Goal: Obtain resource: Download file/media

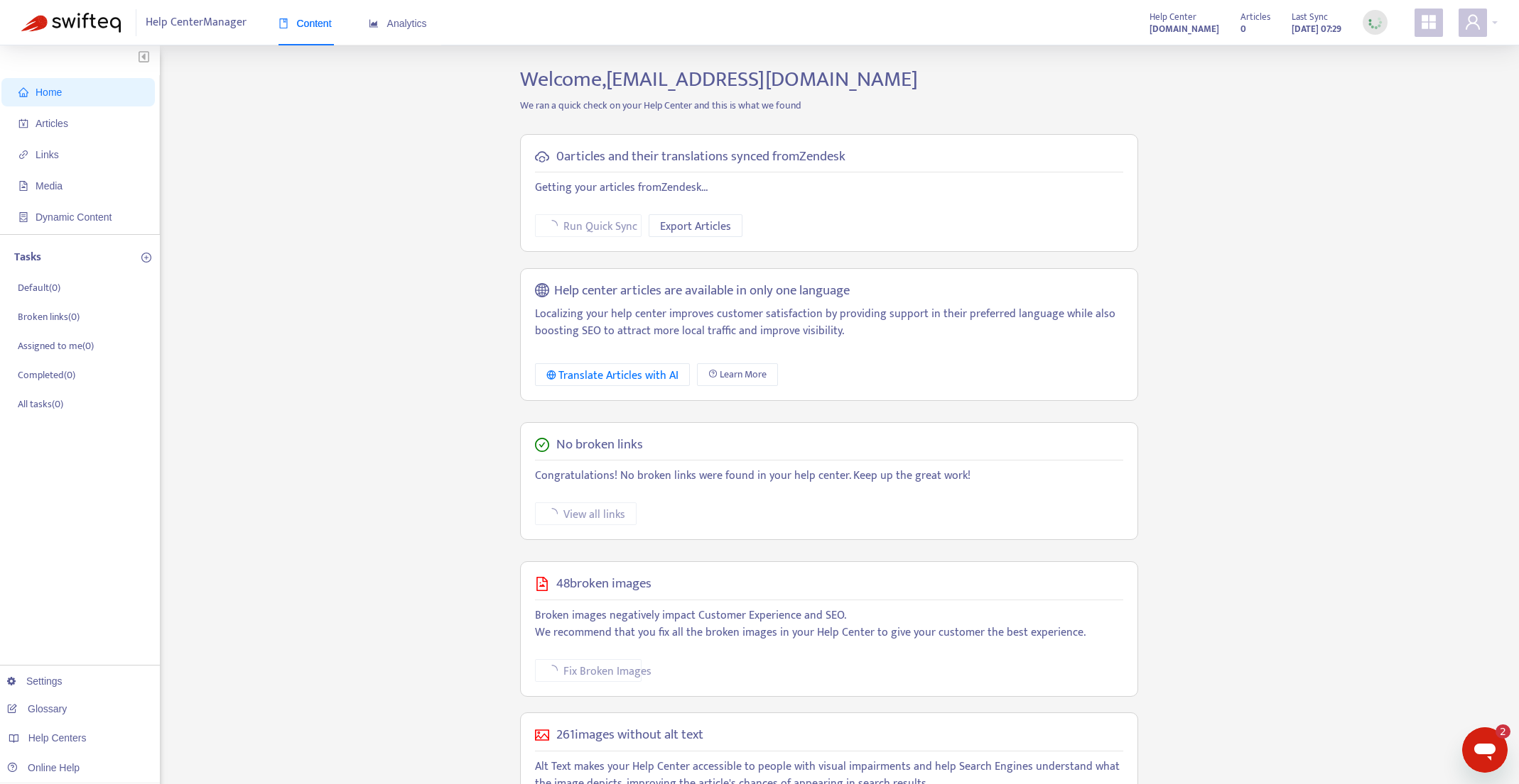
click at [1499, 759] on div "Open messaging window, 2 unread messages" at bounding box center [1484, 750] width 43 height 43
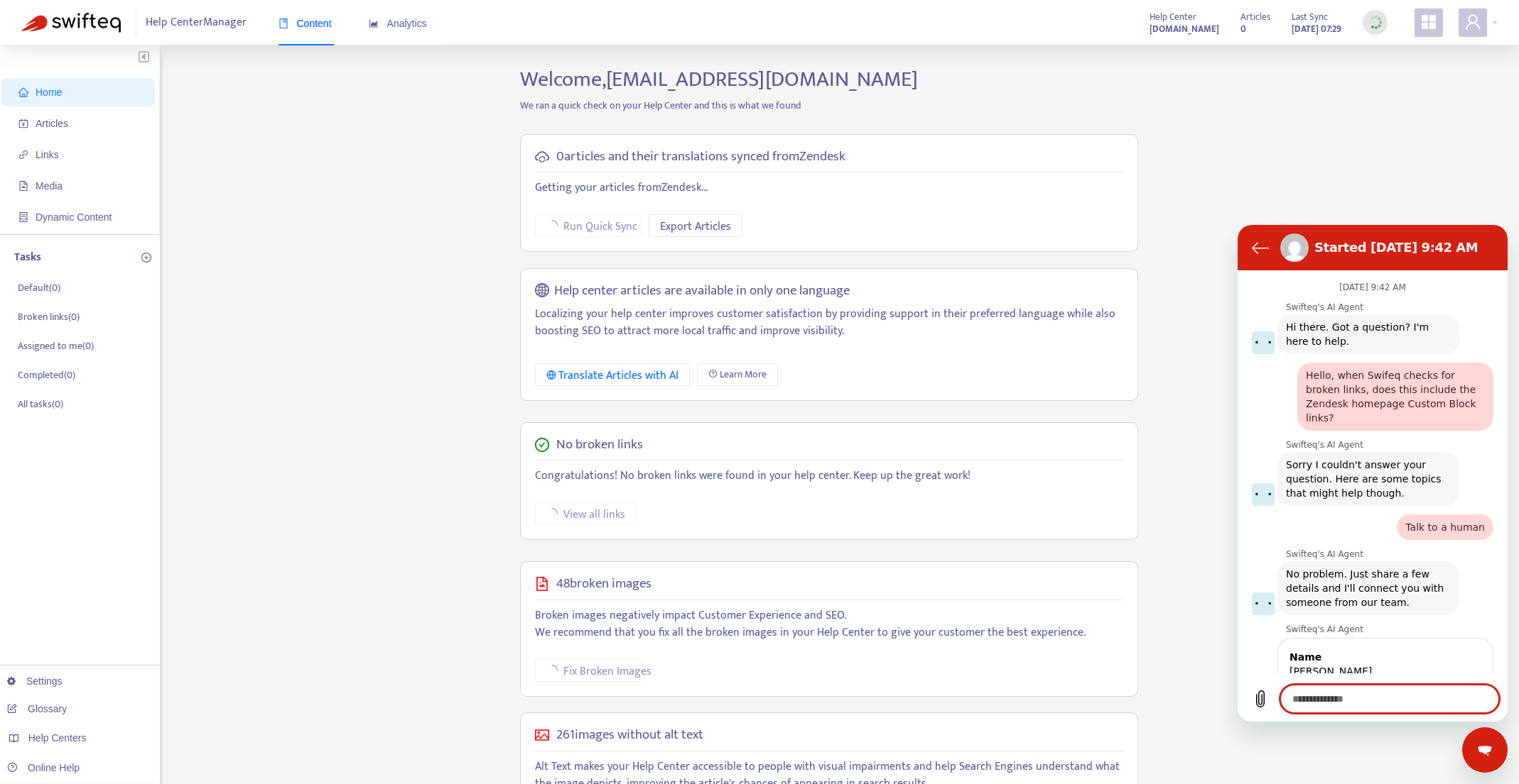
scroll to position [612, 0]
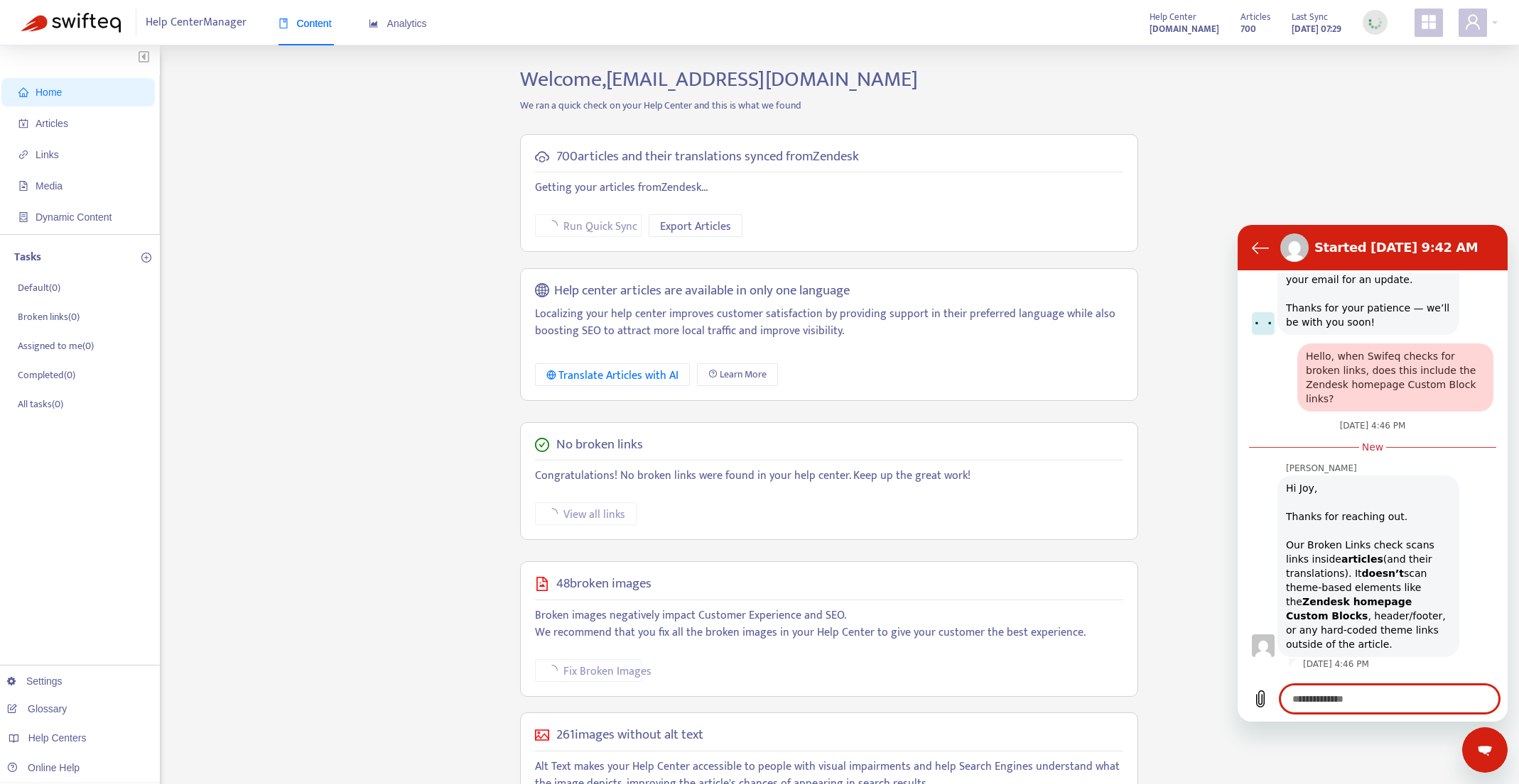
click at [1366, 704] on textarea at bounding box center [1389, 699] width 219 height 28
type textarea "*"
type textarea "**"
type textarea "*"
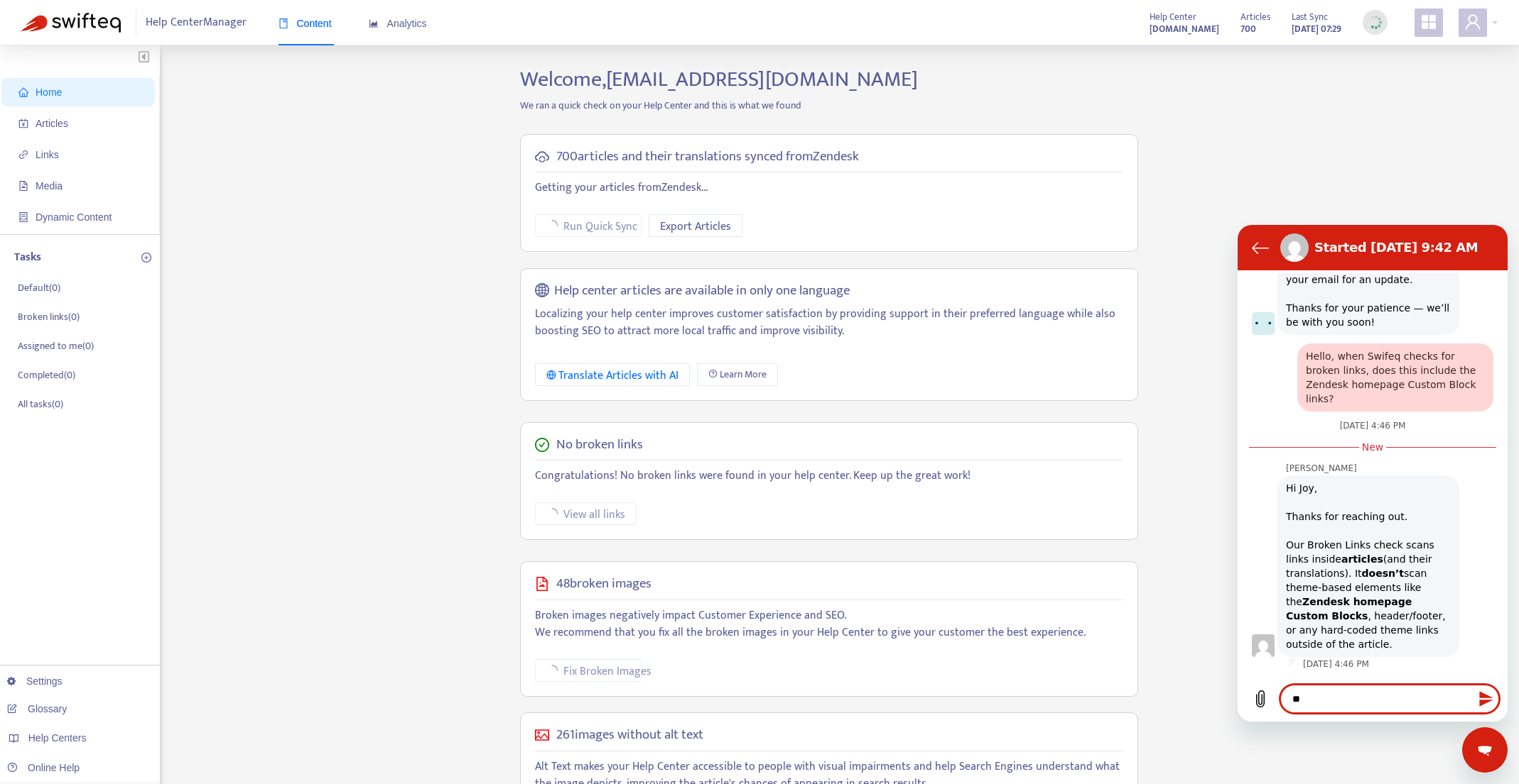
type textarea "***"
type textarea "*"
type textarea "****"
type textarea "*"
type textarea "*****"
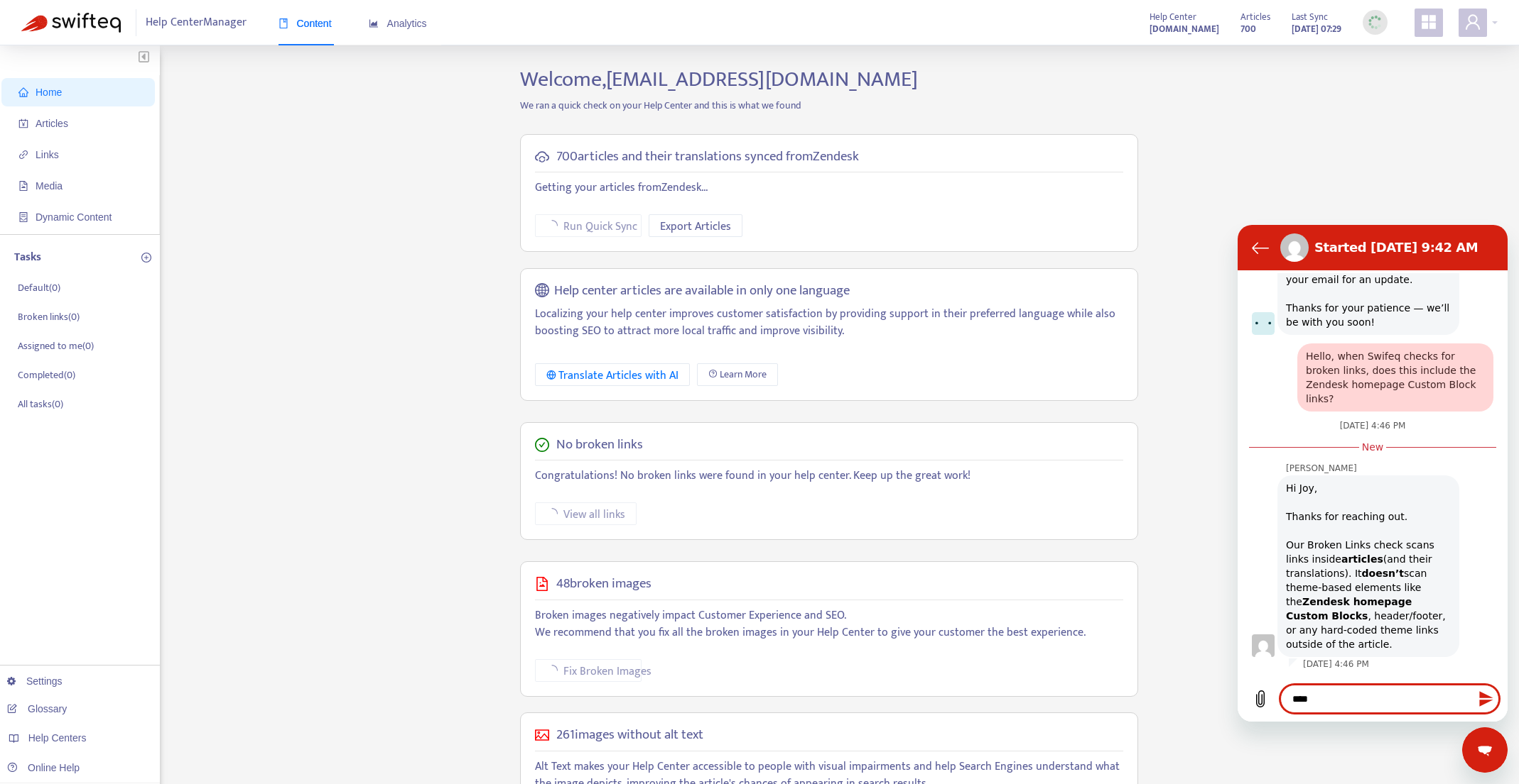
type textarea "*"
type textarea "*****"
type textarea "*"
type textarea "*******"
type textarea "*"
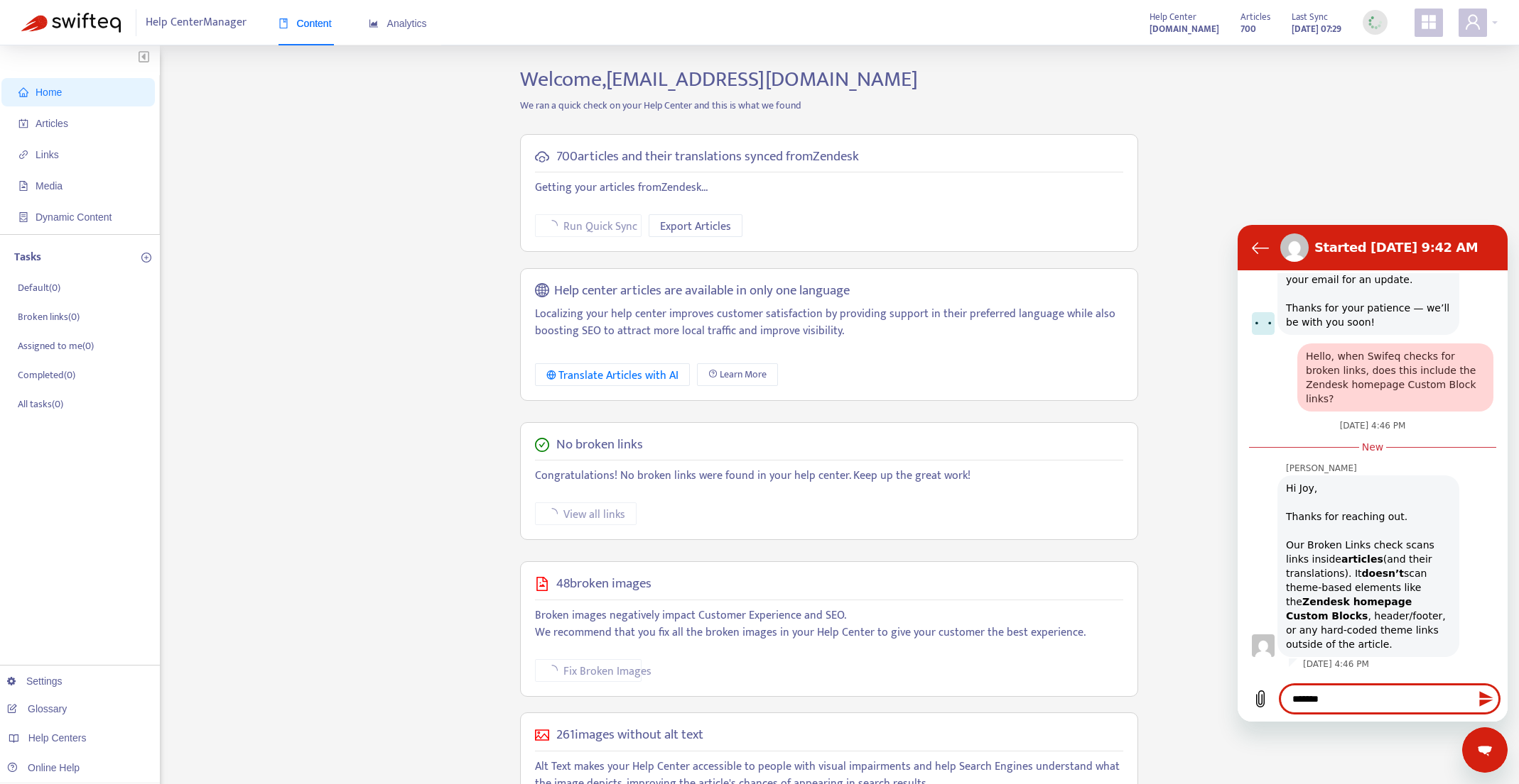
type textarea "********"
type textarea "*"
type textarea "*********"
type textarea "*"
type textarea "**********"
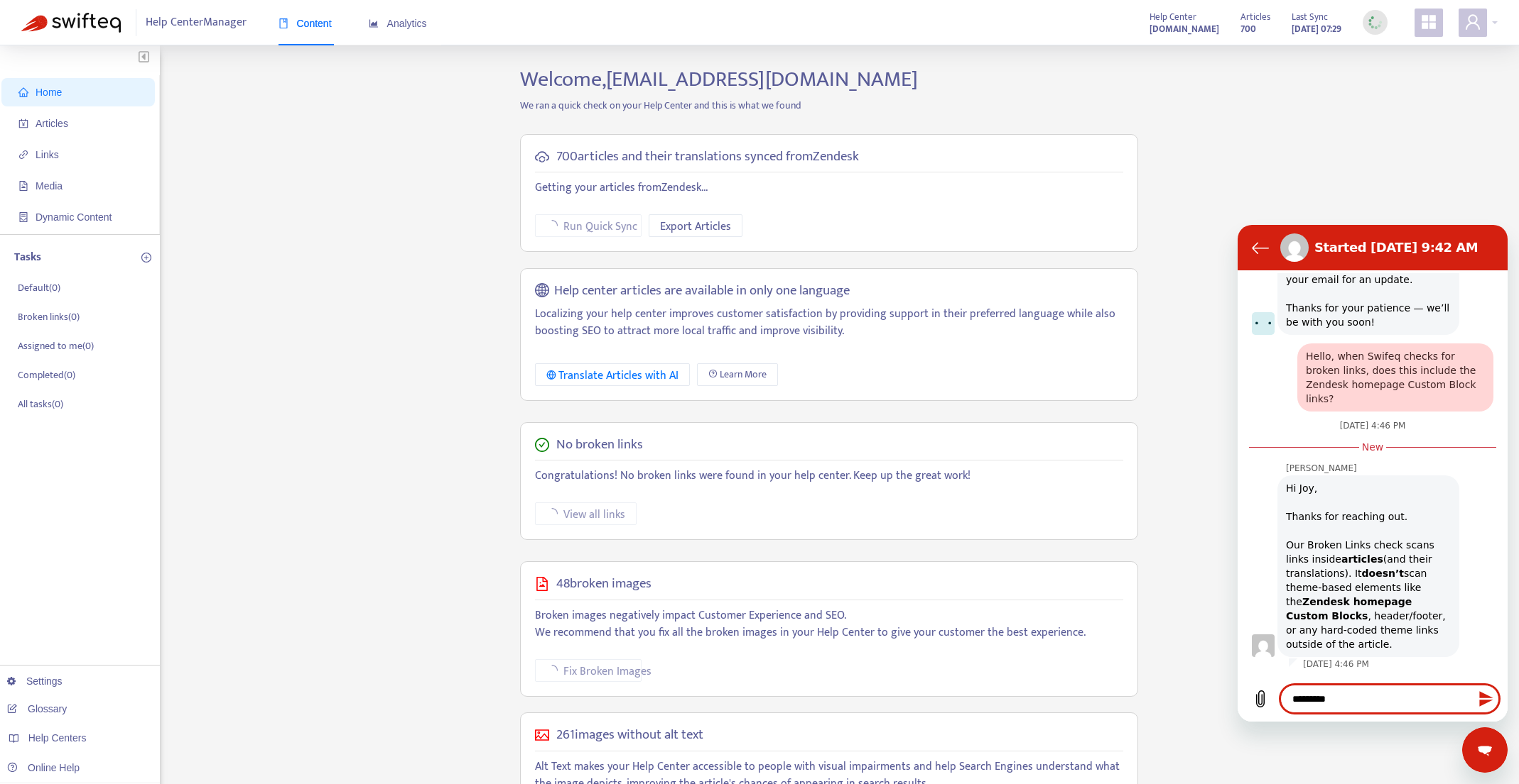
type textarea "*"
type textarea "**********"
type textarea "*"
type textarea "**********"
type textarea "*"
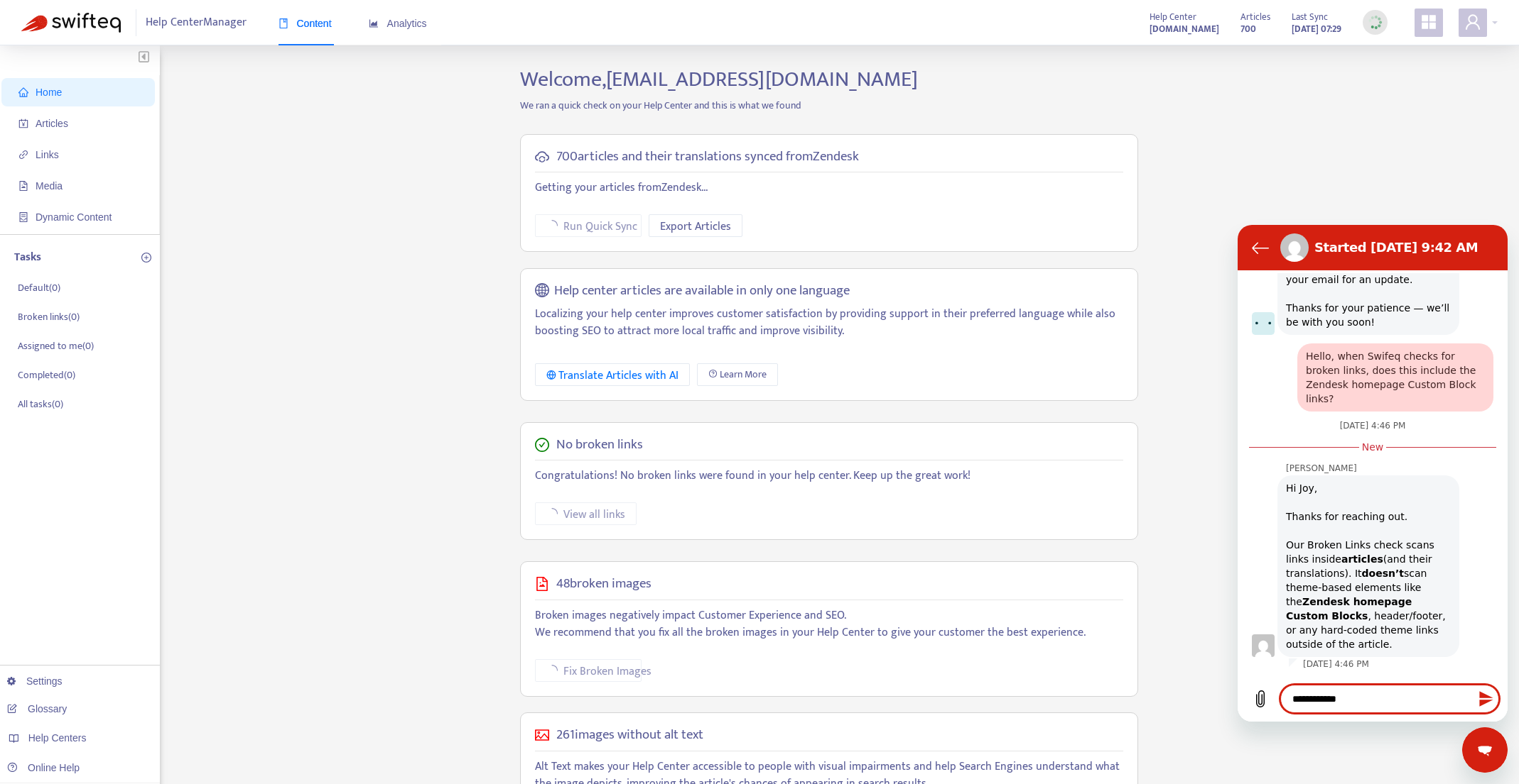
type textarea "**********"
type textarea "*"
type textarea "**********"
type textarea "*"
type textarea "**********"
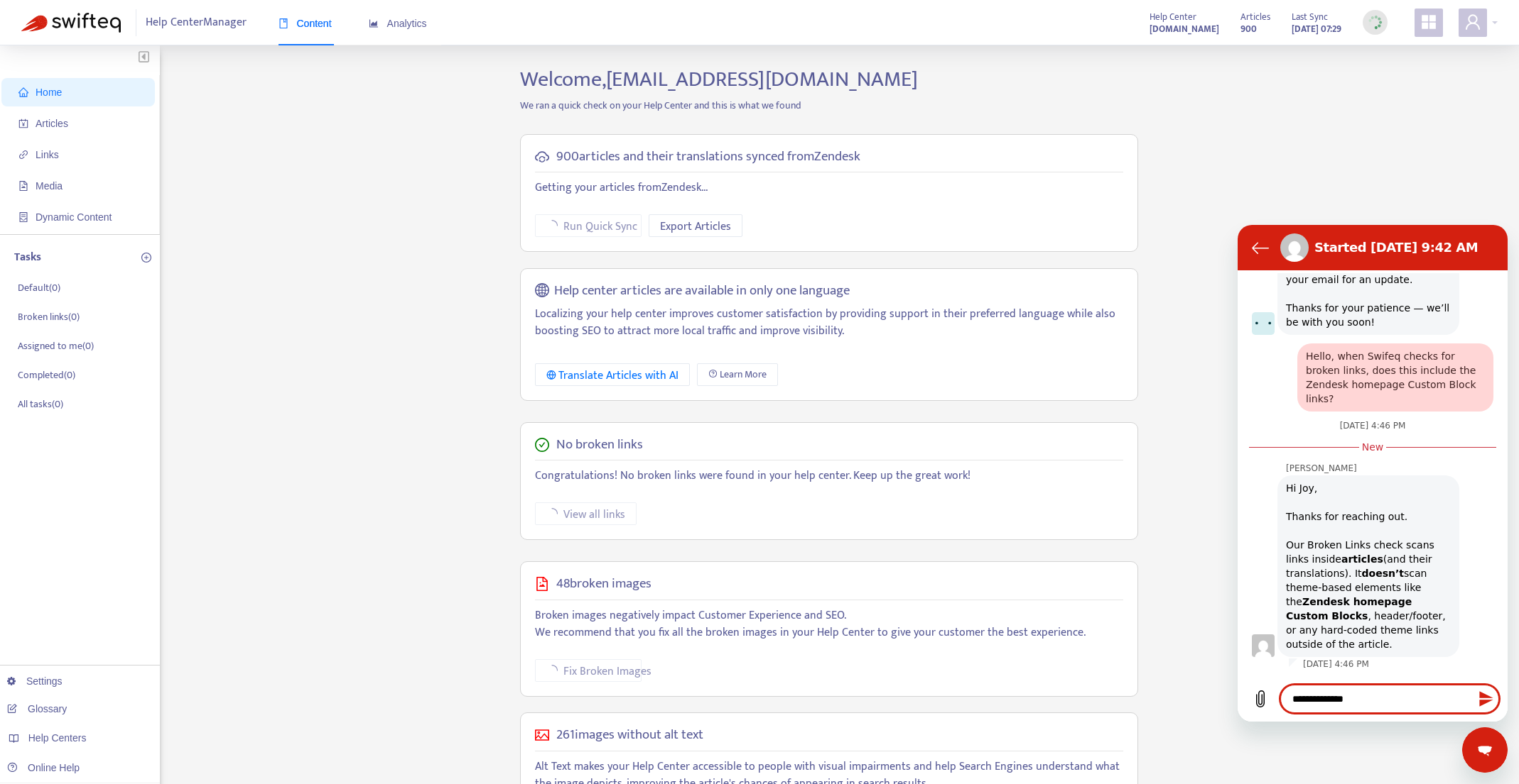
type textarea "*"
type textarea "**********"
type textarea "*"
type textarea "**********"
type textarea "*"
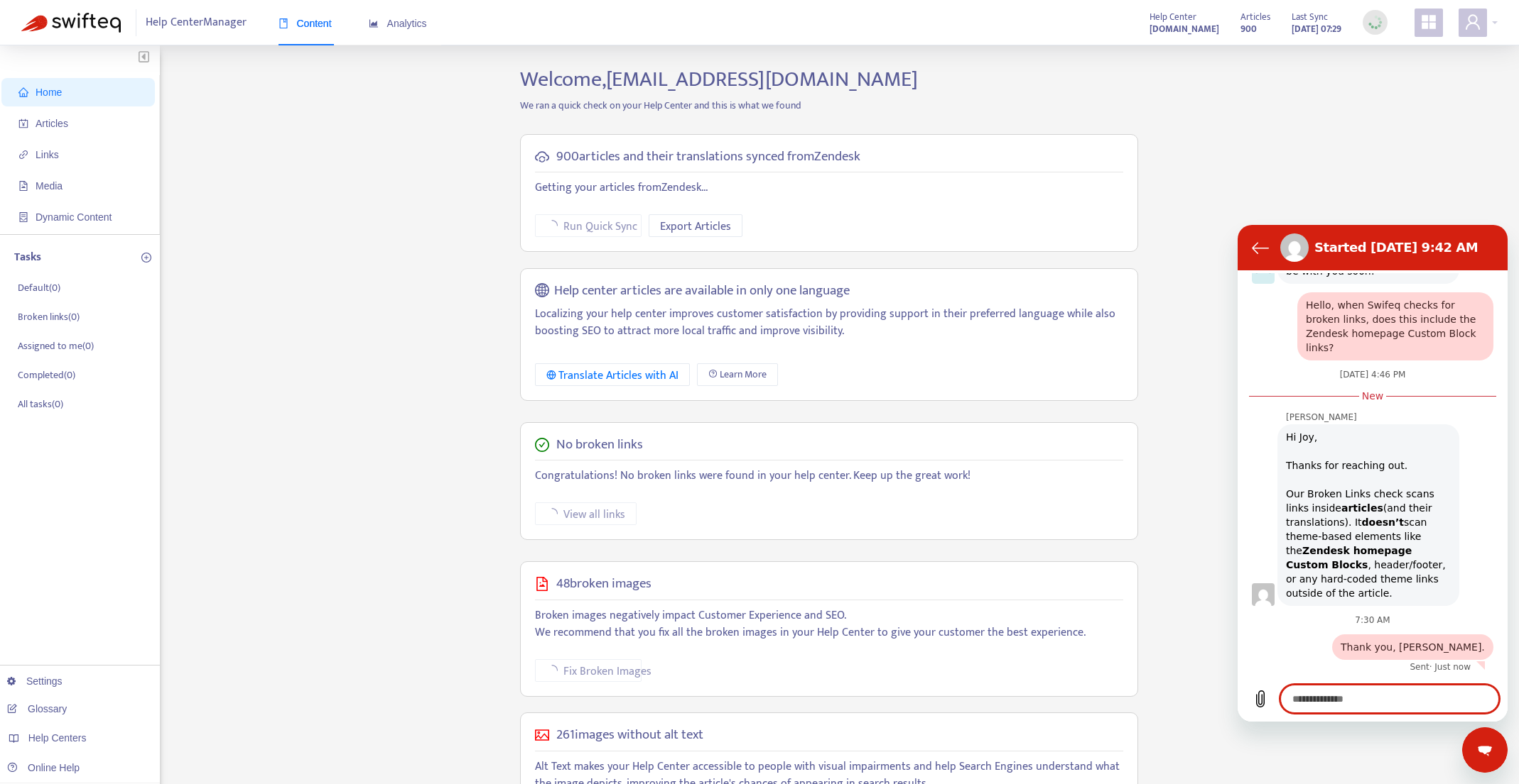
scroll to position [666, 0]
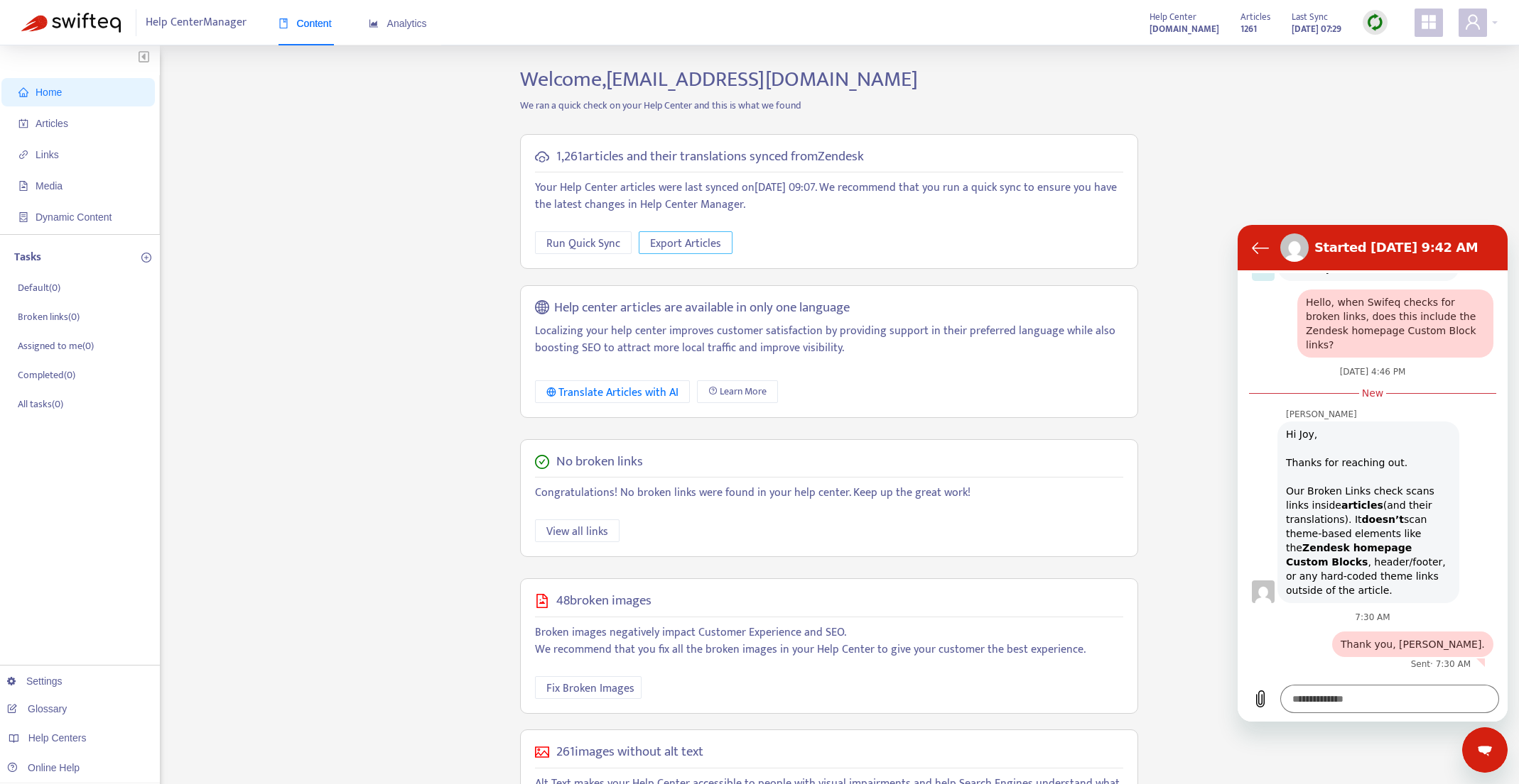
click at [694, 247] on span "Export Articles" at bounding box center [685, 244] width 71 height 18
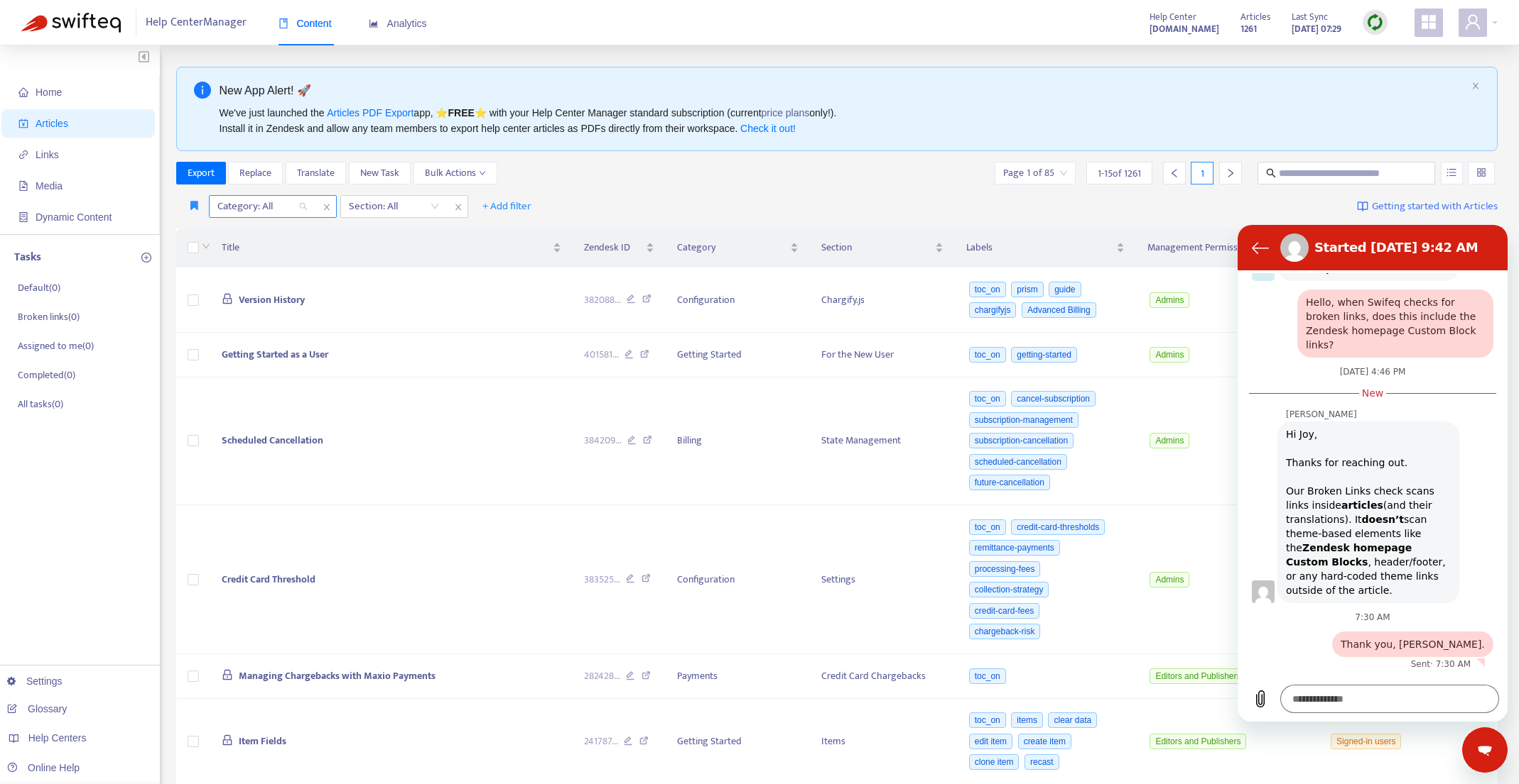
click at [299, 208] on div "Category: All" at bounding box center [263, 206] width 106 height 21
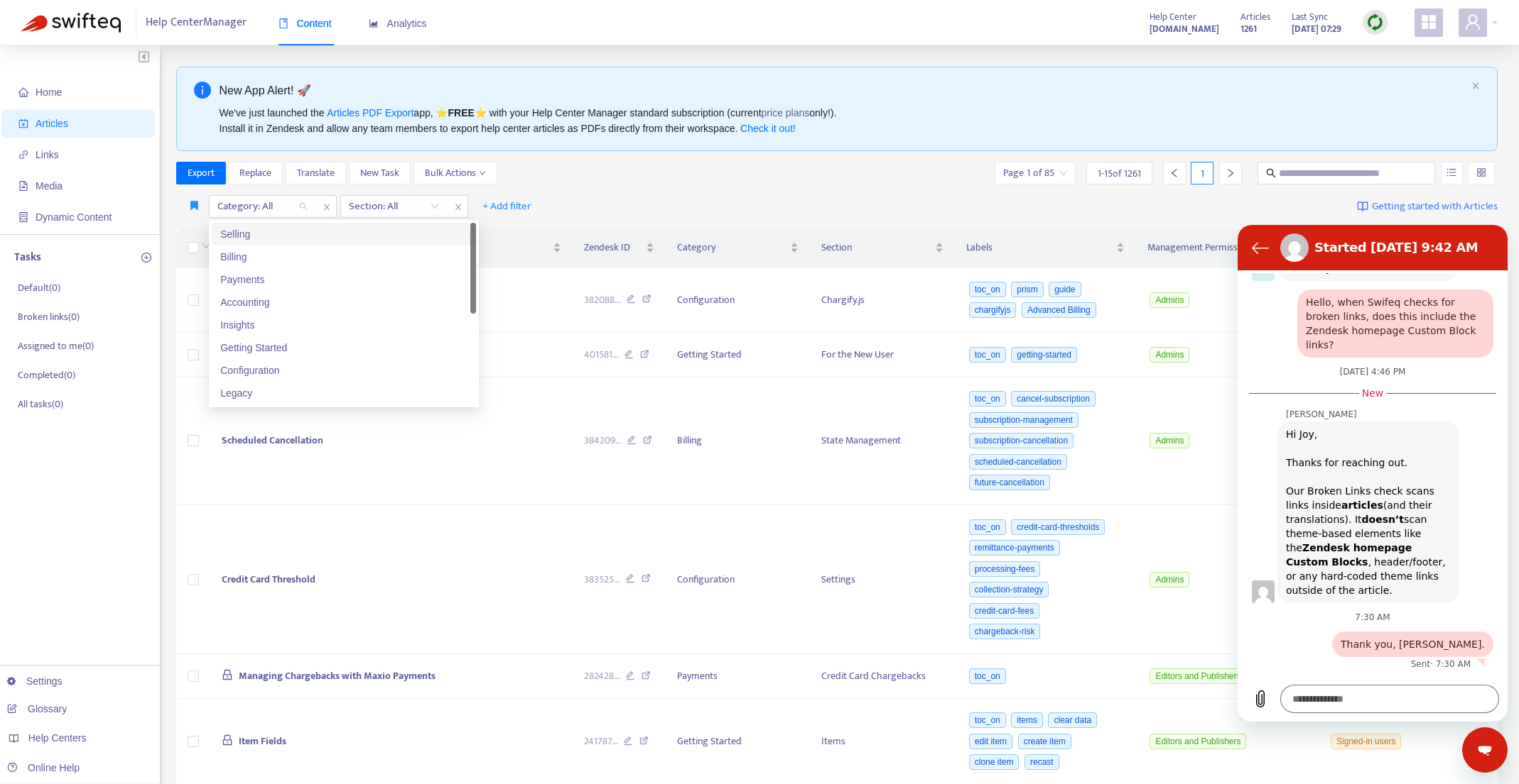
click at [297, 244] on div "Selling" at bounding box center [344, 234] width 264 height 23
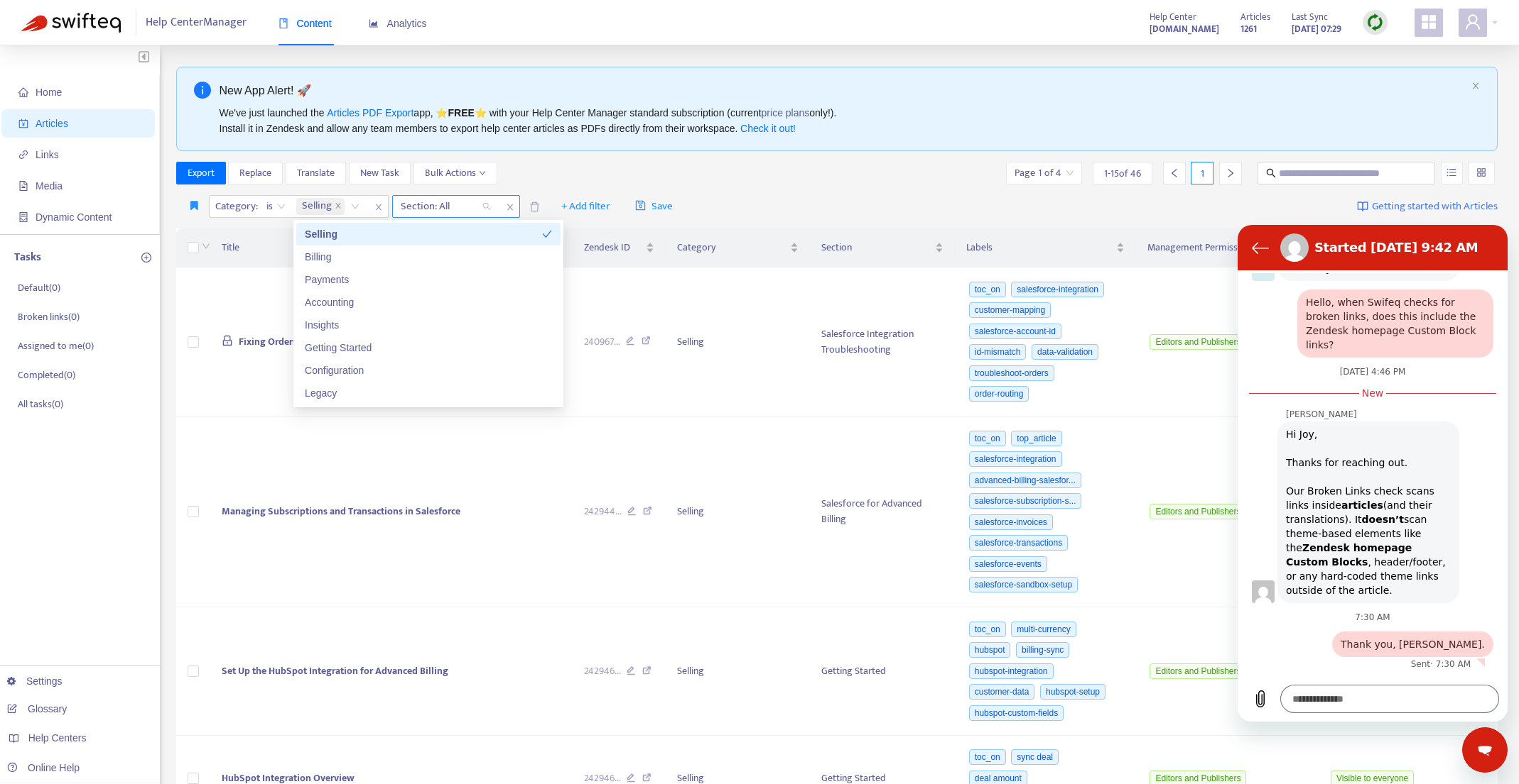
click at [490, 206] on div "Section: All" at bounding box center [446, 206] width 106 height 21
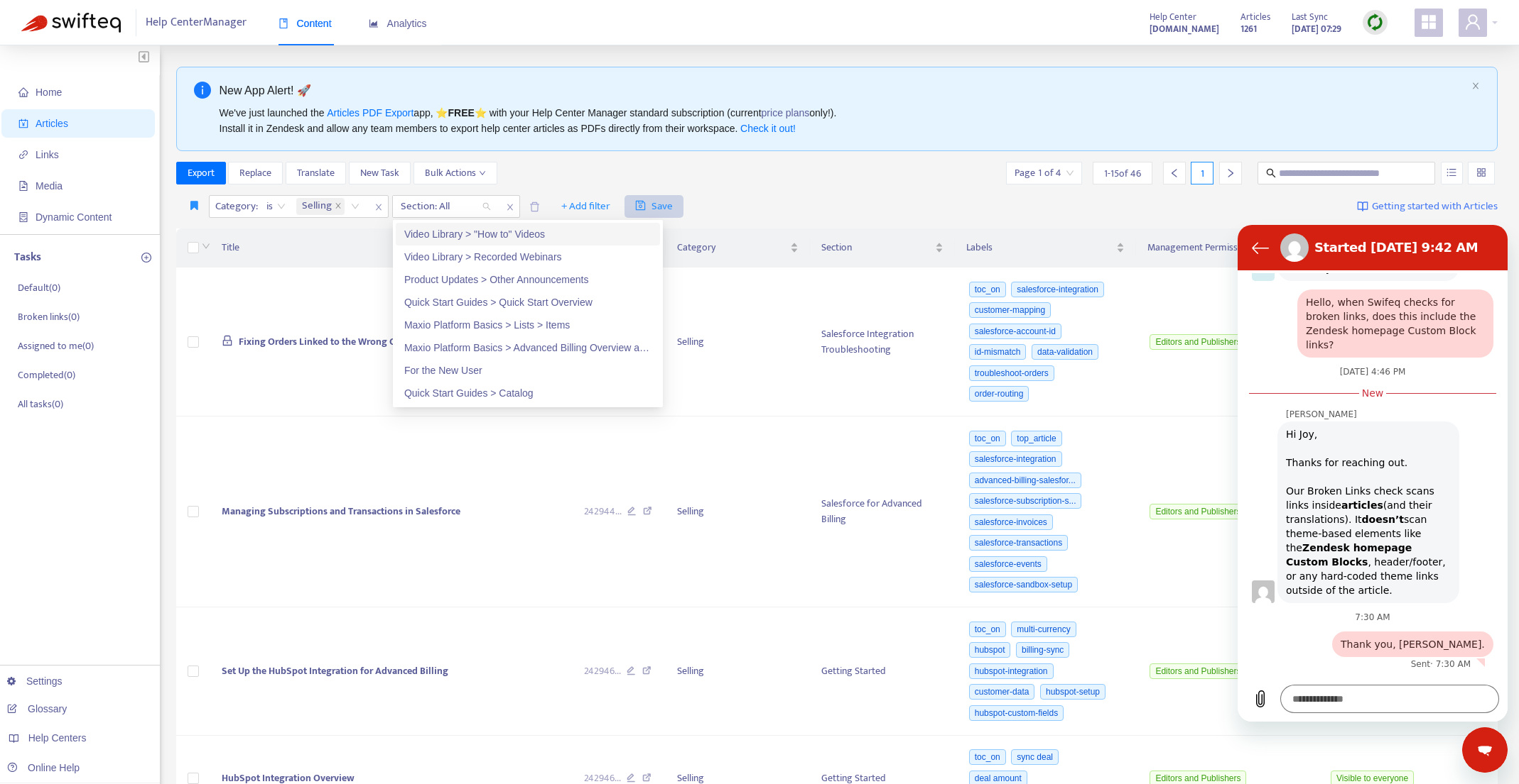
click at [509, 206] on icon "close" at bounding box center [510, 208] width 6 height 6
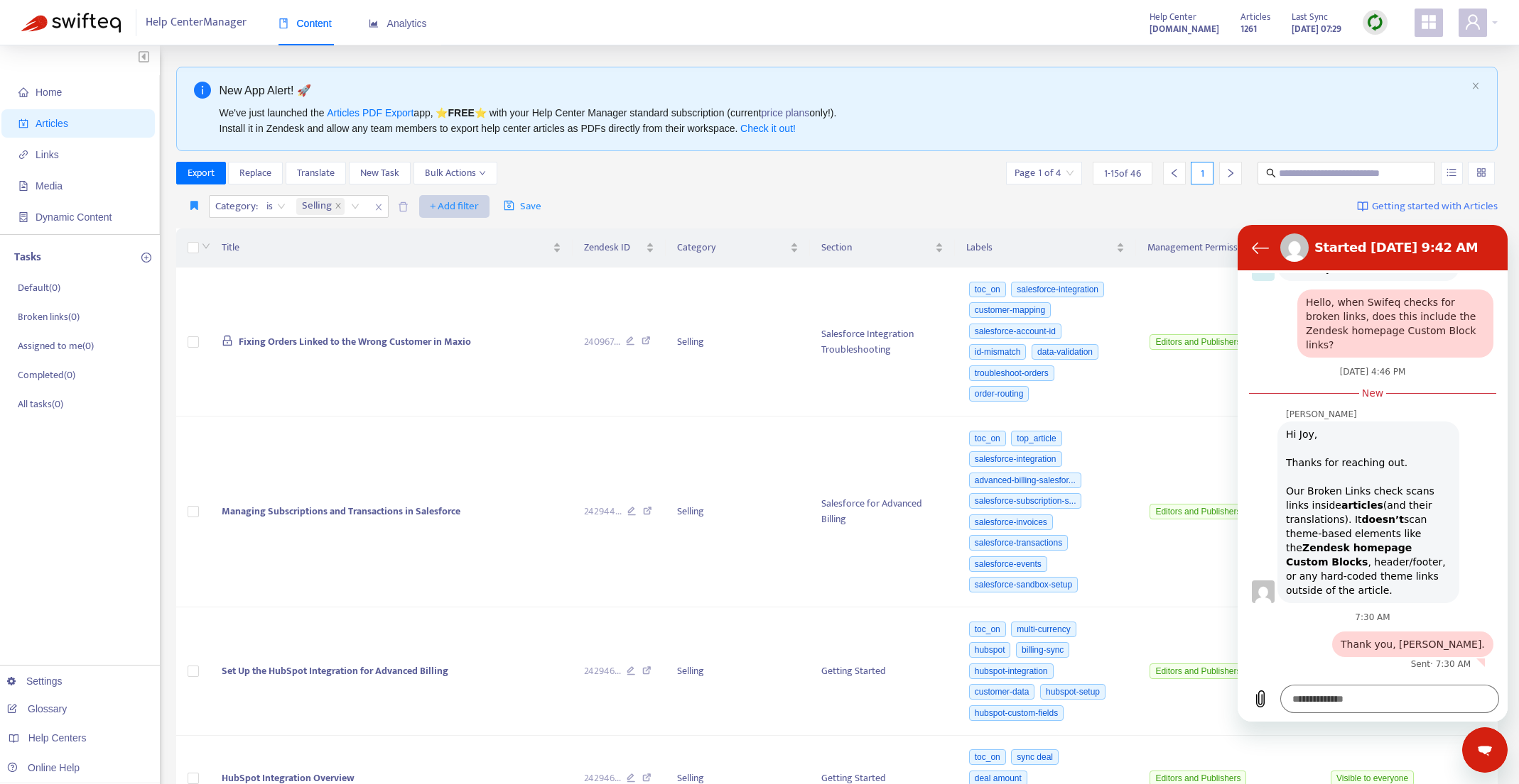
click at [472, 206] on span "+ Add filter" at bounding box center [454, 206] width 49 height 17
click at [471, 303] on span "Section" at bounding box center [475, 304] width 89 height 16
click at [483, 208] on div "Section: All" at bounding box center [446, 206] width 106 height 21
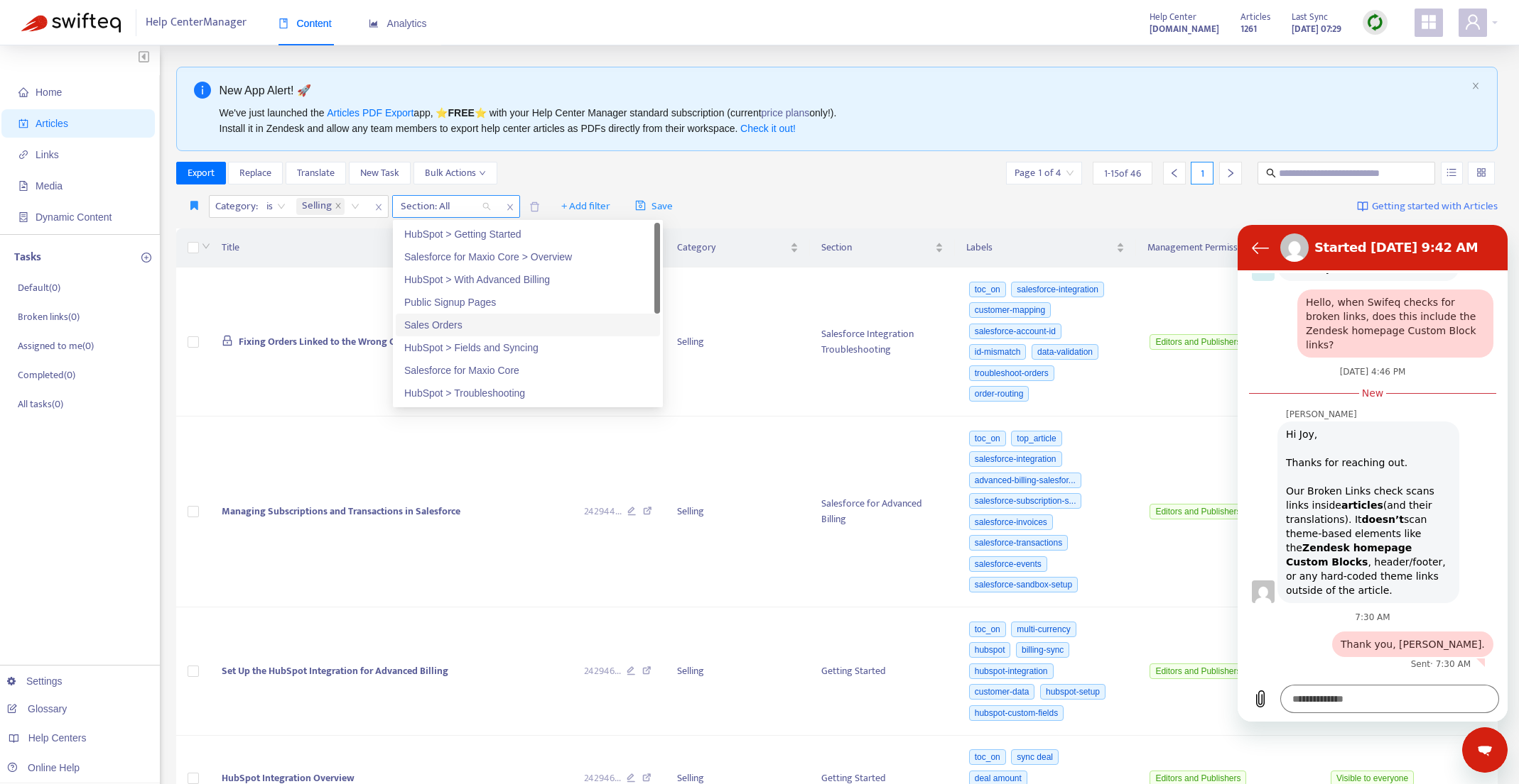
click at [486, 205] on div "Section: All" at bounding box center [446, 206] width 106 height 21
click at [480, 303] on div "Public Signup Pages" at bounding box center [527, 303] width 247 height 16
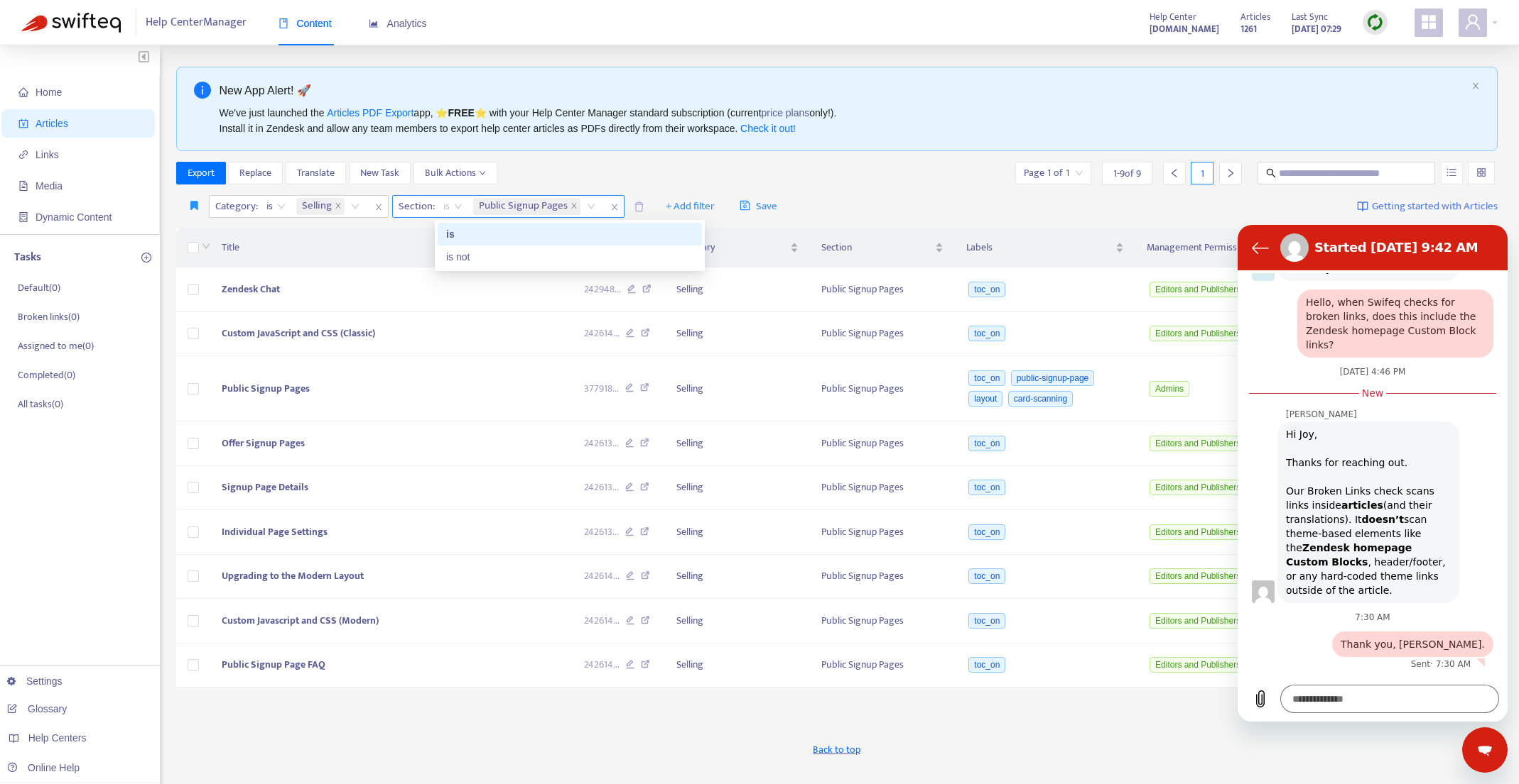
click at [453, 204] on span "is" at bounding box center [452, 206] width 19 height 21
click at [594, 205] on div "Public Signup Pages" at bounding box center [537, 206] width 133 height 21
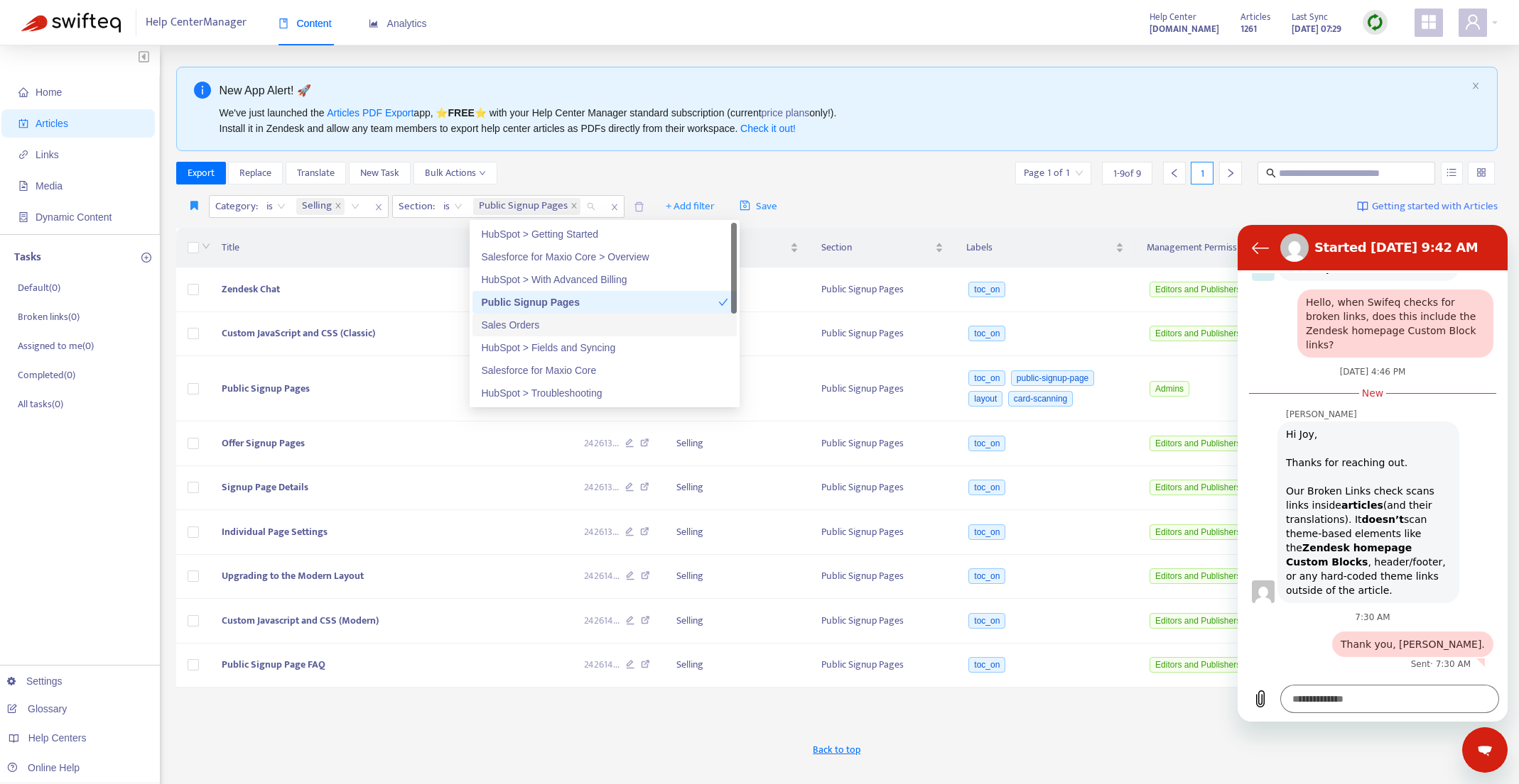
click at [573, 328] on div "Sales Orders" at bounding box center [604, 326] width 247 height 16
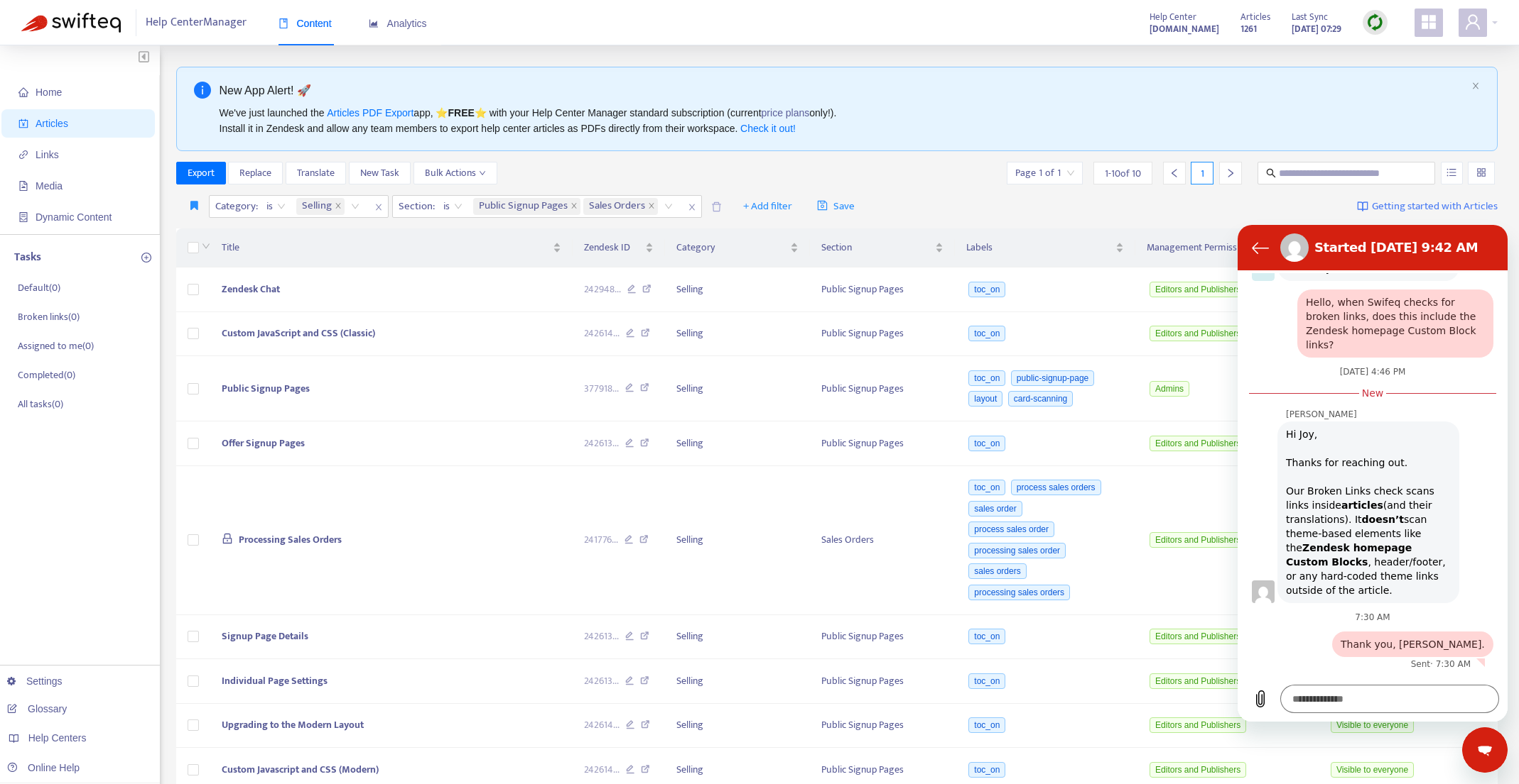
click at [716, 163] on div "Export Replace Translate New Task Bulk Actions Page 1 of 1 1 - 10 of 10 1" at bounding box center [836, 173] width 1322 height 23
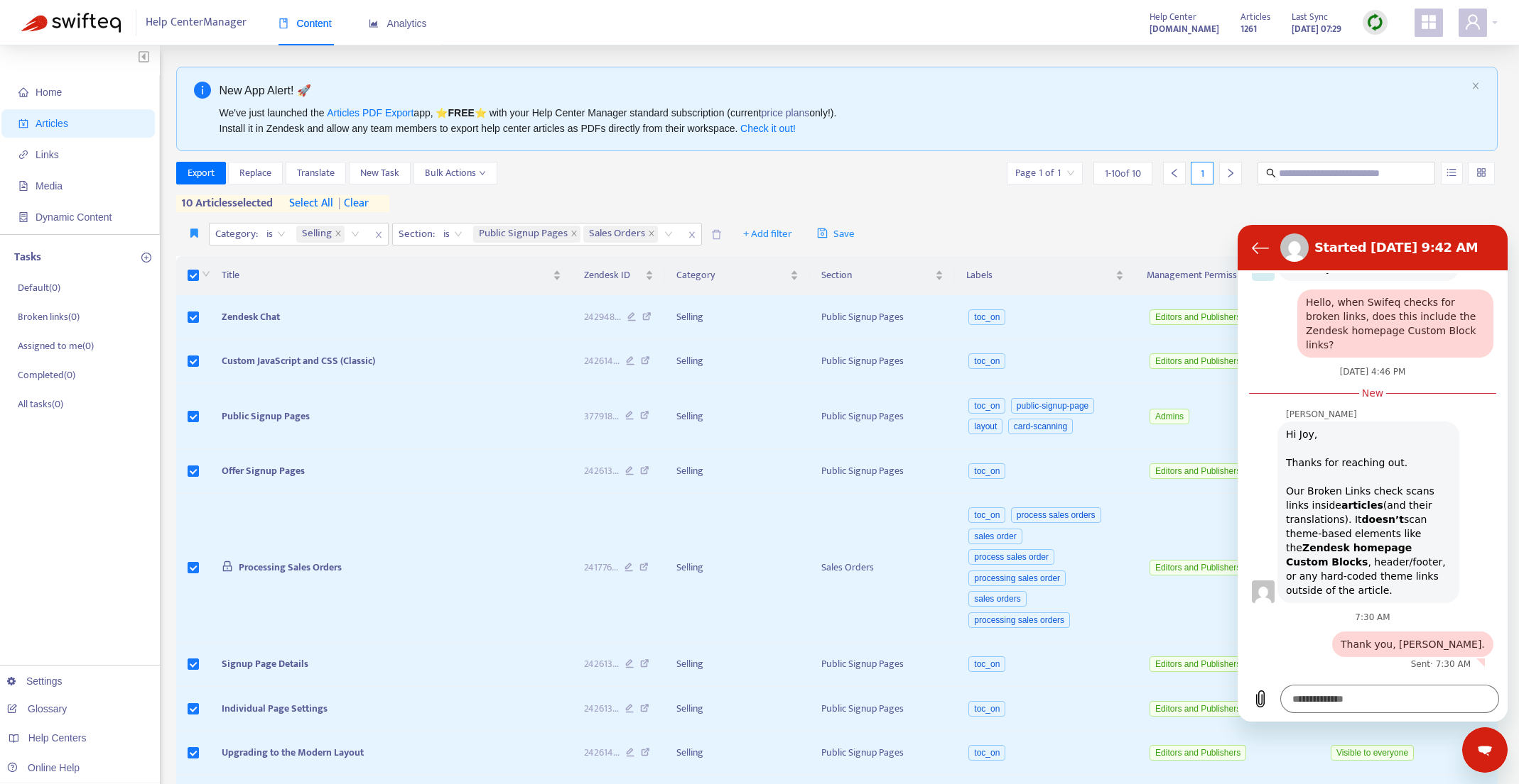
click at [314, 200] on span "select all" at bounding box center [311, 203] width 44 height 17
click at [315, 203] on span "select all" at bounding box center [311, 203] width 44 height 17
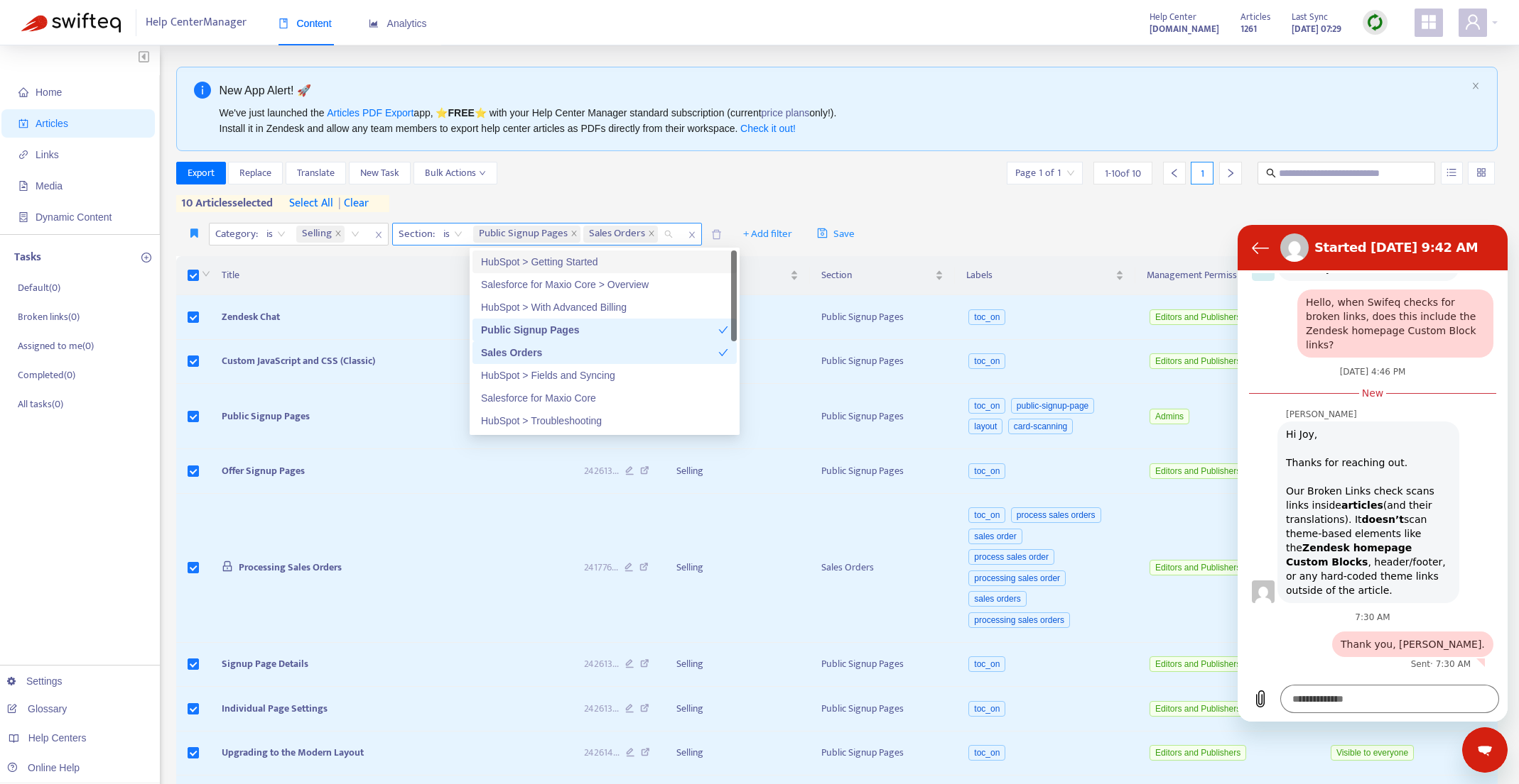
click at [670, 236] on div "Public Signup Pages Sales Orders" at bounding box center [576, 234] width 210 height 21
click at [708, 285] on div "Salesforce for Maxio Core > Overview" at bounding box center [604, 285] width 247 height 16
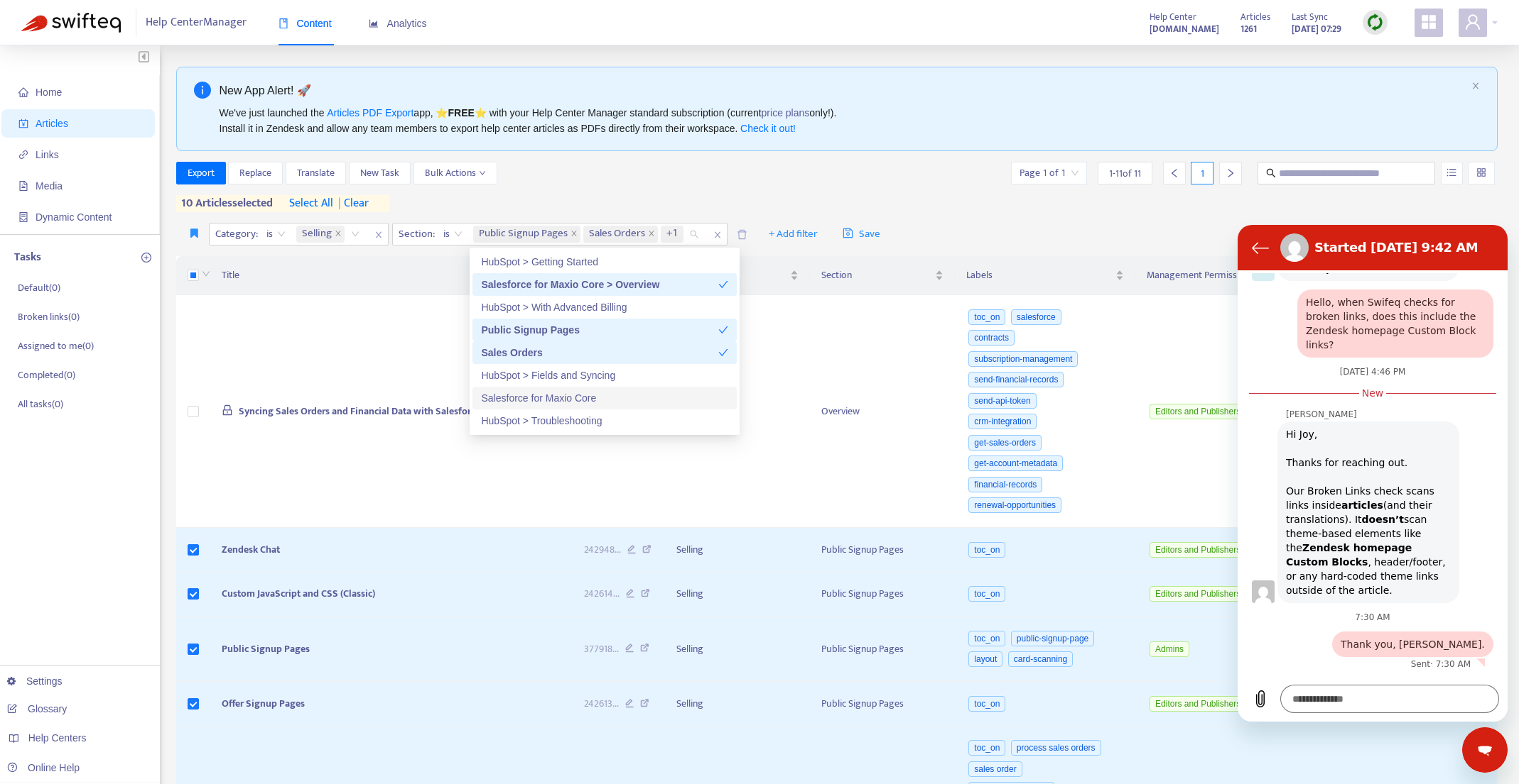
click at [651, 397] on div "Salesforce for Maxio Core" at bounding box center [604, 398] width 247 height 16
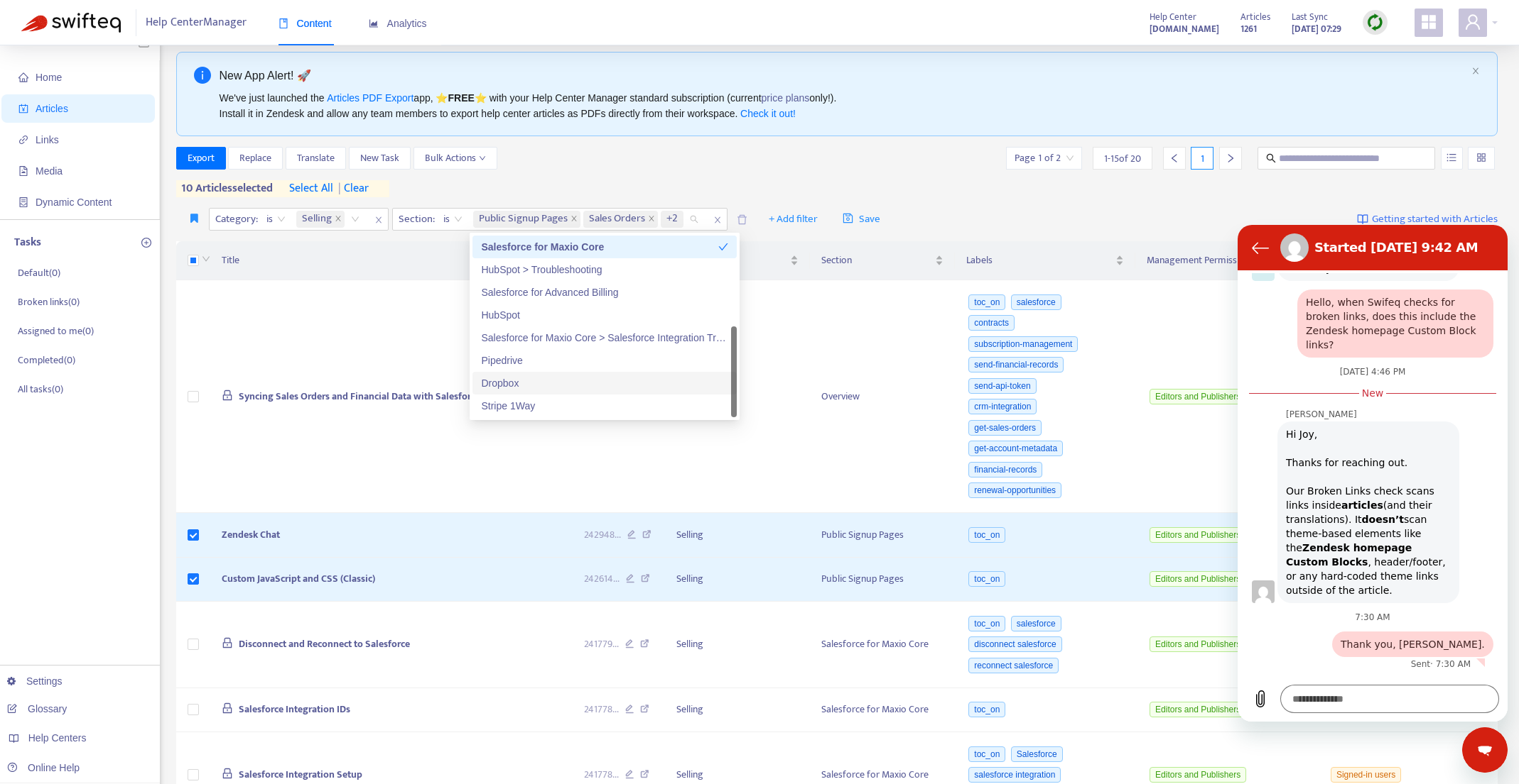
scroll to position [16, 0]
click at [638, 338] on div "Salesforce for Maxio Core > Salesforce Integration Troubleshooting" at bounding box center [604, 338] width 247 height 16
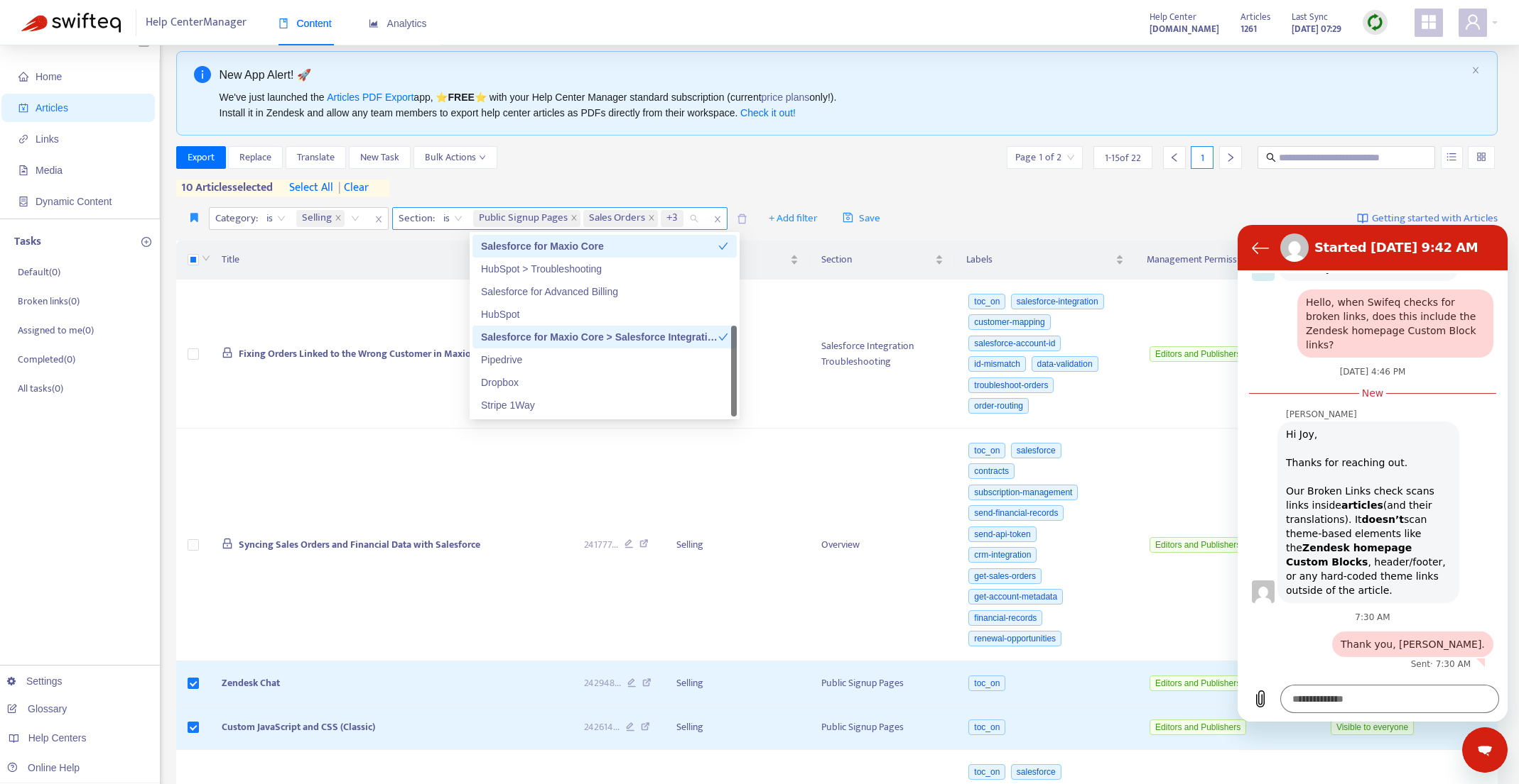
click at [695, 218] on div "Public Signup Pages Sales Orders +3" at bounding box center [589, 218] width 236 height 21
click at [664, 362] on div "Pipedrive" at bounding box center [604, 361] width 247 height 16
click at [662, 387] on div "Dropbox" at bounding box center [604, 383] width 247 height 16
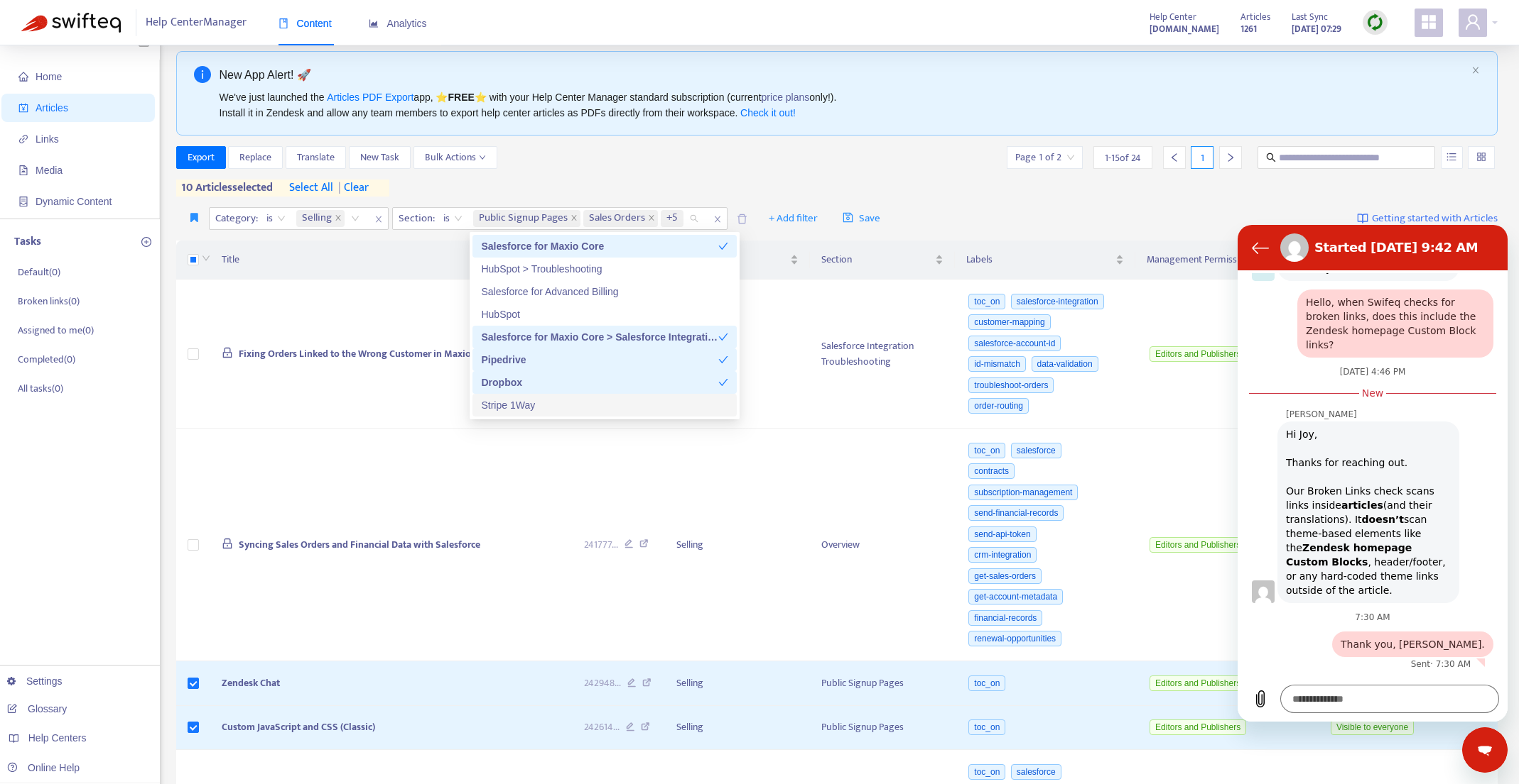
click at [662, 411] on div "Stripe 1Way" at bounding box center [604, 405] width 247 height 16
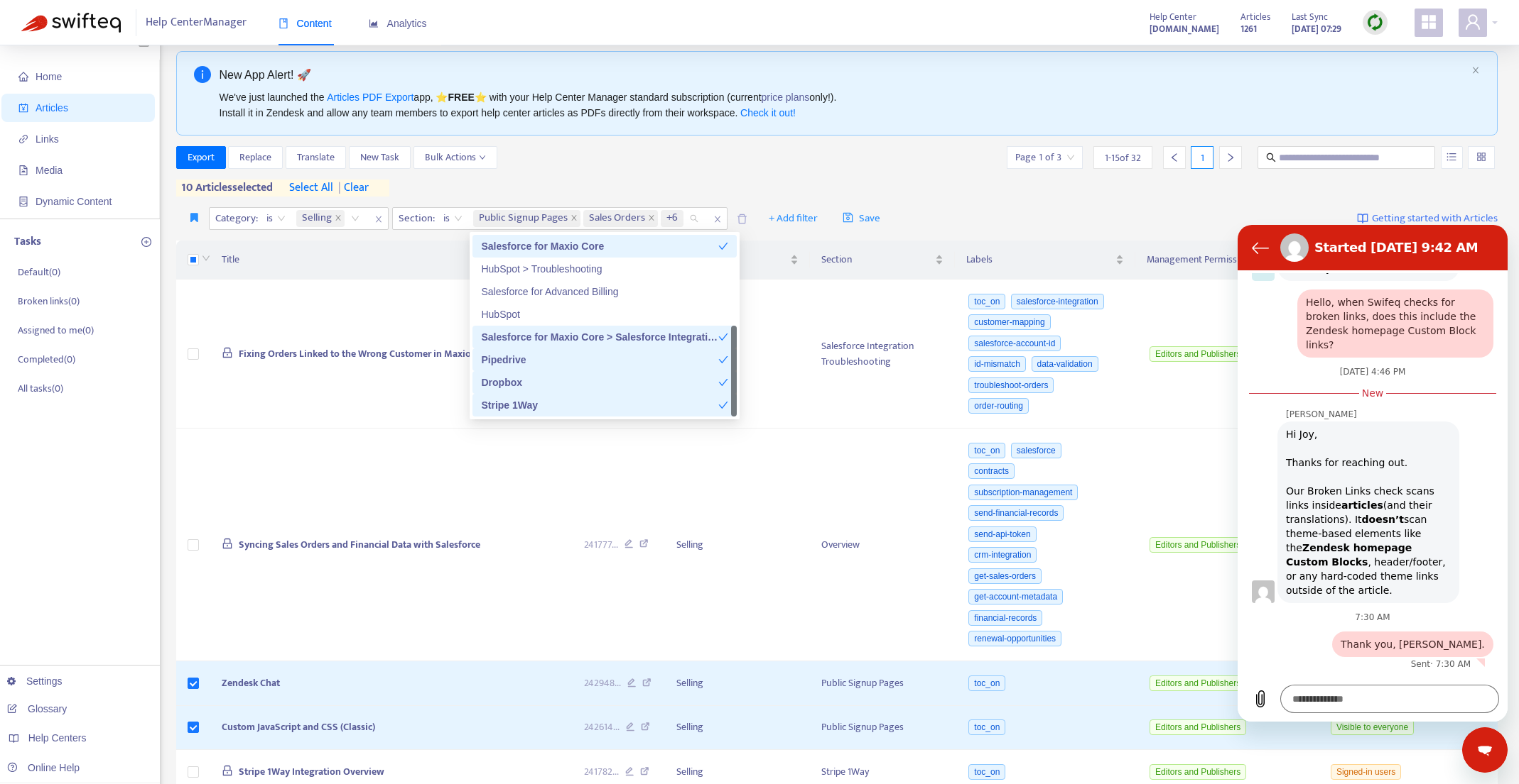
scroll to position [16, 0]
click at [633, 153] on div "Export Replace Translate New Task Bulk Actions Page 1 of 3 1 - 15 of 32 1" at bounding box center [836, 157] width 1322 height 23
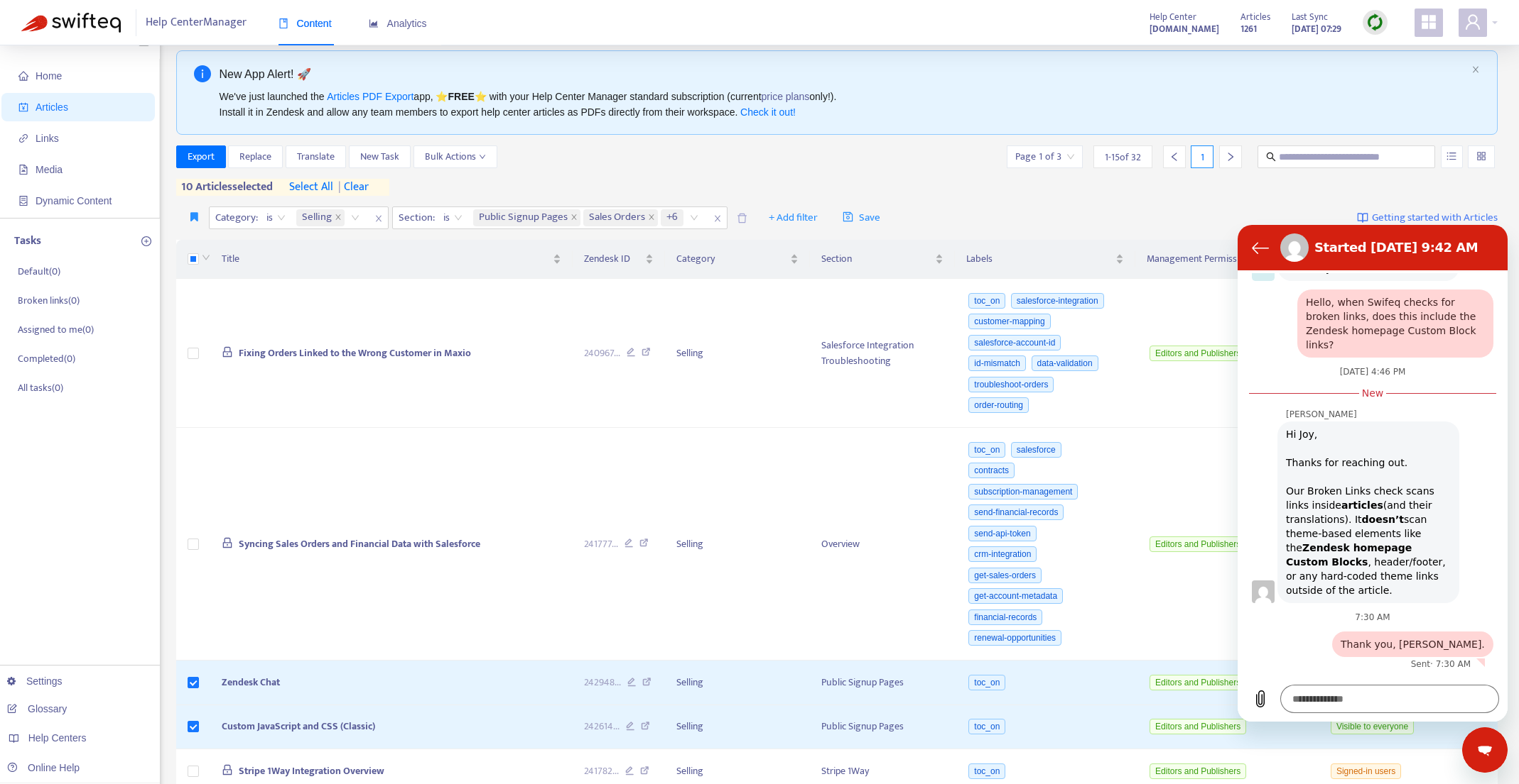
click at [369, 183] on span "| clear" at bounding box center [351, 187] width 36 height 17
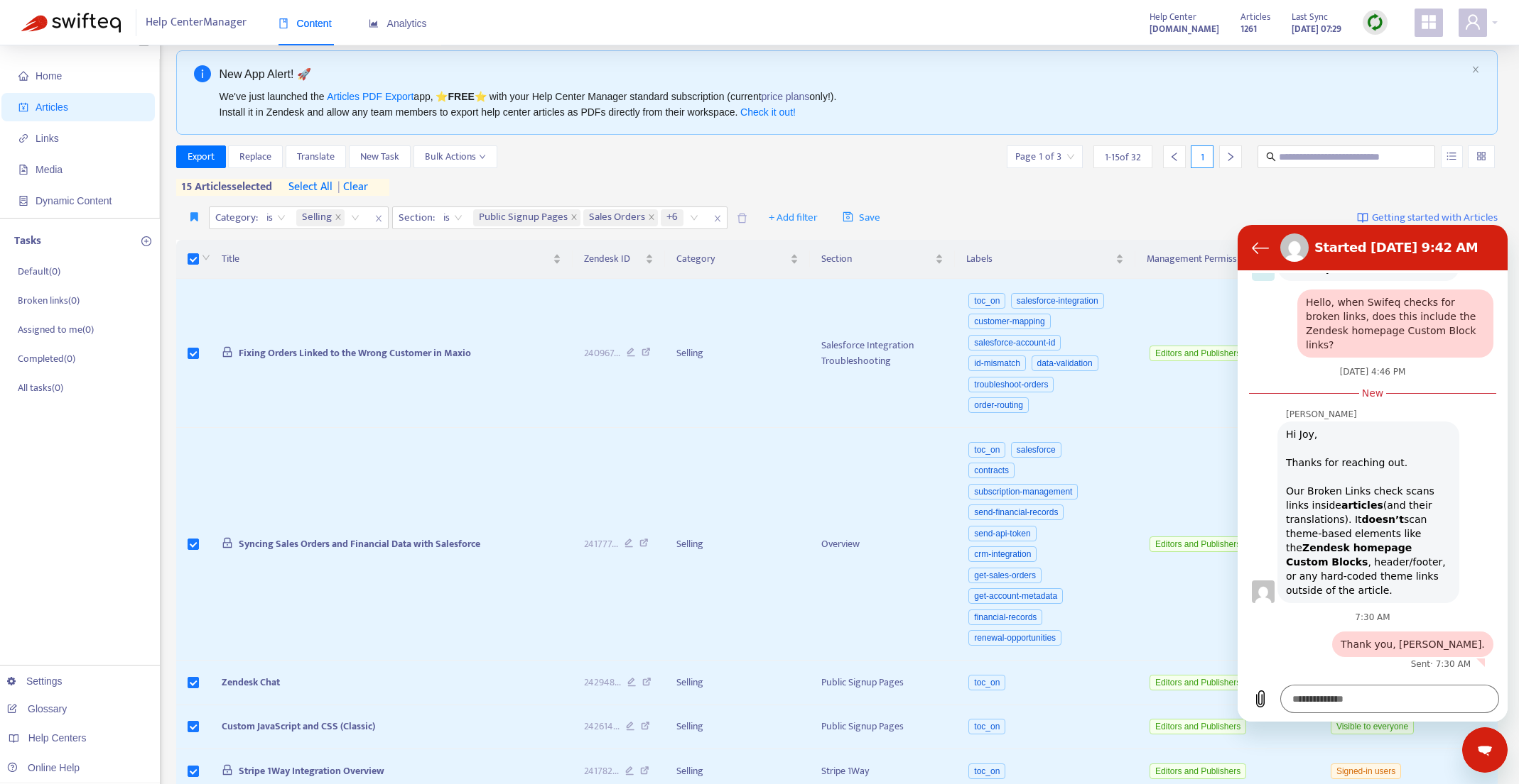
click at [323, 181] on span "select all" at bounding box center [311, 187] width 44 height 17
click at [695, 220] on div "Public Signup Pages Sales Orders +6" at bounding box center [589, 218] width 236 height 21
click at [625, 167] on div "Export Replace Translate New Task Bulk Actions Page 1 of 3 1 - 15 of 32 1" at bounding box center [836, 157] width 1322 height 23
click at [190, 159] on span "Export" at bounding box center [201, 157] width 27 height 16
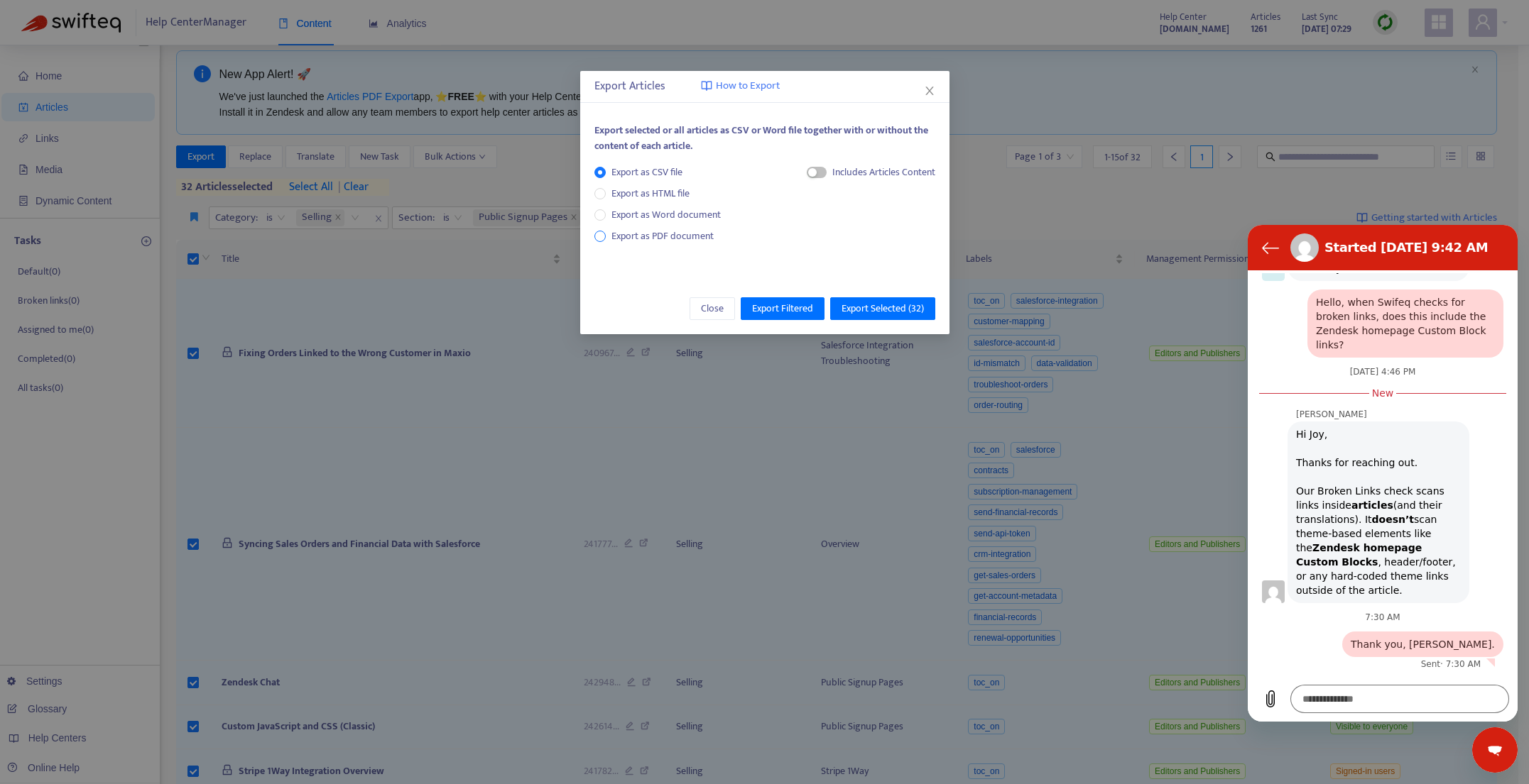
click at [693, 237] on span "Export as PDF document" at bounding box center [663, 236] width 102 height 16
click at [782, 311] on span "Export Filtered" at bounding box center [782, 309] width 61 height 16
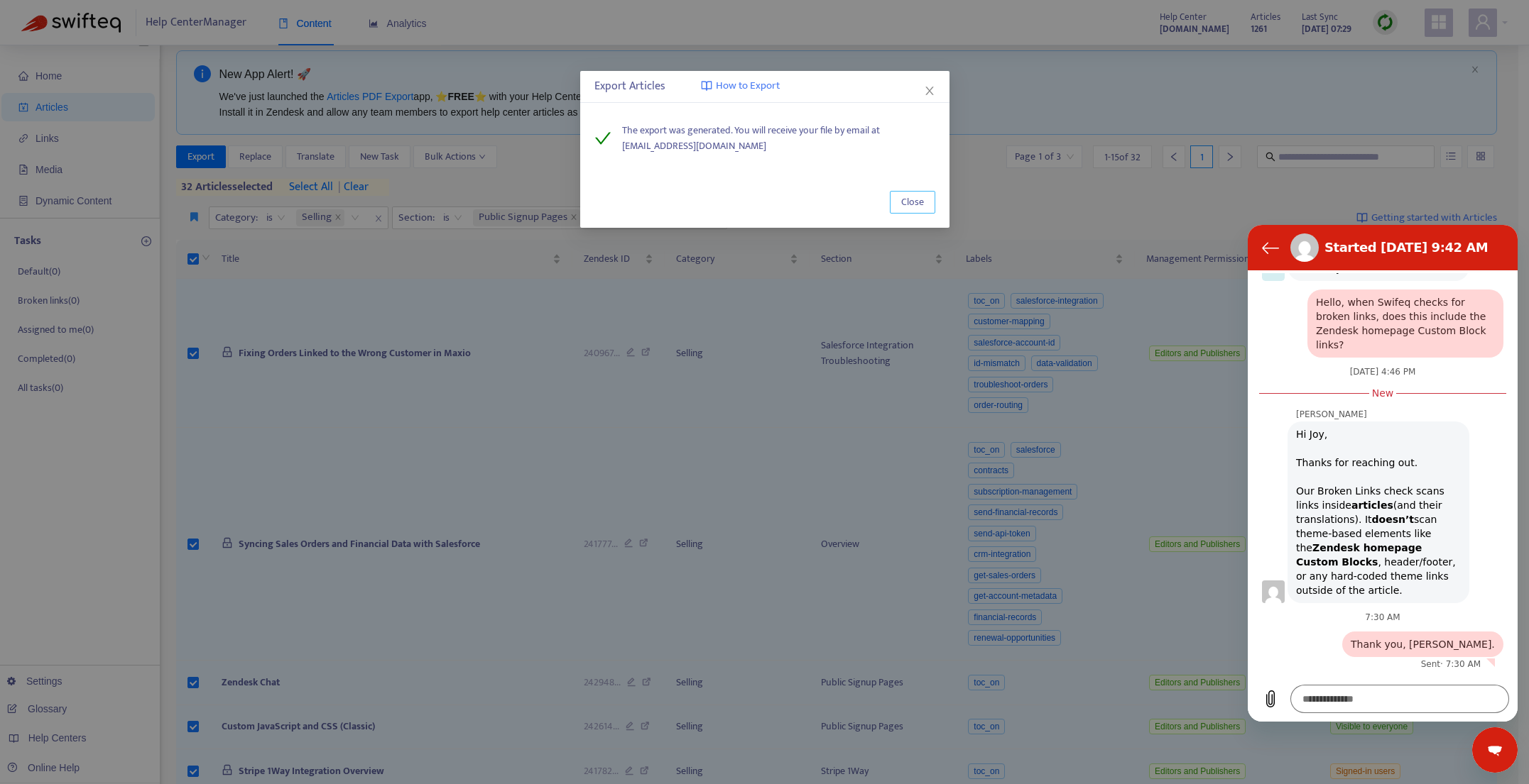
click at [917, 201] on span "Close" at bounding box center [912, 203] width 23 height 16
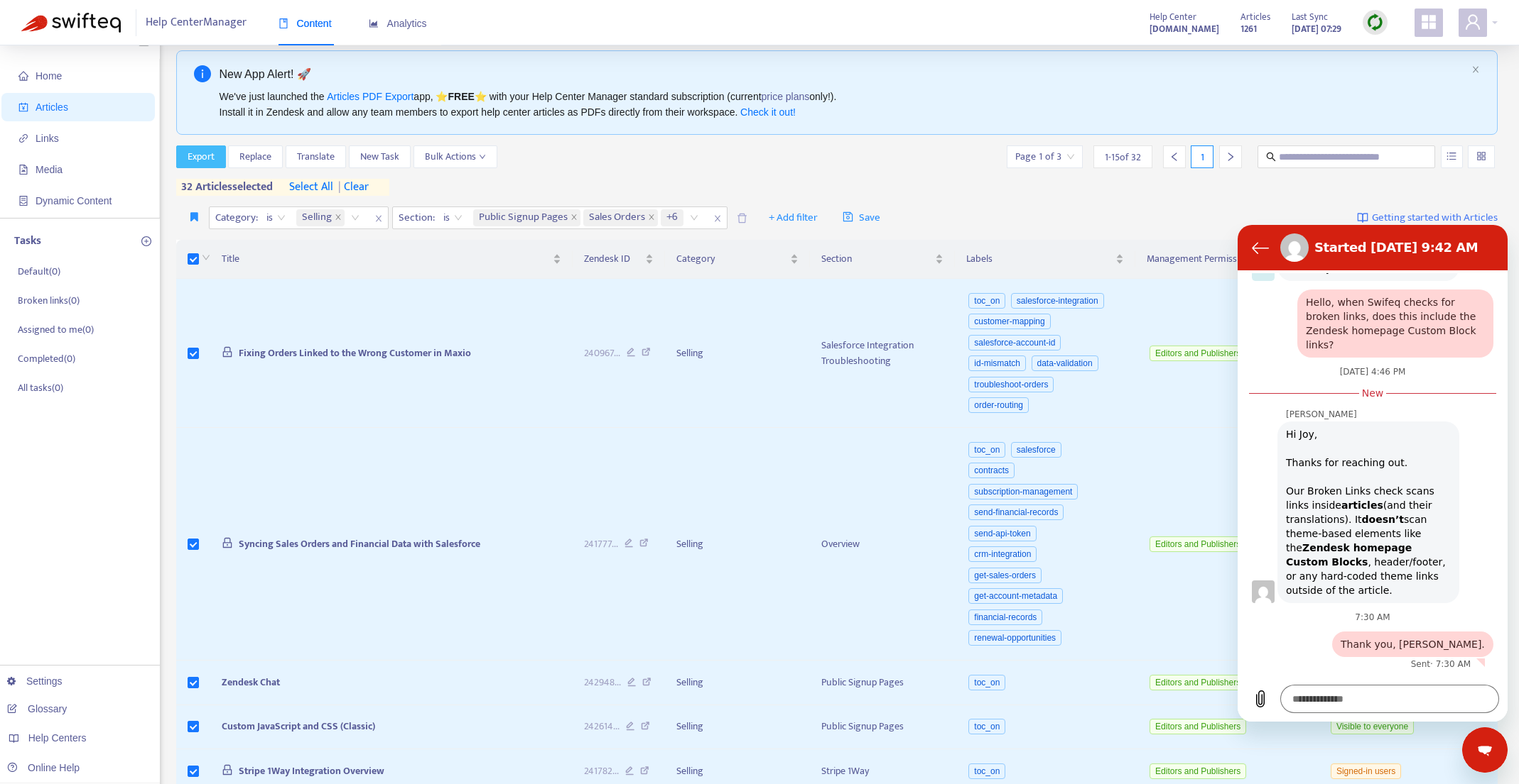
click at [200, 163] on span "Export" at bounding box center [201, 157] width 27 height 16
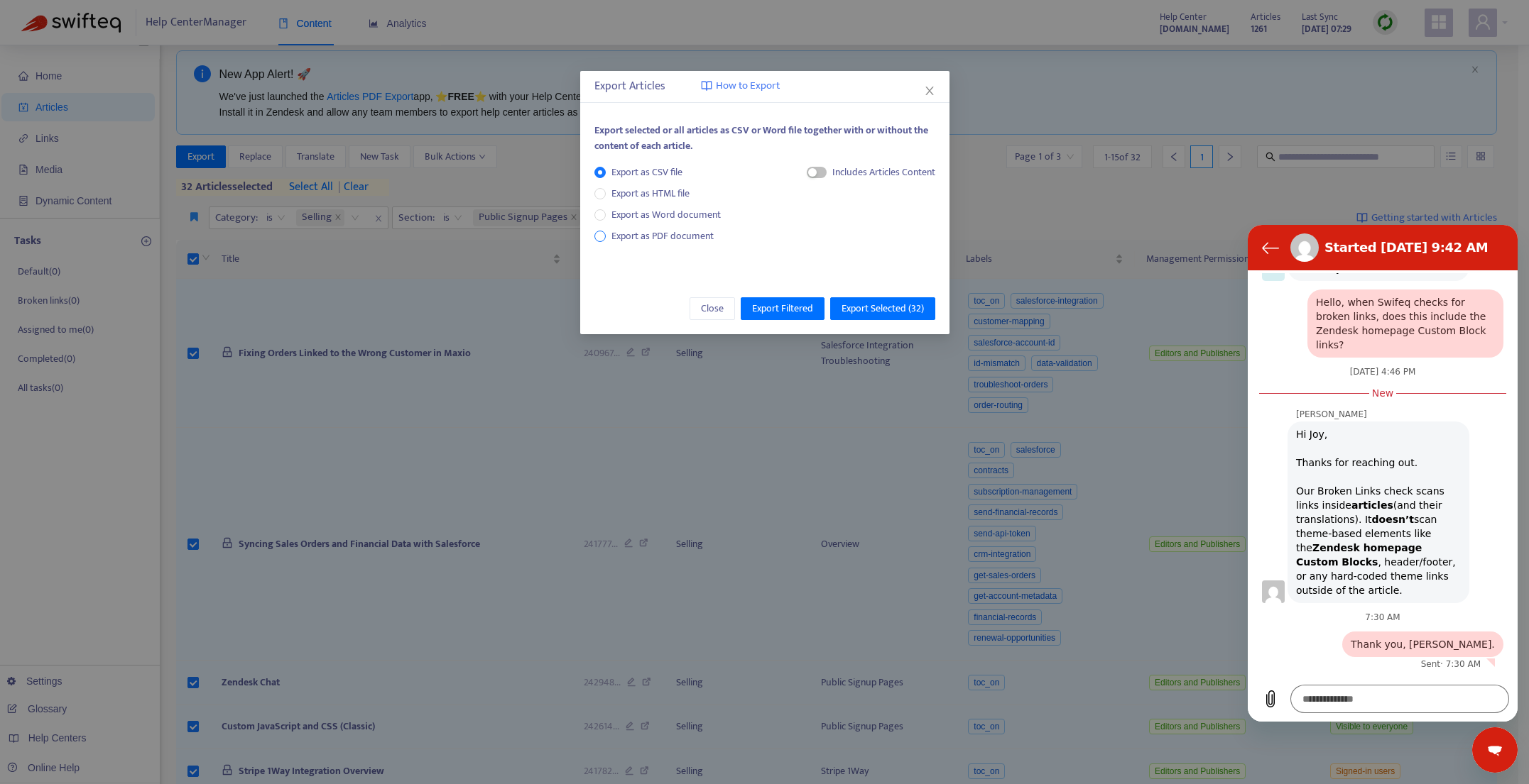
click at [667, 234] on span "Export as PDF document" at bounding box center [663, 236] width 102 height 16
click at [877, 305] on span "Export Selected ( 32 )" at bounding box center [882, 309] width 82 height 16
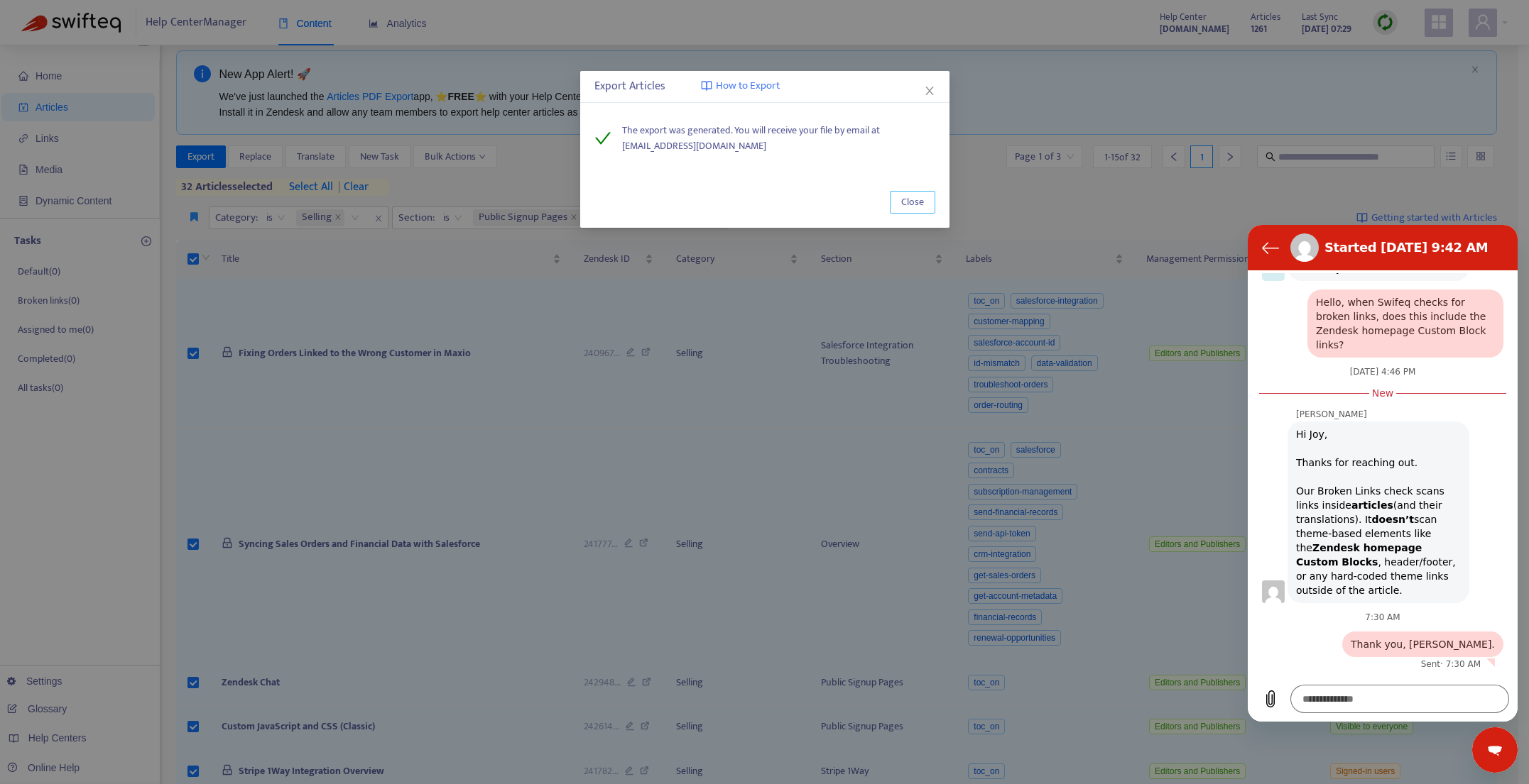
click at [912, 205] on span "Close" at bounding box center [912, 203] width 23 height 16
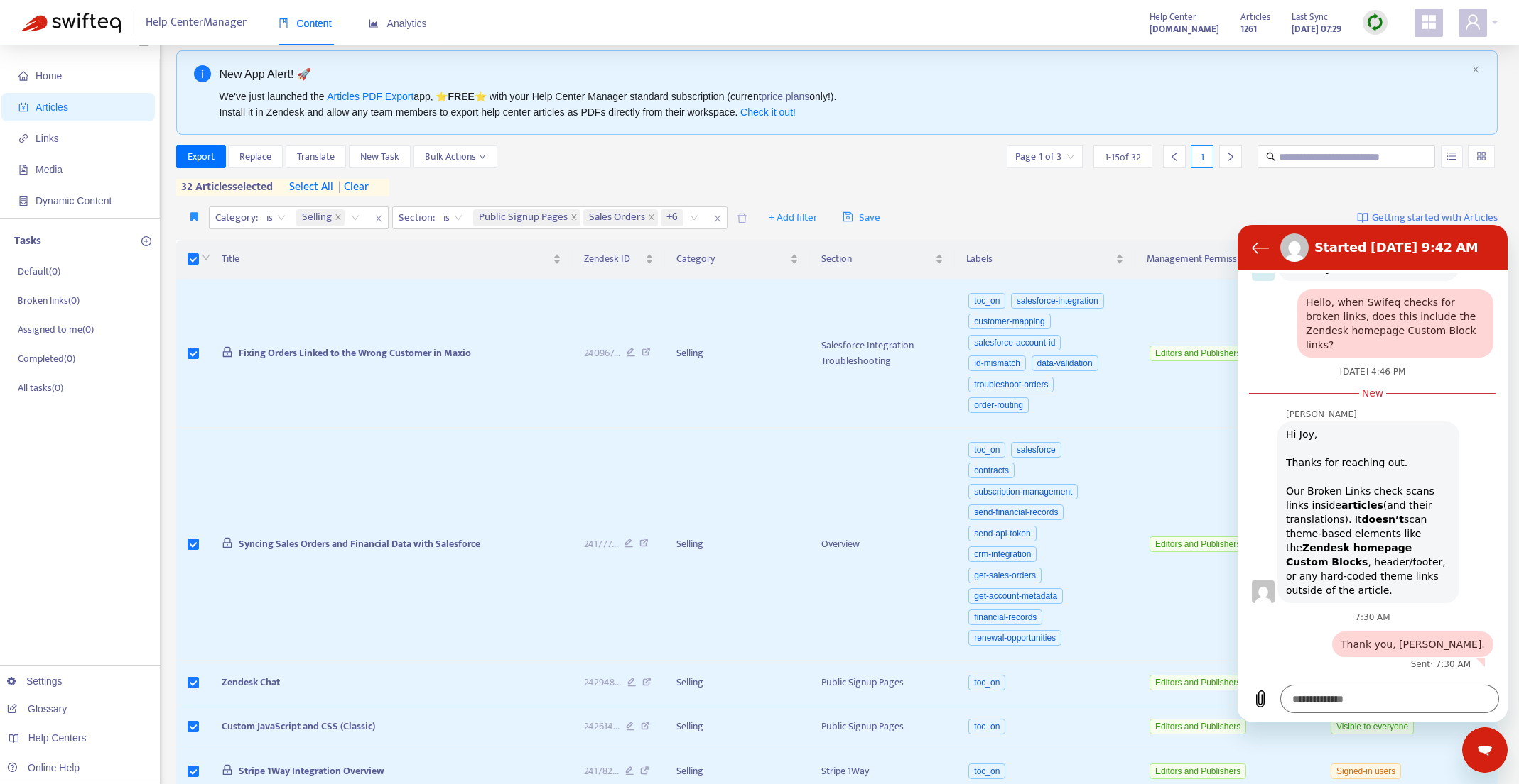
click at [369, 186] on span "| clear" at bounding box center [351, 187] width 36 height 17
click at [326, 190] on span "select all" at bounding box center [311, 187] width 44 height 17
click at [796, 166] on div "Export Replace Translate New Task Bulk Actions Page 1 of 3 1 - 15 of 32 1" at bounding box center [836, 157] width 1322 height 23
click at [200, 157] on span "Export" at bounding box center [201, 157] width 27 height 16
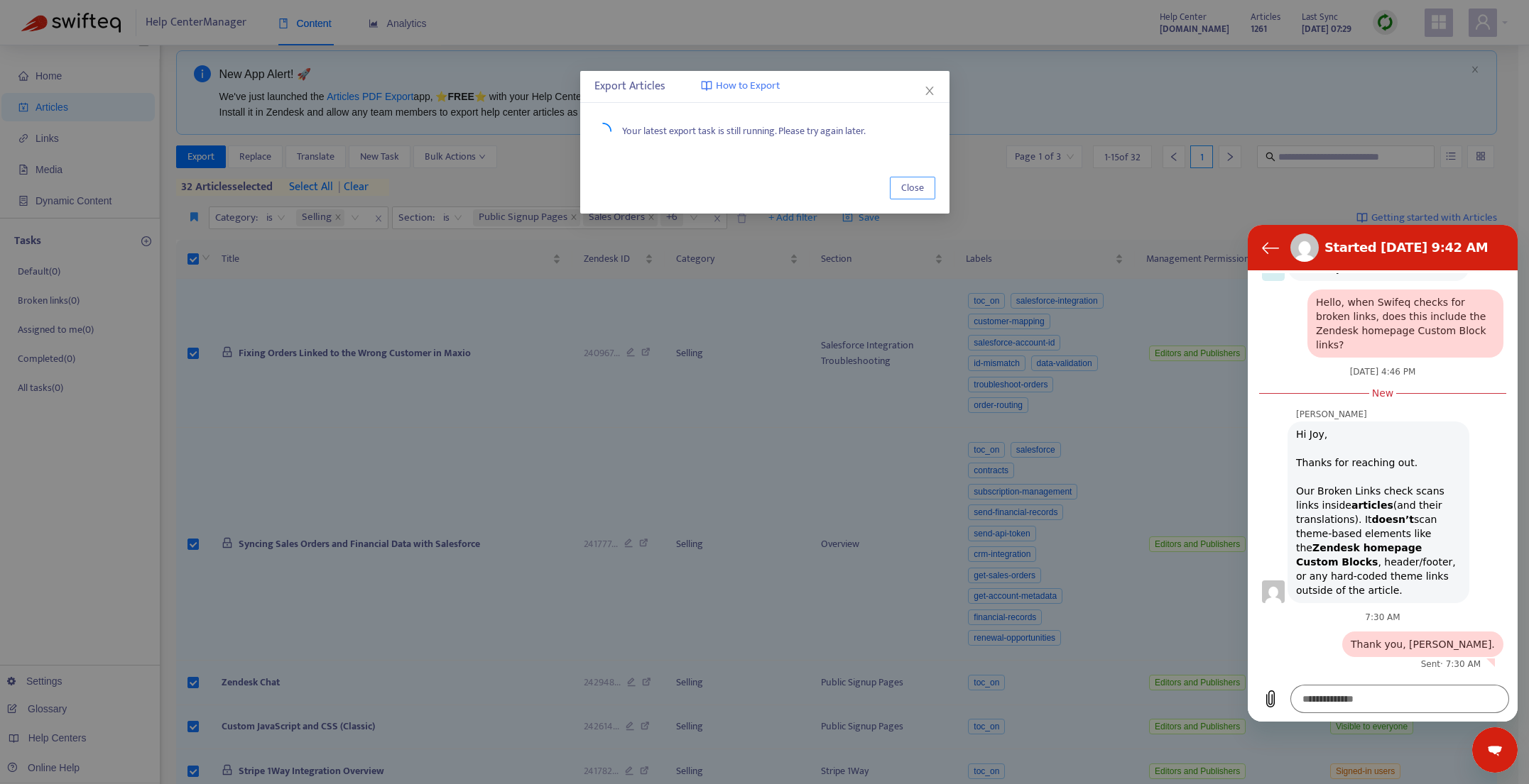
click at [913, 181] on span "Close" at bounding box center [912, 189] width 23 height 16
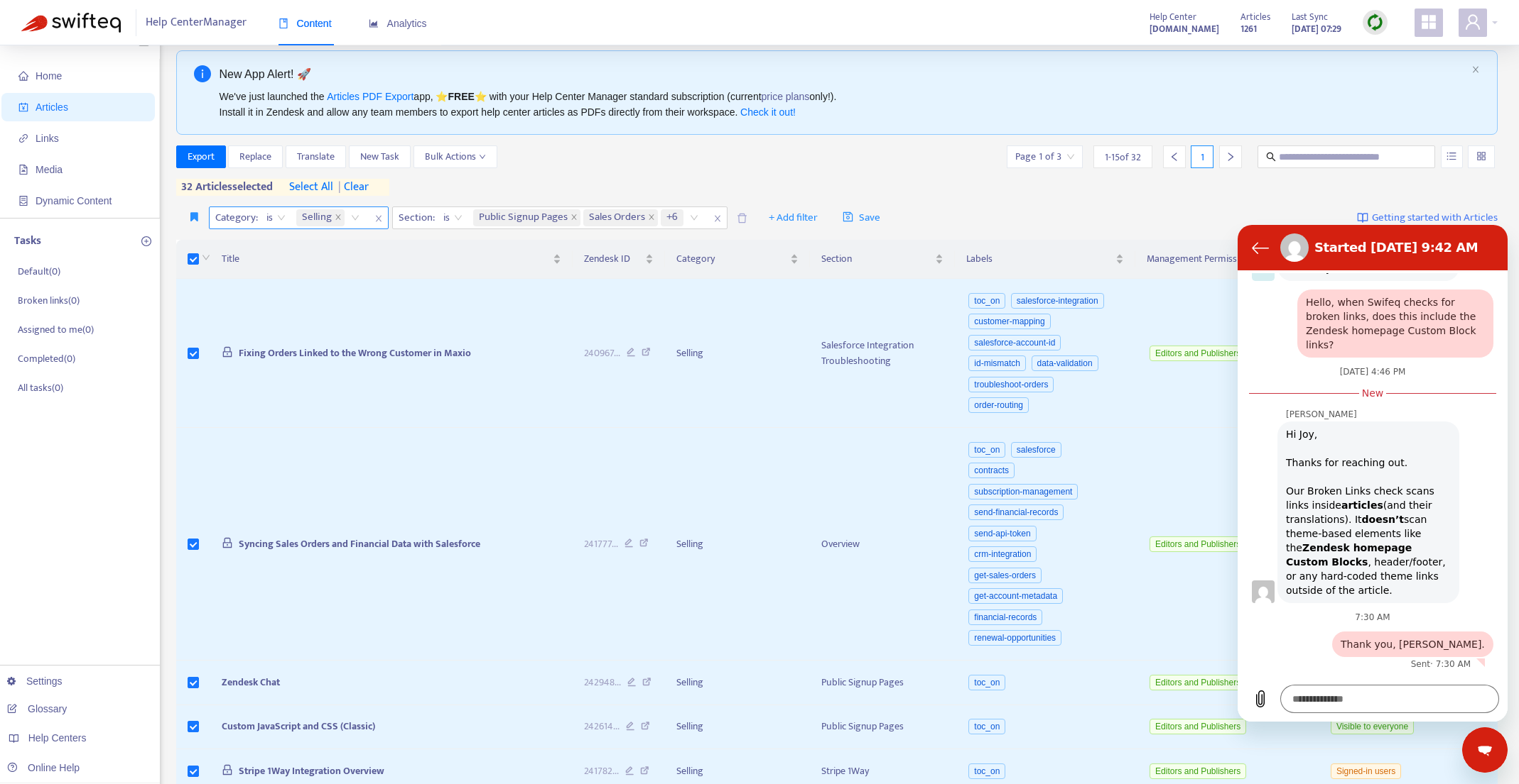
click at [366, 189] on span "| clear" at bounding box center [351, 187] width 36 height 17
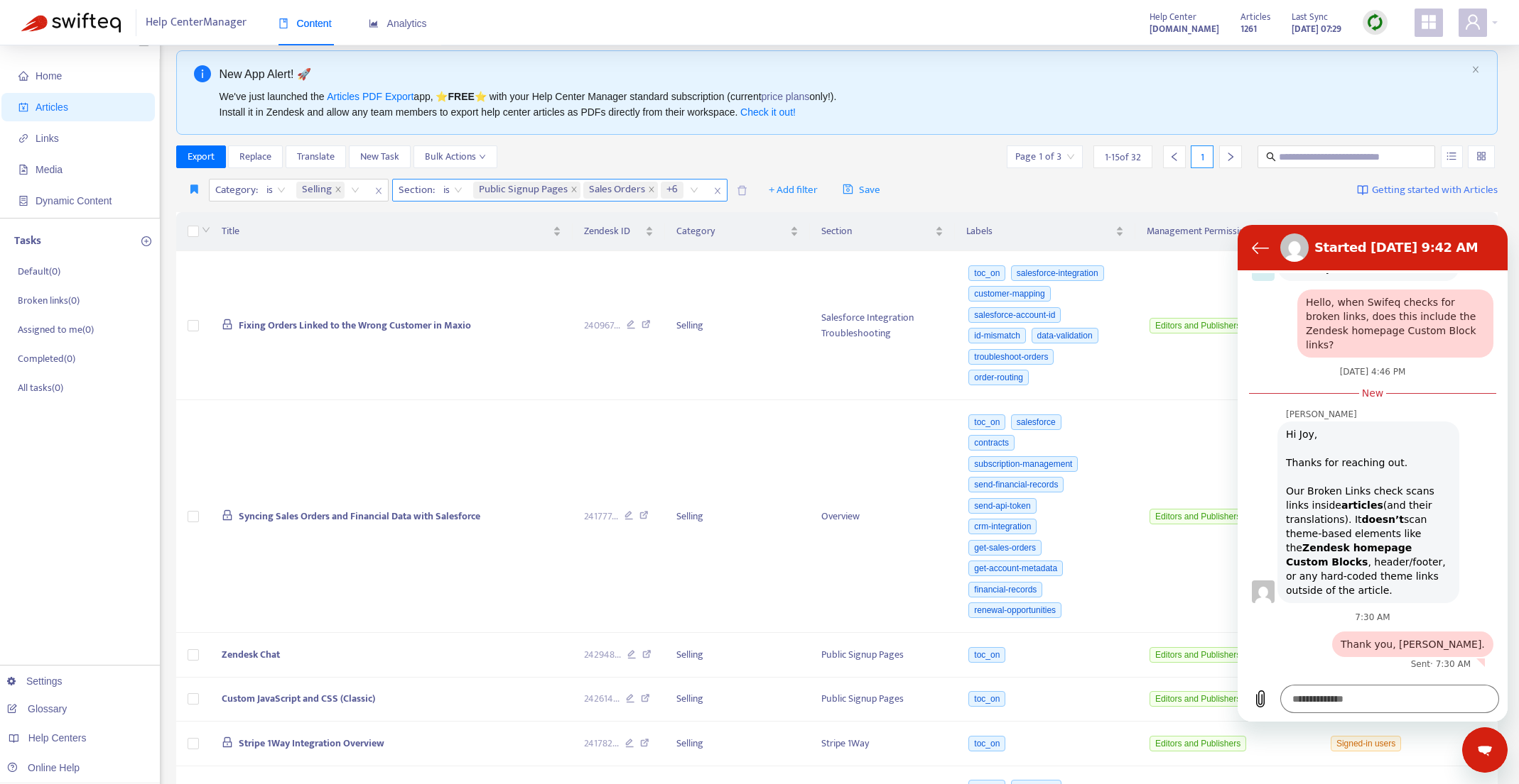
click at [697, 189] on div "Public Signup Pages Sales Orders +6" at bounding box center [589, 190] width 236 height 21
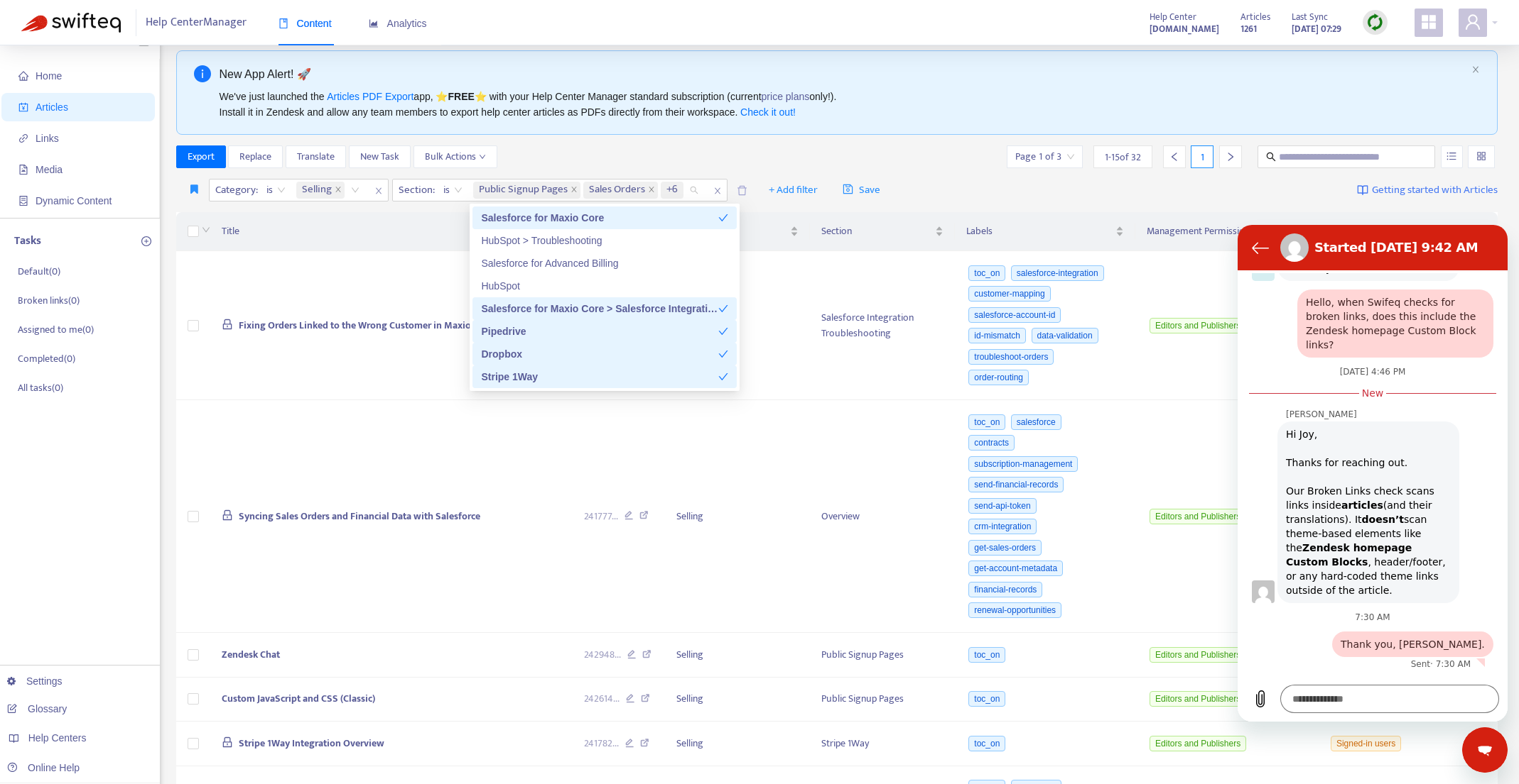
click at [723, 217] on icon "check" at bounding box center [724, 218] width 10 height 10
click at [708, 240] on div "HubSpot > Troubleshooting" at bounding box center [604, 241] width 247 height 16
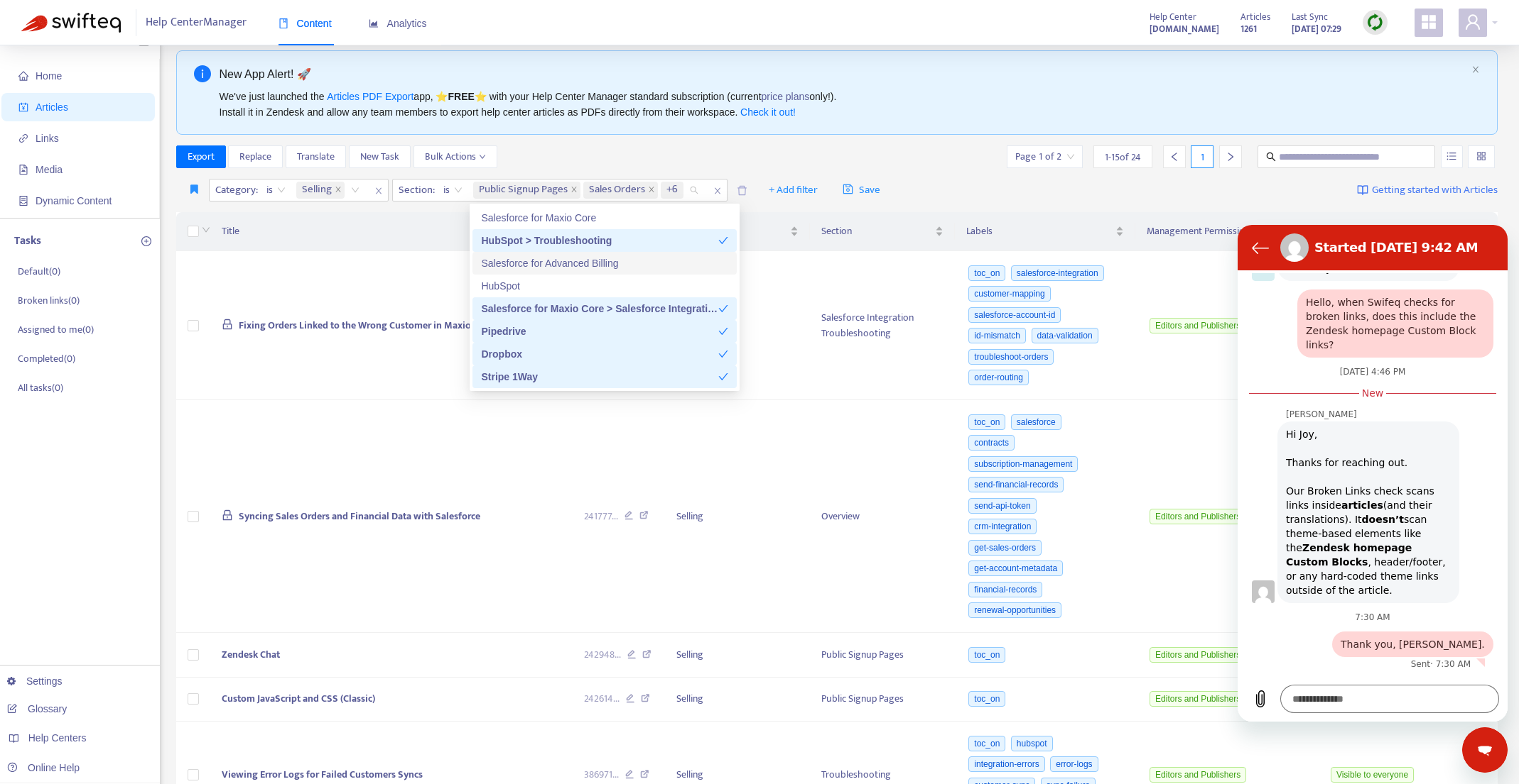
click at [682, 262] on div "Salesforce for Advanced Billing" at bounding box center [604, 264] width 247 height 16
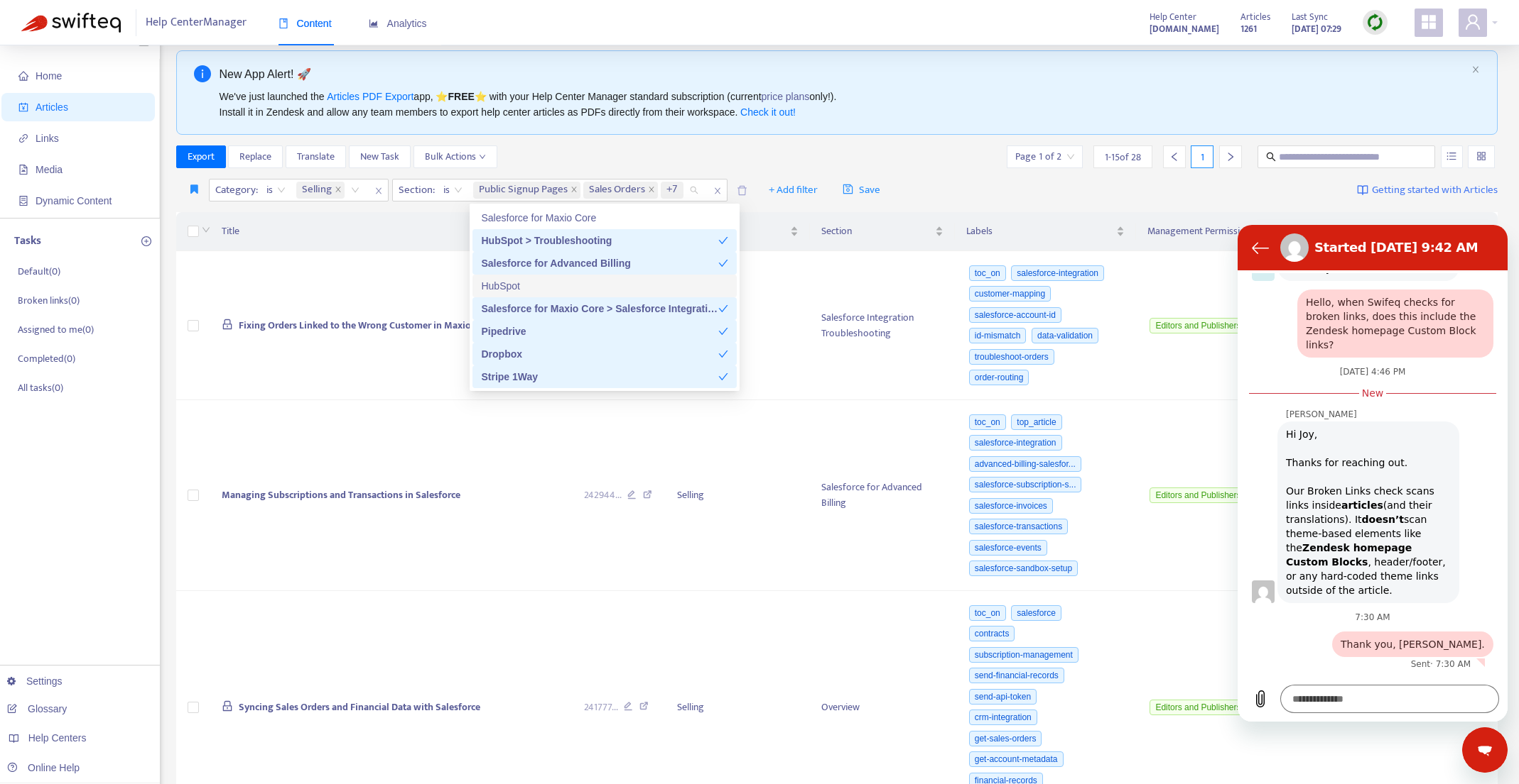
click at [680, 286] on div "HubSpot" at bounding box center [604, 287] width 247 height 16
click at [674, 309] on div "Salesforce for Maxio Core > Salesforce Integration Troubleshooting" at bounding box center [599, 309] width 237 height 16
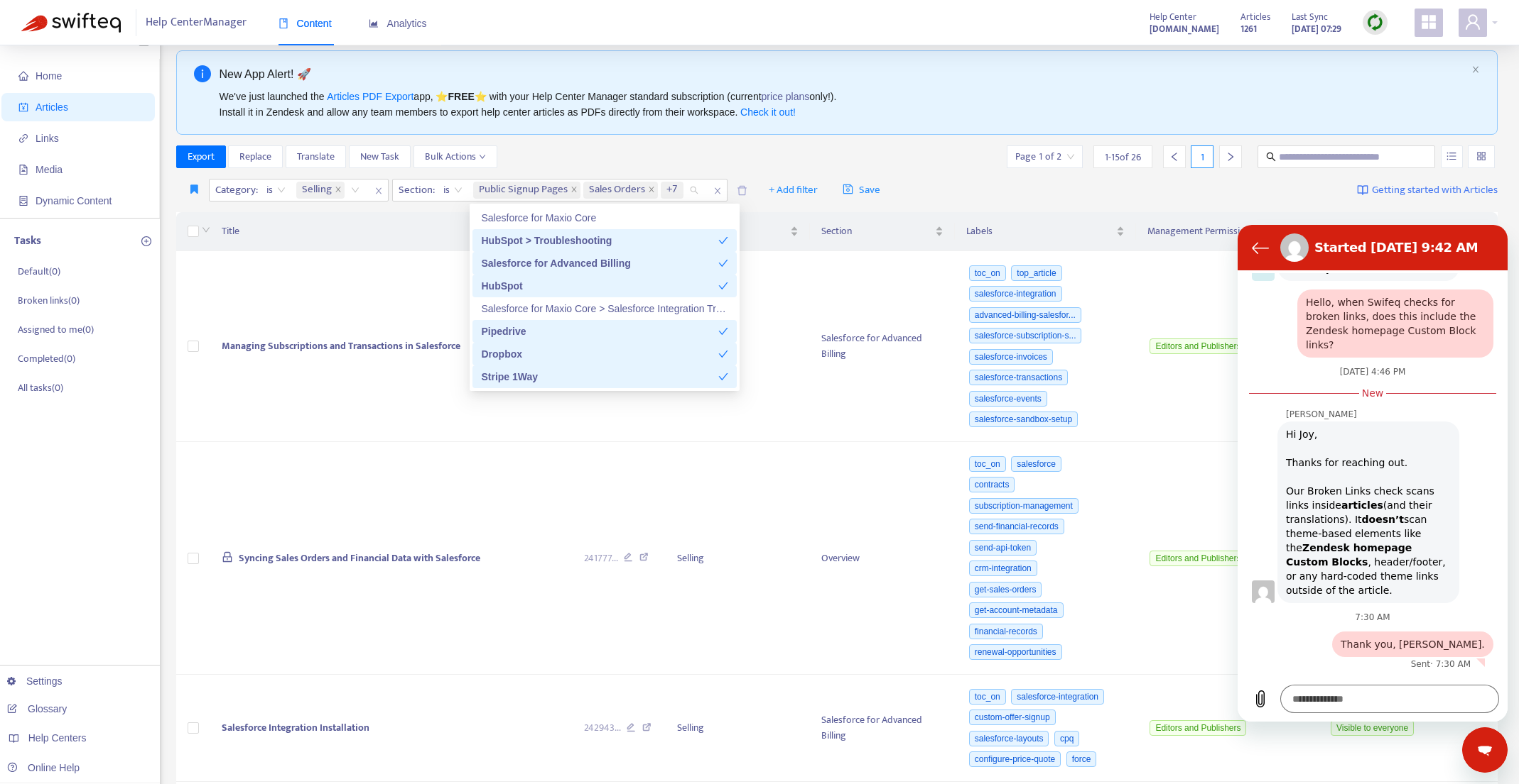
click at [672, 328] on div "Pipedrive" at bounding box center [599, 332] width 237 height 16
click at [669, 356] on div "Dropbox" at bounding box center [599, 355] width 237 height 16
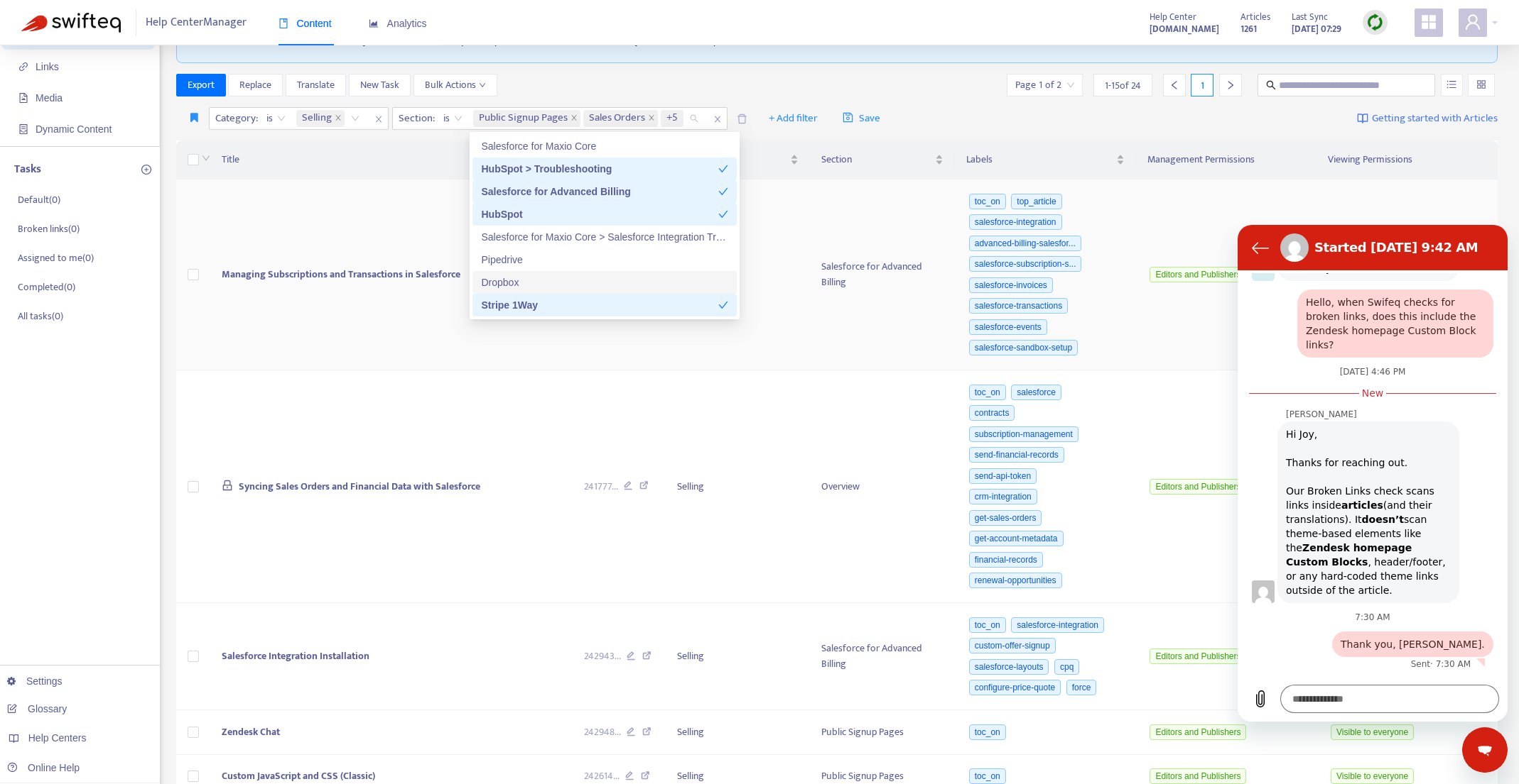
scroll to position [96, 0]
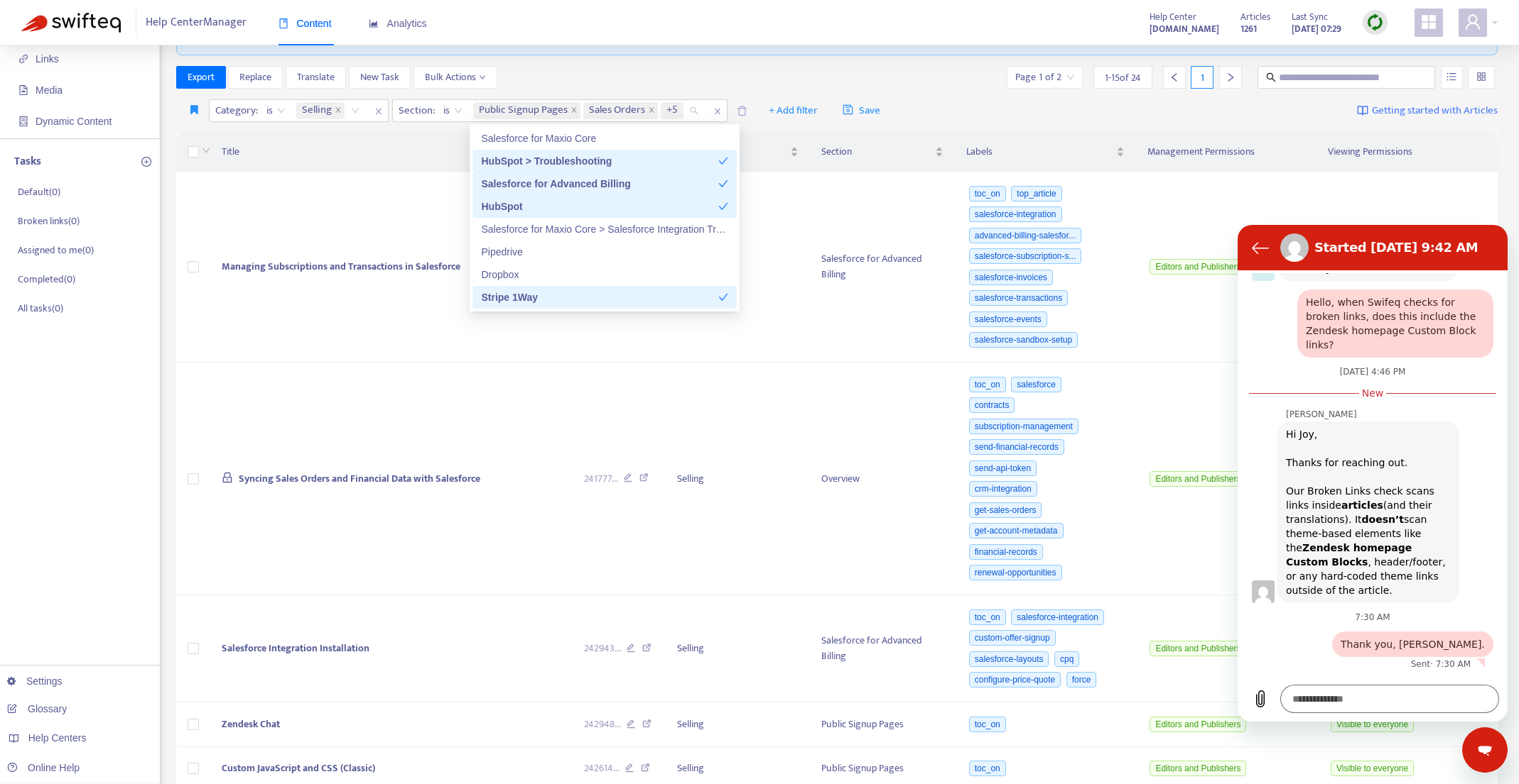
click at [664, 298] on div "Stripe 1Way" at bounding box center [599, 298] width 237 height 16
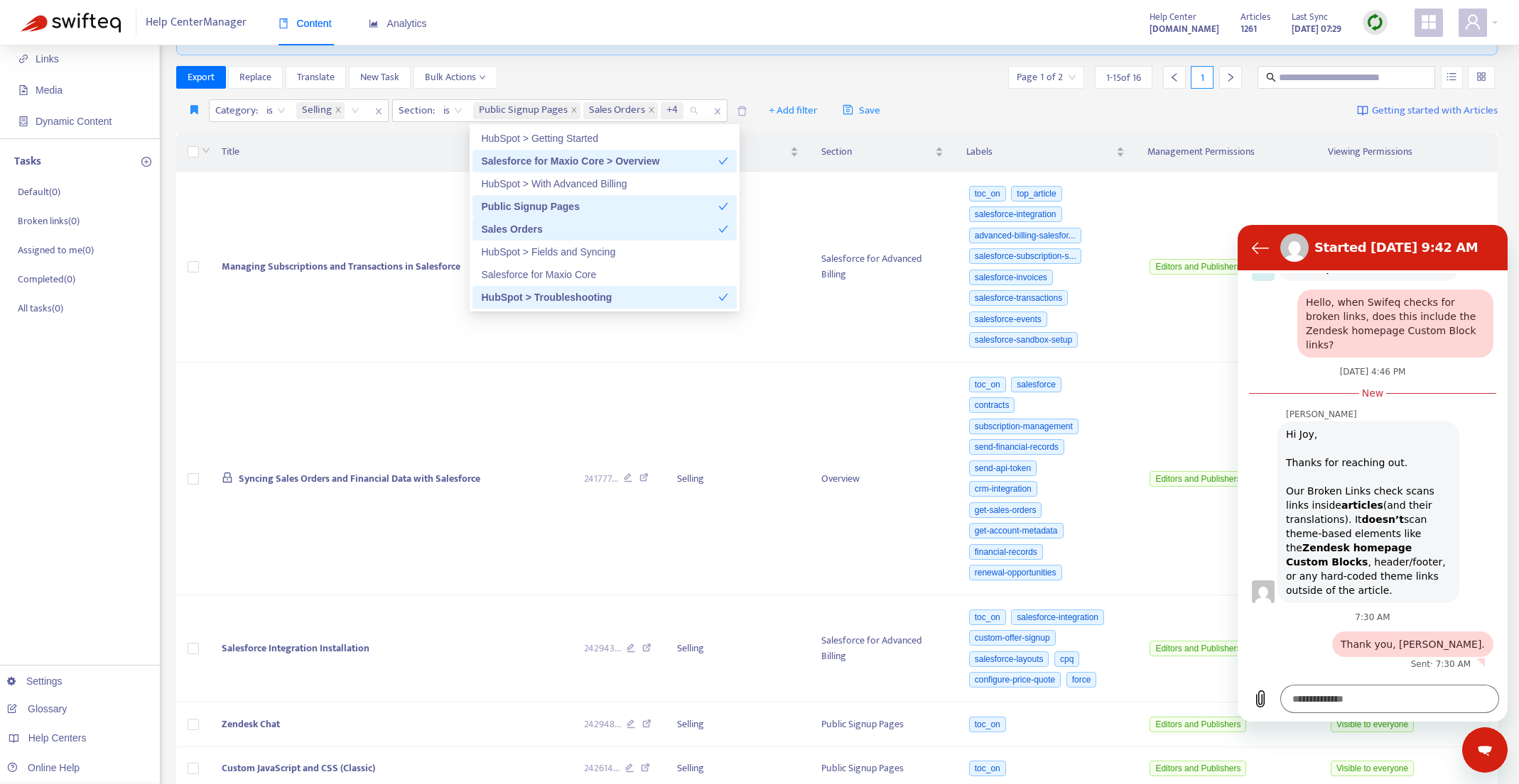
click at [660, 229] on div "Sales Orders" at bounding box center [599, 230] width 237 height 16
click at [662, 201] on div "Public Signup Pages" at bounding box center [599, 207] width 237 height 16
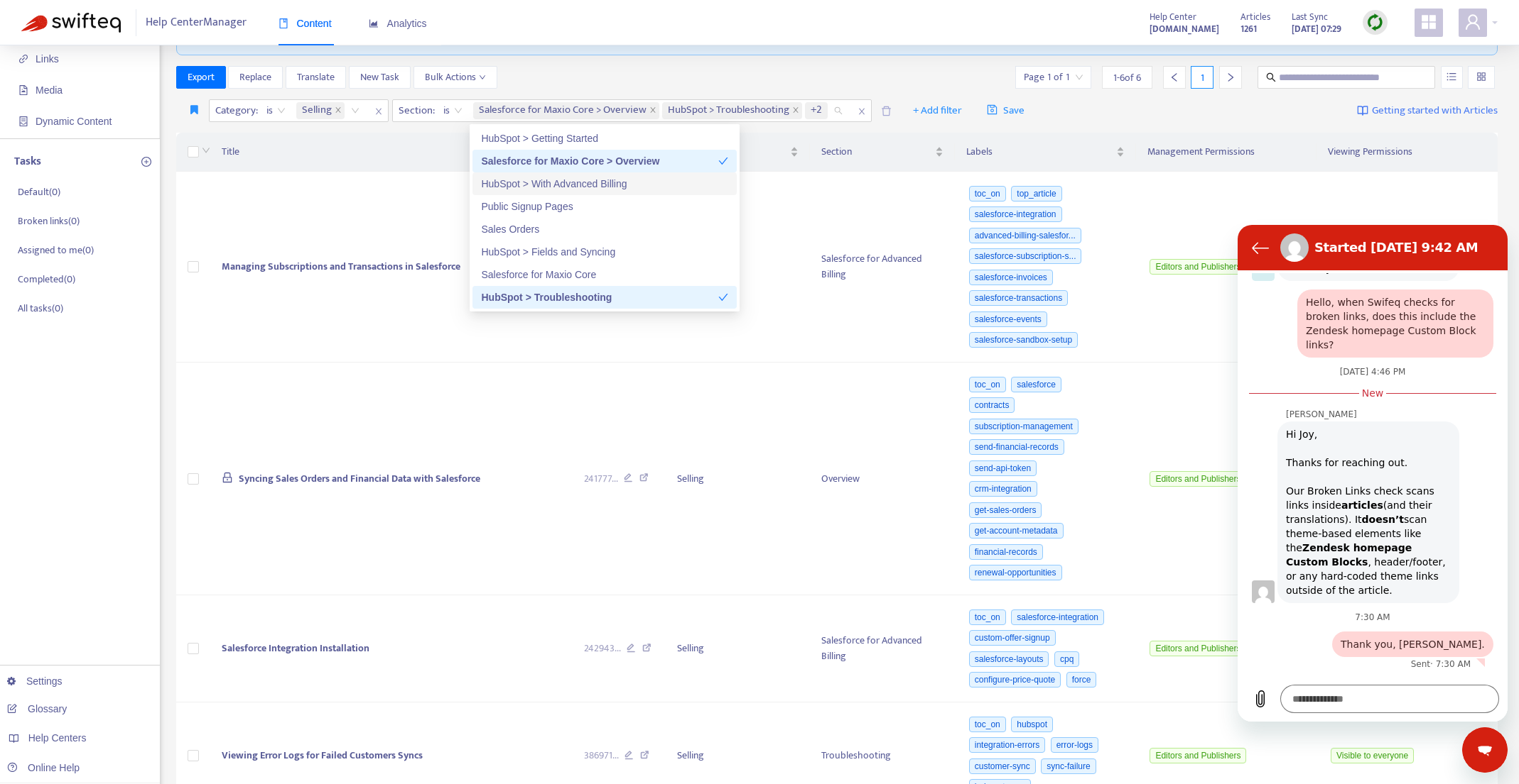
click at [660, 181] on div "HubSpot > With Advanced Billing" at bounding box center [604, 184] width 247 height 16
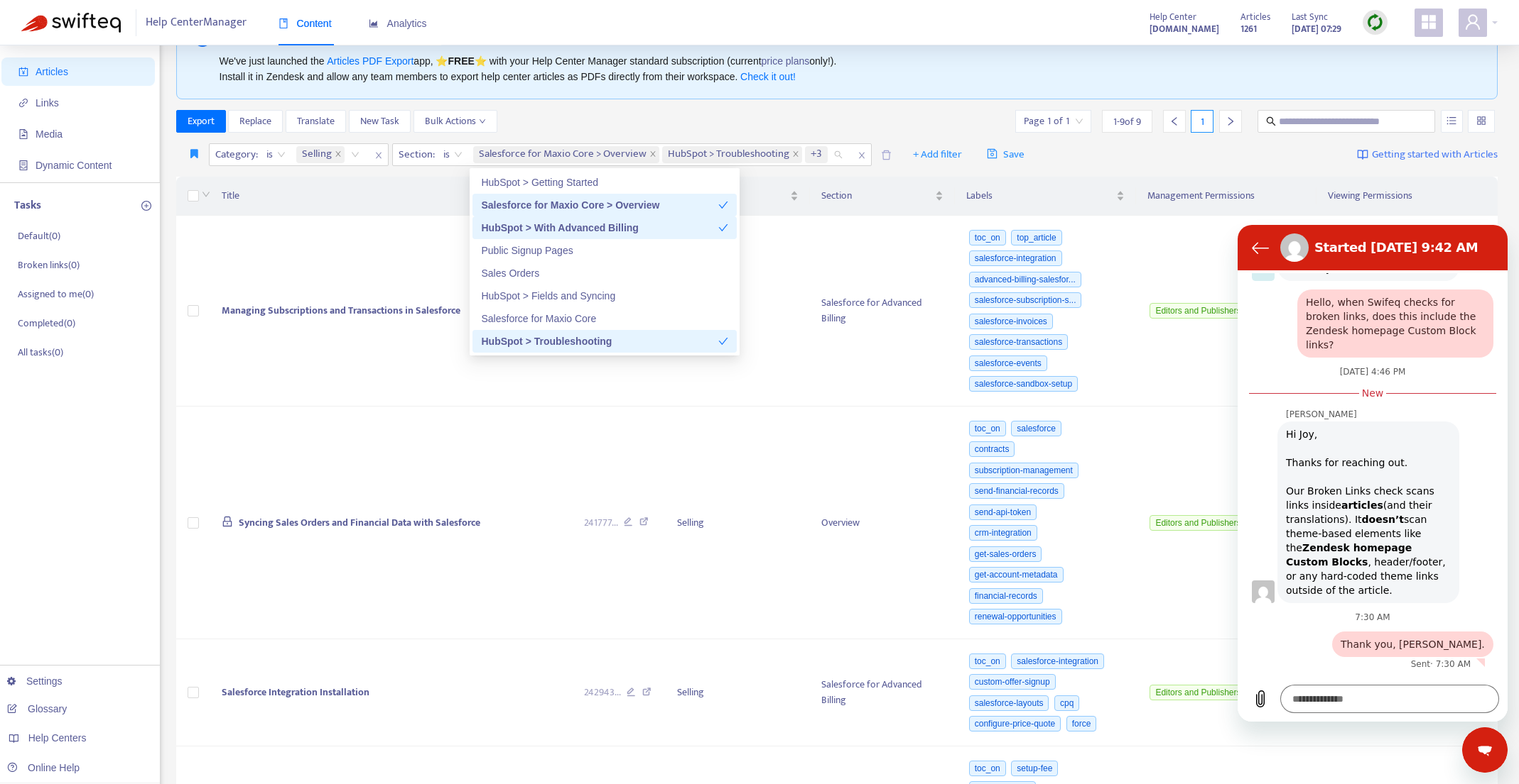
scroll to position [50, 0]
click at [673, 209] on div "Salesforce for Maxio Core > Overview" at bounding box center [599, 208] width 237 height 16
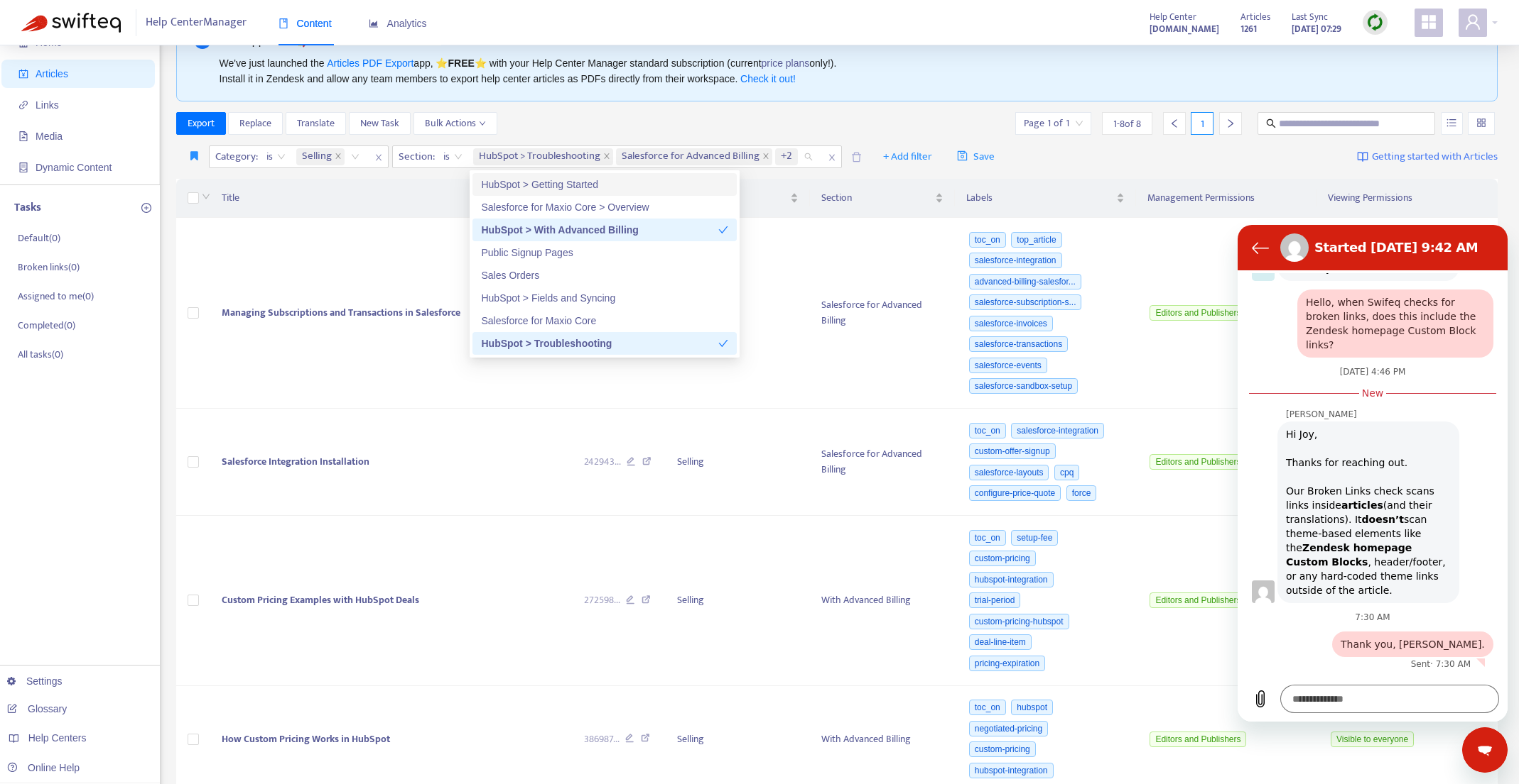
click at [685, 186] on div "HubSpot > Getting Started" at bounding box center [604, 185] width 247 height 16
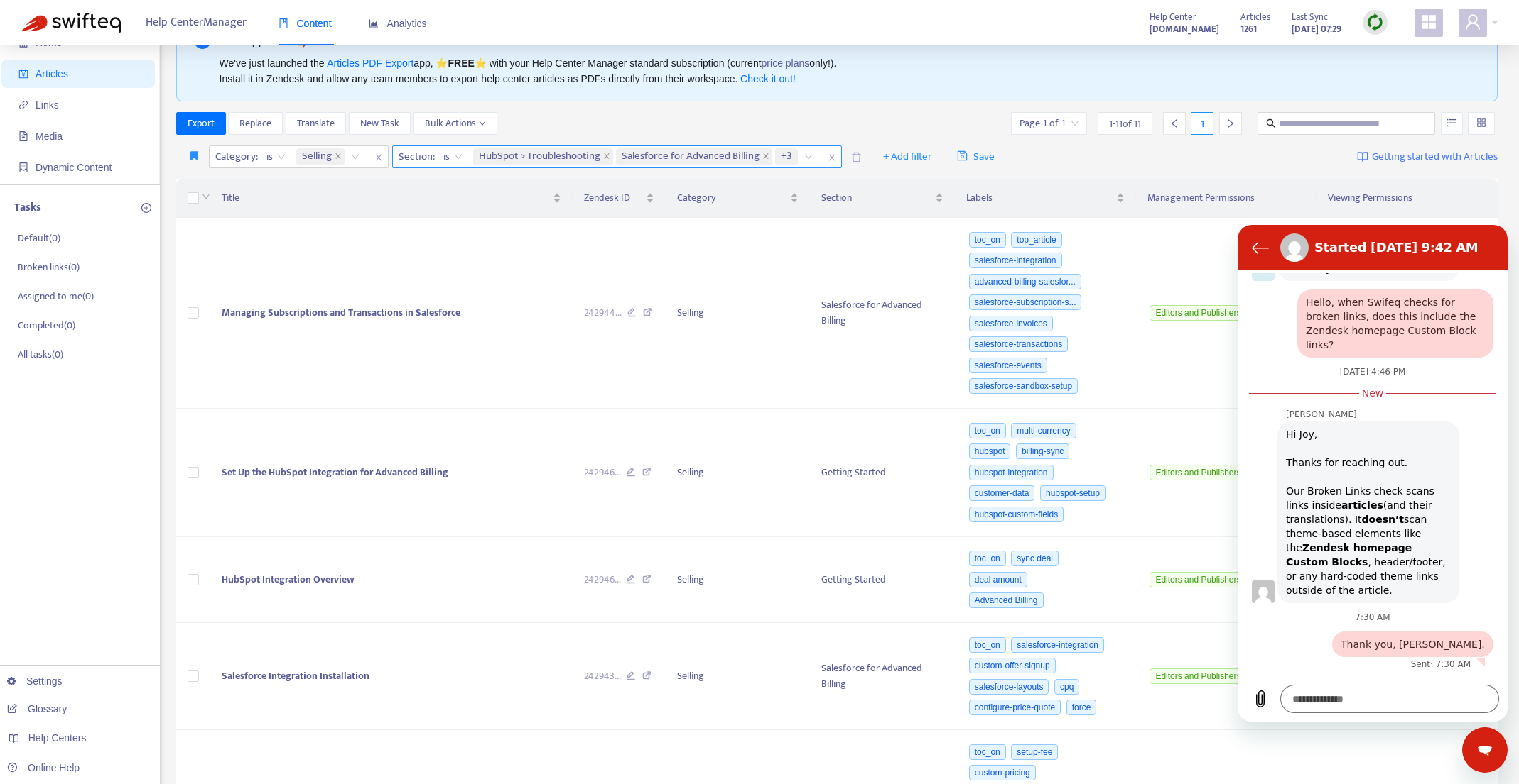
click at [809, 159] on div "HubSpot > Troubleshooting Salesforce for Advanced Billing +3" at bounding box center [646, 156] width 350 height 21
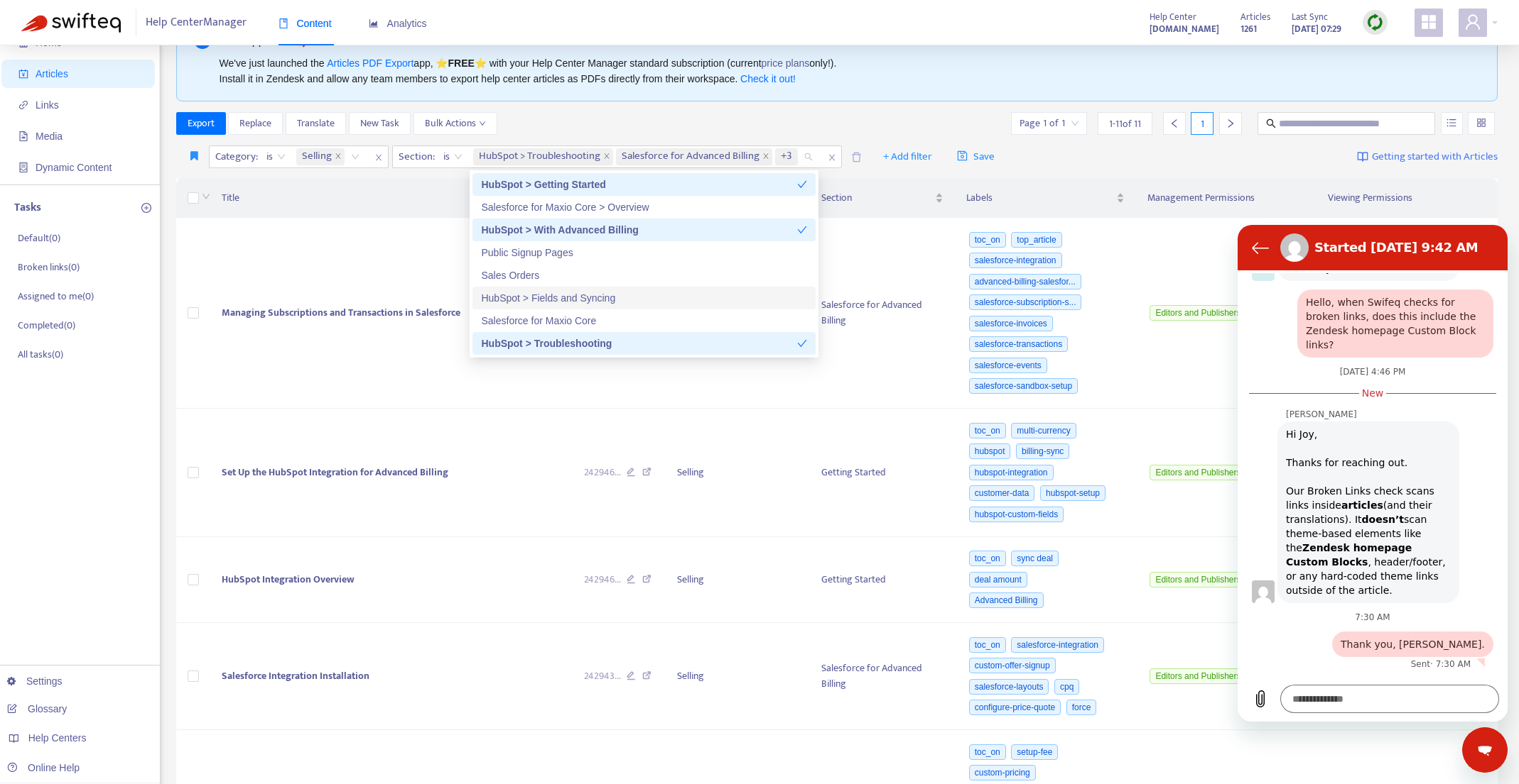
click at [581, 294] on div "HubSpot > Fields and Syncing" at bounding box center [644, 299] width 326 height 16
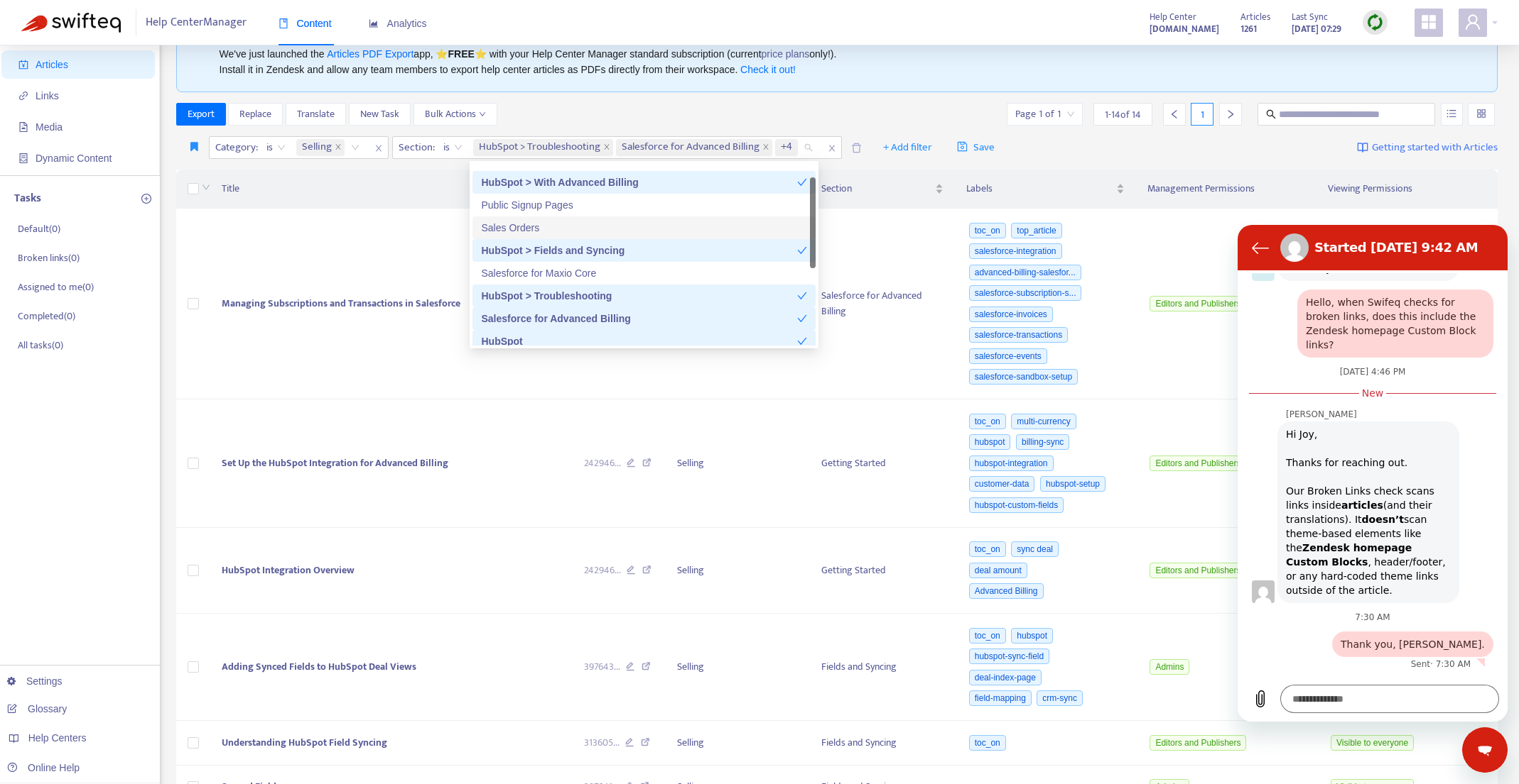
scroll to position [0, 0]
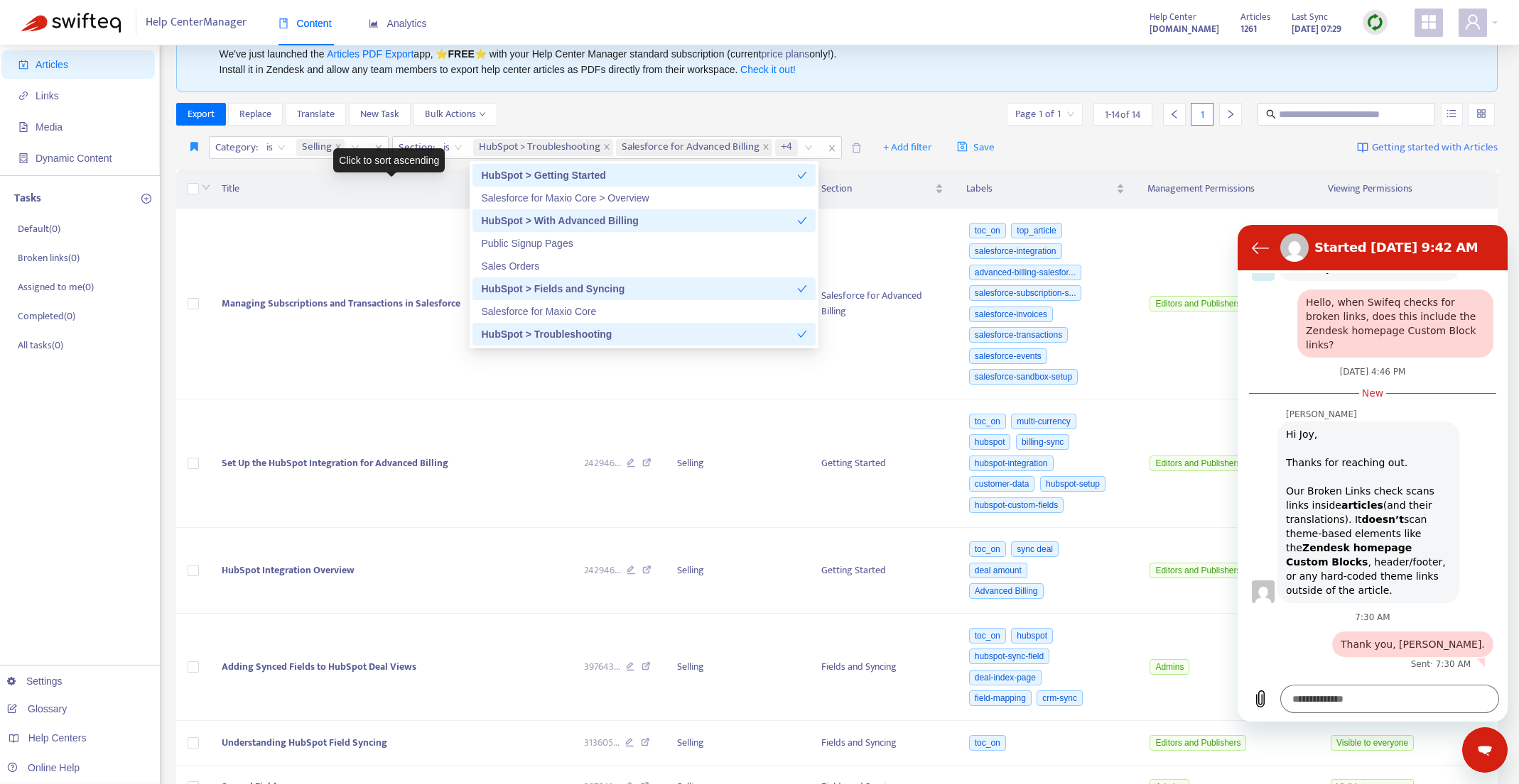
drag, startPoint x: 259, startPoint y: 198, endPoint x: 244, endPoint y: 198, distance: 15.0
click at [259, 197] on div "Title" at bounding box center [391, 189] width 339 height 16
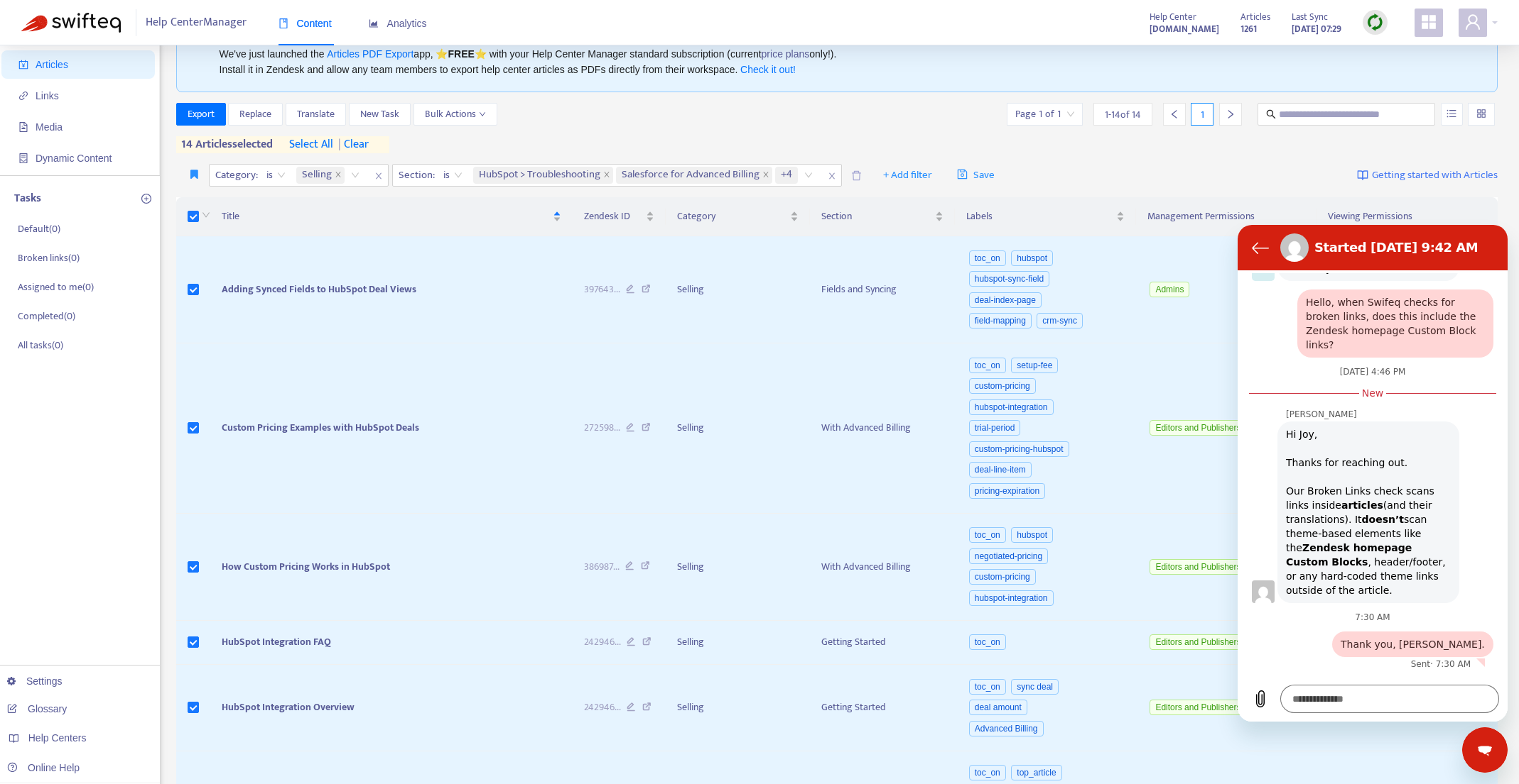
click at [323, 145] on span "select all" at bounding box center [311, 144] width 44 height 17
click at [204, 114] on span "Export" at bounding box center [201, 115] width 27 height 16
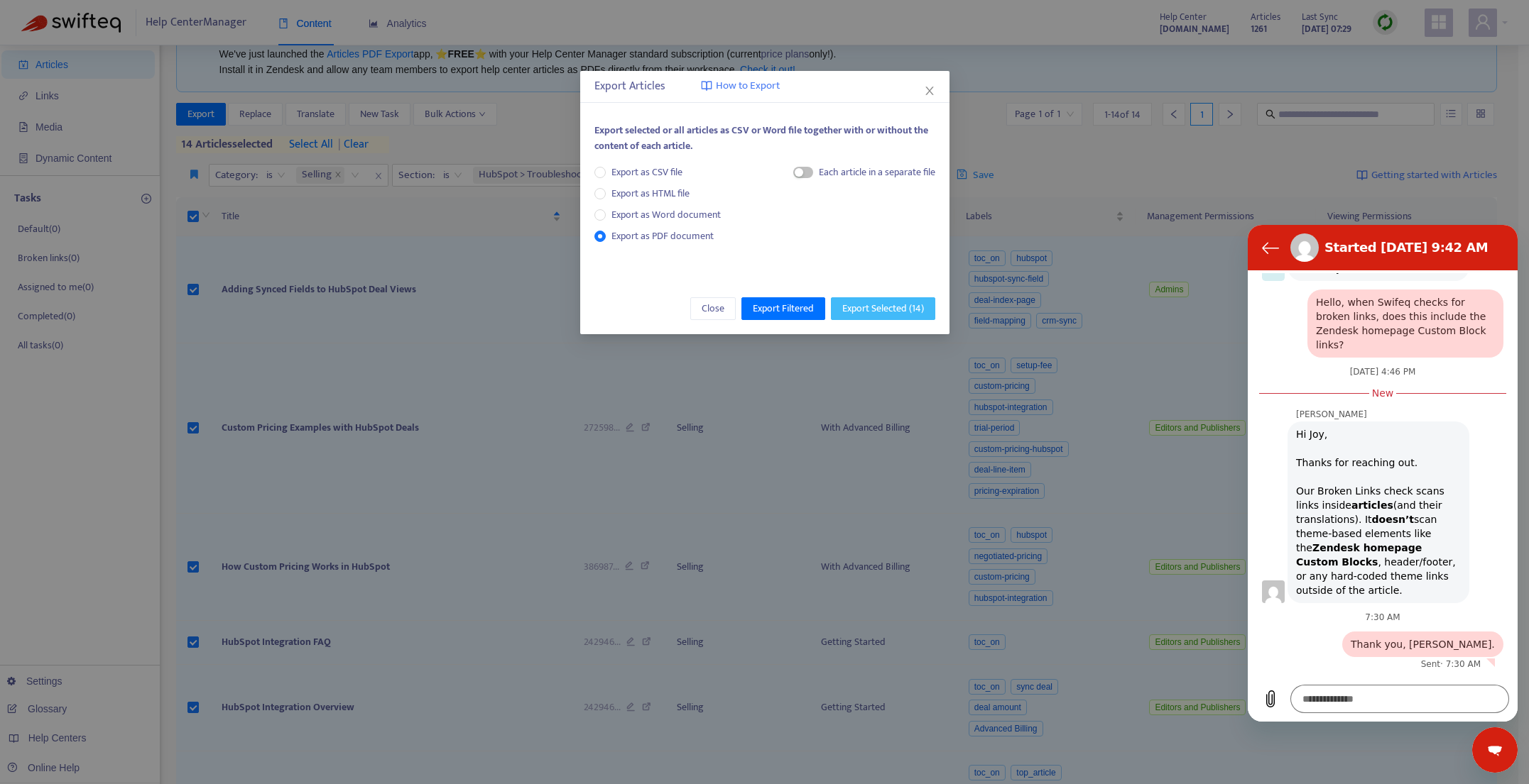
click at [872, 314] on span "Export Selected ( 14 )" at bounding box center [883, 309] width 82 height 16
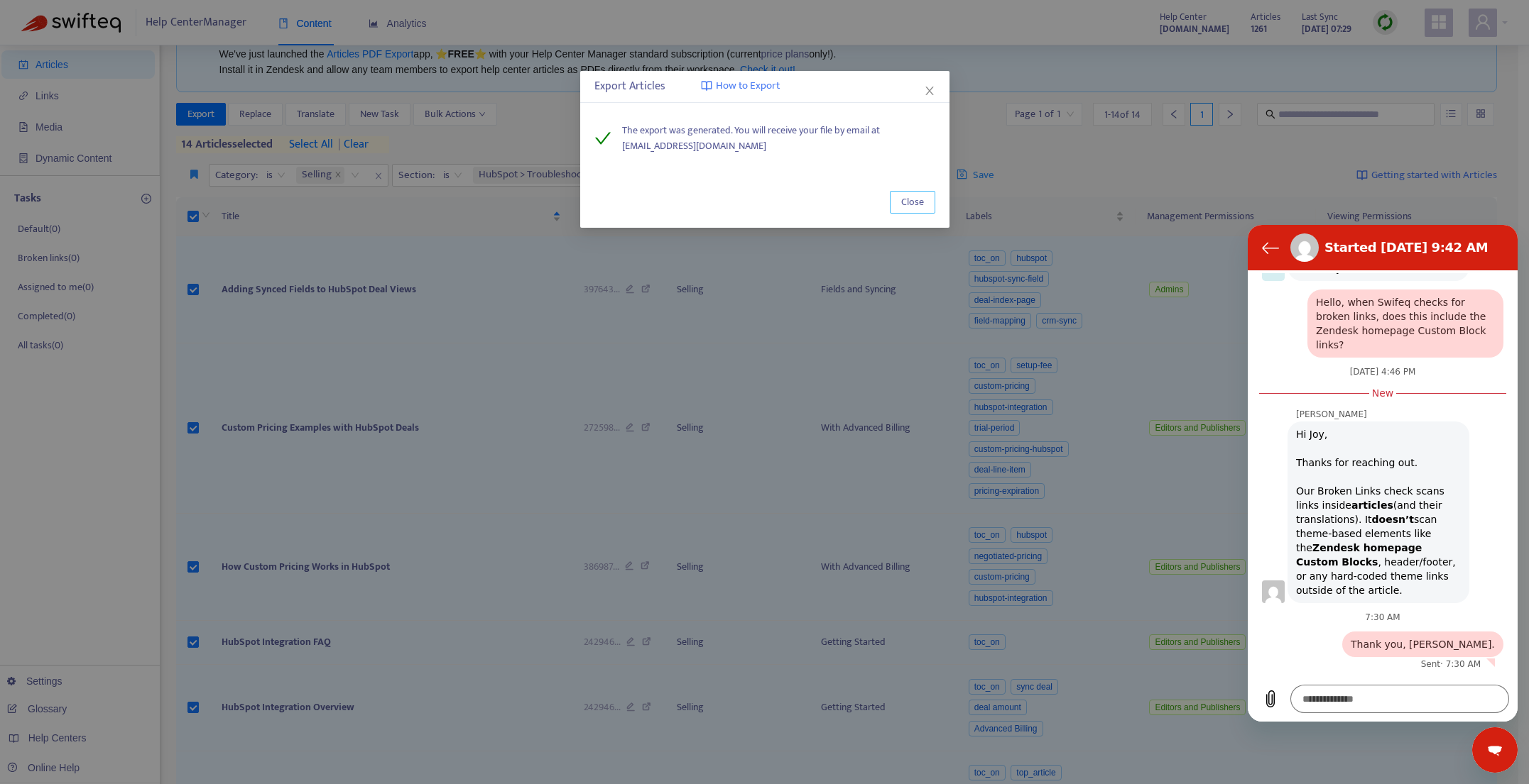
click at [926, 208] on button "Close" at bounding box center [912, 202] width 45 height 23
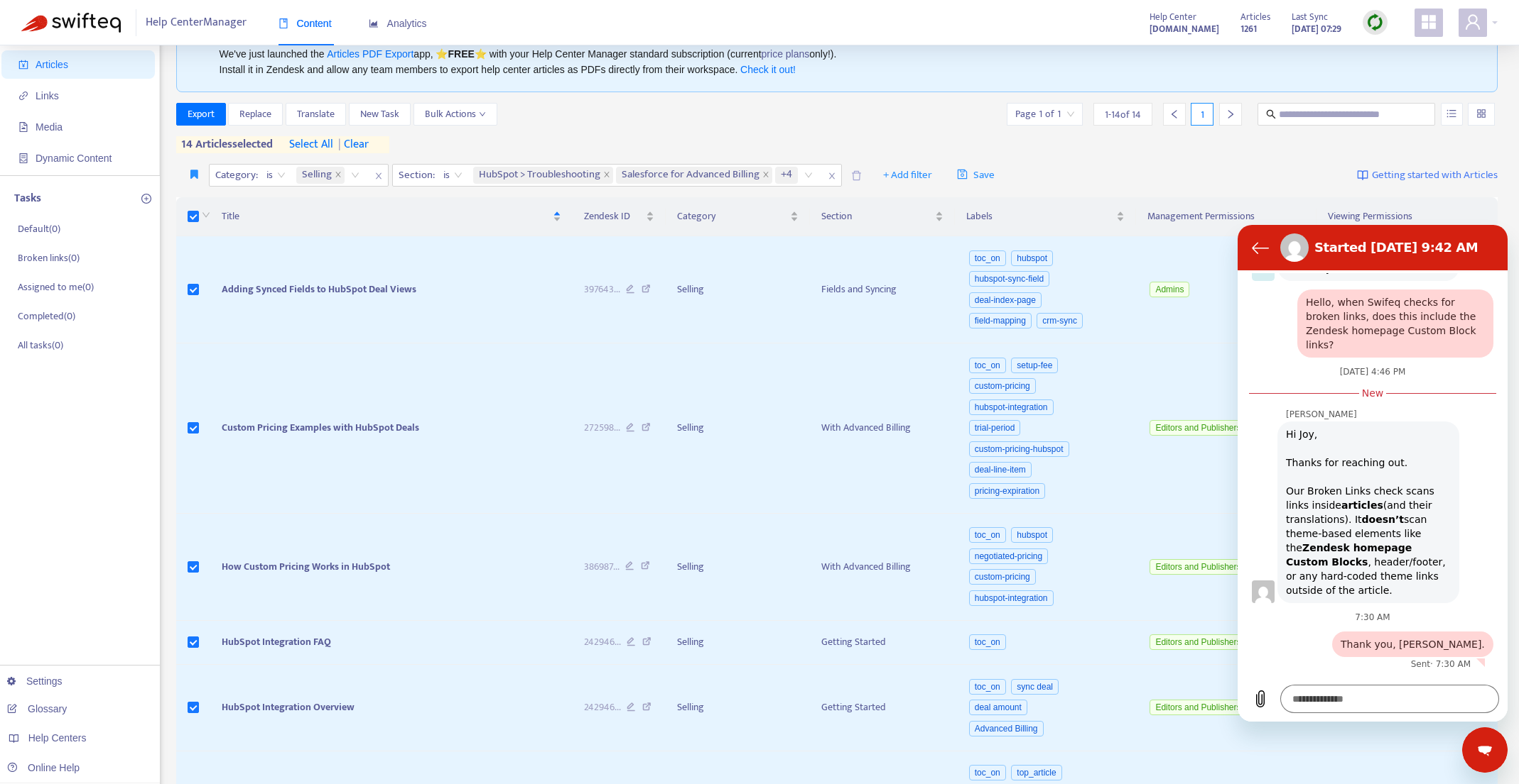
click at [828, 173] on icon "close" at bounding box center [831, 176] width 9 height 9
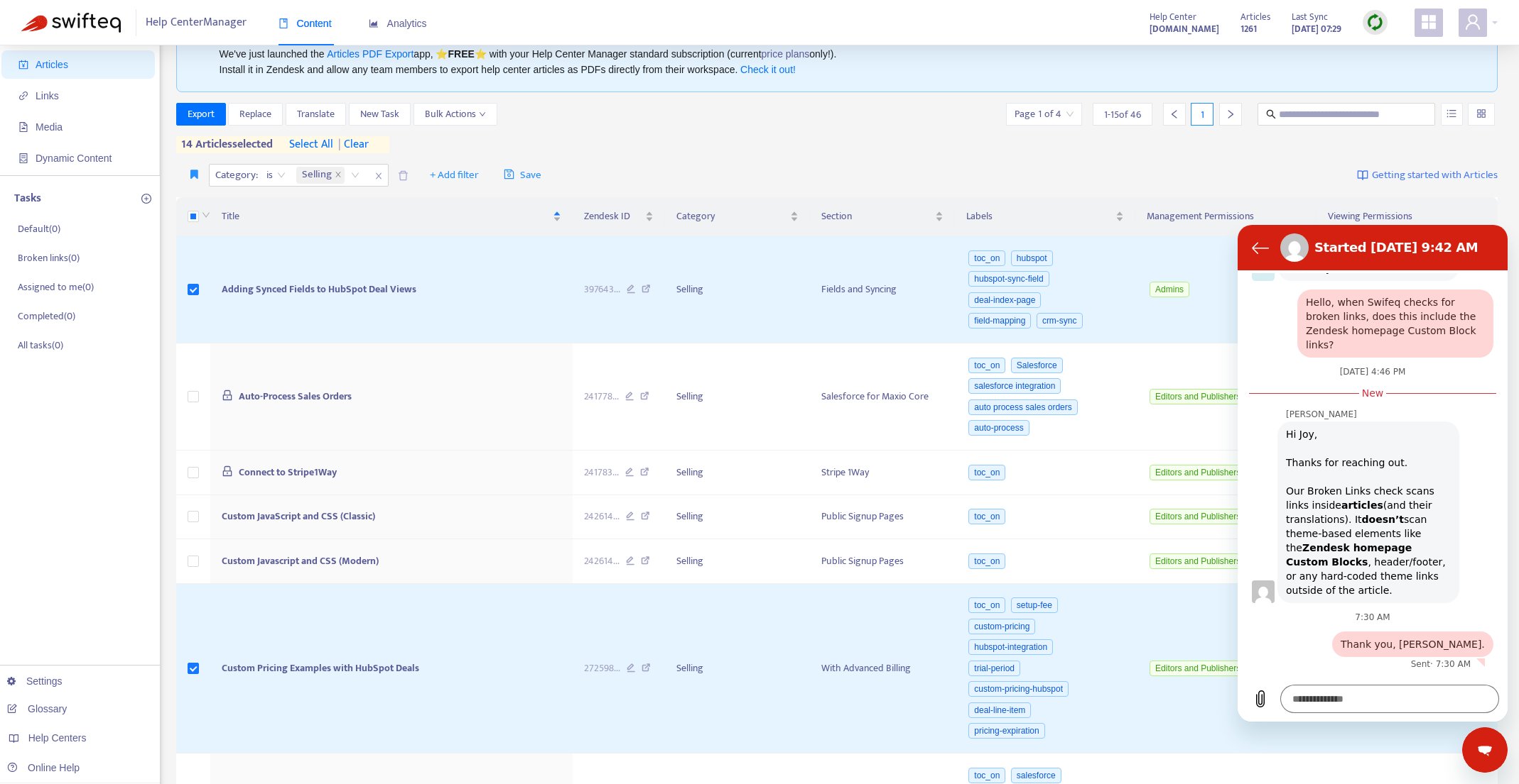
click at [379, 176] on icon "close" at bounding box center [379, 176] width 9 height 9
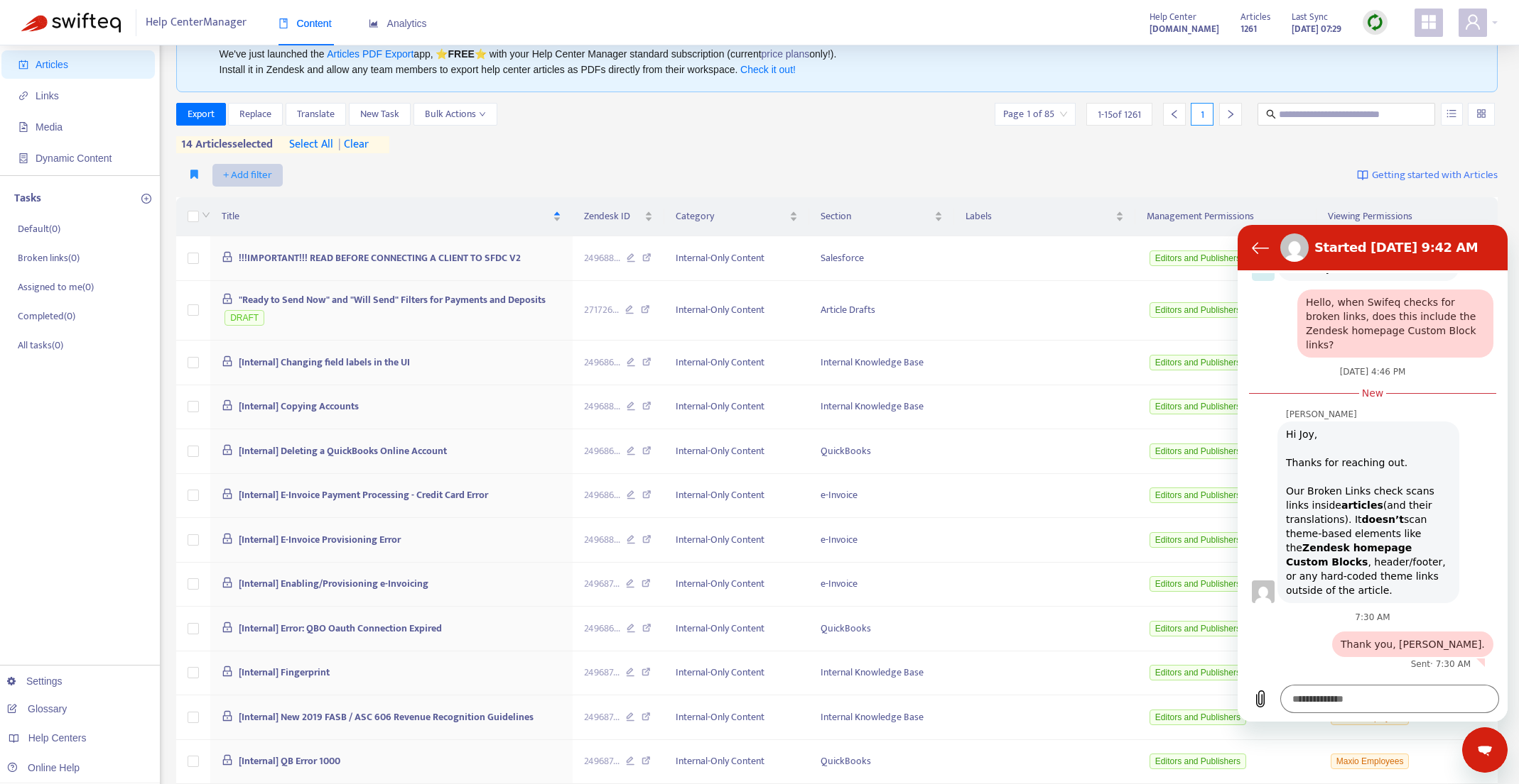
click at [254, 180] on span "+ Add filter" at bounding box center [247, 175] width 49 height 17
drag, startPoint x: 248, startPoint y: 273, endPoint x: 237, endPoint y: 270, distance: 11.4
click at [248, 273] on span "Category" at bounding box center [267, 272] width 89 height 16
click at [306, 176] on div "Category: All" at bounding box center [263, 175] width 106 height 21
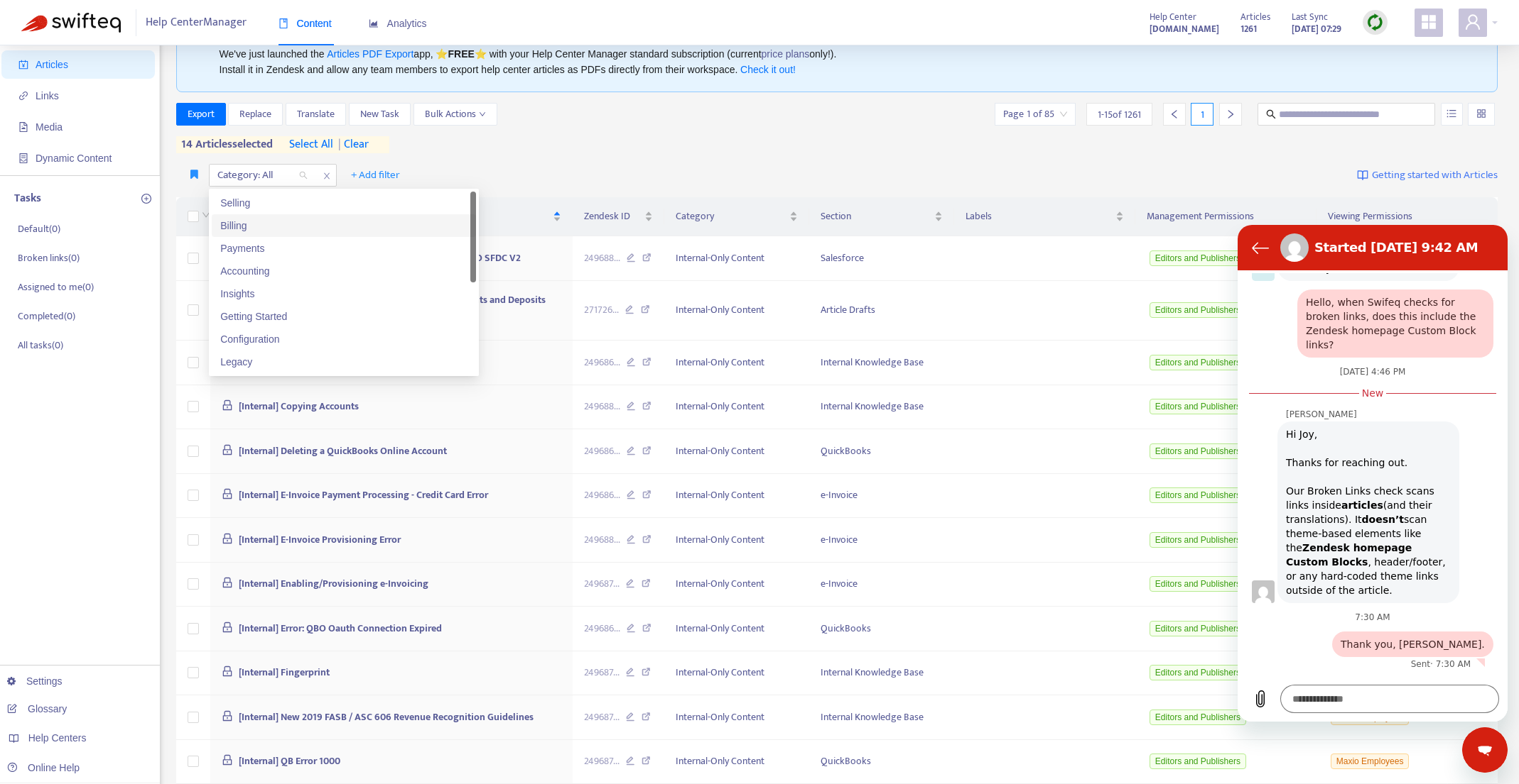
click at [303, 228] on div "Billing" at bounding box center [343, 226] width 247 height 16
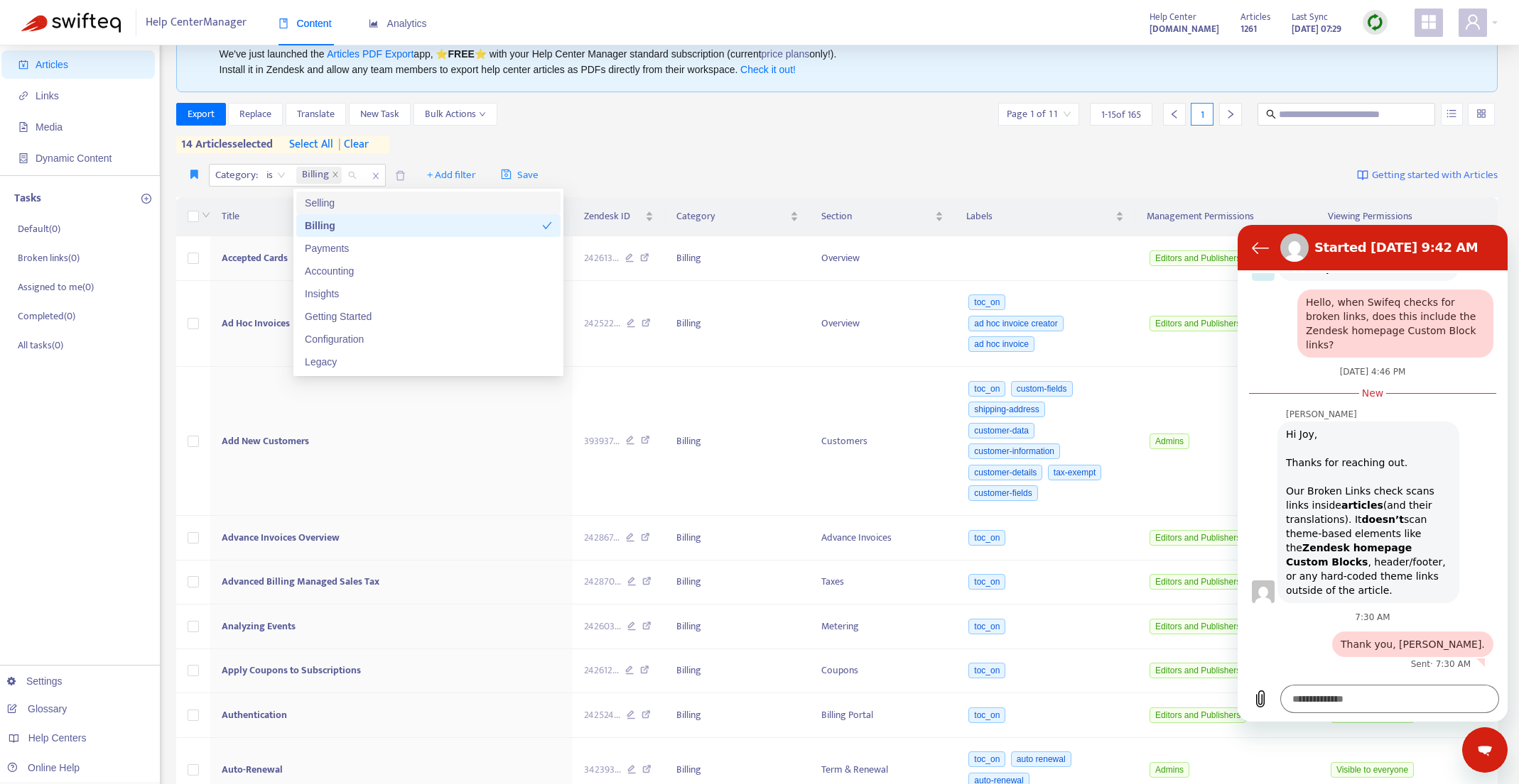
click at [651, 147] on div "Export Replace Translate New Task Bulk Actions Page 1 of 11 1 - 15 of 165 1 14 …" at bounding box center [836, 128] width 1322 height 50
click at [369, 144] on span "| clear" at bounding box center [351, 144] width 36 height 17
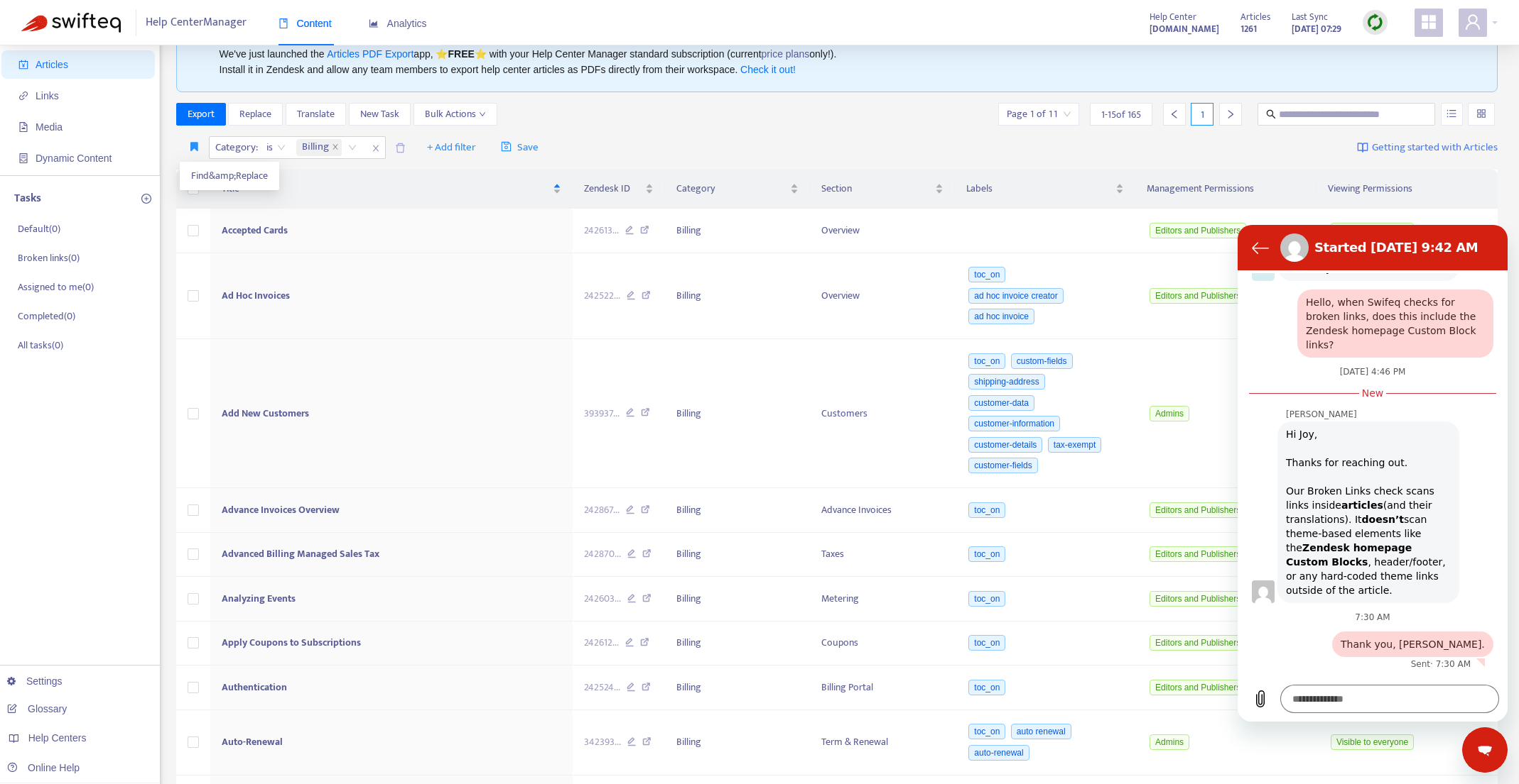
click at [195, 188] on ul "Find&amp;Replace" at bounding box center [230, 176] width 100 height 28
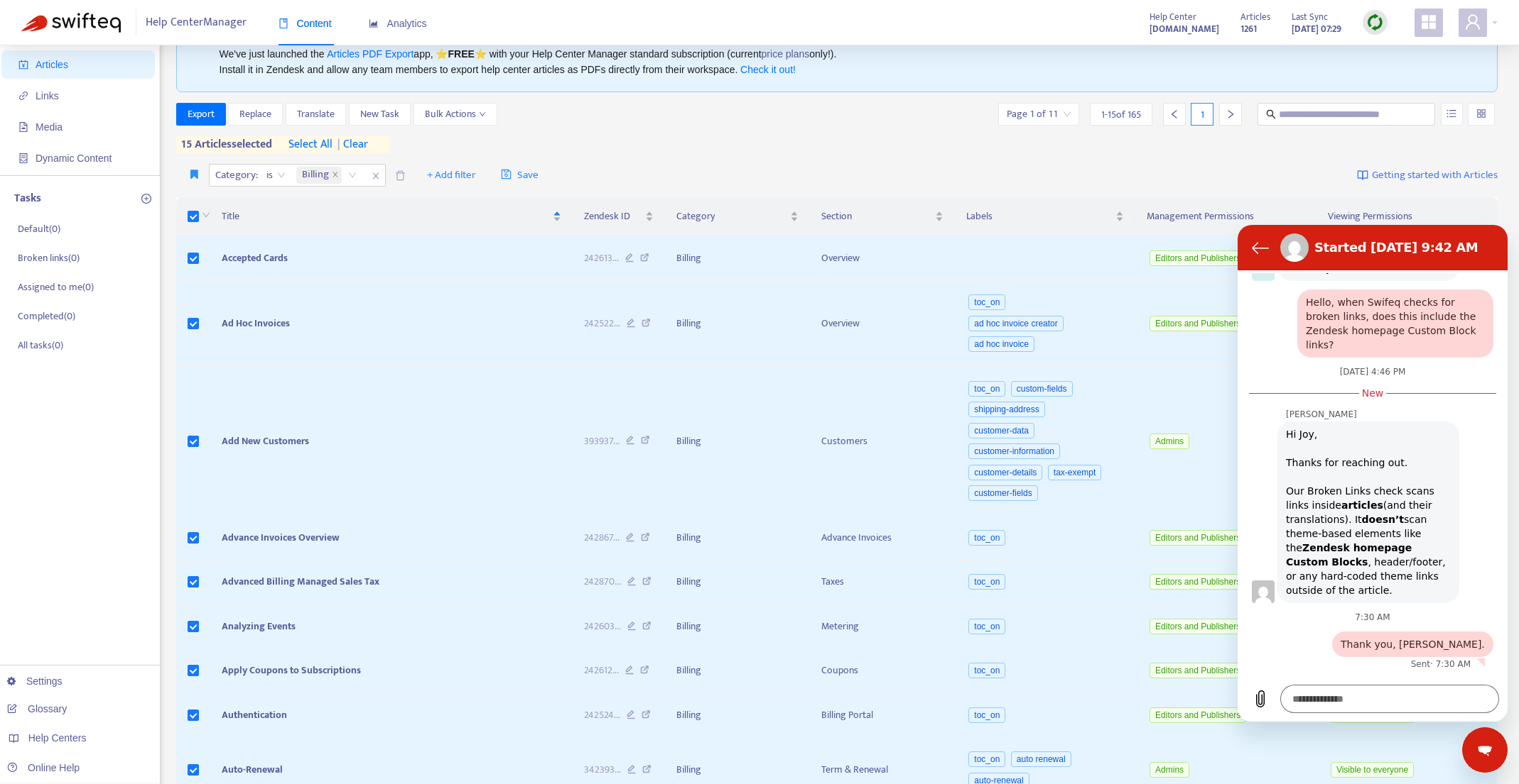
click at [319, 142] on span "select all" at bounding box center [311, 144] width 44 height 17
click at [566, 144] on div "Export Replace Translate New Task Bulk Actions Page 1 of 11 1 - 15 of 165 1 165…" at bounding box center [836, 128] width 1322 height 50
click at [201, 109] on span "Export" at bounding box center [201, 115] width 27 height 16
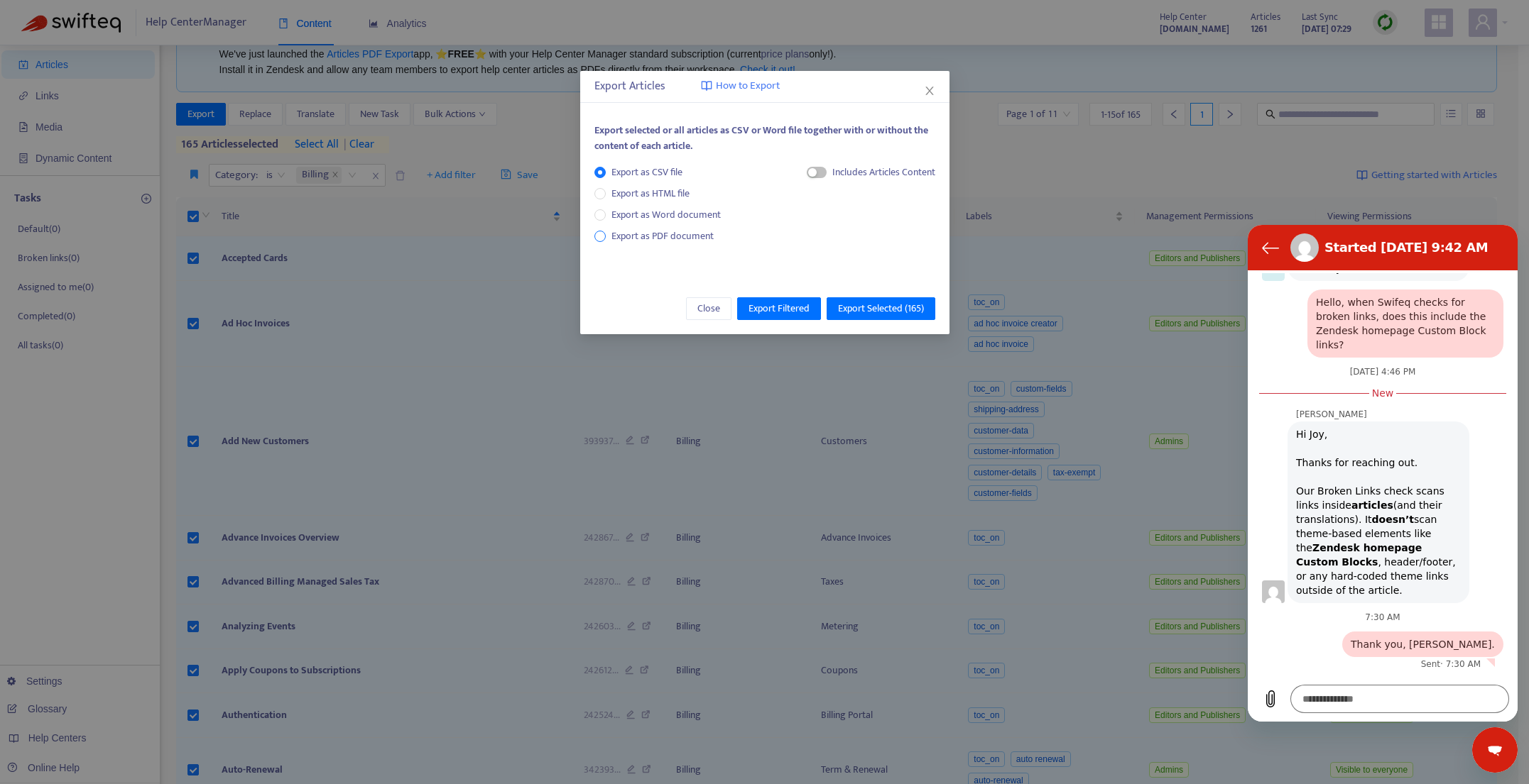
click at [680, 233] on span "Export as PDF document" at bounding box center [663, 236] width 102 height 16
click at [889, 309] on span "Export Selected ( 165 )" at bounding box center [881, 309] width 86 height 16
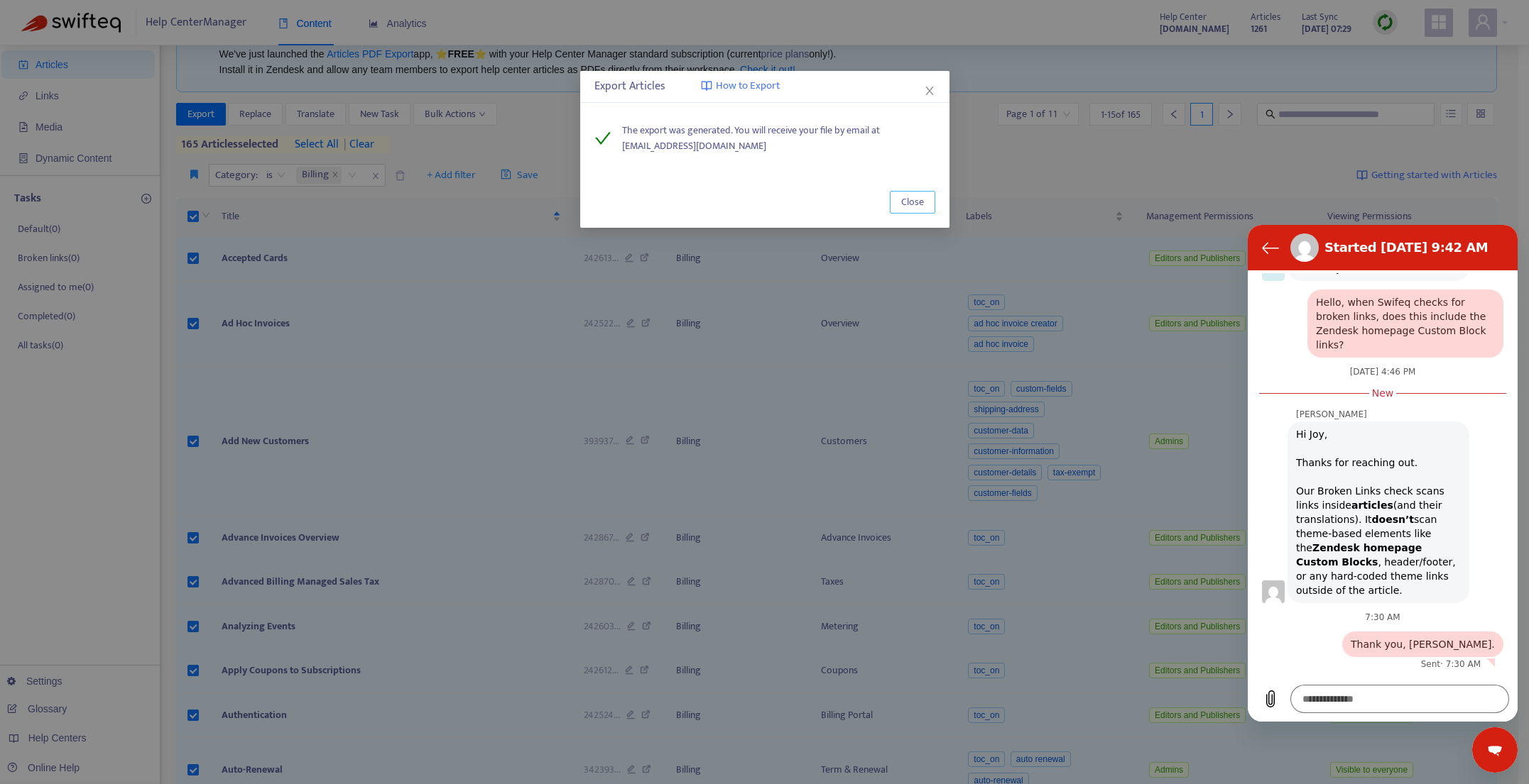
click at [916, 206] on span "Close" at bounding box center [912, 203] width 23 height 16
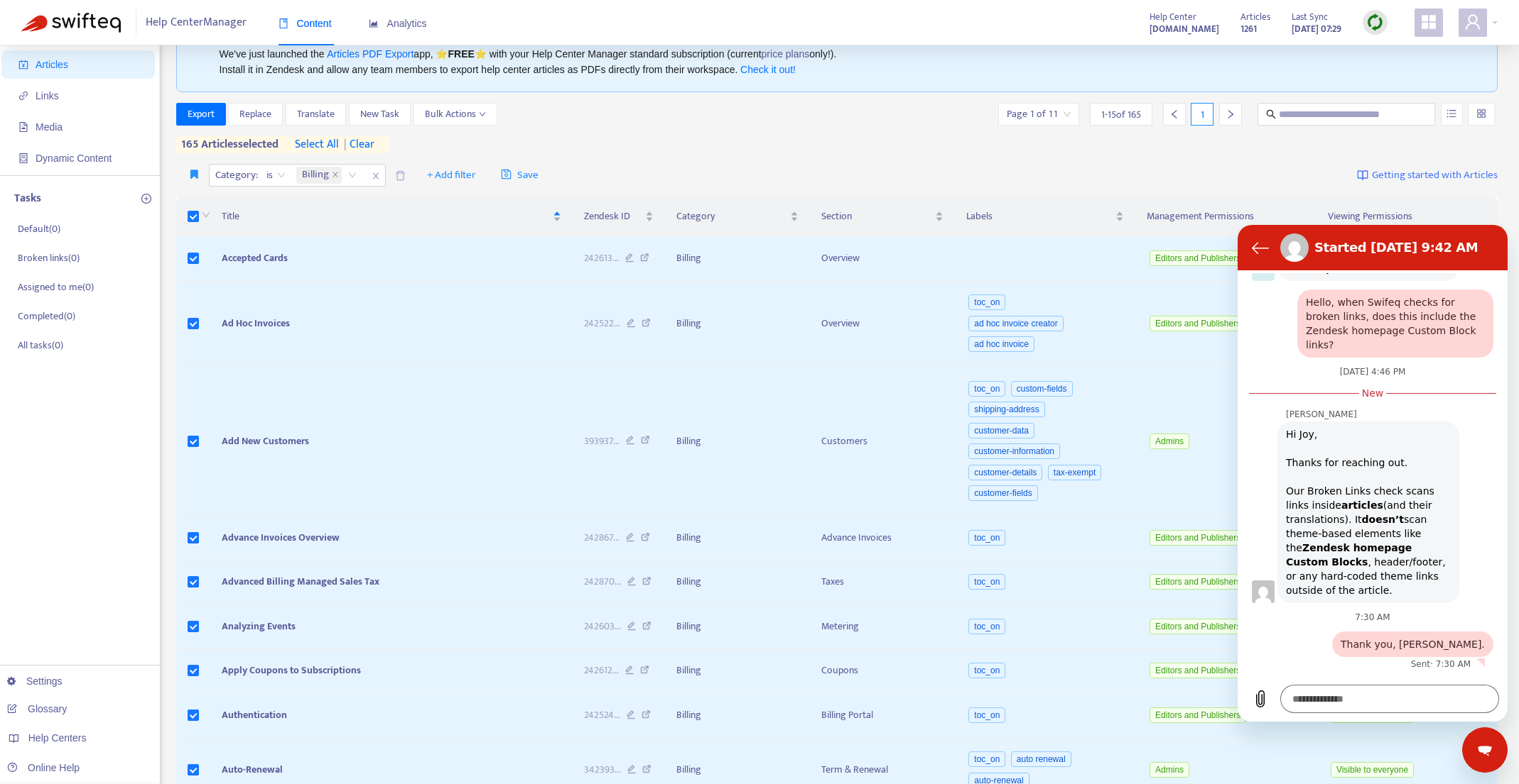
click at [377, 176] on icon "close" at bounding box center [376, 176] width 9 height 9
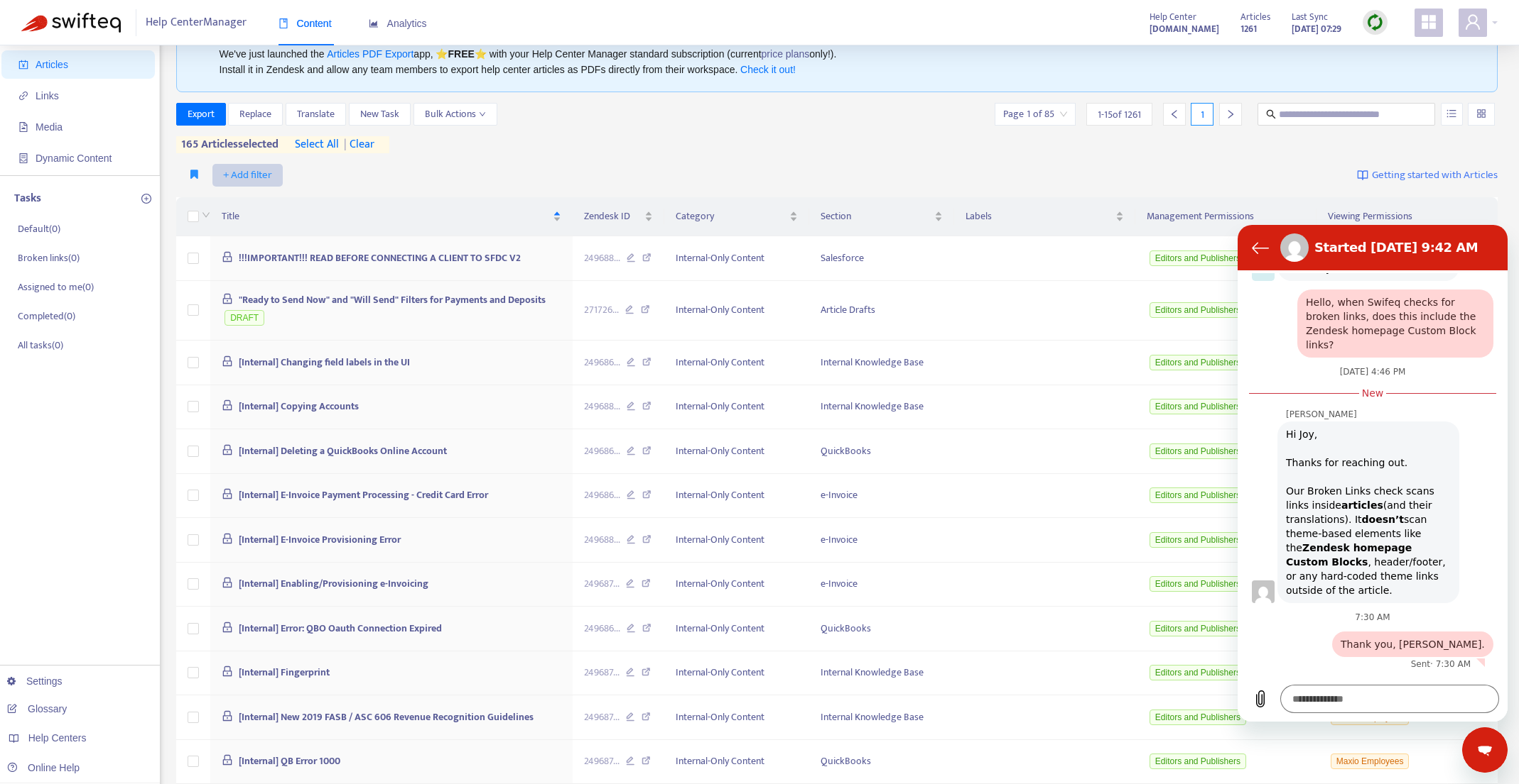
click at [257, 174] on span "+ Add filter" at bounding box center [247, 175] width 49 height 17
click at [255, 270] on span "Category" at bounding box center [267, 272] width 89 height 16
click at [305, 178] on div "Category: All" at bounding box center [263, 175] width 106 height 21
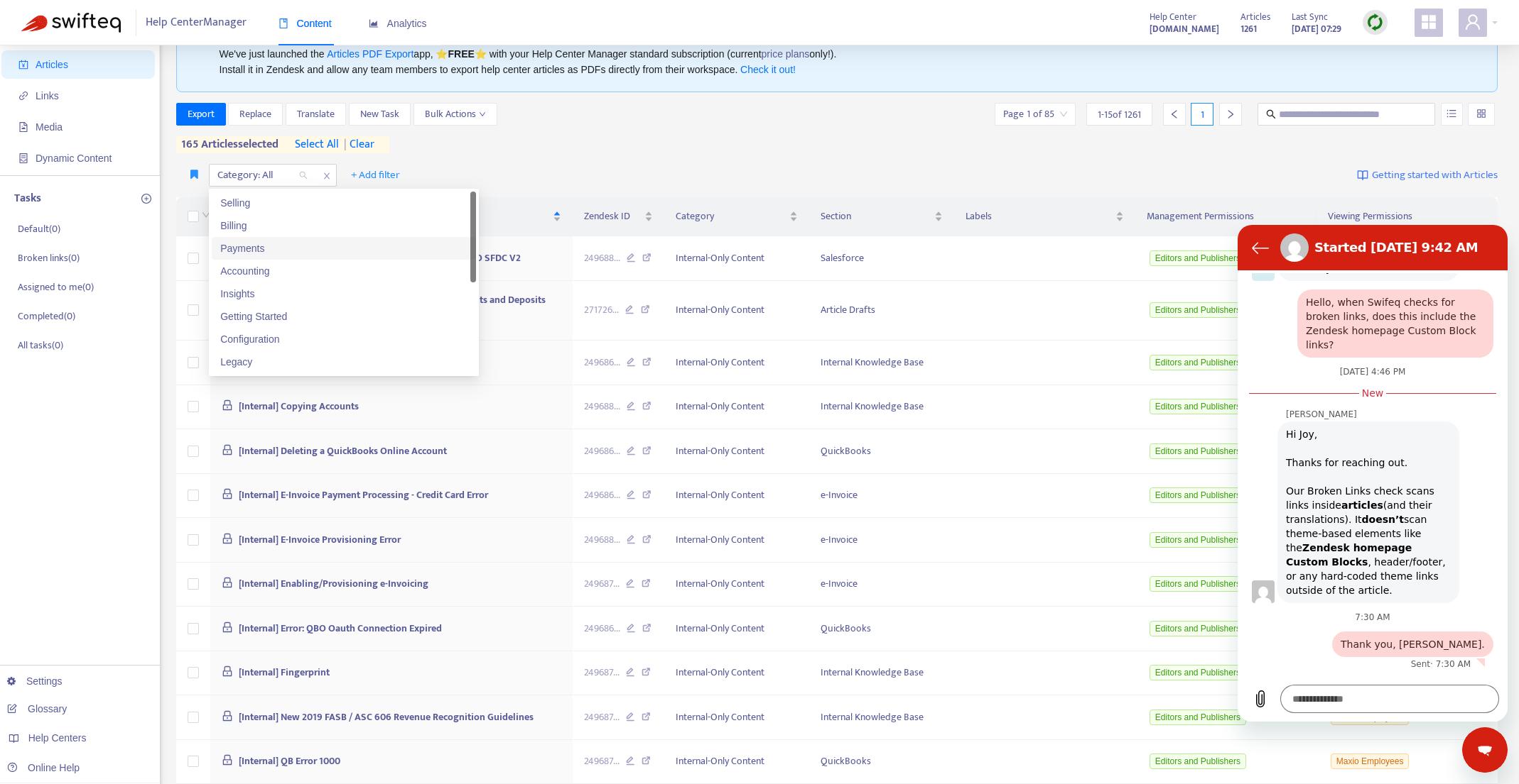
click at [291, 251] on div "Payments" at bounding box center [343, 249] width 247 height 16
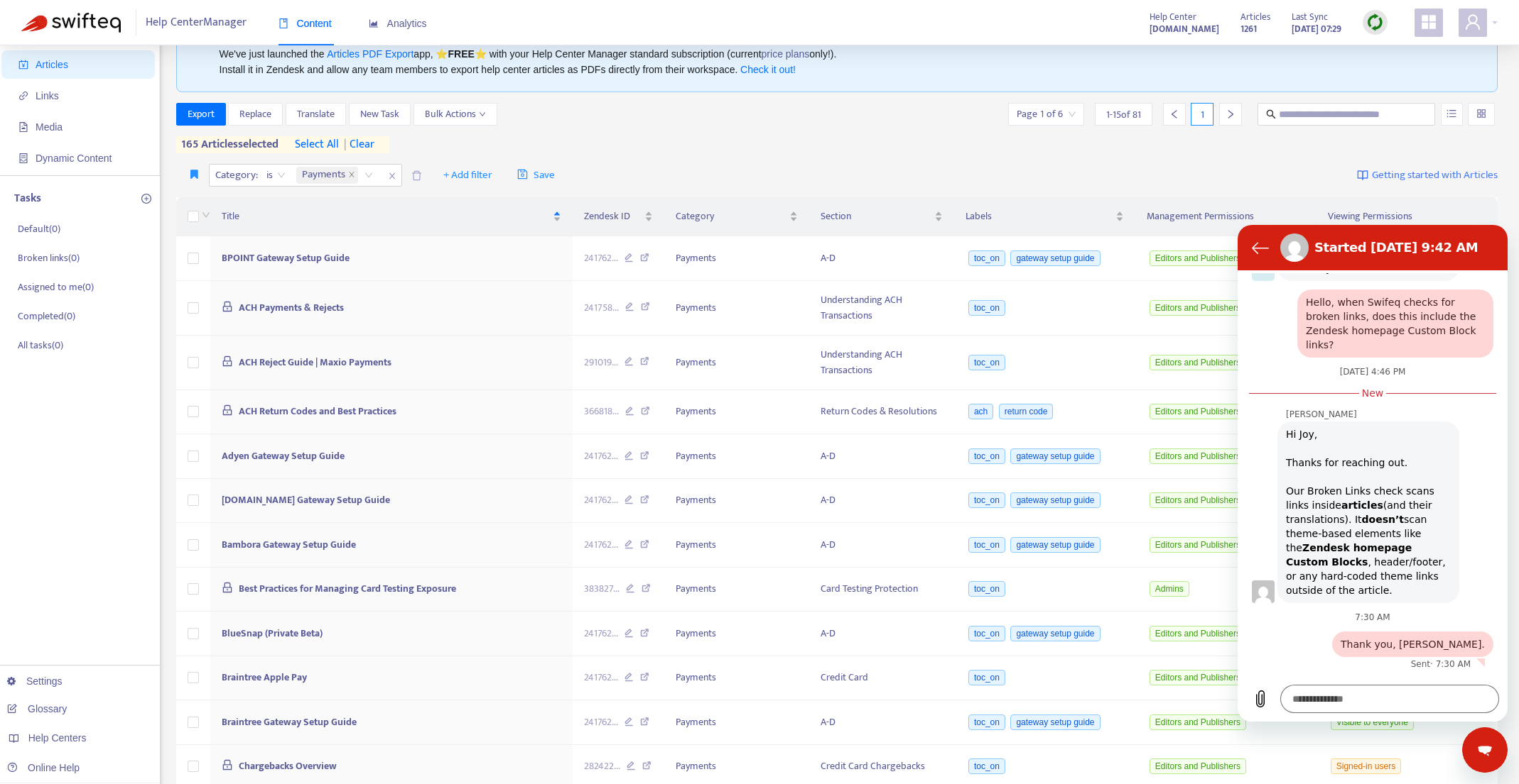
click at [663, 138] on div "Export Replace Translate New Task Bulk Actions Page 1 of 6 1 - 15 of 81 1 165 a…" at bounding box center [836, 128] width 1322 height 50
click at [374, 143] on span "| clear" at bounding box center [357, 144] width 36 height 17
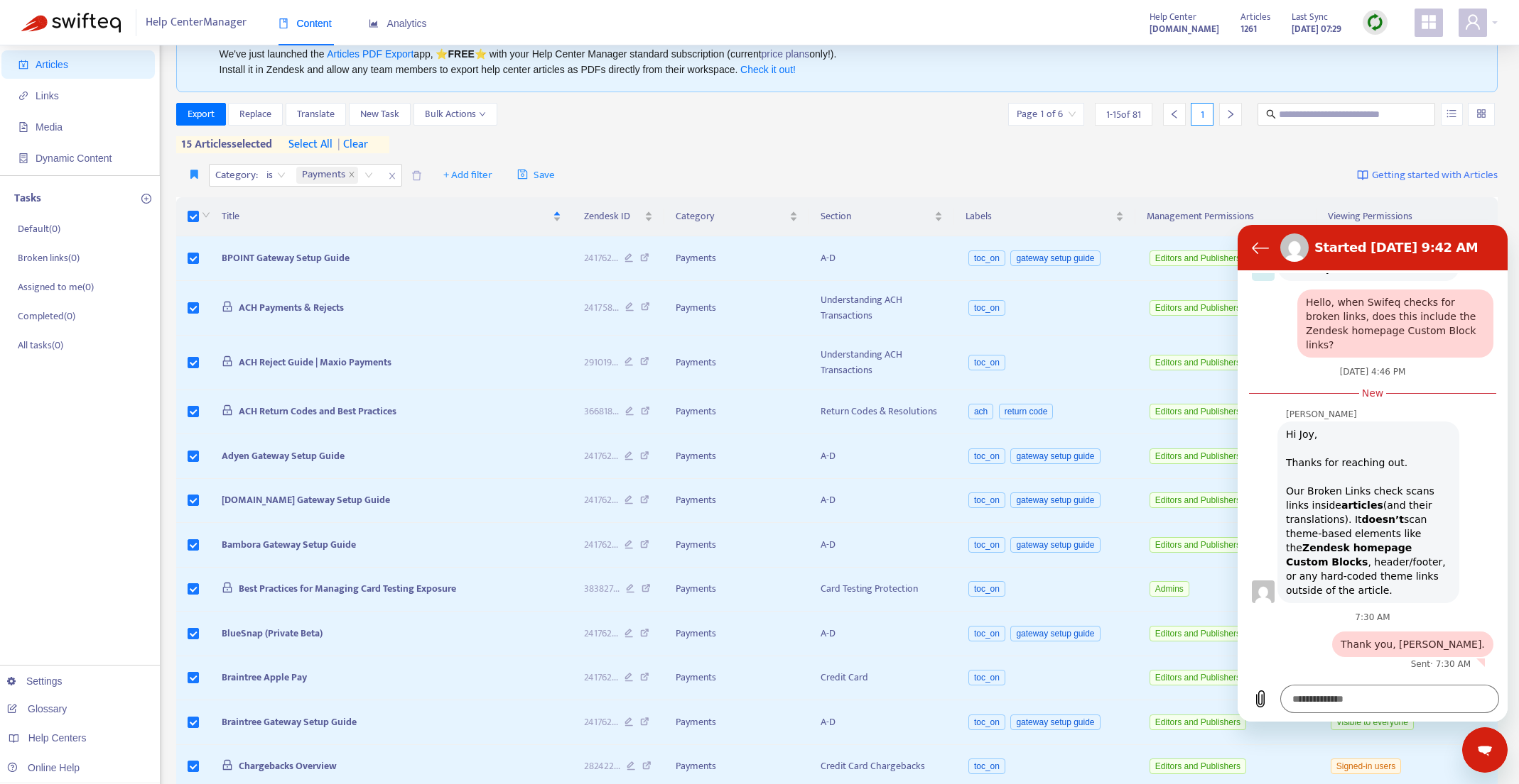
click at [318, 144] on span "select all" at bounding box center [311, 144] width 44 height 17
click at [203, 115] on span "Export" at bounding box center [201, 115] width 27 height 16
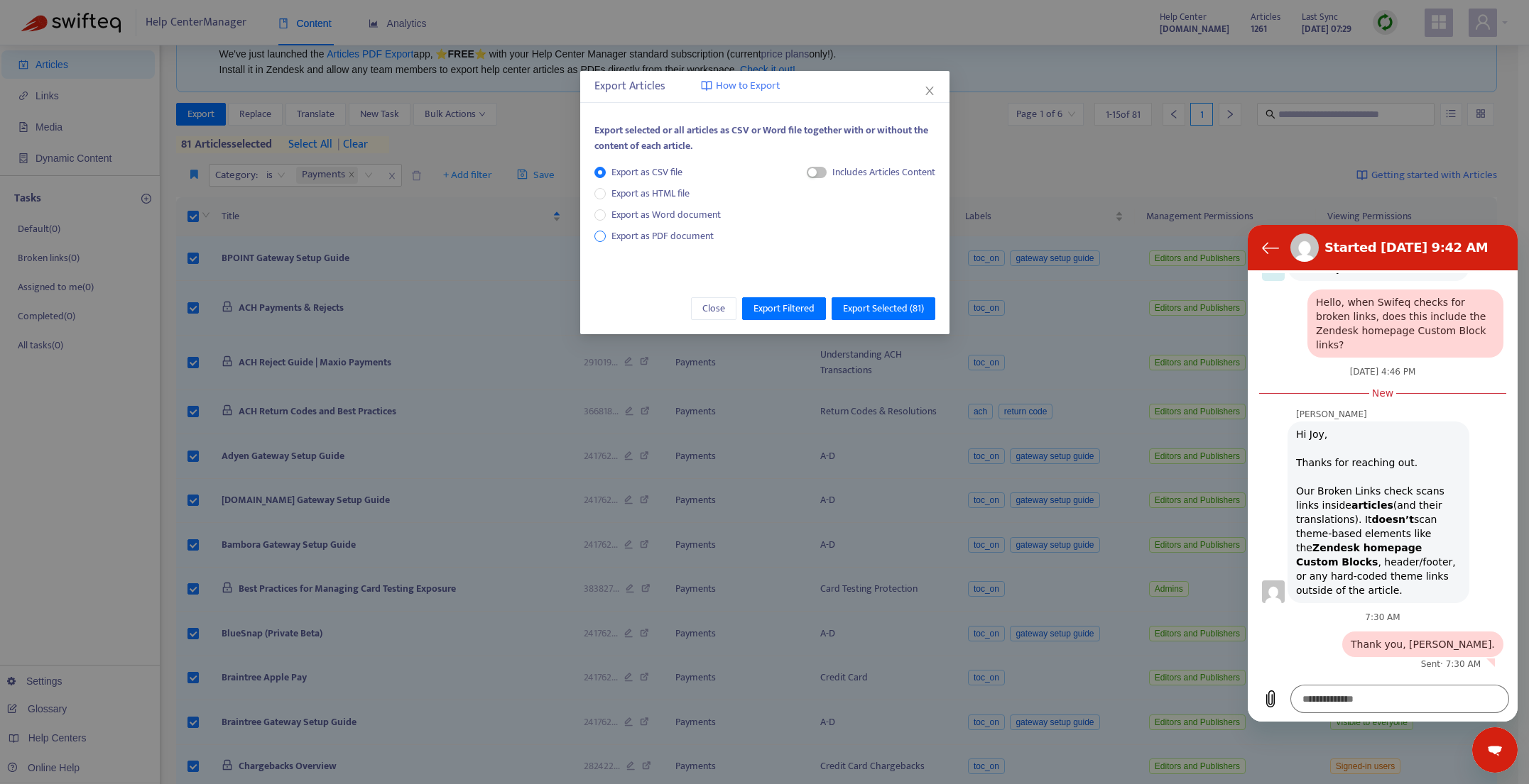
click at [633, 235] on span "Export as PDF document" at bounding box center [663, 236] width 102 height 16
click at [879, 303] on span "Export Selected ( 81 )" at bounding box center [883, 309] width 81 height 16
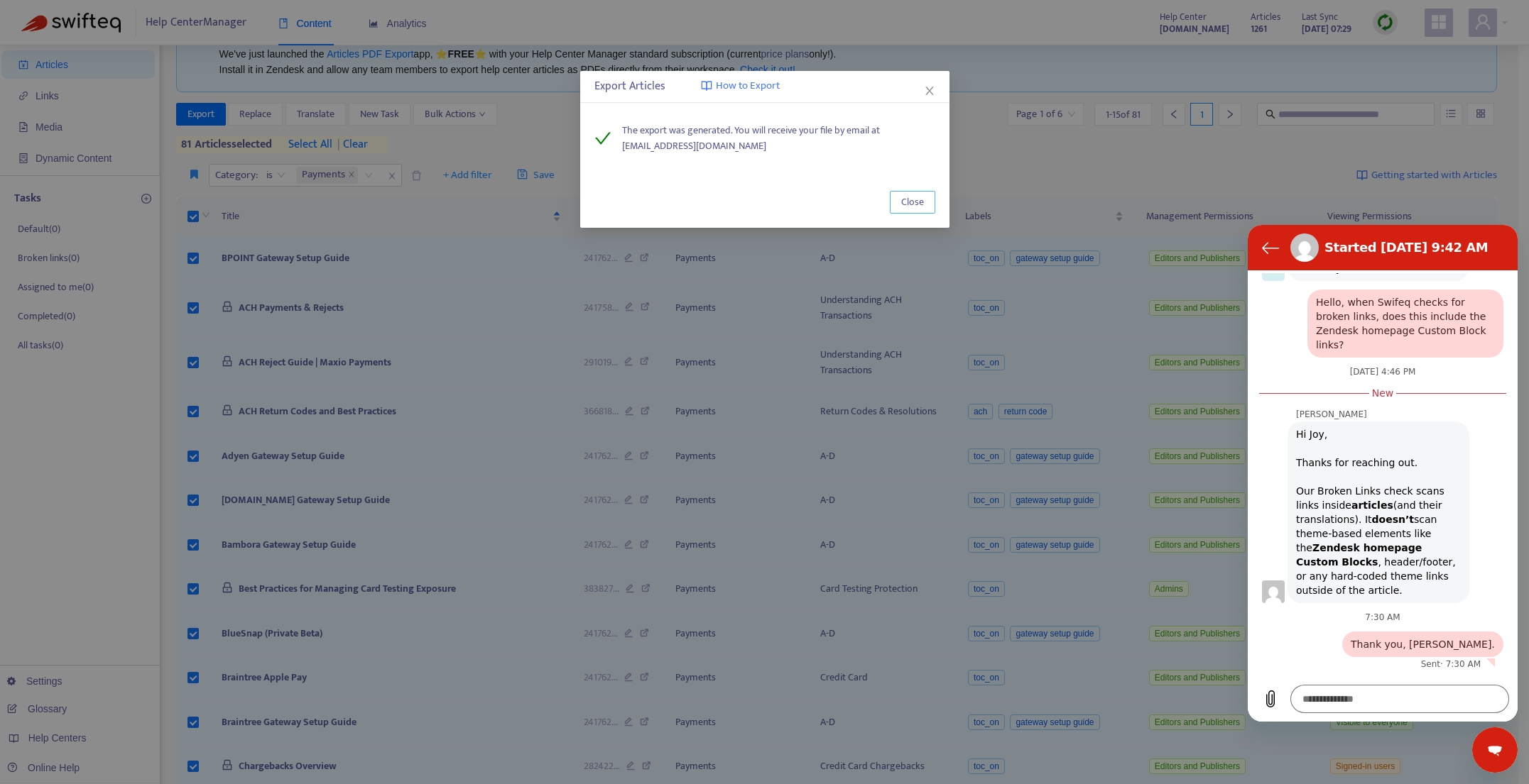
drag, startPoint x: 913, startPoint y: 198, endPoint x: 881, endPoint y: 198, distance: 32.0
click at [913, 198] on span "Close" at bounding box center [912, 203] width 23 height 16
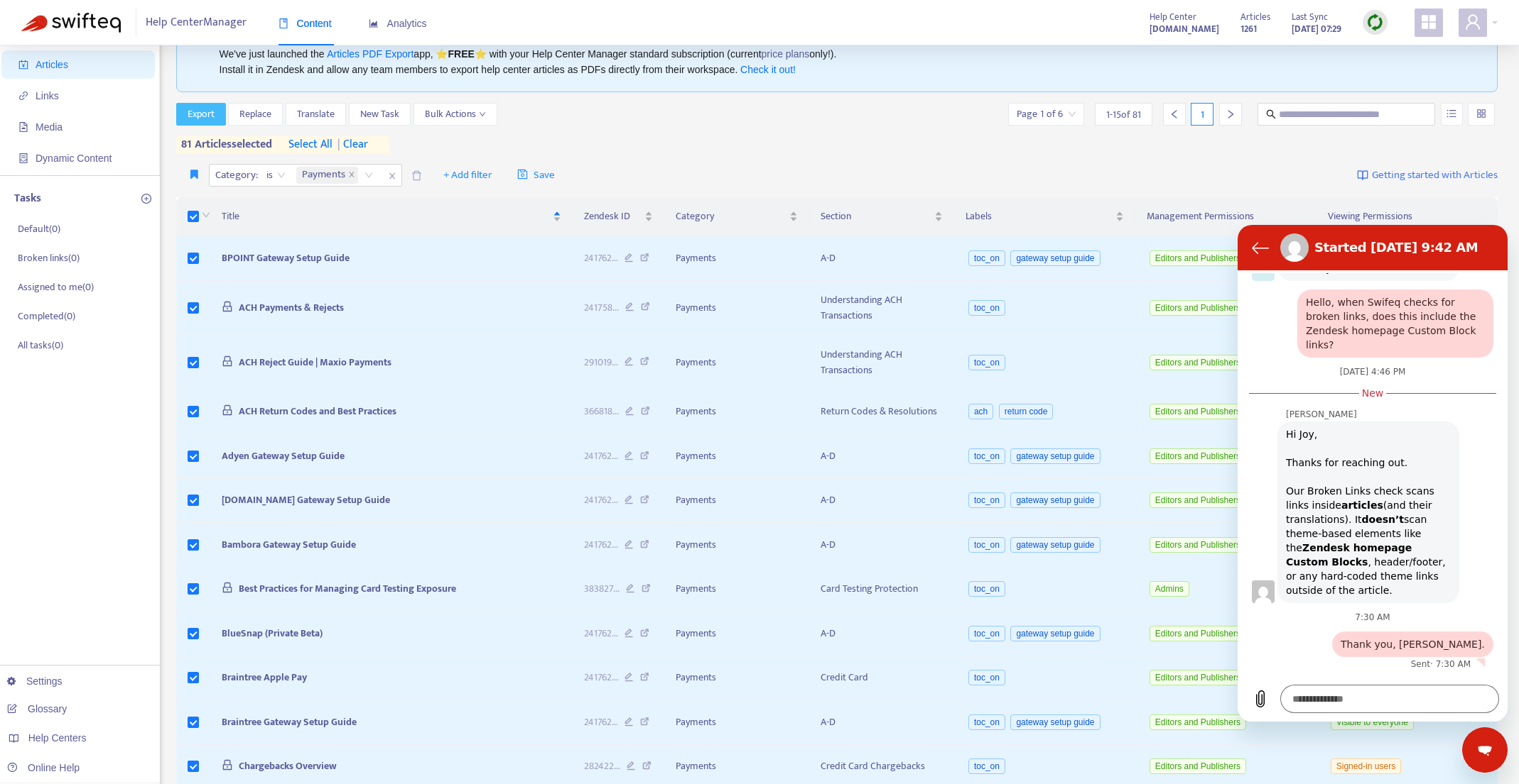
click at [197, 117] on span "Export" at bounding box center [201, 115] width 27 height 16
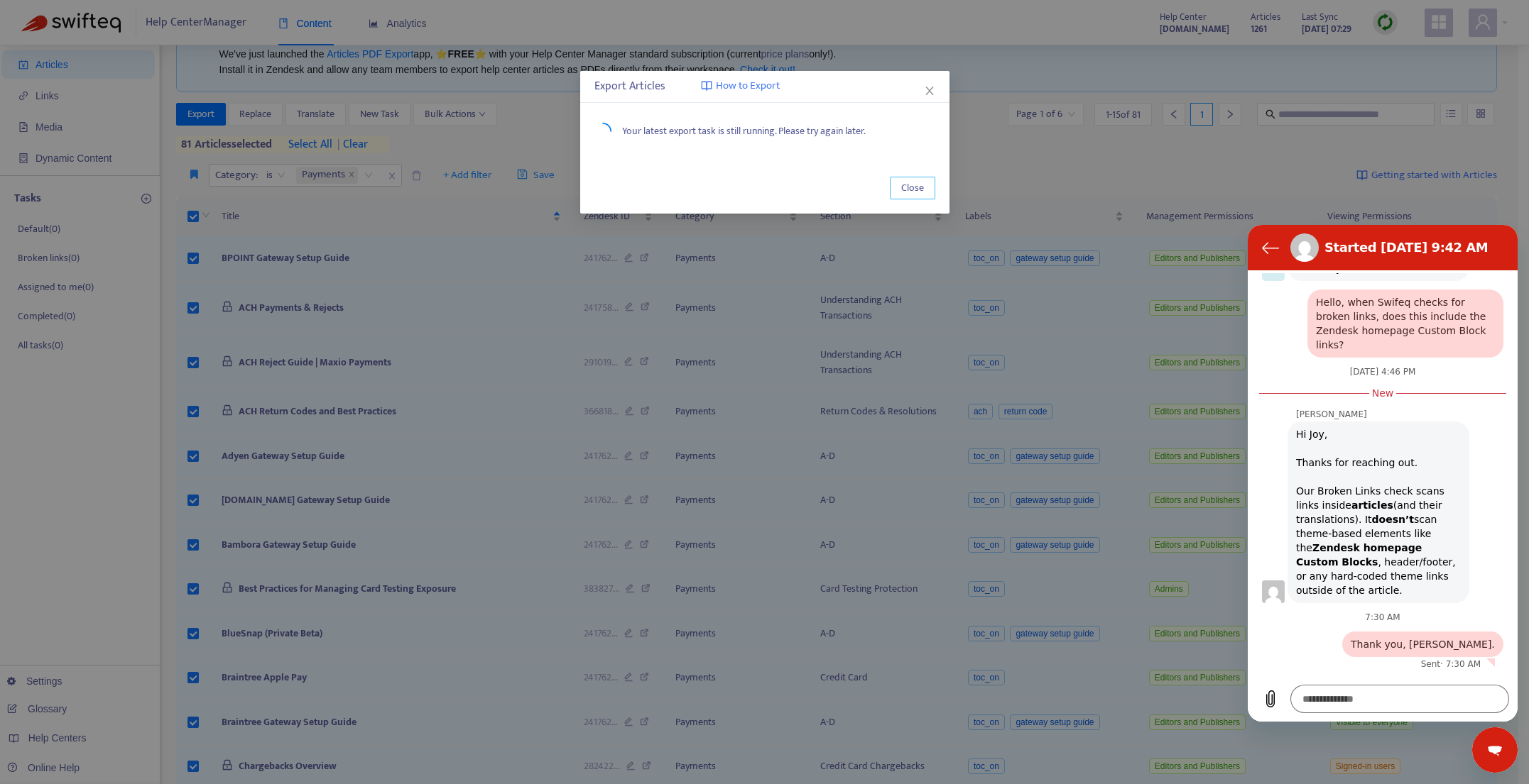
drag, startPoint x: 915, startPoint y: 192, endPoint x: 1003, endPoint y: 168, distance: 91.2
click at [915, 192] on span "Close" at bounding box center [912, 189] width 23 height 16
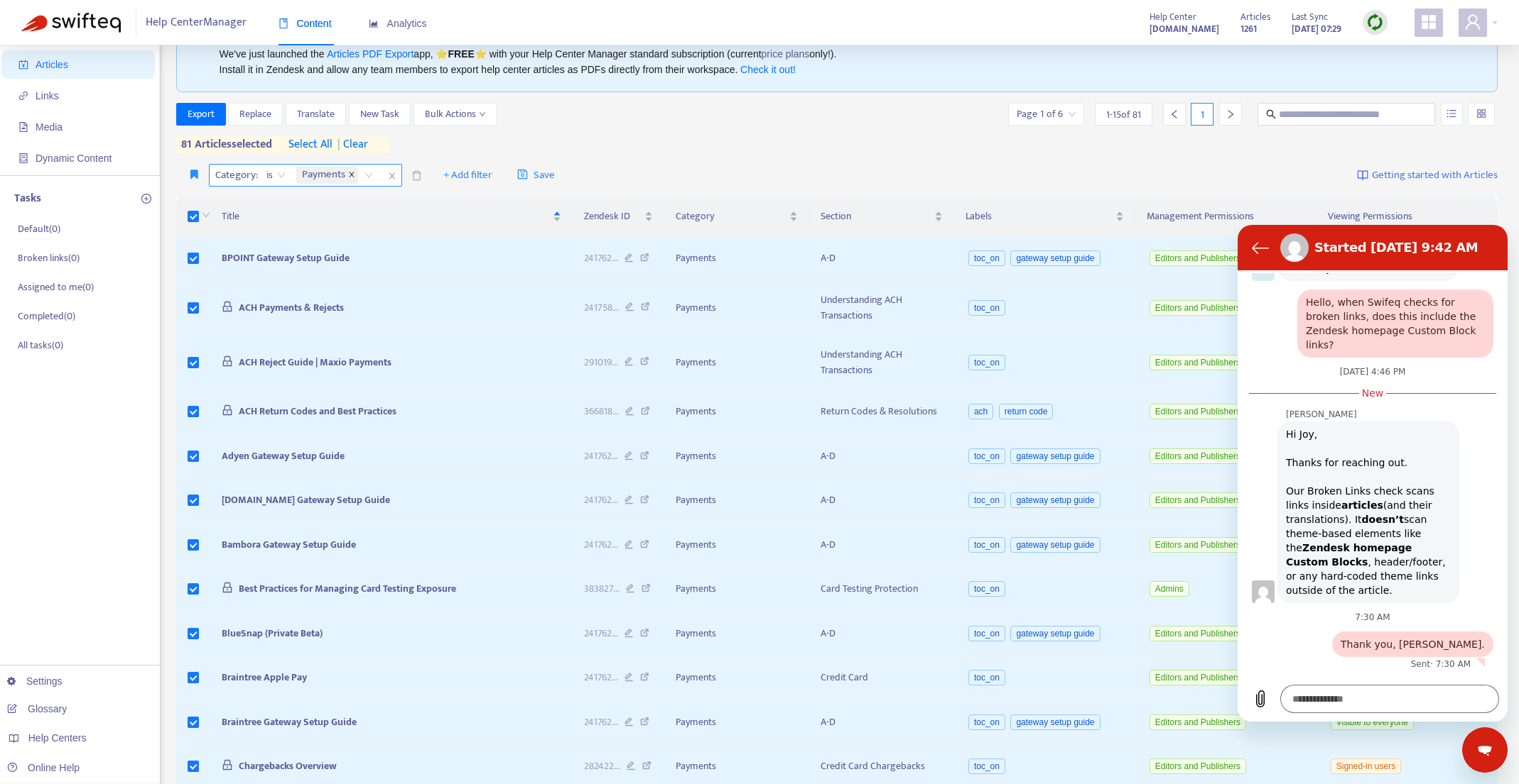
click at [350, 175] on icon "close" at bounding box center [351, 174] width 7 height 7
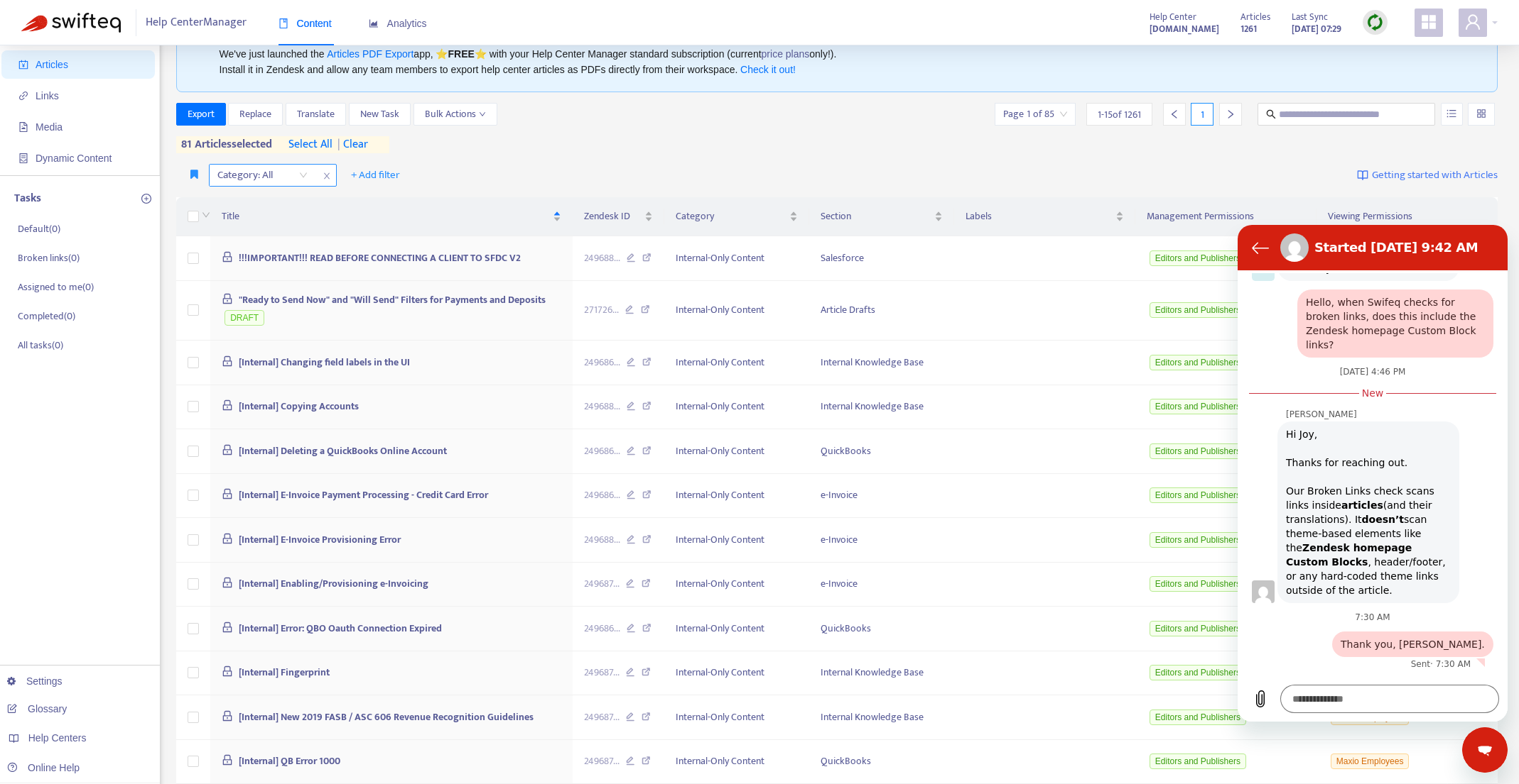
click at [305, 173] on div "Category: All" at bounding box center [263, 175] width 106 height 21
click at [302, 175] on div "Category: All" at bounding box center [263, 175] width 106 height 21
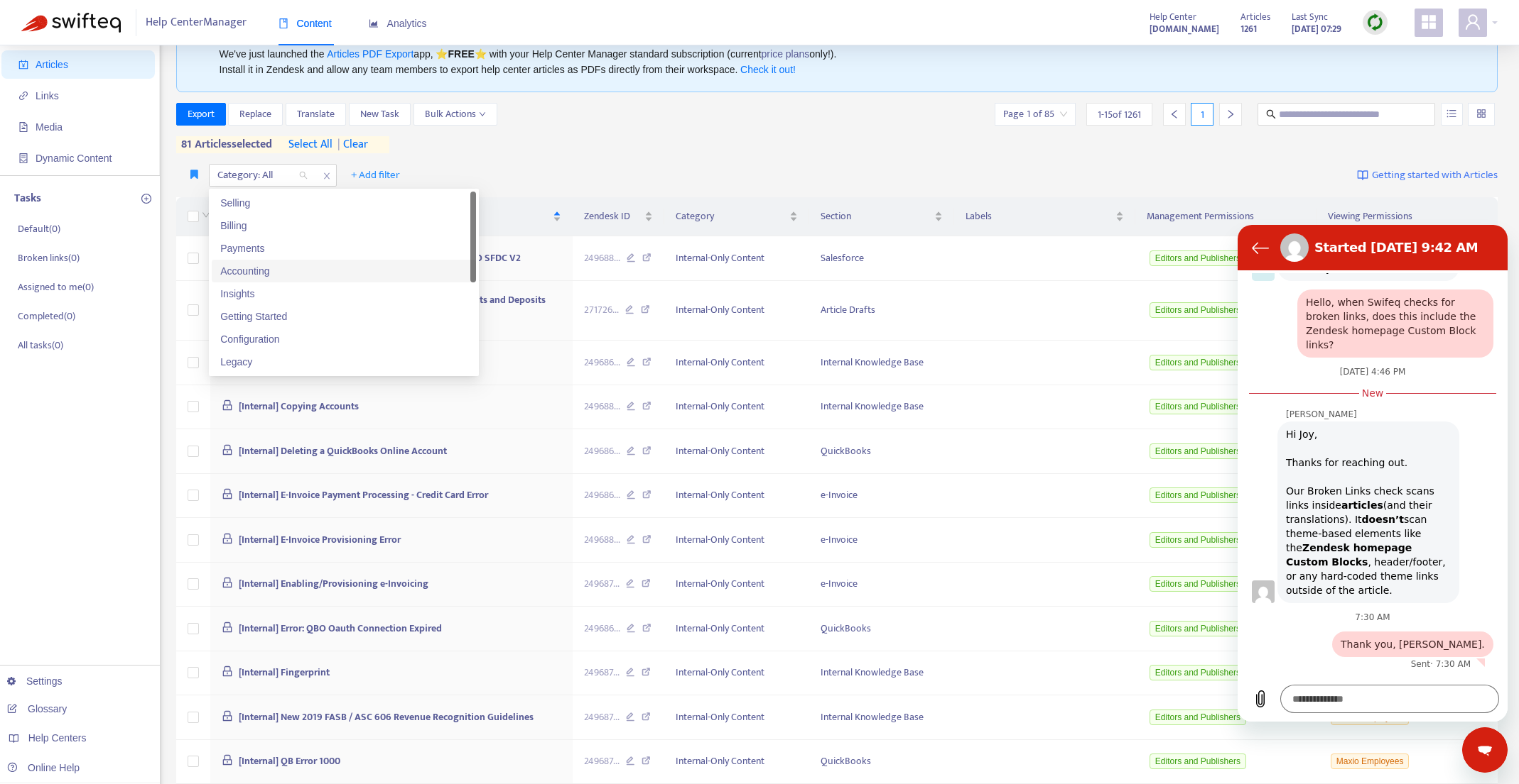
click at [302, 272] on div "Accounting" at bounding box center [343, 272] width 247 height 16
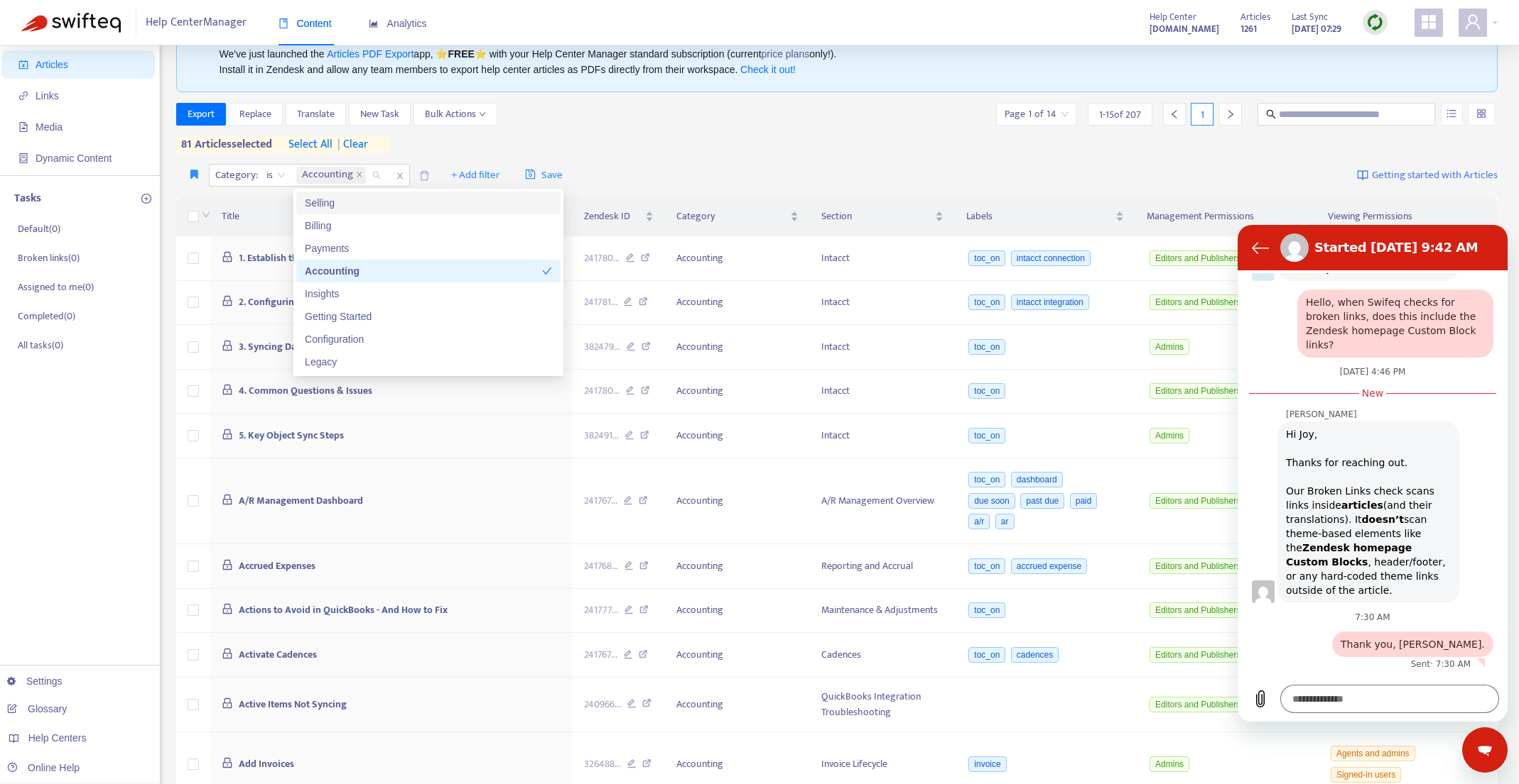
click at [697, 127] on div "Export Replace Translate New Task Bulk Actions Page 1 of 14 1 - 15 of 207 1 81 …" at bounding box center [836, 128] width 1322 height 50
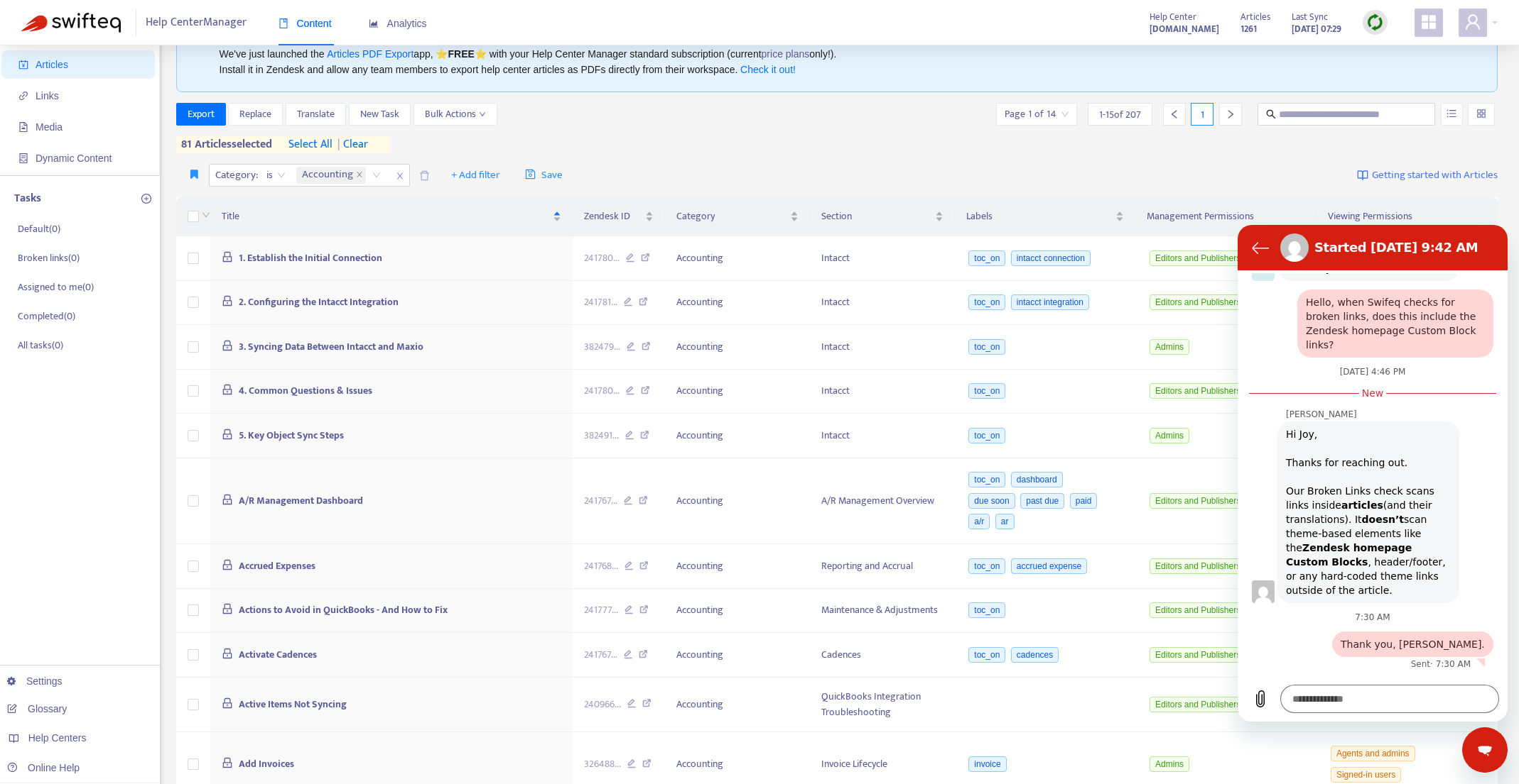
click at [368, 144] on span "| clear" at bounding box center [351, 144] width 36 height 17
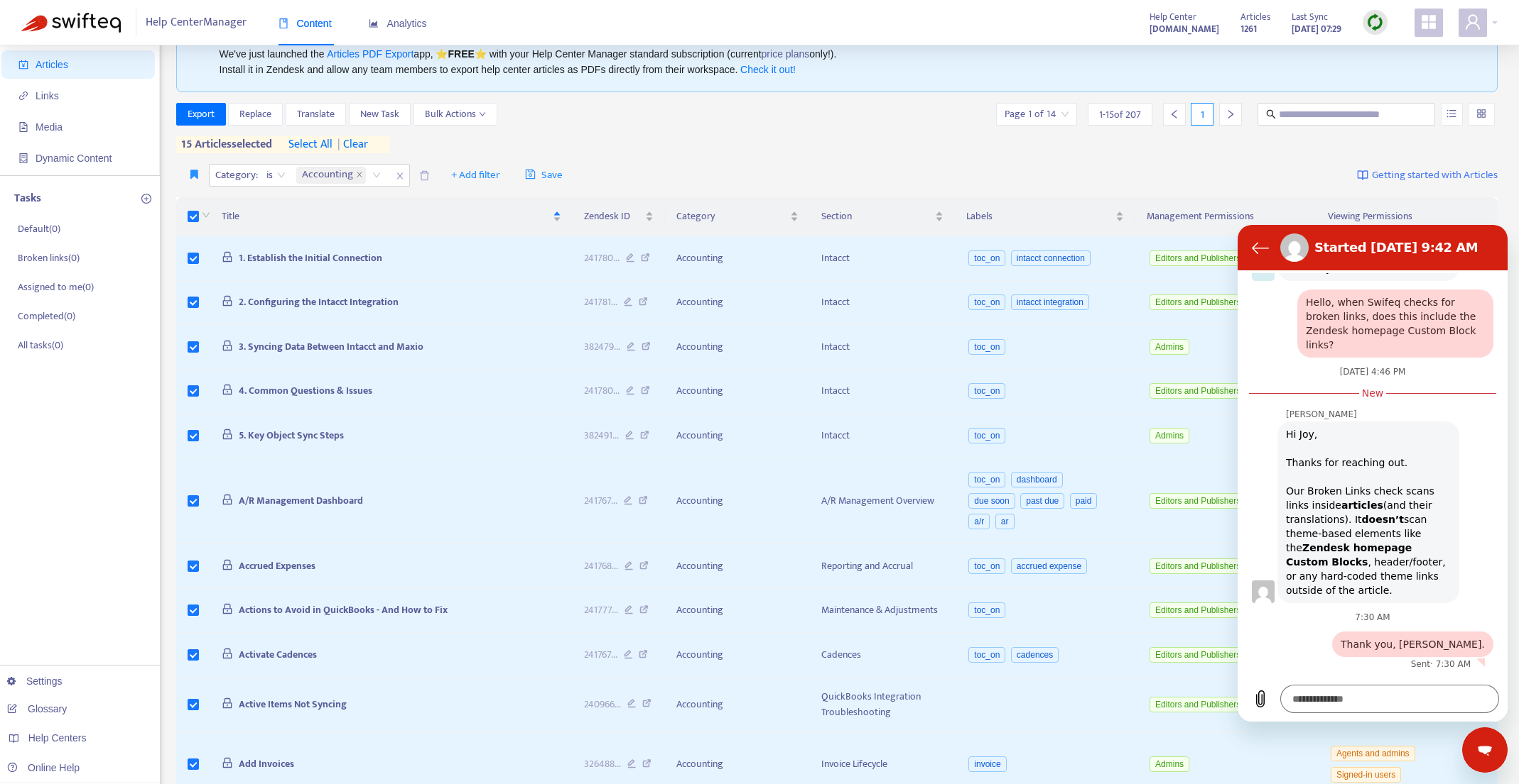
click at [313, 143] on span "select all" at bounding box center [311, 144] width 44 height 17
click at [190, 117] on span "Export" at bounding box center [201, 115] width 27 height 16
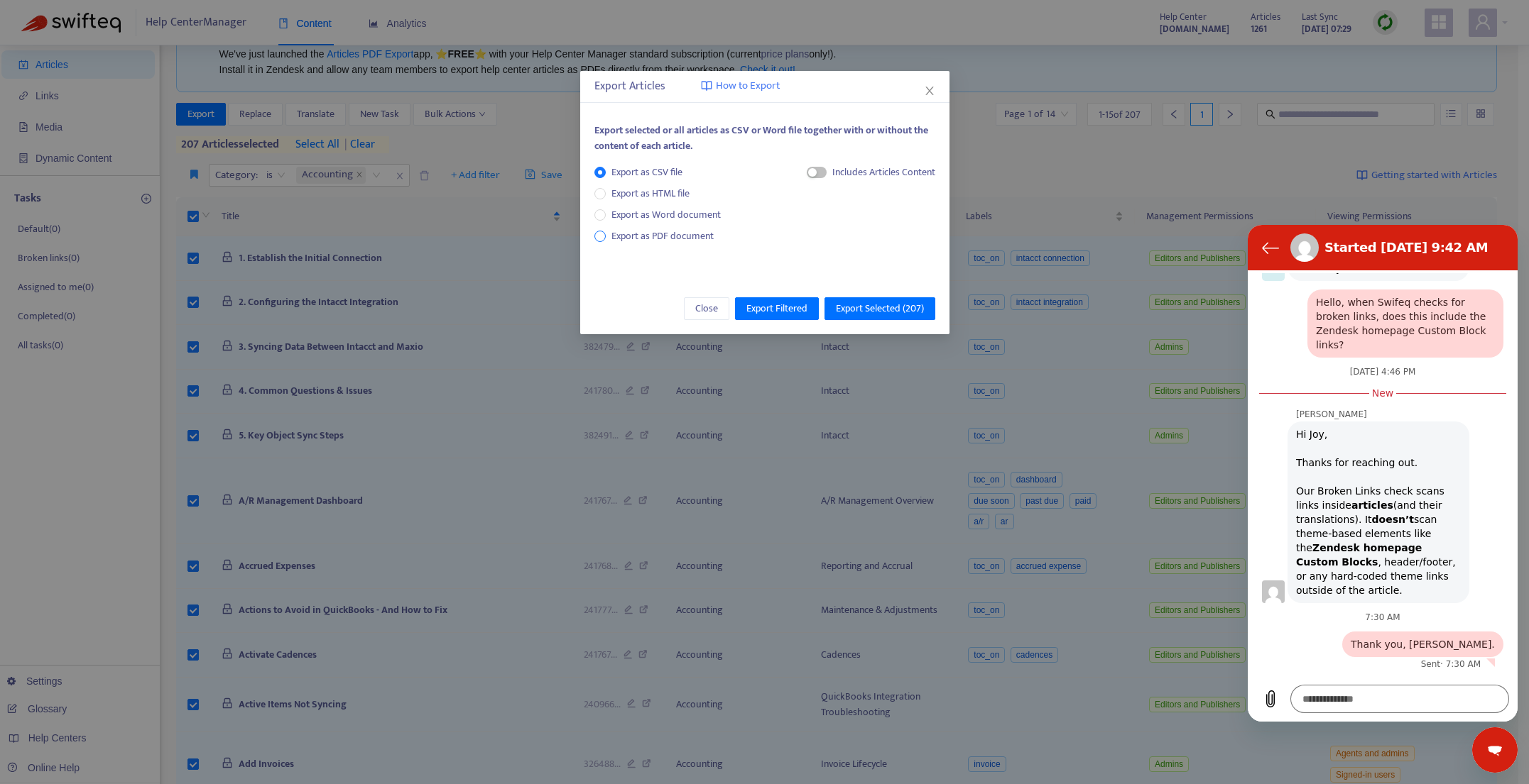
click at [687, 233] on span "Export as PDF document" at bounding box center [663, 236] width 102 height 16
click at [897, 306] on span "Export Selected ( 207 )" at bounding box center [880, 309] width 88 height 16
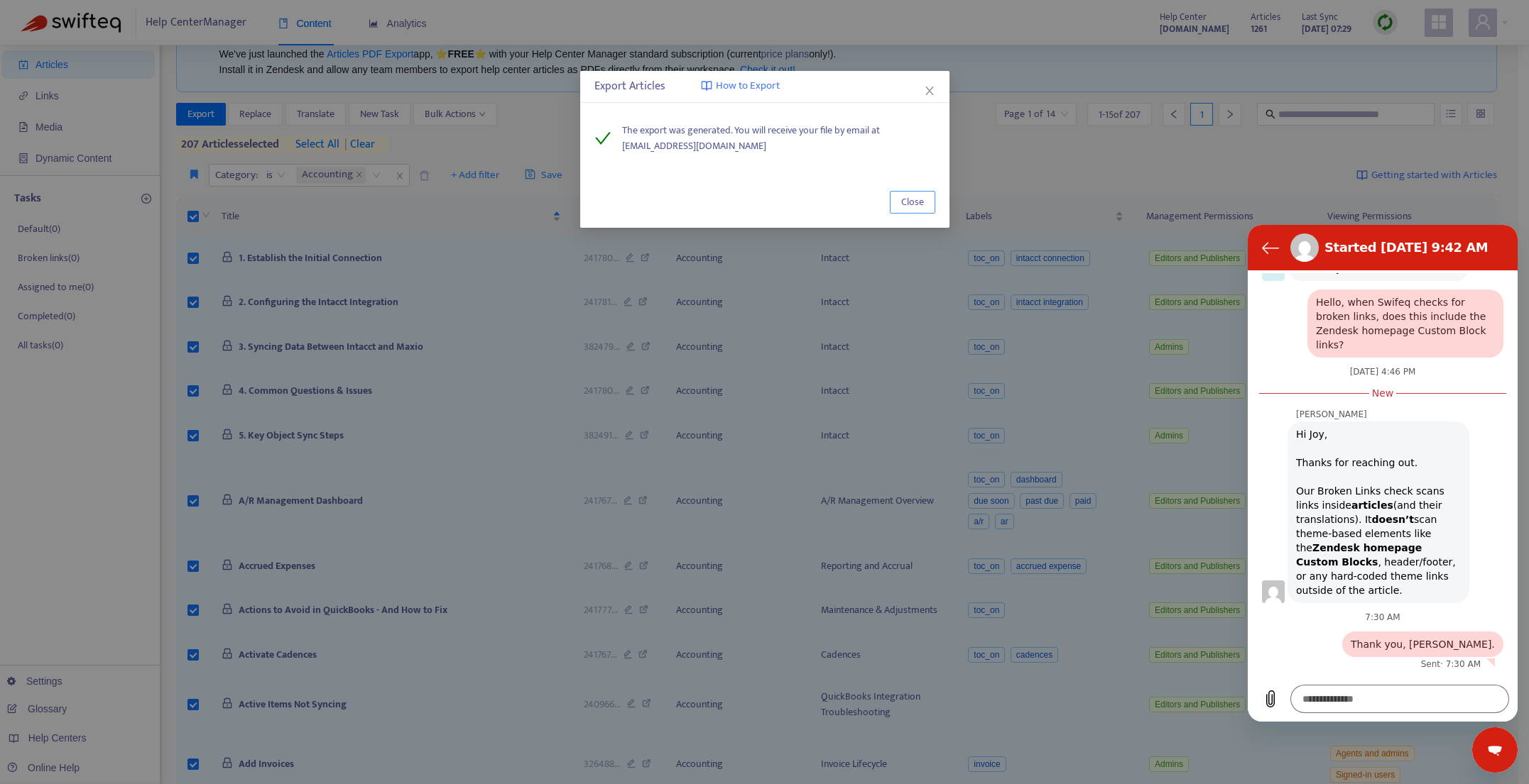
click at [919, 205] on span "Close" at bounding box center [912, 203] width 23 height 16
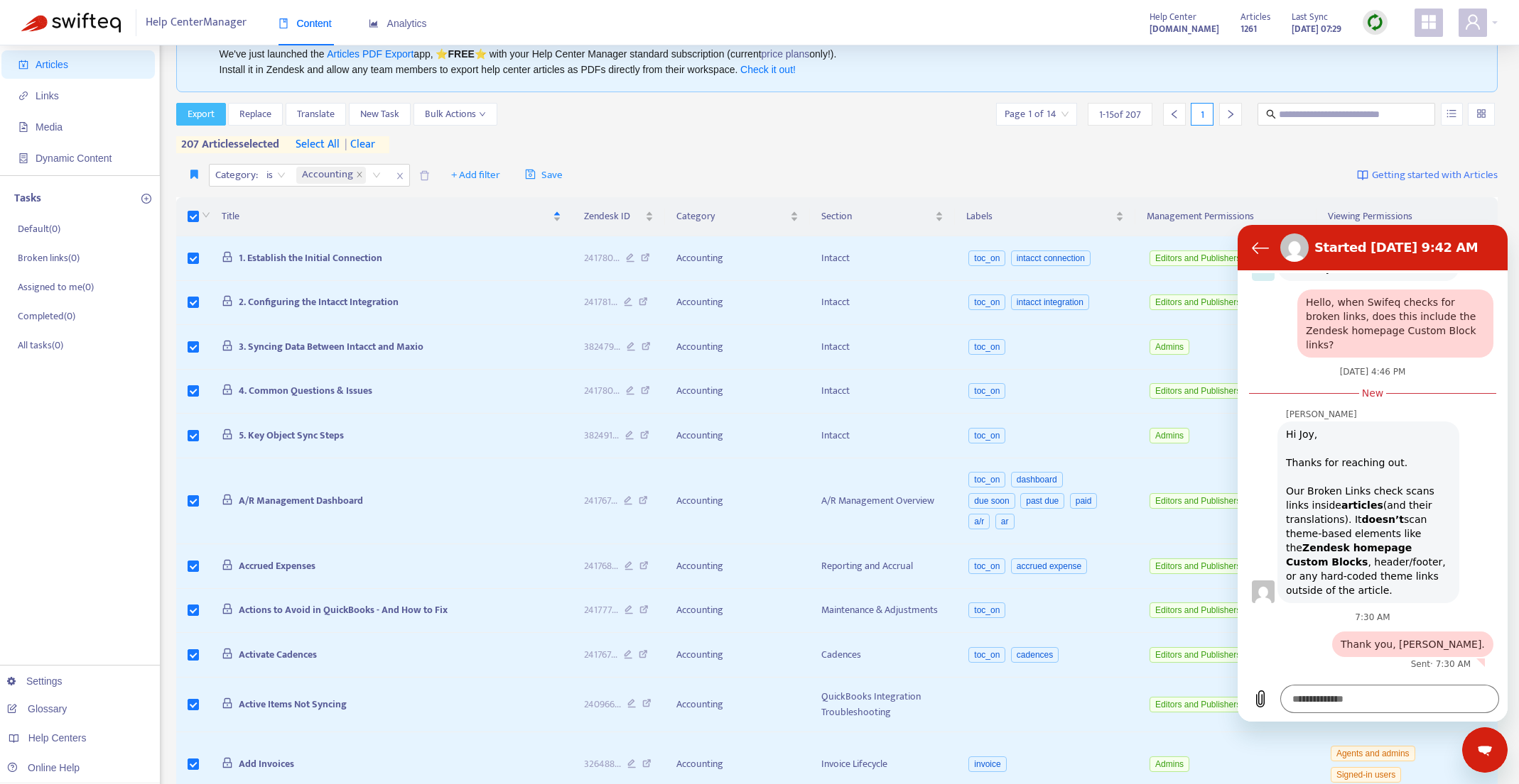
click at [202, 118] on span "Export" at bounding box center [201, 115] width 27 height 16
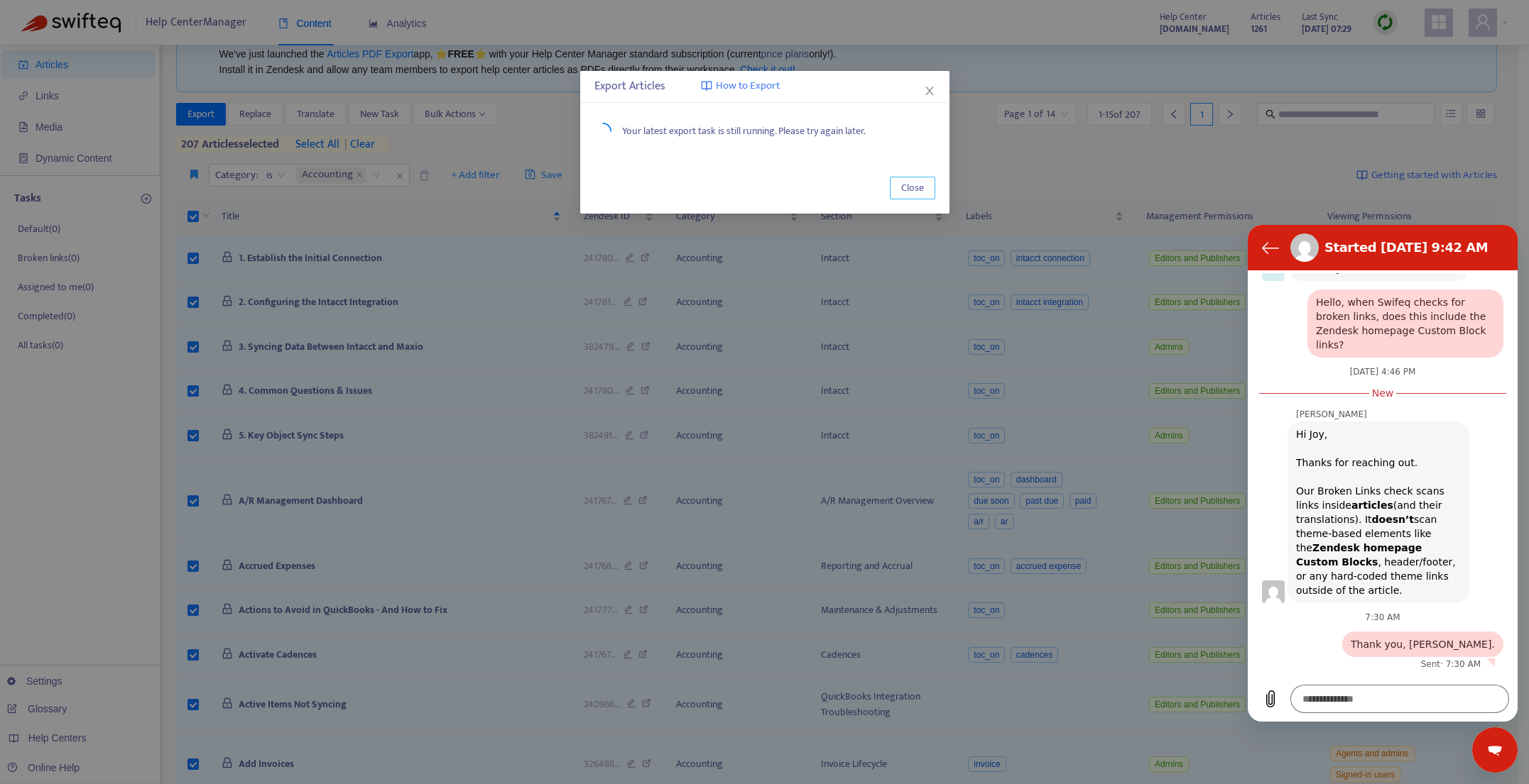
click at [913, 191] on span "Close" at bounding box center [912, 189] width 23 height 16
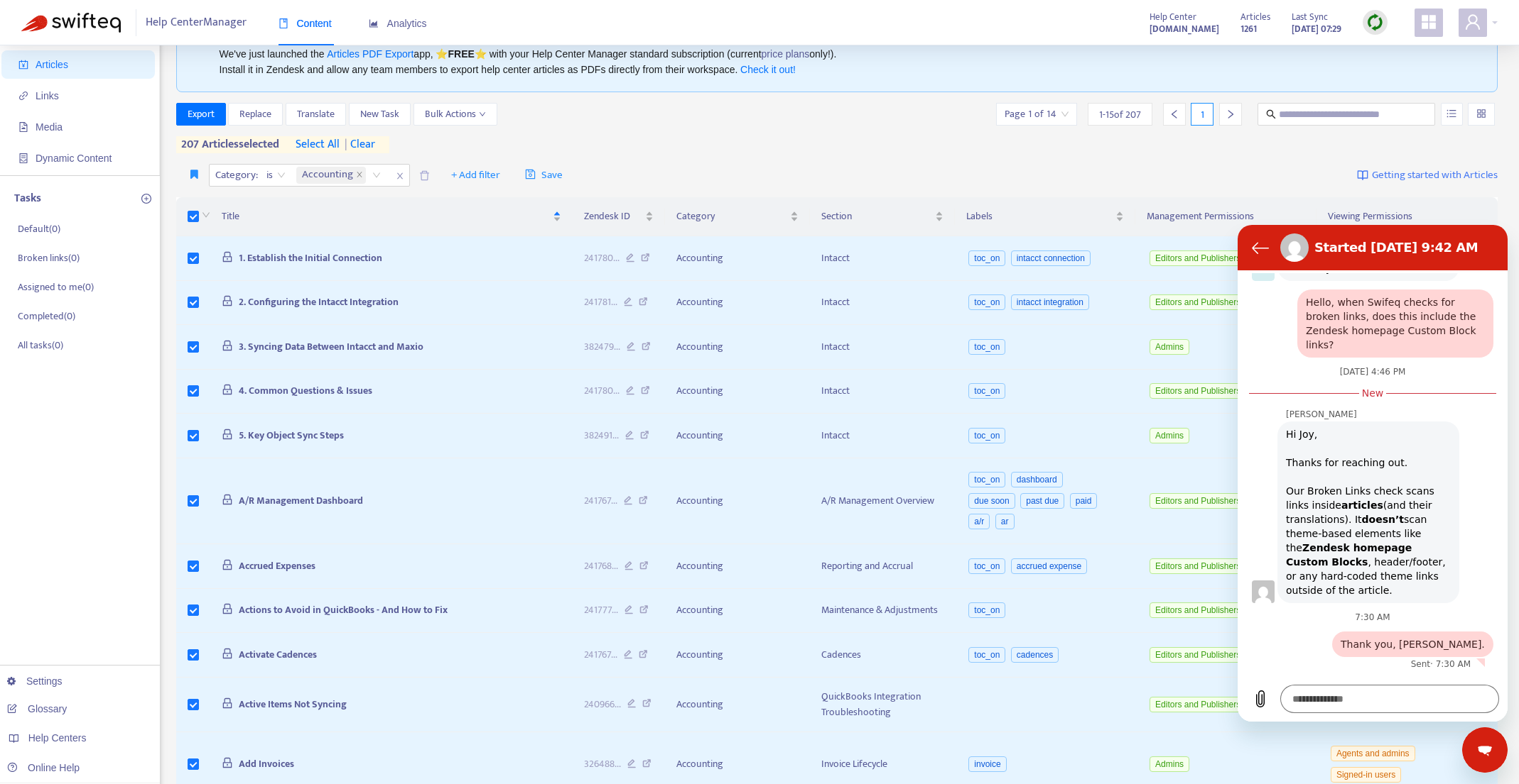
type textarea "*"
click at [357, 173] on icon "close" at bounding box center [359, 174] width 7 height 7
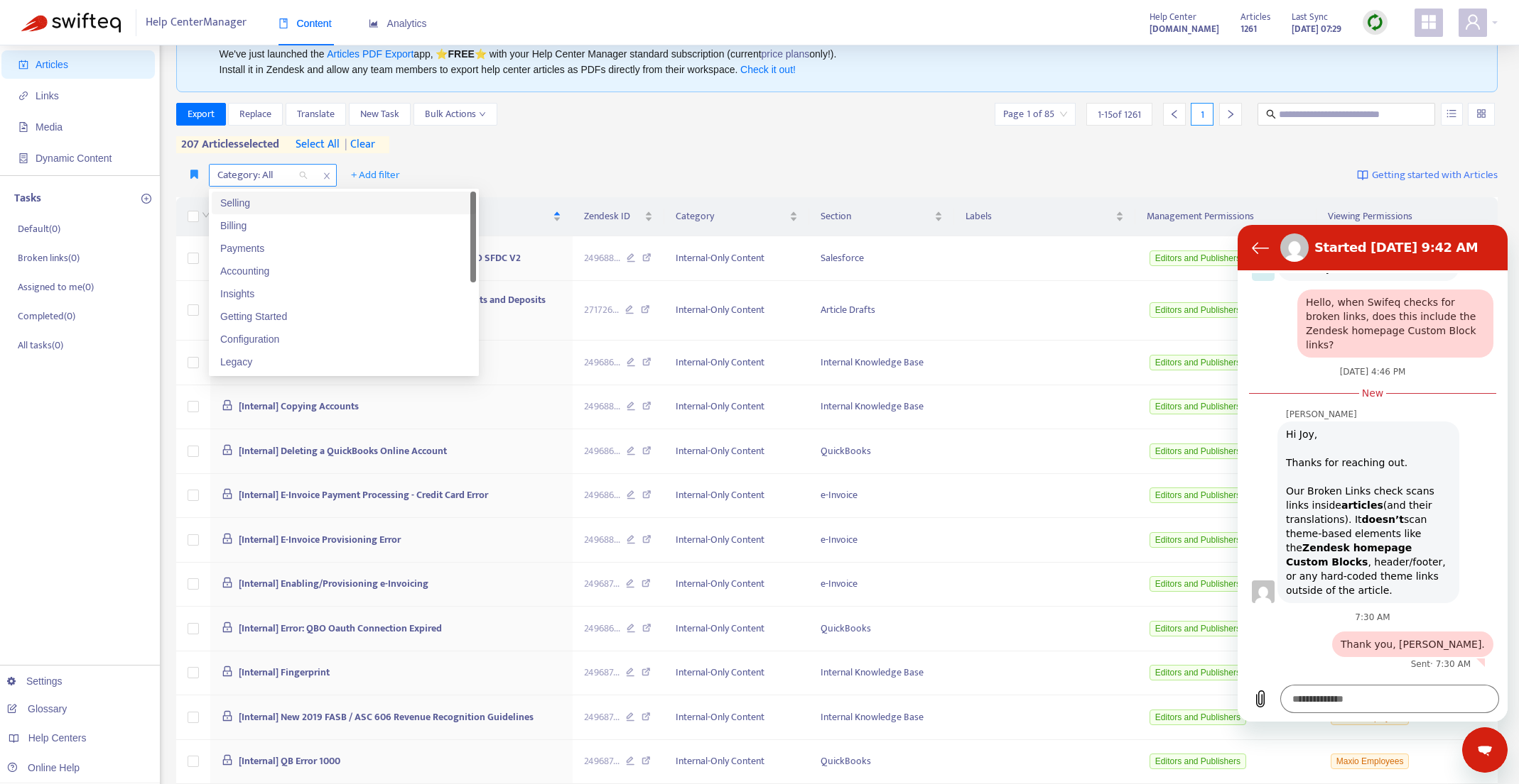
click at [300, 177] on div "Category: All" at bounding box center [263, 175] width 106 height 21
drag, startPoint x: 317, startPoint y: 299, endPoint x: 329, endPoint y: 296, distance: 12.4
click at [317, 299] on div "Insights" at bounding box center [343, 294] width 247 height 16
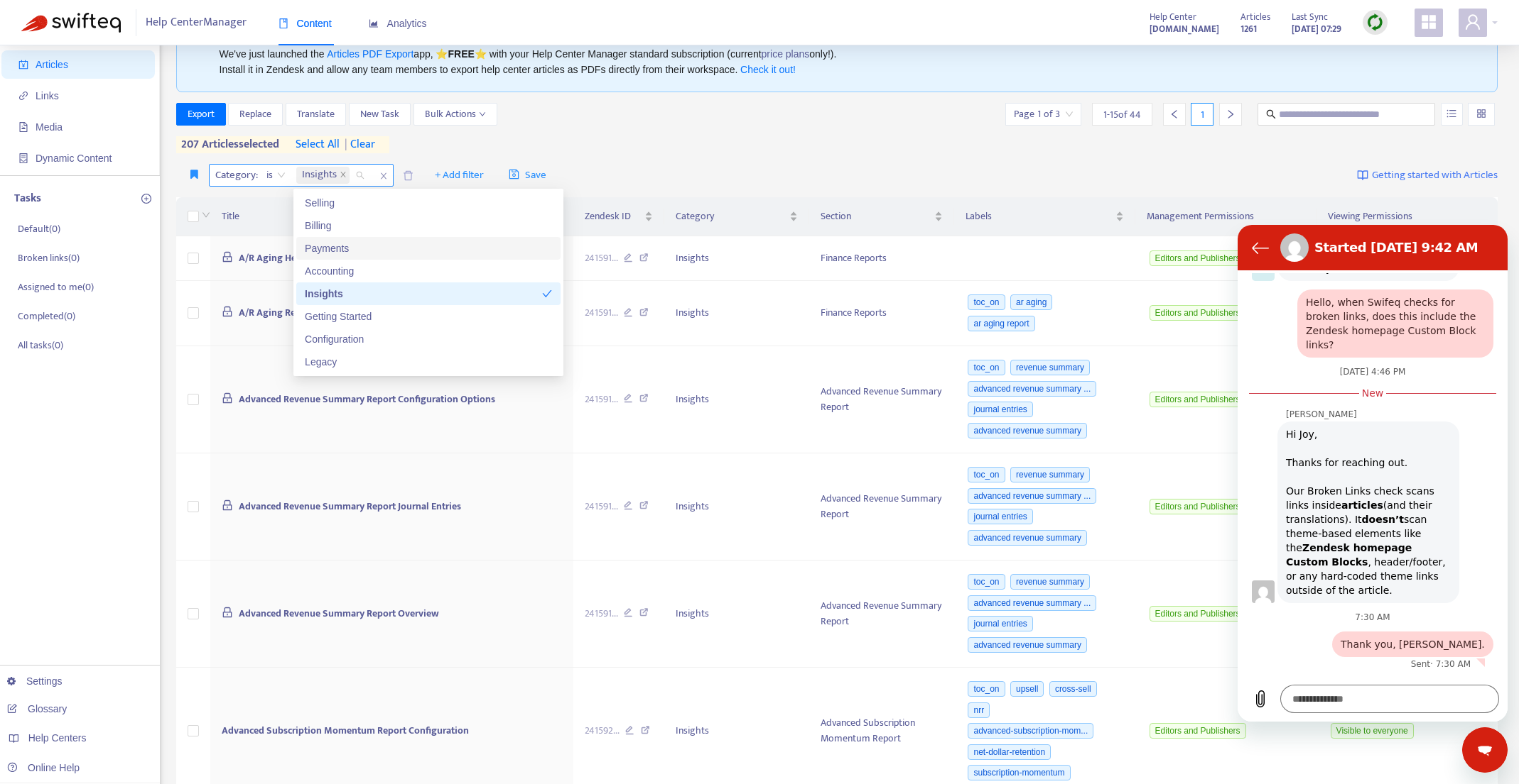
click at [375, 144] on span "| clear" at bounding box center [358, 144] width 36 height 17
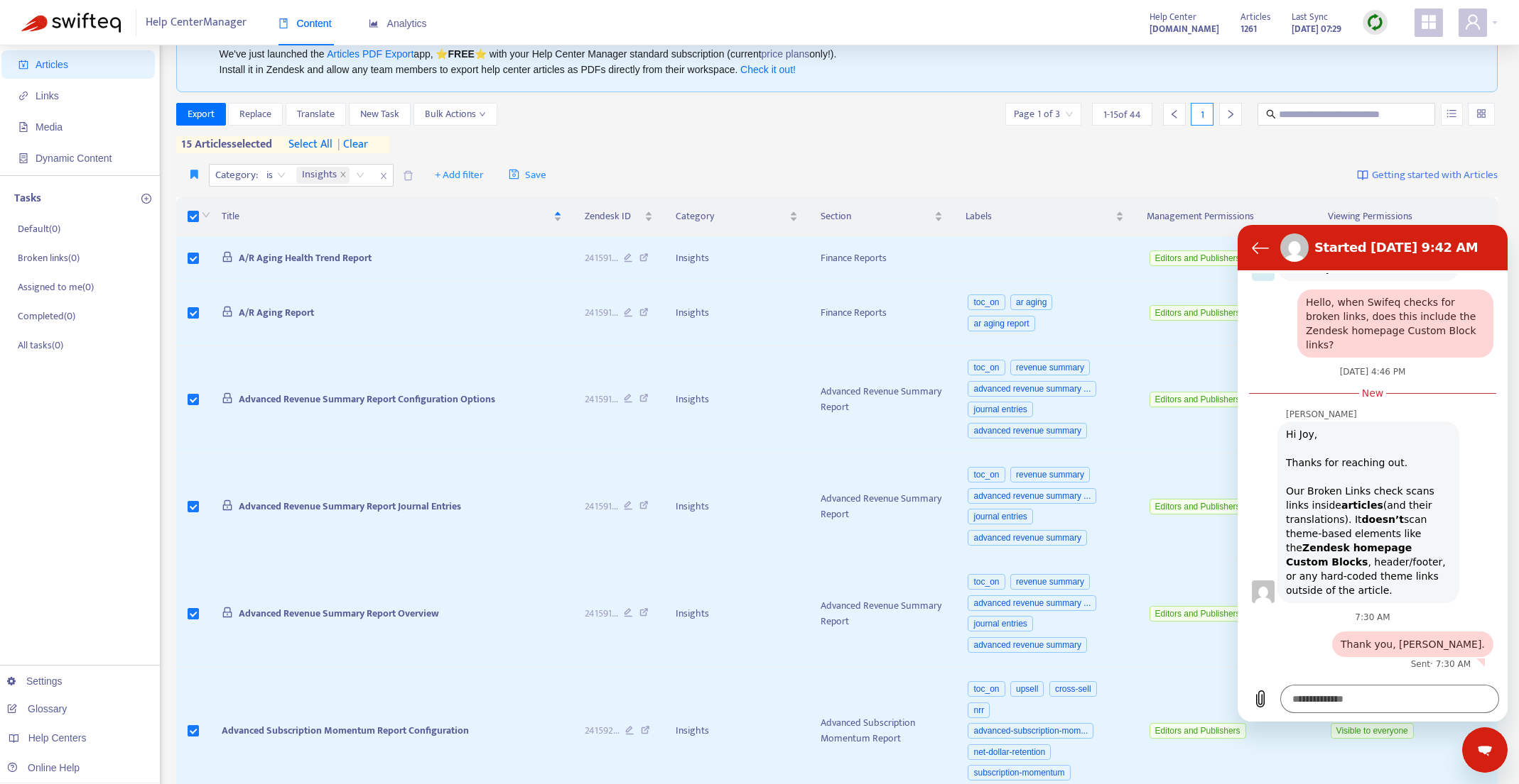
click at [315, 144] on span "select all" at bounding box center [311, 144] width 44 height 17
click at [198, 112] on span "Export" at bounding box center [201, 115] width 27 height 16
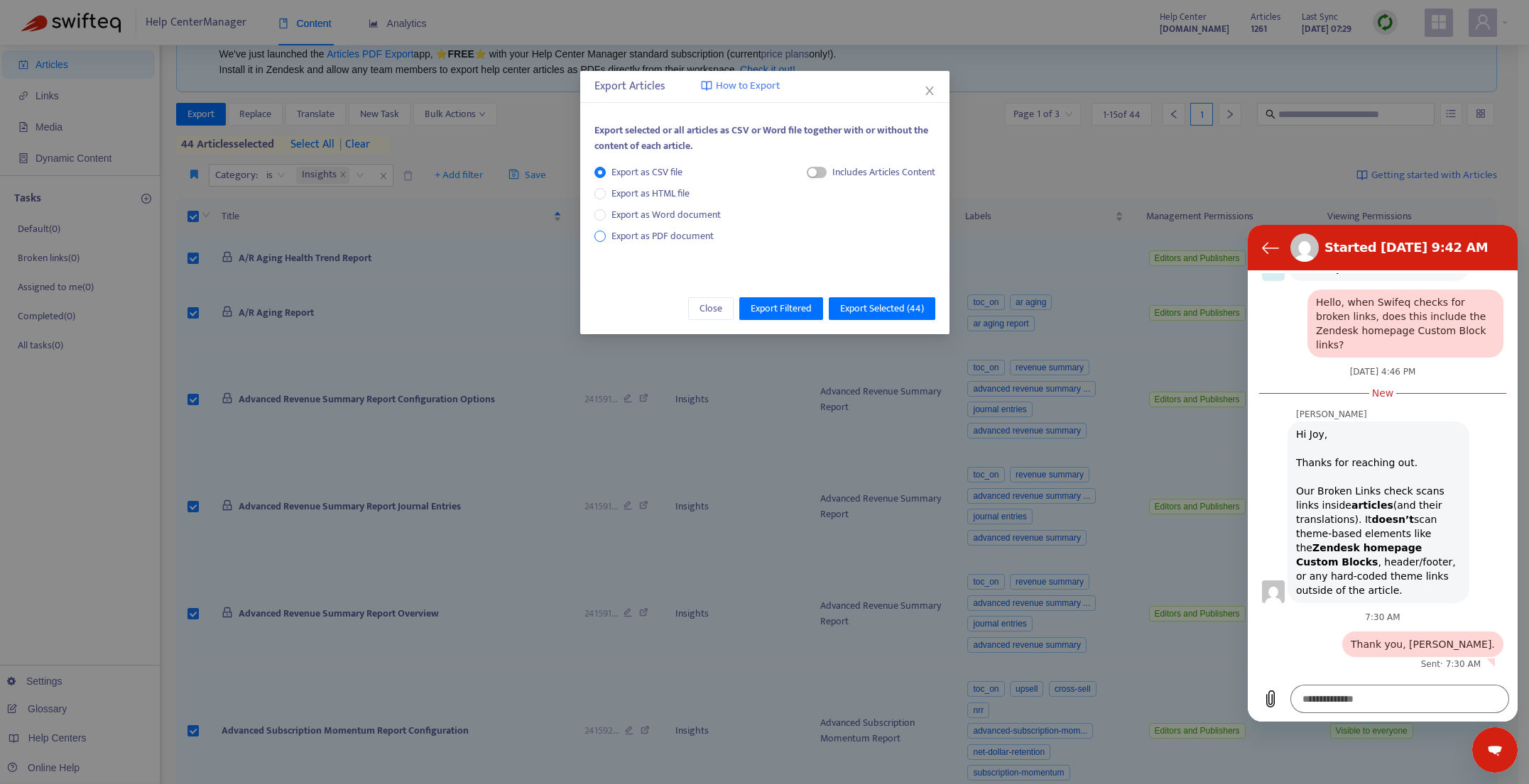
click at [668, 238] on span "Export as PDF document" at bounding box center [663, 236] width 102 height 16
click at [889, 305] on span "Export Selected ( 44 )" at bounding box center [882, 309] width 84 height 16
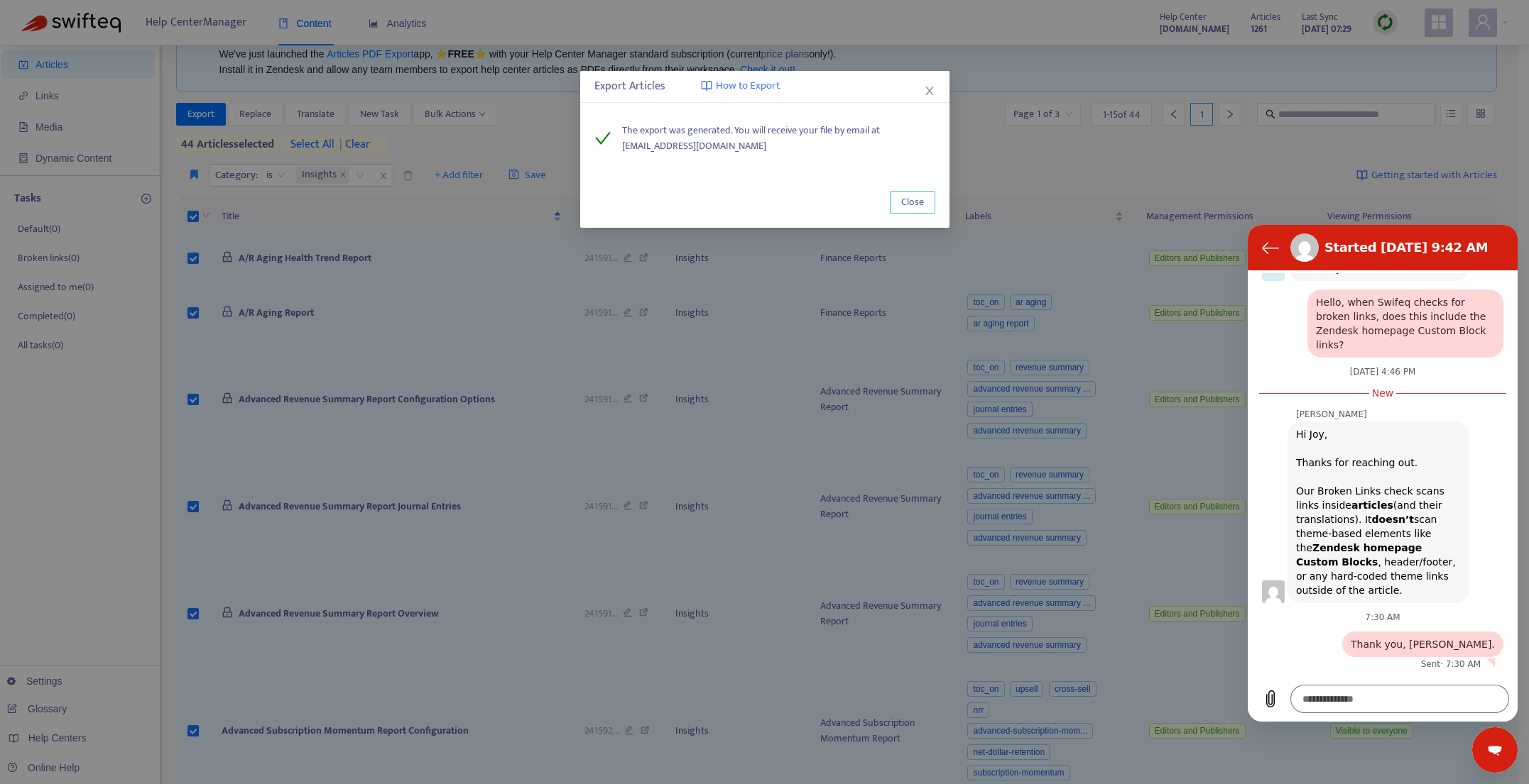
drag, startPoint x: 916, startPoint y: 207, endPoint x: 919, endPoint y: 172, distance: 35.1
click at [916, 207] on span "Close" at bounding box center [912, 203] width 23 height 16
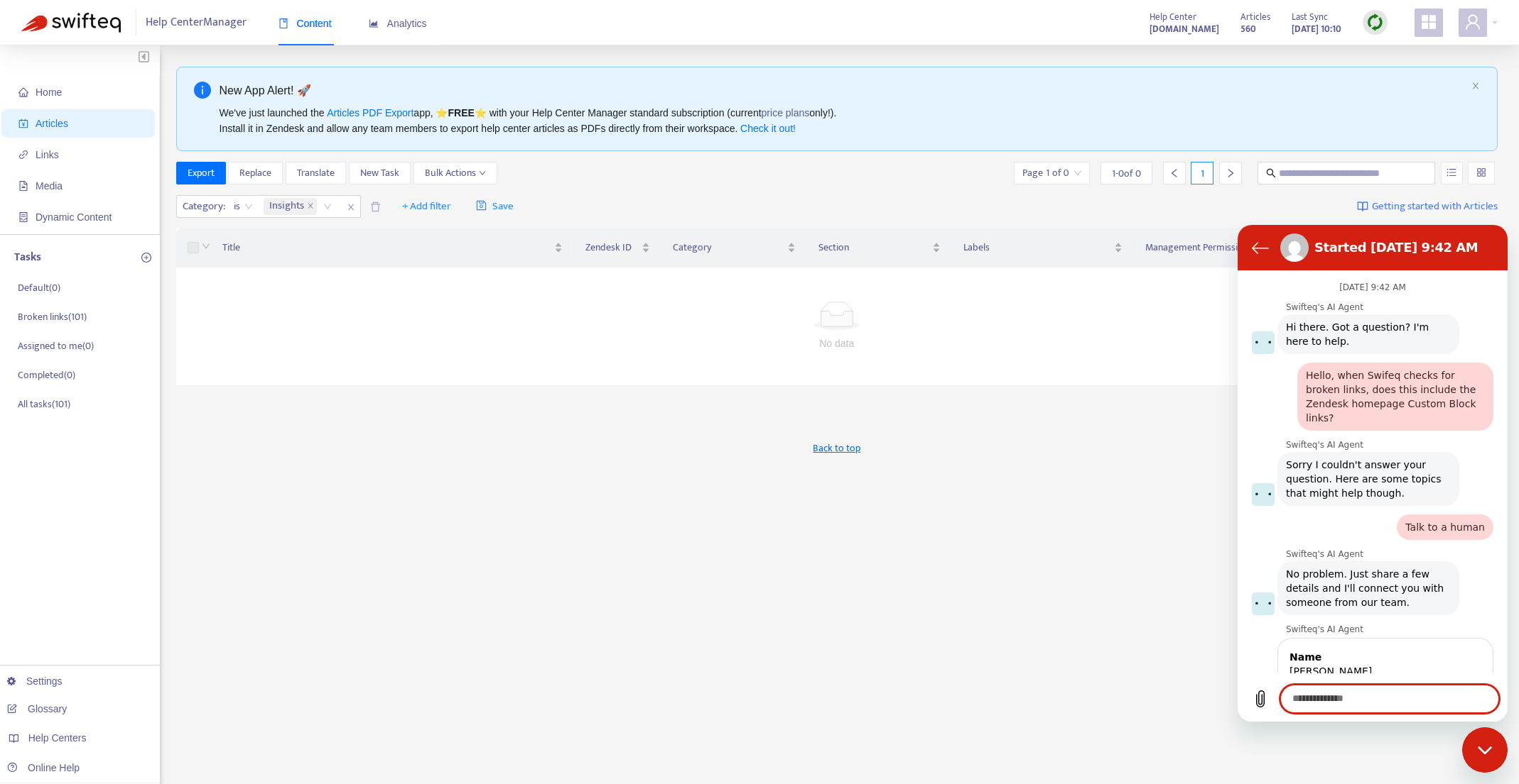
scroll to position [644, 0]
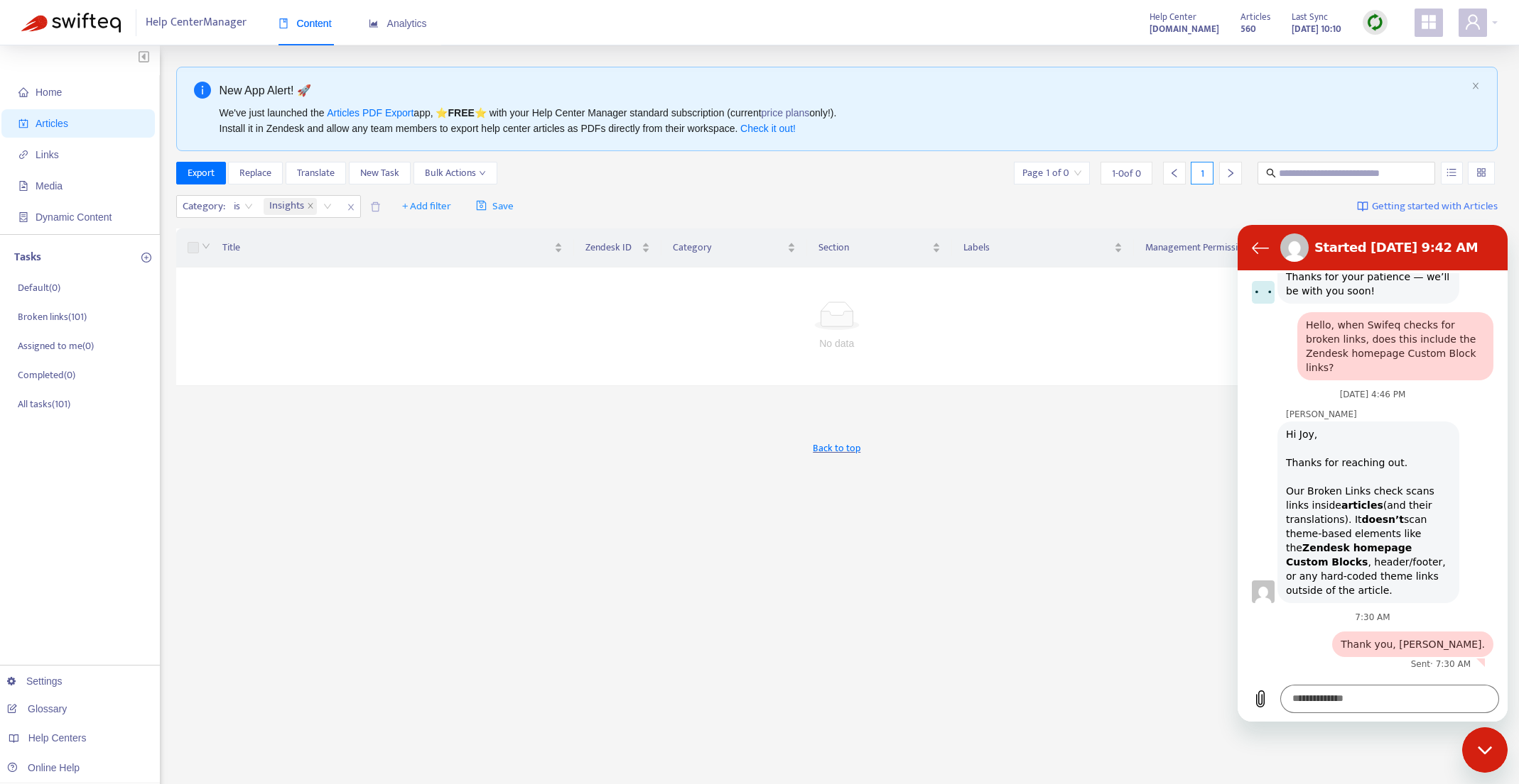
click at [356, 210] on span "close" at bounding box center [351, 207] width 18 height 17
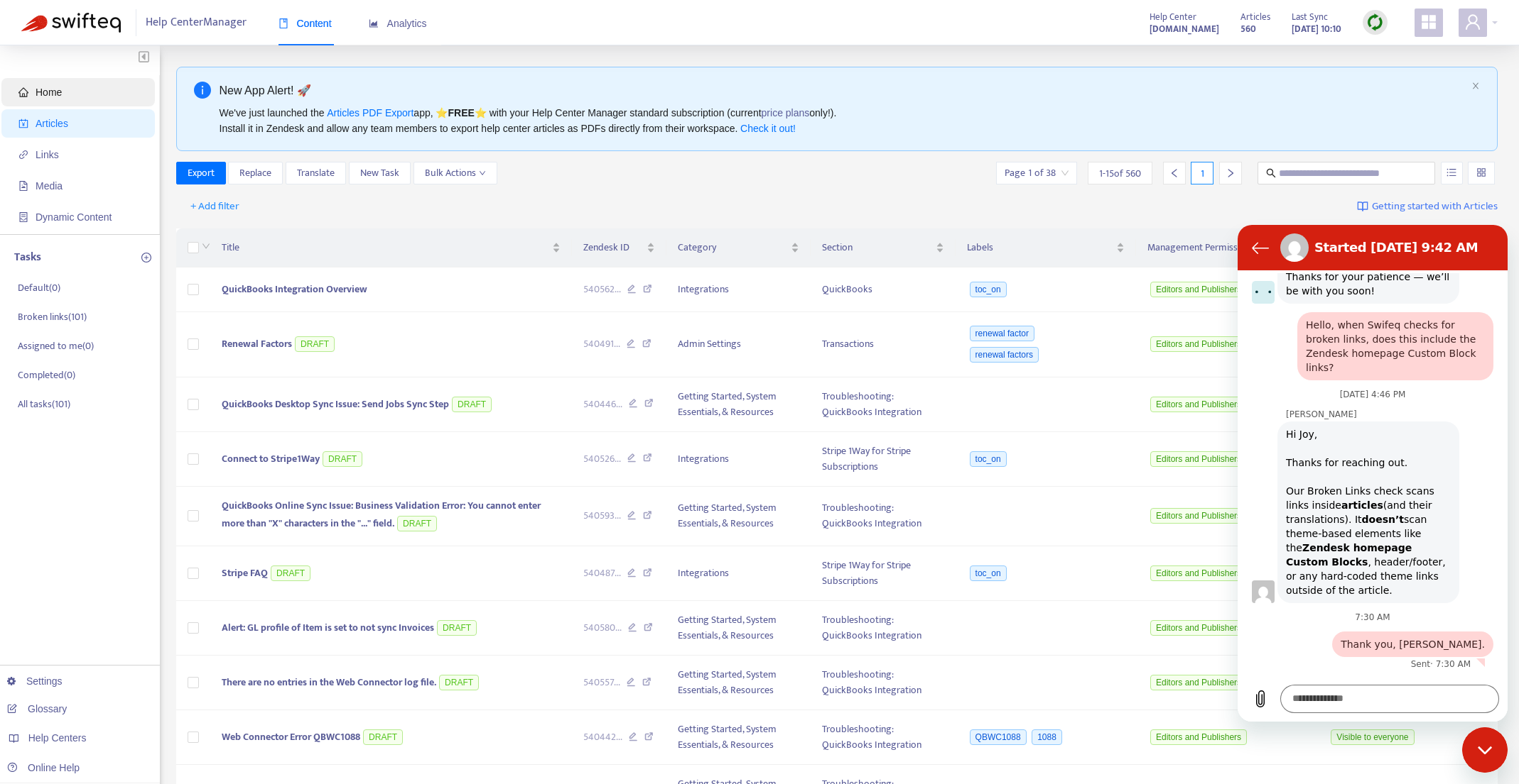
click at [49, 100] on span "Home" at bounding box center [80, 92] width 125 height 28
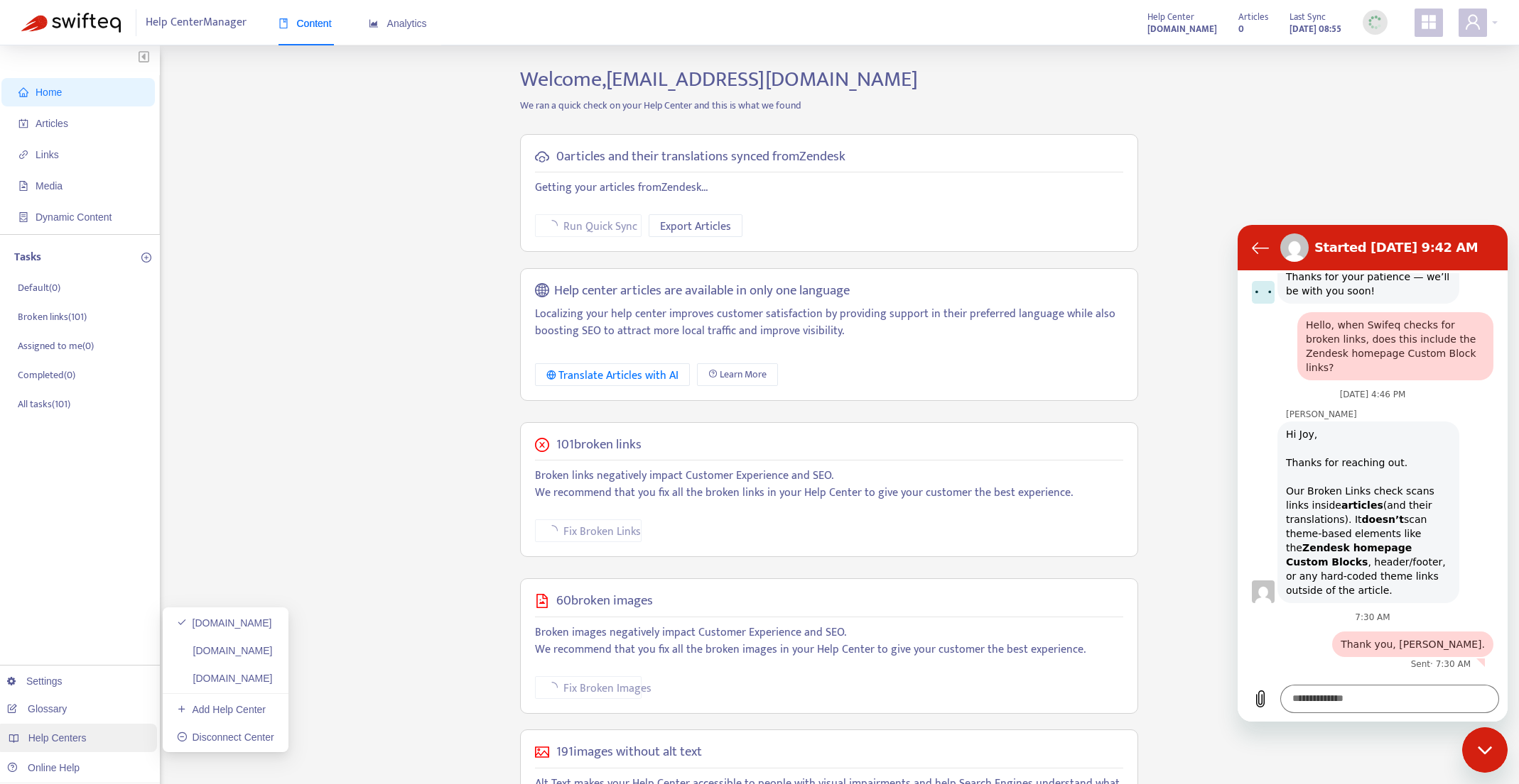
click at [87, 735] on span "Help Centers" at bounding box center [57, 737] width 58 height 11
click at [238, 653] on link "[DOMAIN_NAME]" at bounding box center [225, 650] width 96 height 11
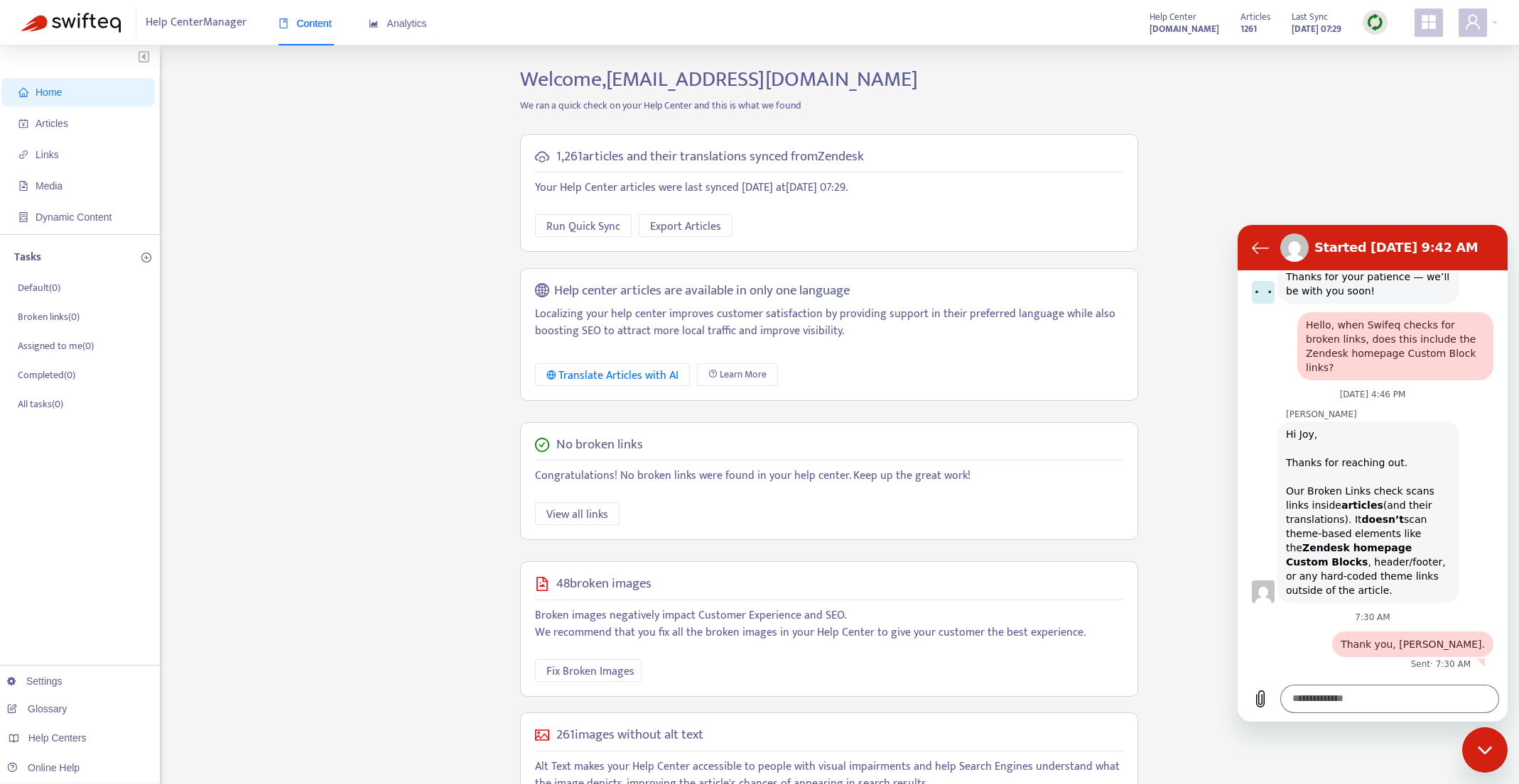
click at [1494, 753] on div "Close messaging window" at bounding box center [1484, 750] width 43 height 43
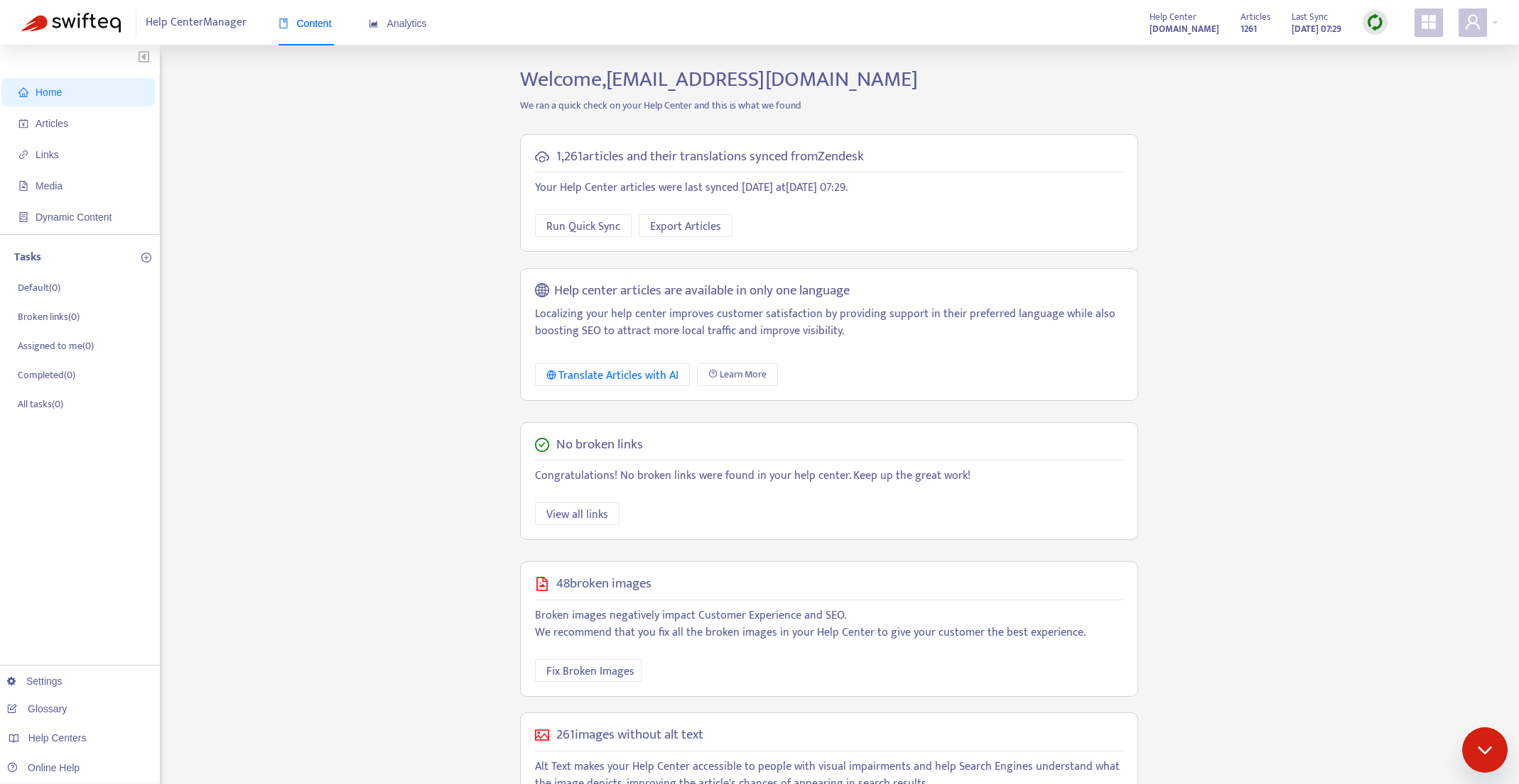
scroll to position [0, 0]
click at [696, 229] on span "Export Articles" at bounding box center [685, 227] width 71 height 18
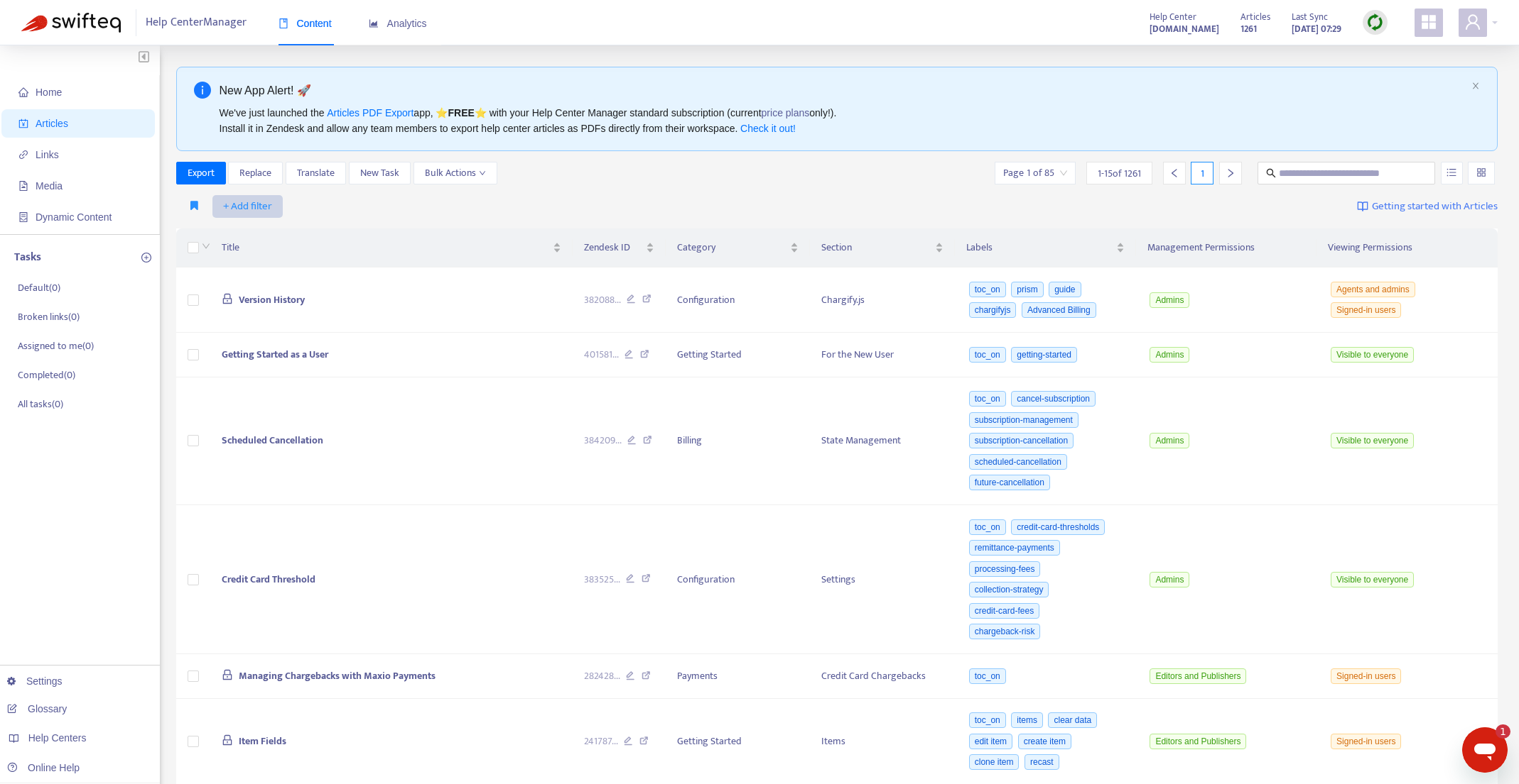
click at [266, 205] on span "+ Add filter" at bounding box center [247, 206] width 49 height 17
click at [266, 306] on span "Category" at bounding box center [267, 304] width 89 height 16
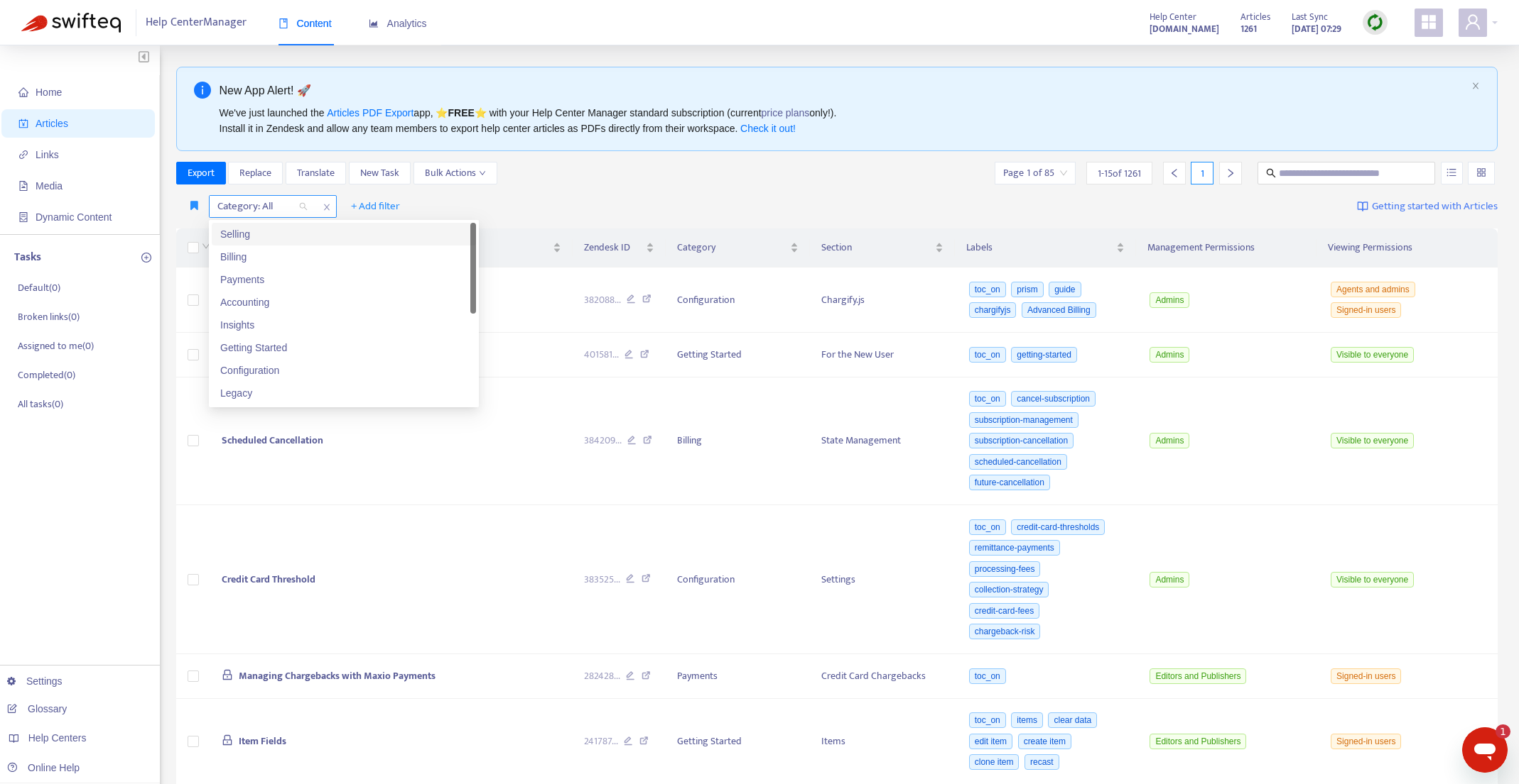
click at [302, 205] on div "Category: All" at bounding box center [263, 206] width 106 height 21
drag, startPoint x: 301, startPoint y: 382, endPoint x: 302, endPoint y: 372, distance: 10.0
click at [302, 372] on div "Selling Billing Payments Accounting Insights Getting Started Configuration Lega…" at bounding box center [344, 325] width 264 height 205
click at [302, 372] on div "Configuration" at bounding box center [343, 371] width 247 height 16
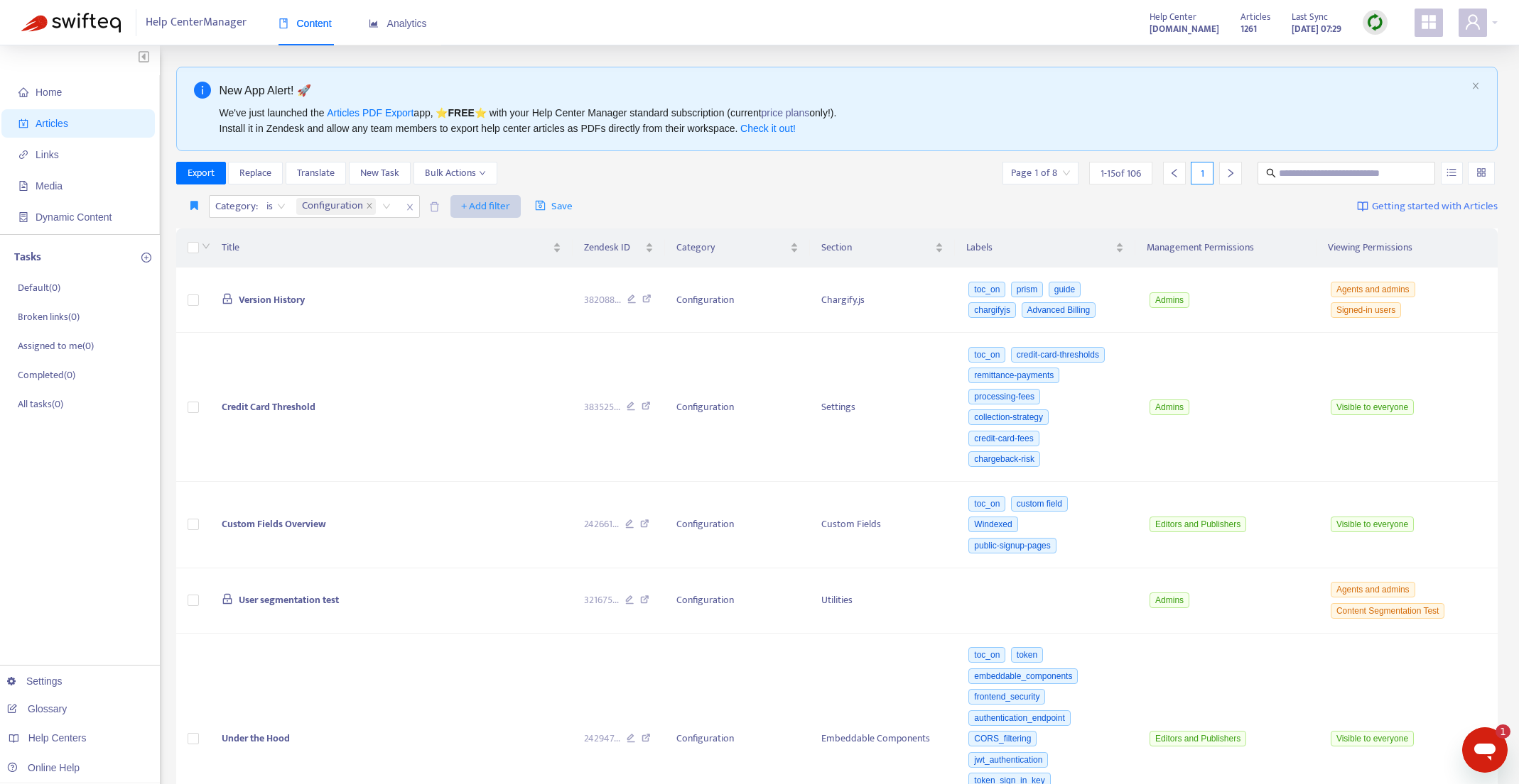
click at [488, 201] on span "+ Add filter" at bounding box center [485, 206] width 49 height 17
click at [488, 308] on span "Section" at bounding box center [507, 304] width 89 height 16
click at [520, 209] on div "Section: All" at bounding box center [477, 206] width 106 height 21
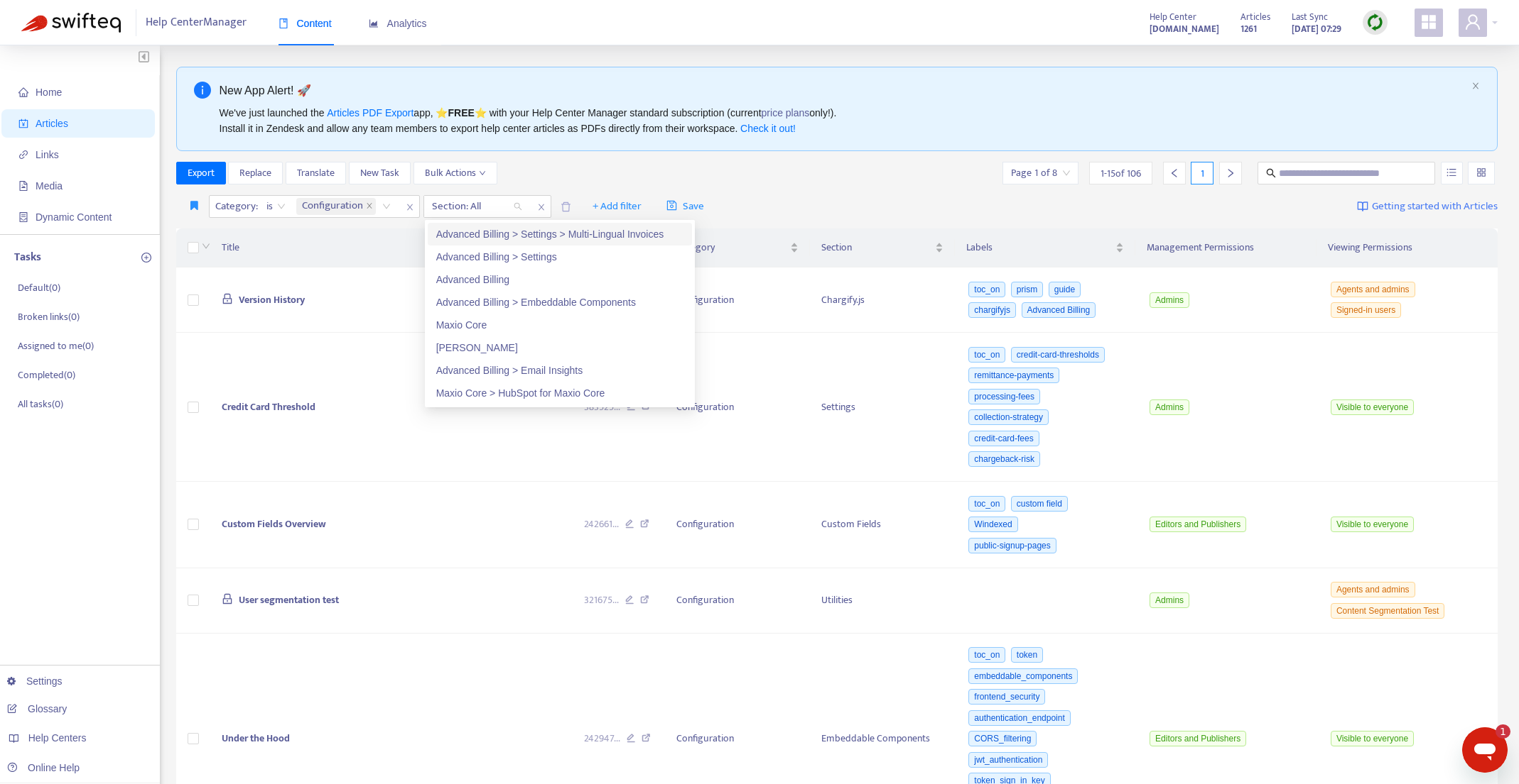
click at [470, 238] on div "Advanced Billing > Settings > Multi-Lingual Invoices" at bounding box center [559, 235] width 247 height 16
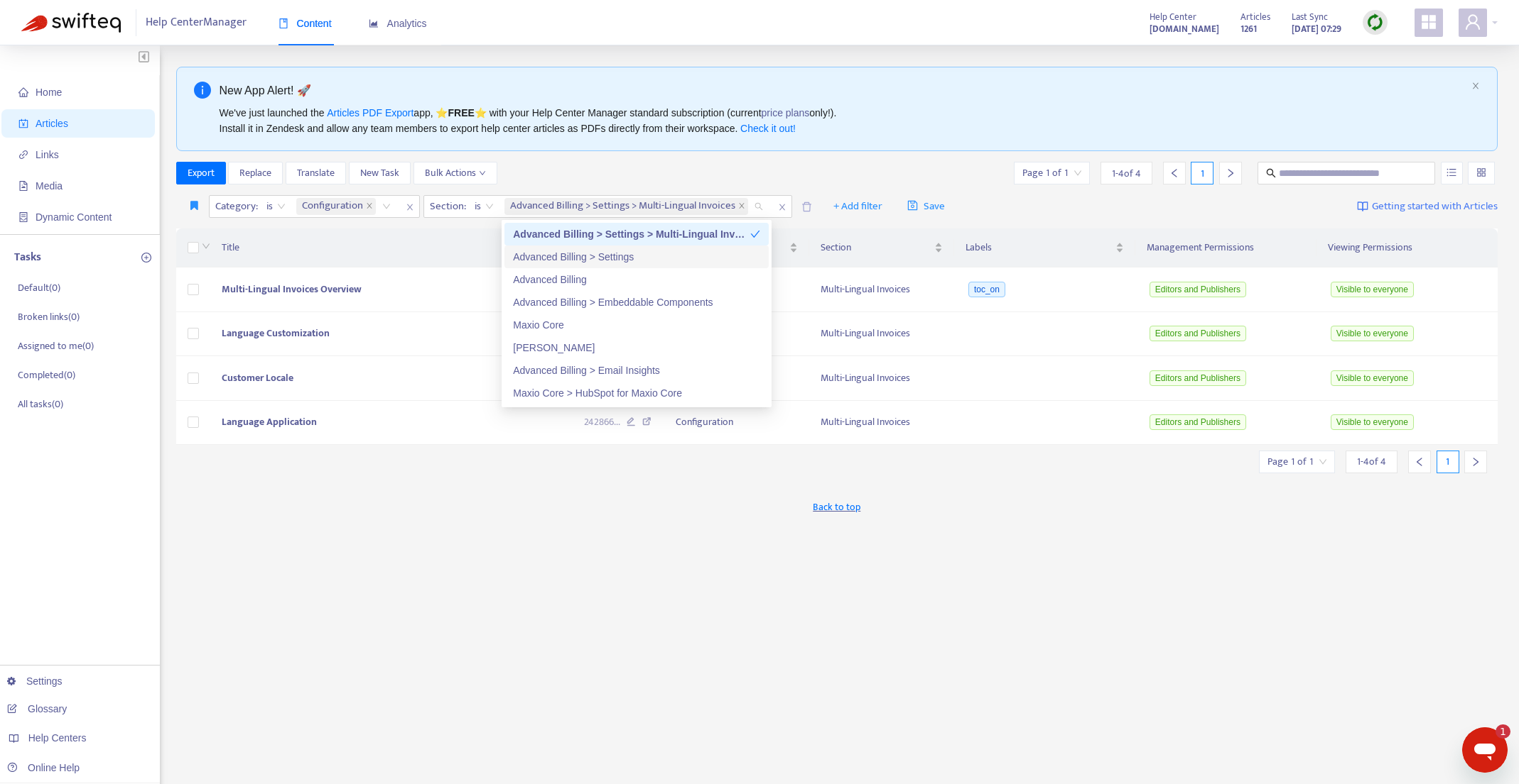
click at [565, 258] on div "Advanced Billing > Settings" at bounding box center [636, 257] width 247 height 16
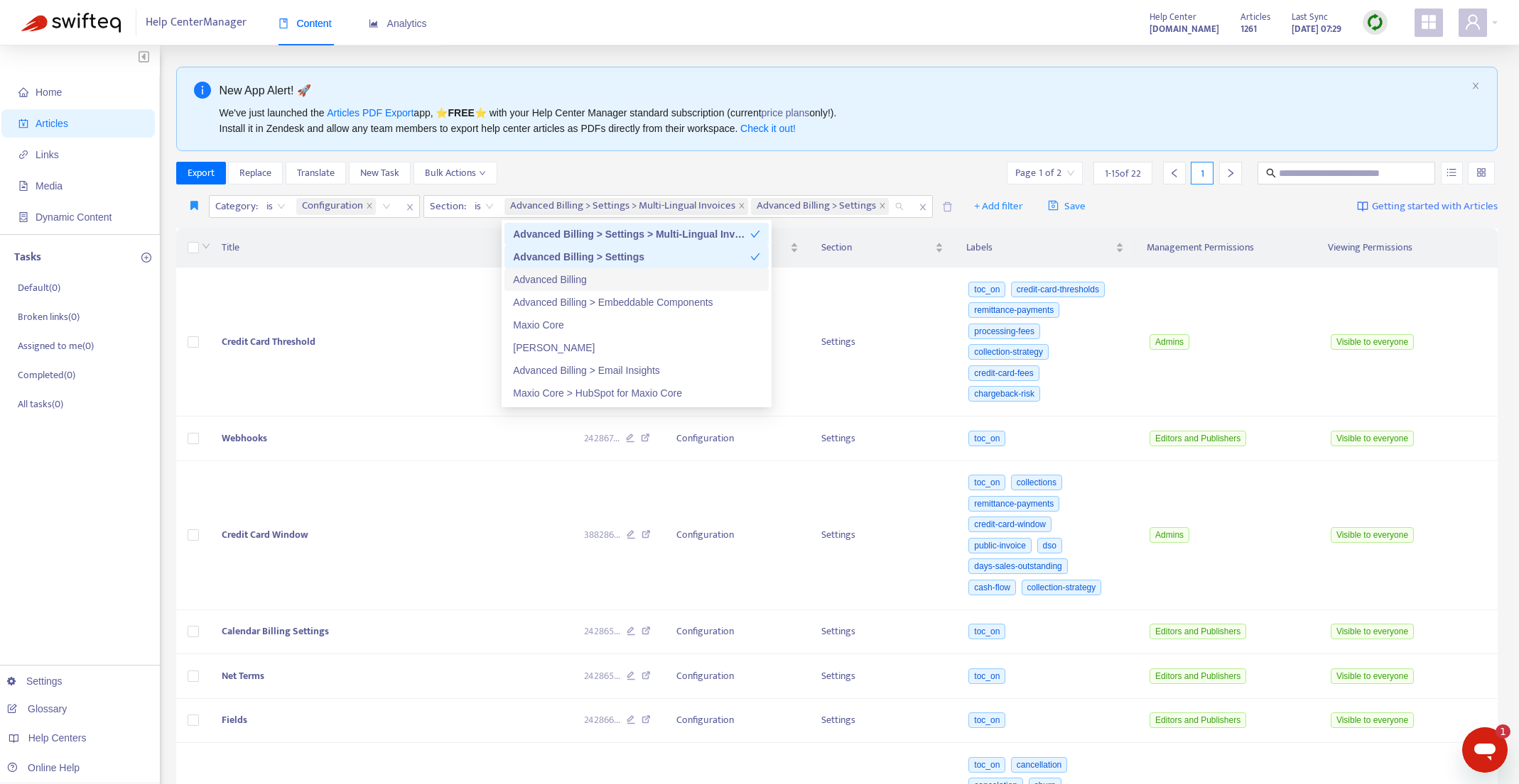
click at [557, 281] on div "Advanced Billing" at bounding box center [636, 280] width 247 height 16
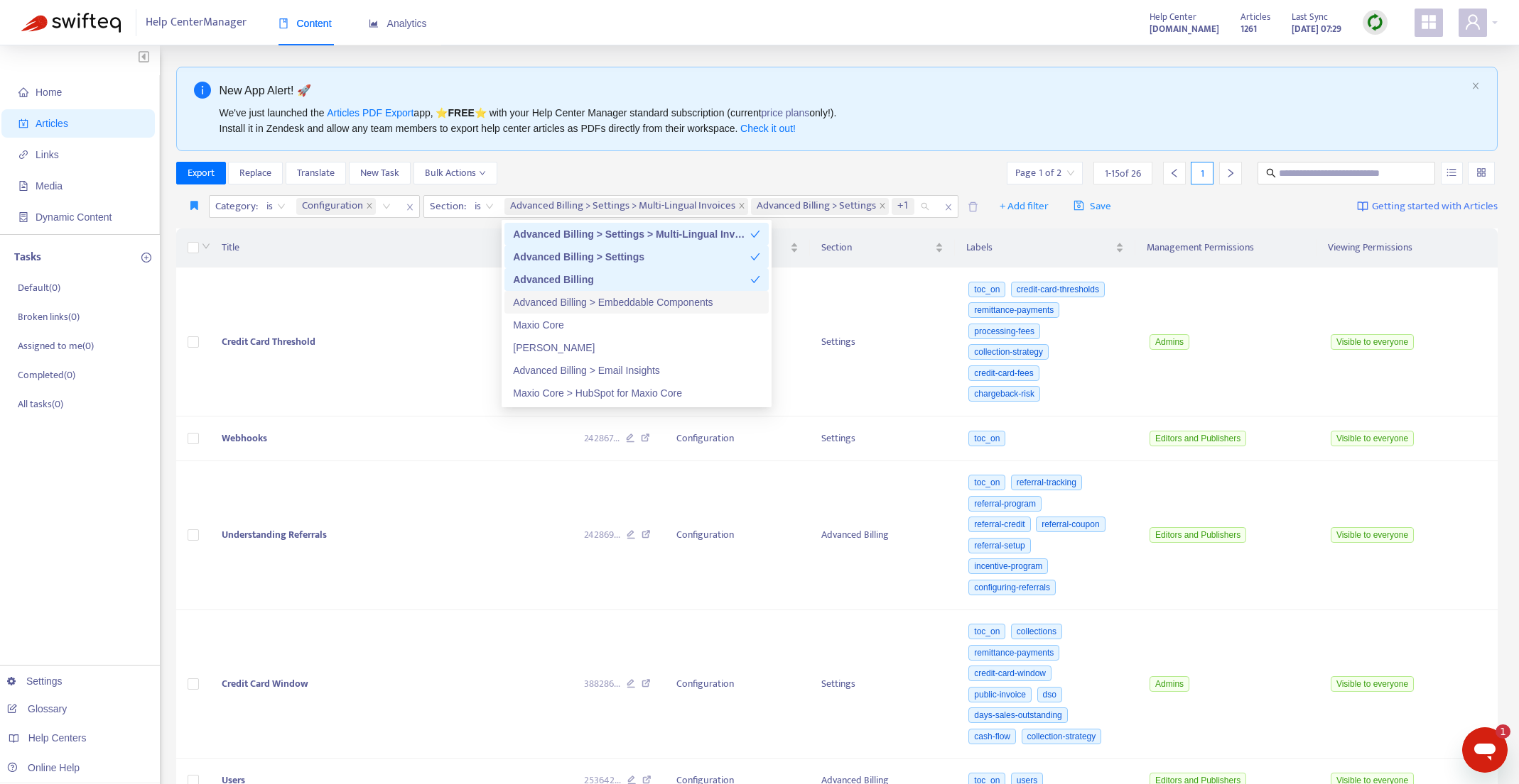
click at [552, 302] on div "Advanced Billing > Embeddable Components" at bounding box center [636, 303] width 247 height 16
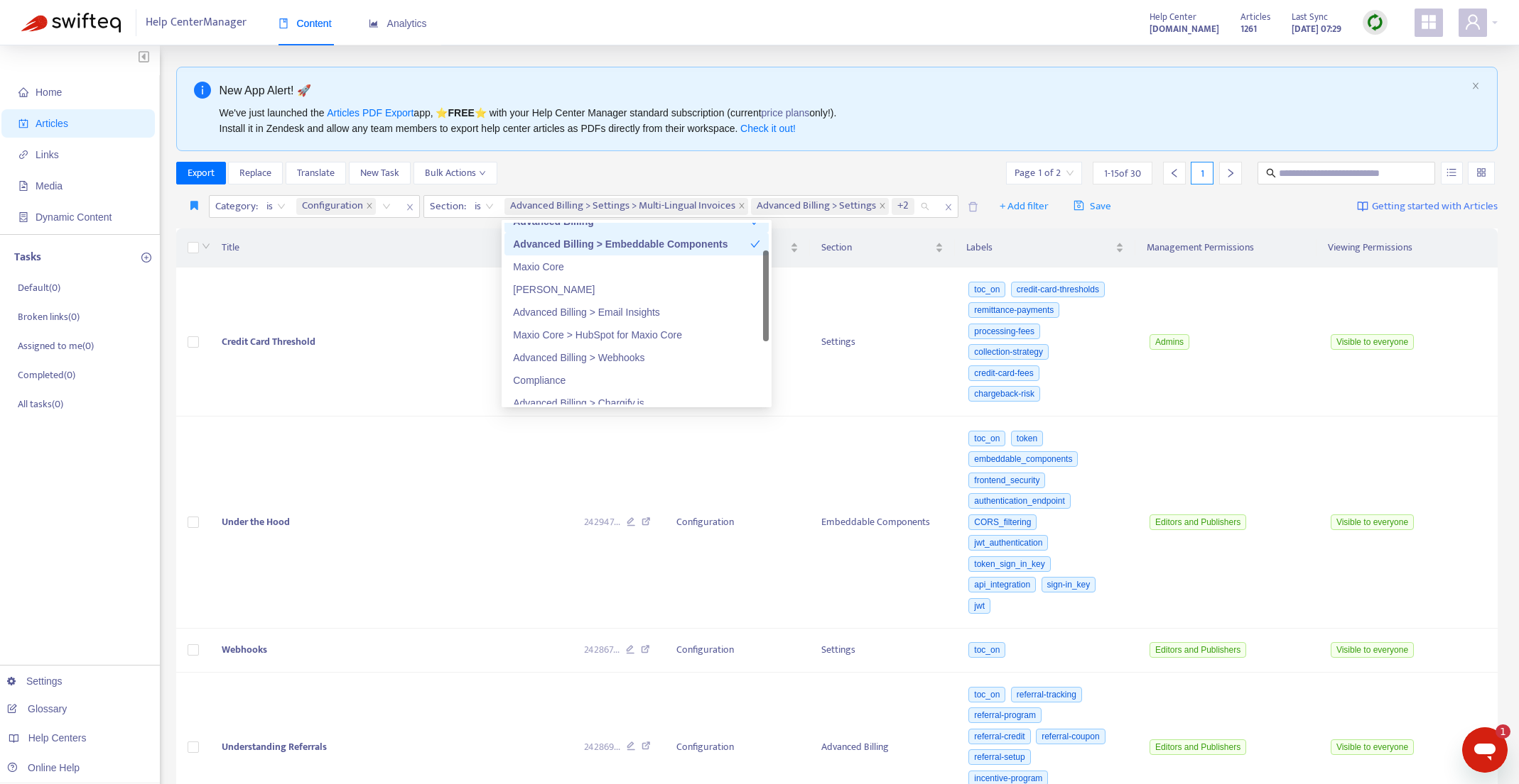
scroll to position [59, 0]
click at [552, 313] on div "Advanced Billing > Email Insights" at bounding box center [636, 312] width 247 height 16
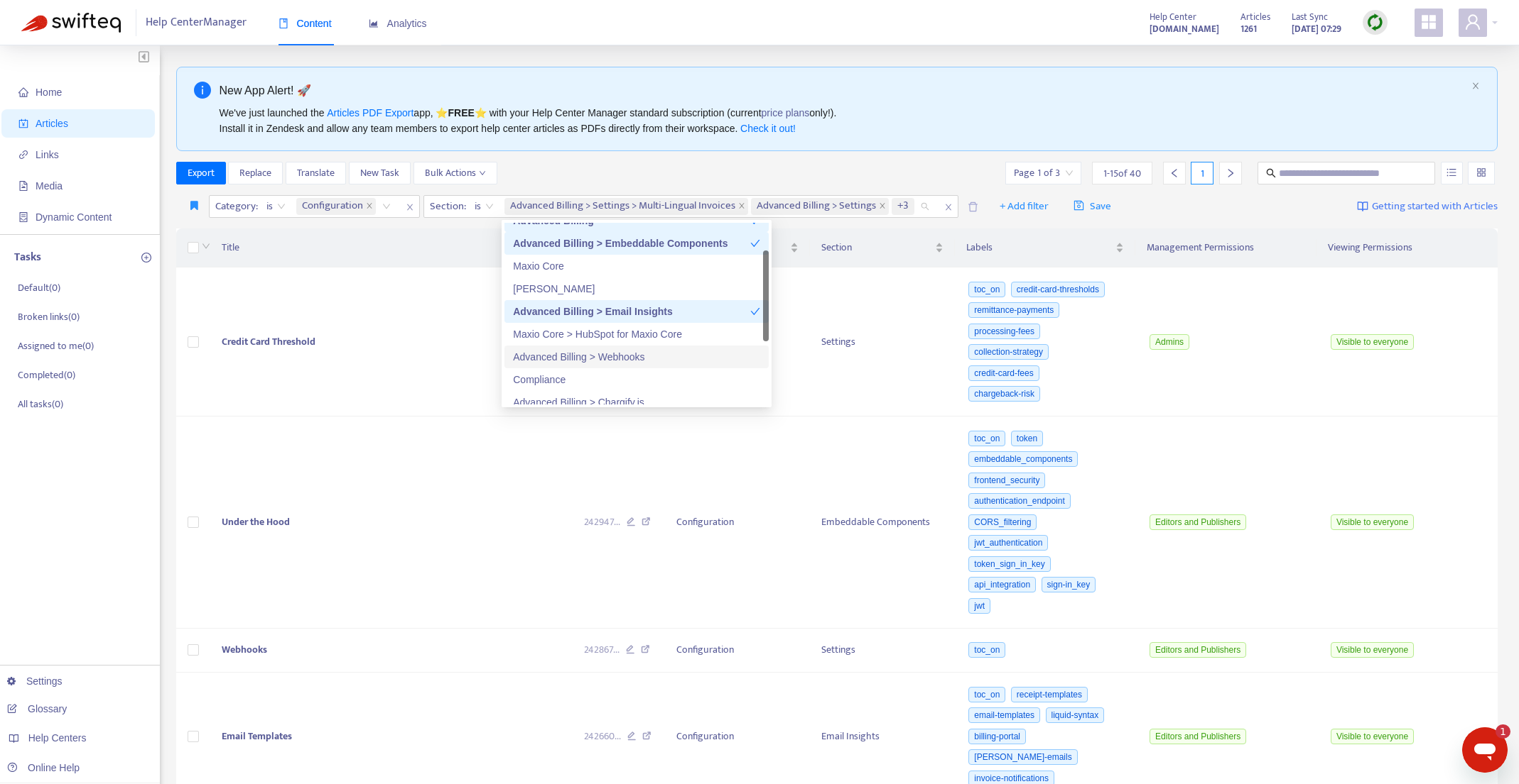
click at [544, 359] on div "Advanced Billing > Webhooks" at bounding box center [636, 358] width 247 height 16
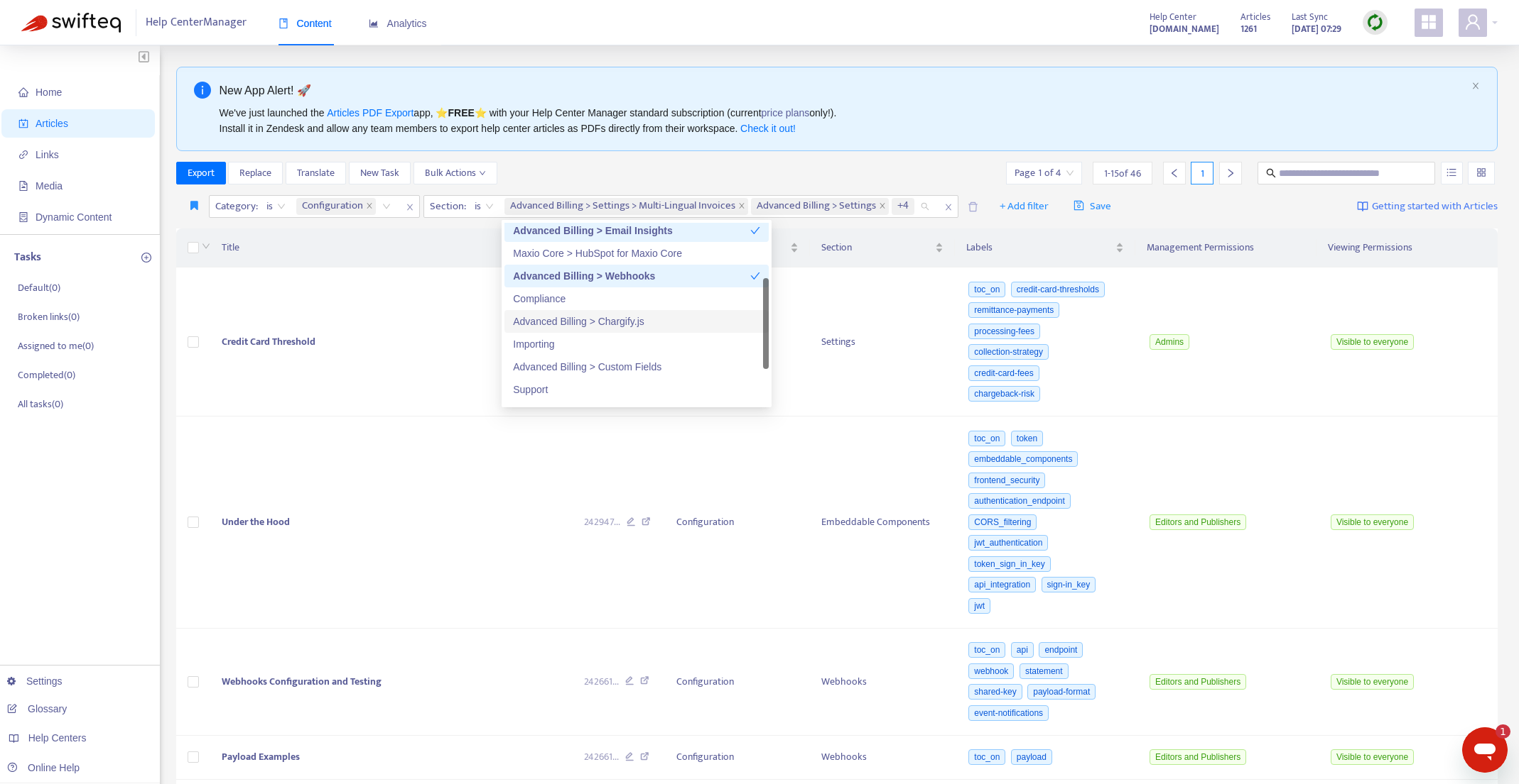
scroll to position [142, 0]
click at [542, 319] on div "Advanced Billing > Chargify.js" at bounding box center [636, 320] width 247 height 16
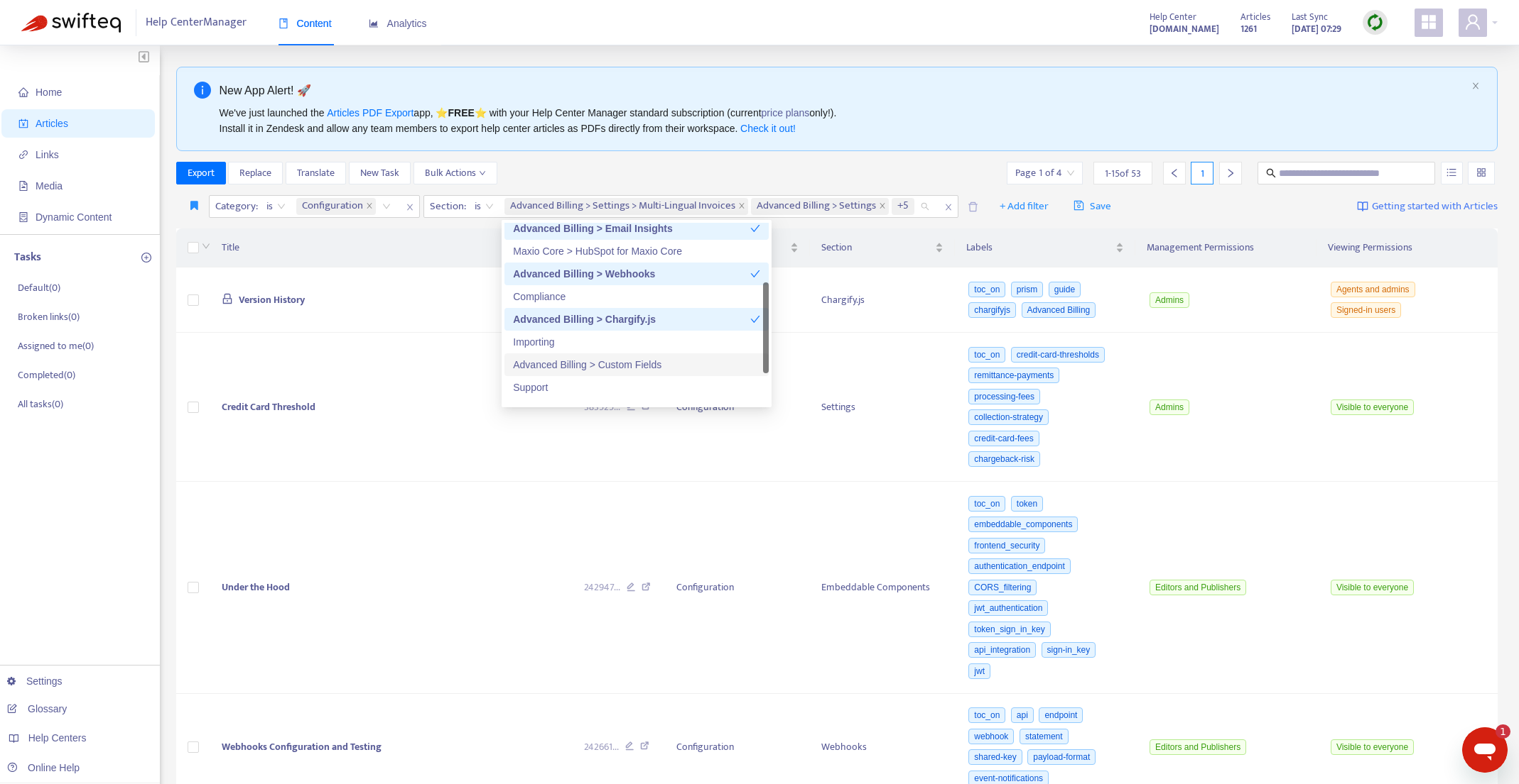
click at [549, 367] on div "Advanced Billing > Custom Fields" at bounding box center [636, 365] width 247 height 16
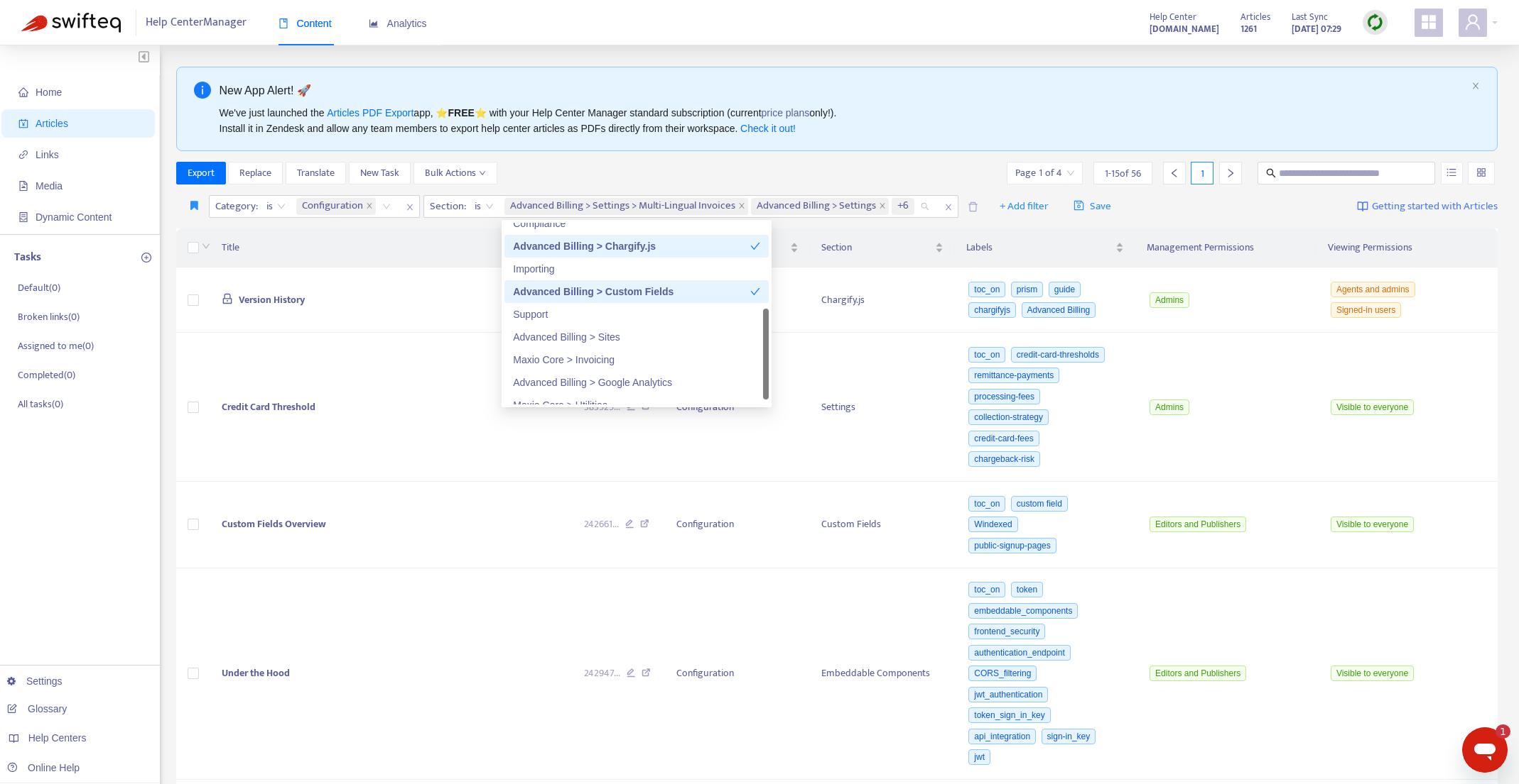
scroll to position [217, 0]
click at [563, 340] on div "Advanced Billing > Sites" at bounding box center [636, 336] width 247 height 16
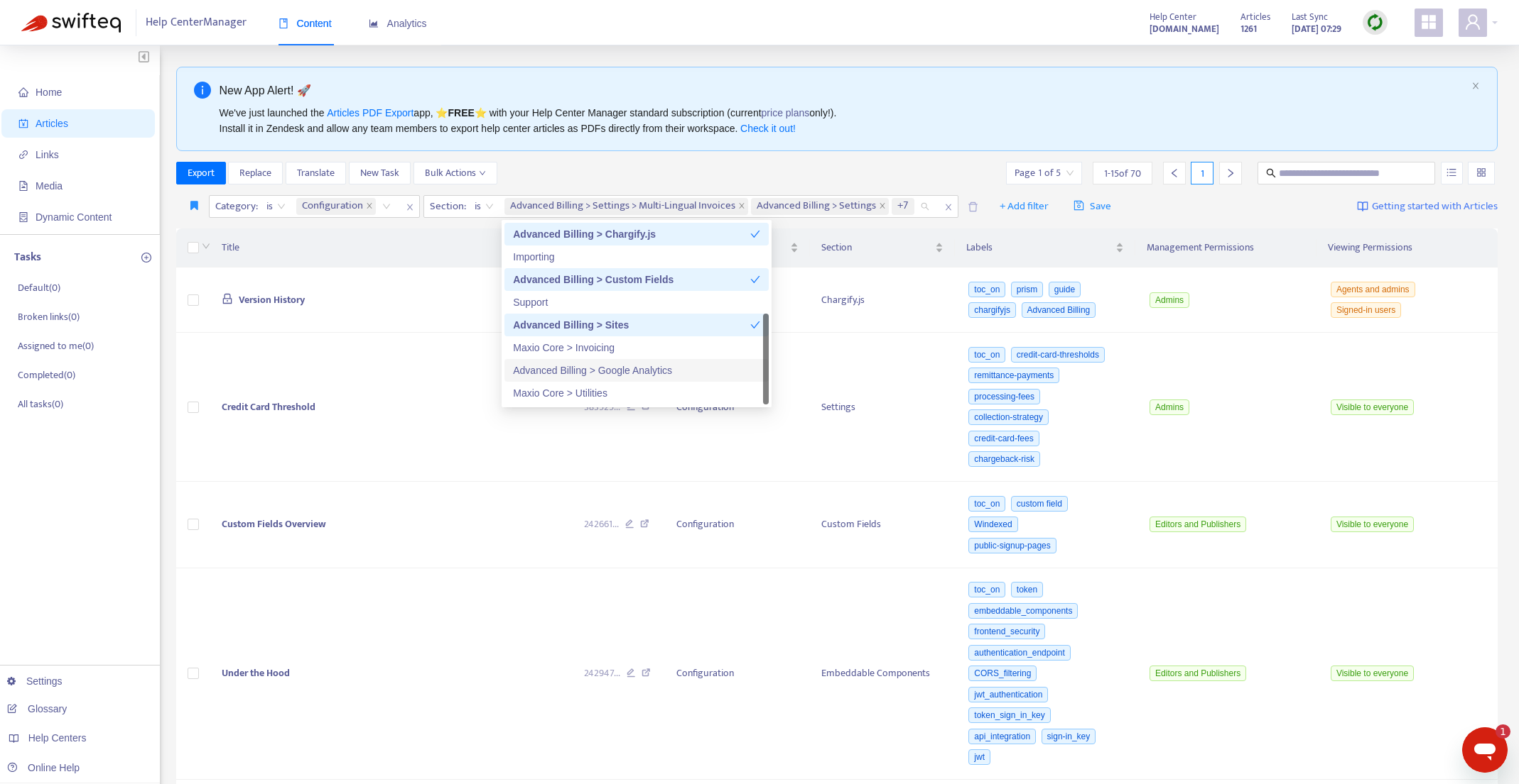
click at [562, 372] on div "Advanced Billing > Google Analytics" at bounding box center [636, 371] width 247 height 16
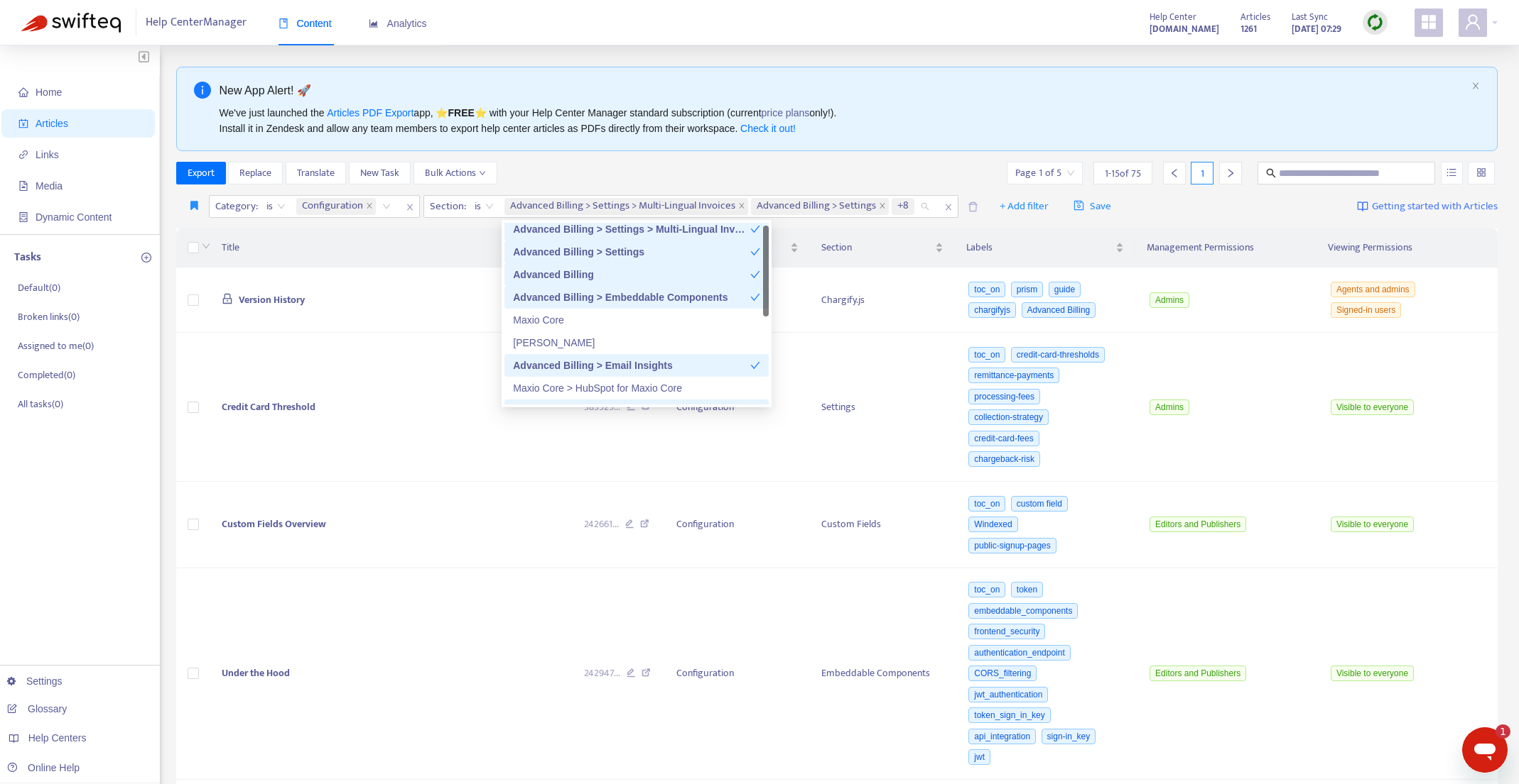
scroll to position [0, 0]
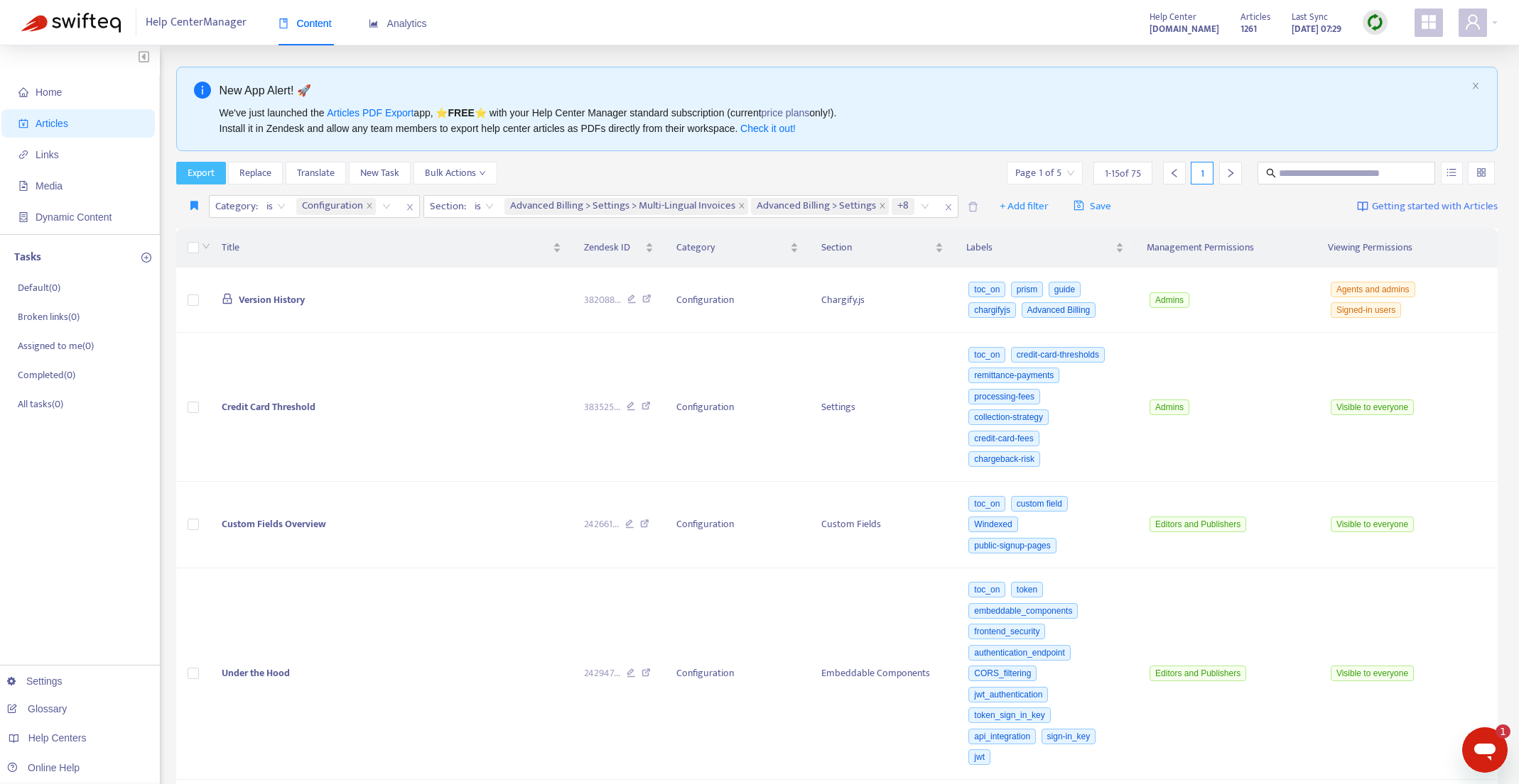
click at [191, 171] on span "Export" at bounding box center [201, 174] width 27 height 16
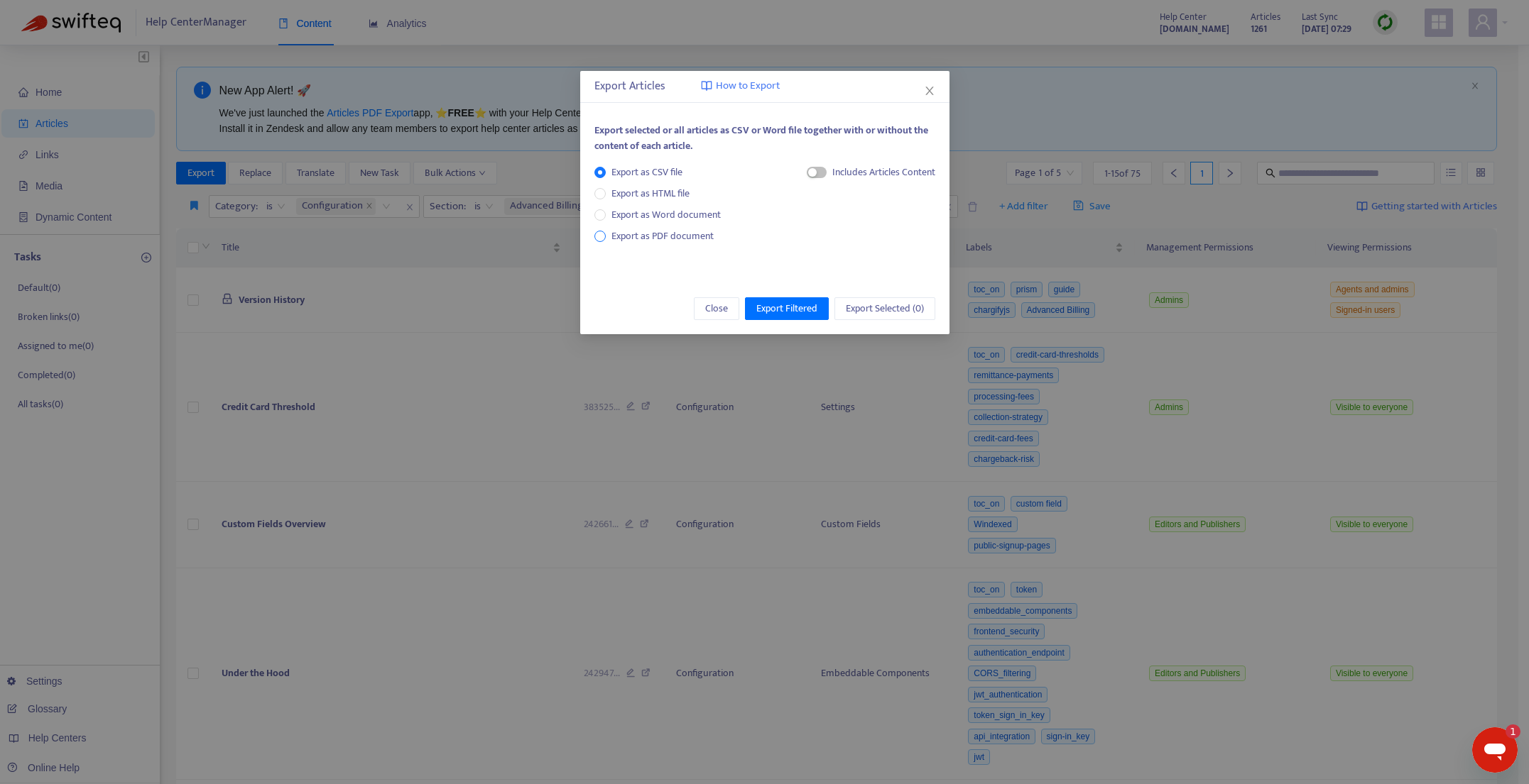
drag, startPoint x: 627, startPoint y: 242, endPoint x: 618, endPoint y: 240, distance: 9.2
click at [626, 242] on span "Export as PDF document" at bounding box center [663, 236] width 102 height 16
click at [715, 306] on span "Close" at bounding box center [717, 309] width 23 height 16
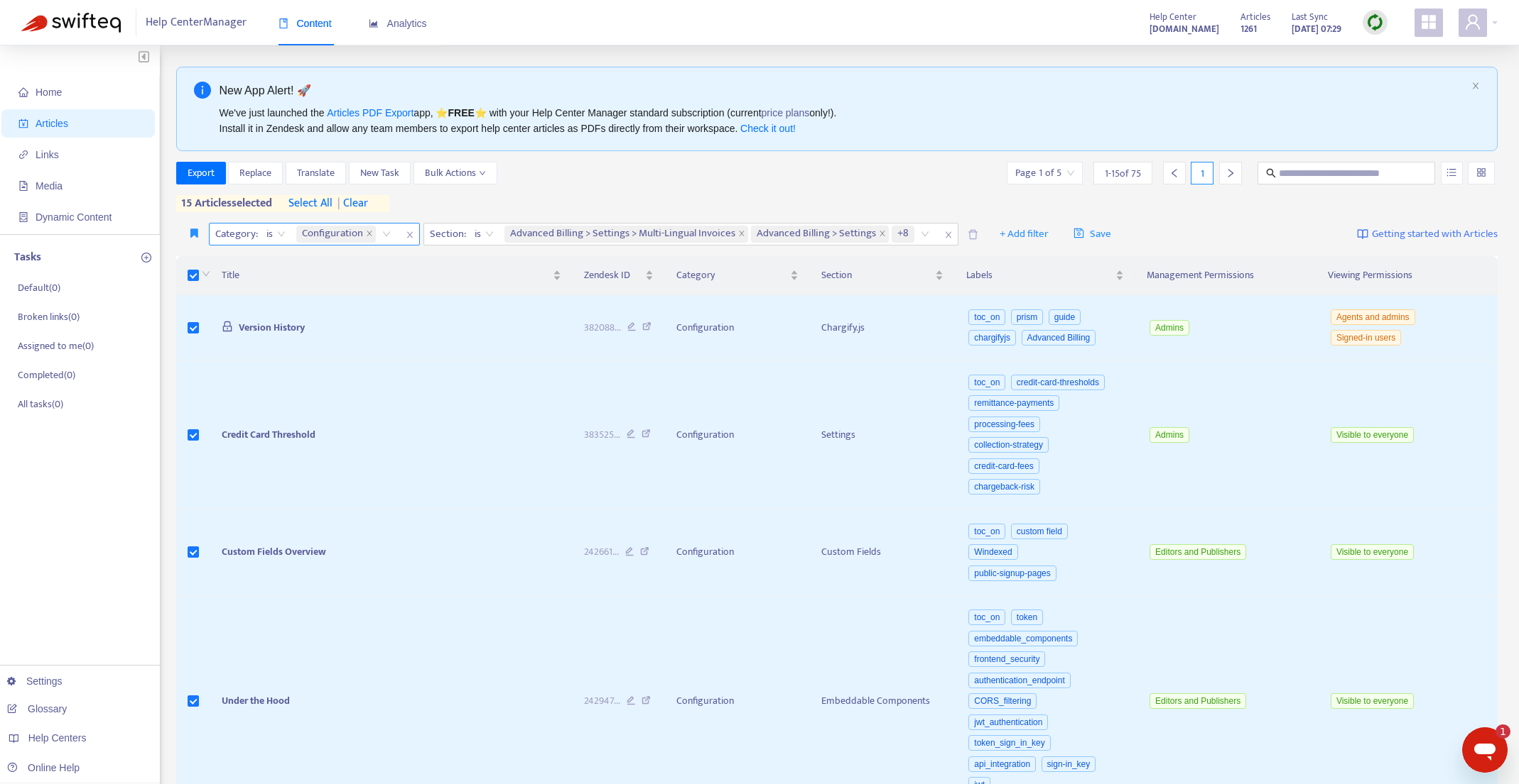
click at [364, 201] on span "| clear" at bounding box center [351, 203] width 36 height 17
click at [321, 199] on span "select all" at bounding box center [311, 203] width 44 height 17
click at [188, 174] on span "Export" at bounding box center [201, 174] width 27 height 16
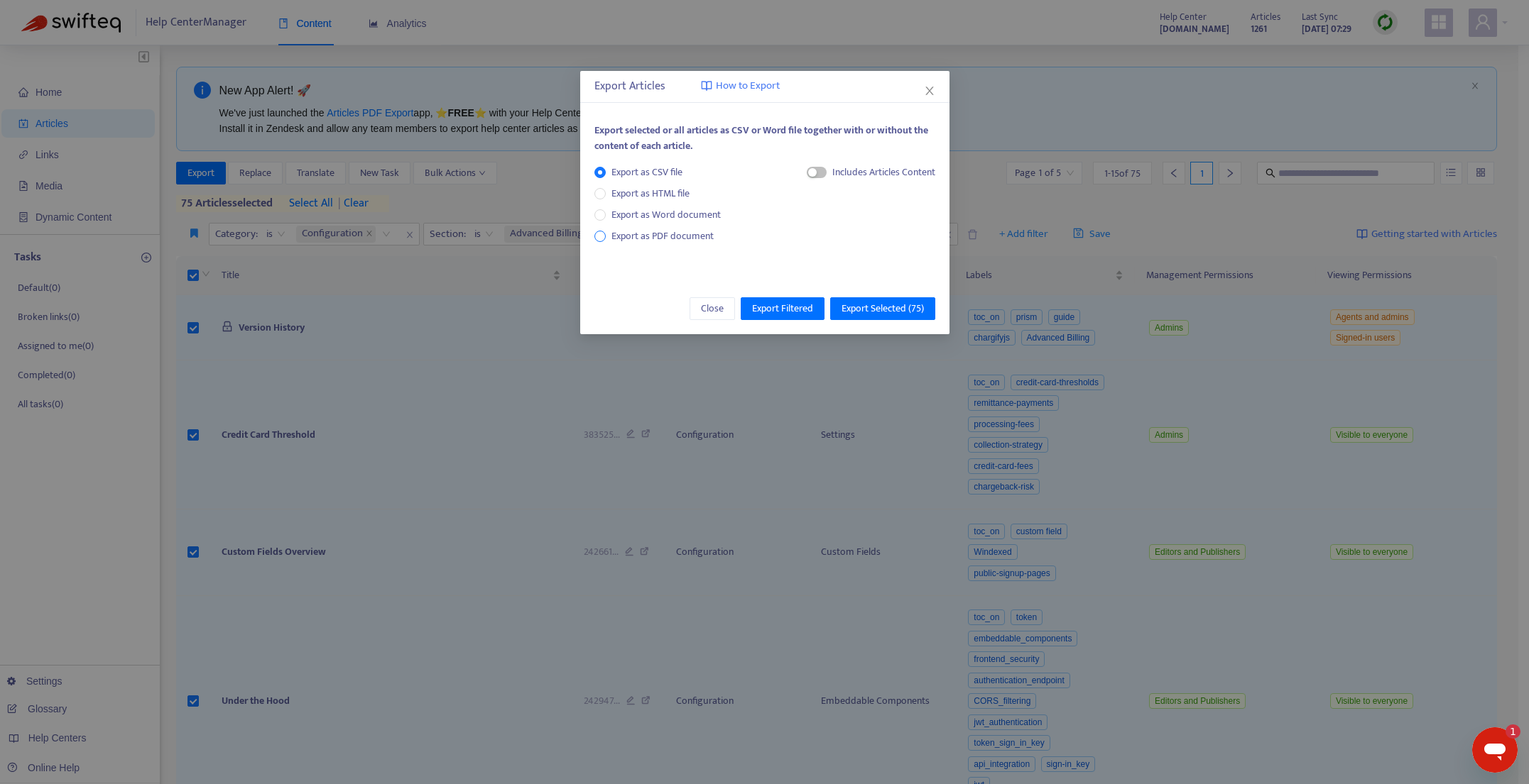
click at [636, 233] on span "Export as PDF document" at bounding box center [663, 236] width 102 height 16
click at [895, 308] on span "Export Selected ( 75 )" at bounding box center [882, 309] width 82 height 16
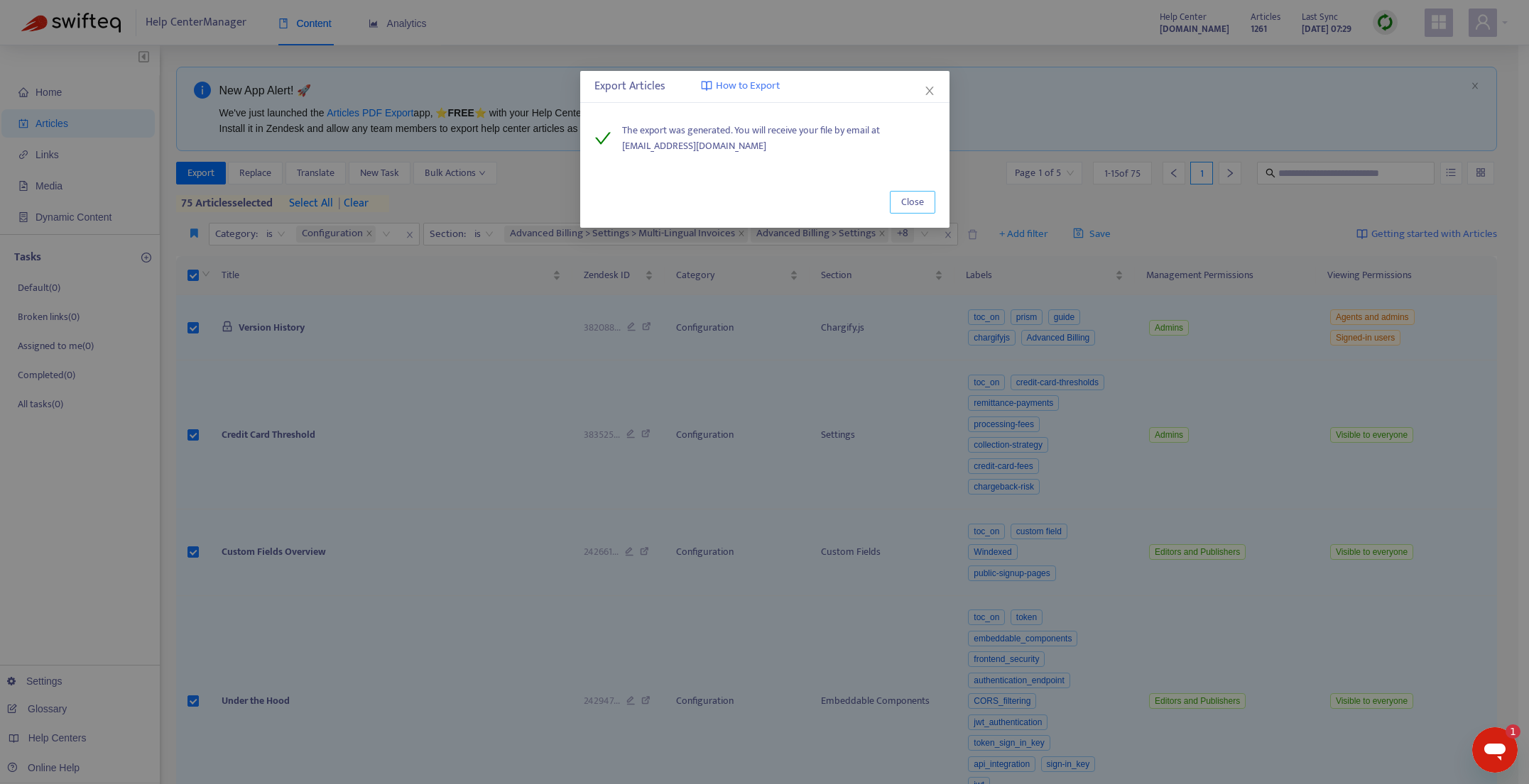
click at [906, 210] on button "Close" at bounding box center [912, 202] width 45 height 23
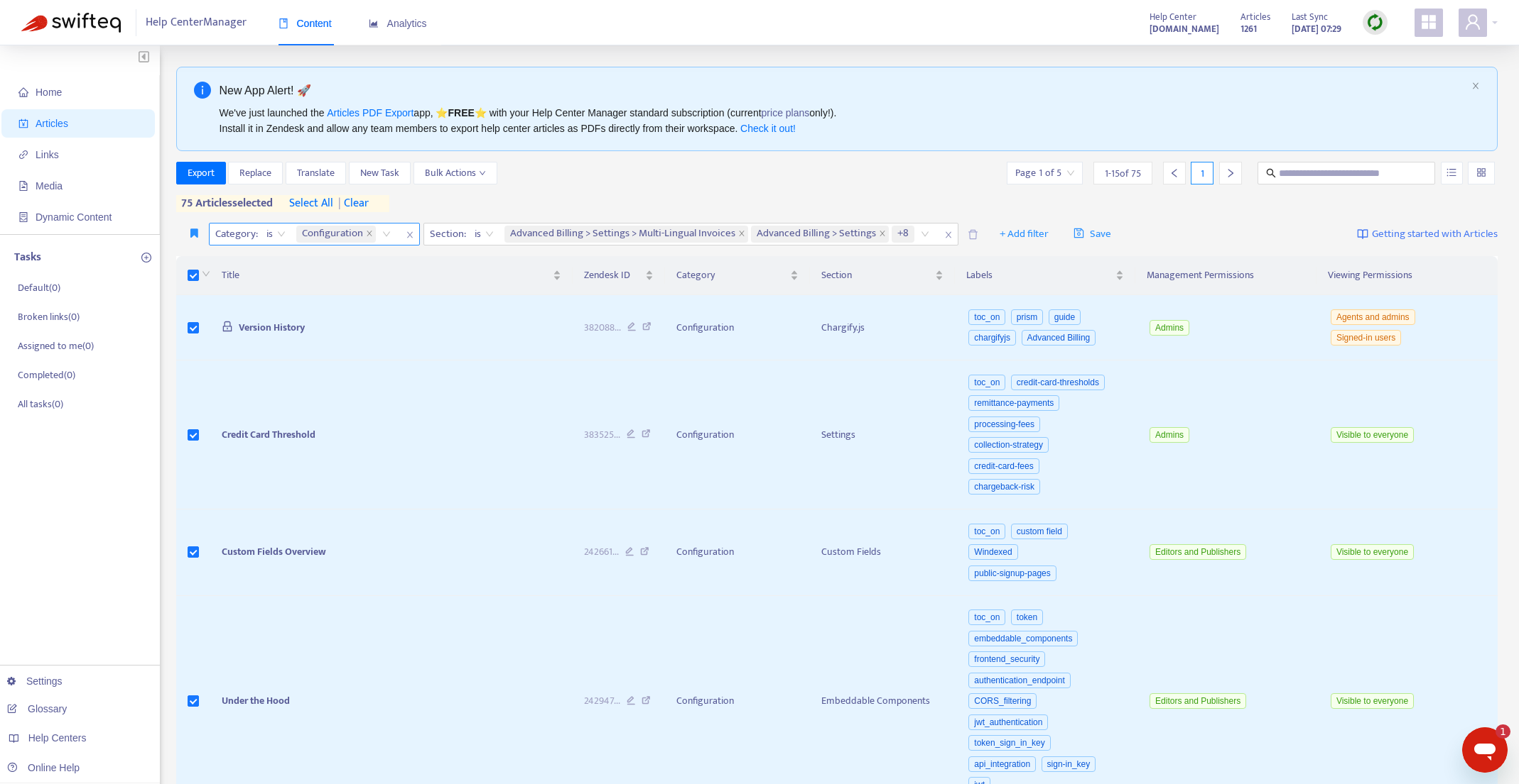
click at [363, 200] on span "| clear" at bounding box center [351, 203] width 36 height 17
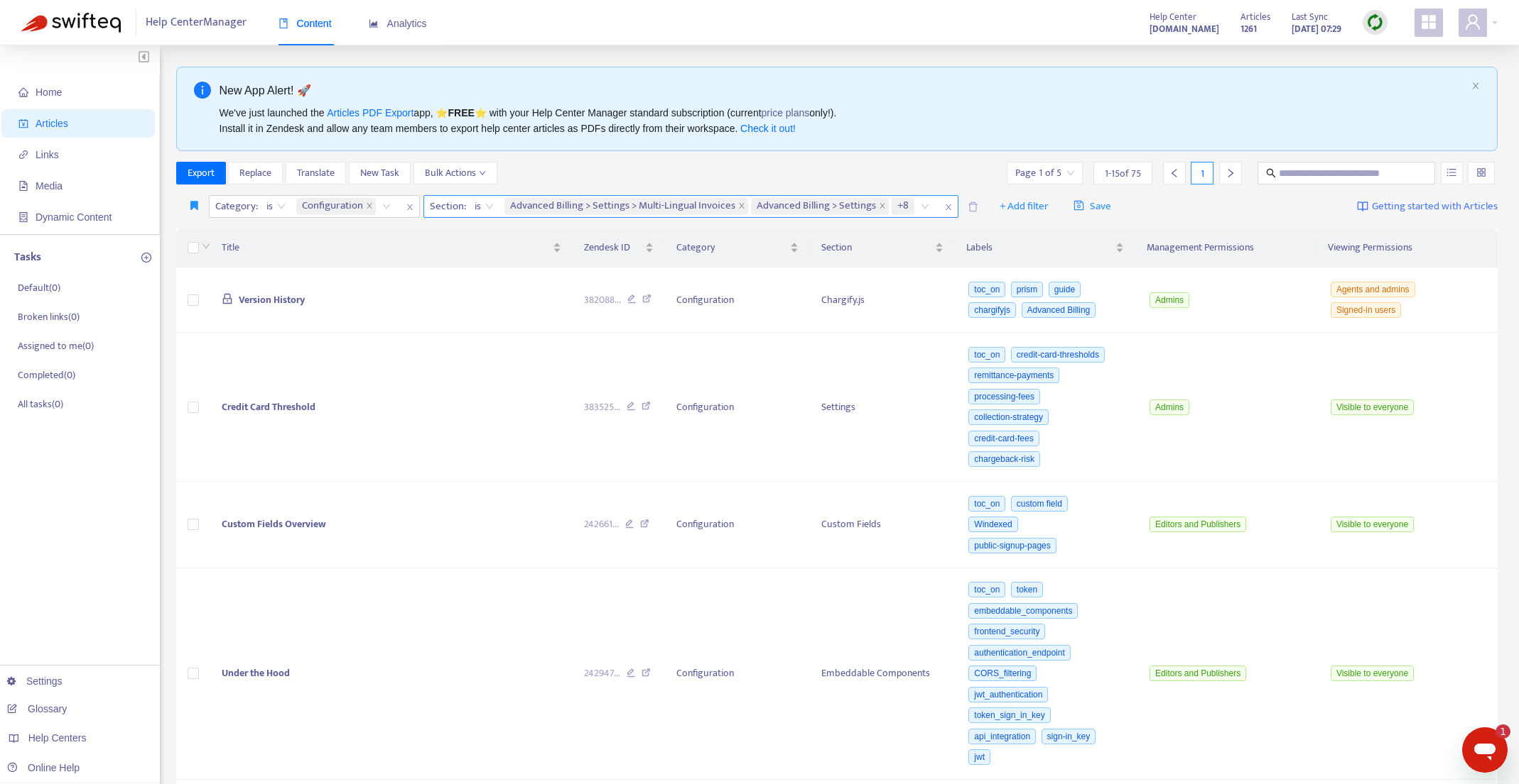
click at [929, 207] on div "Advanced Billing > Settings > Multi-Lingual Invoices Advanced Billing > Setting…" at bounding box center [720, 206] width 436 height 21
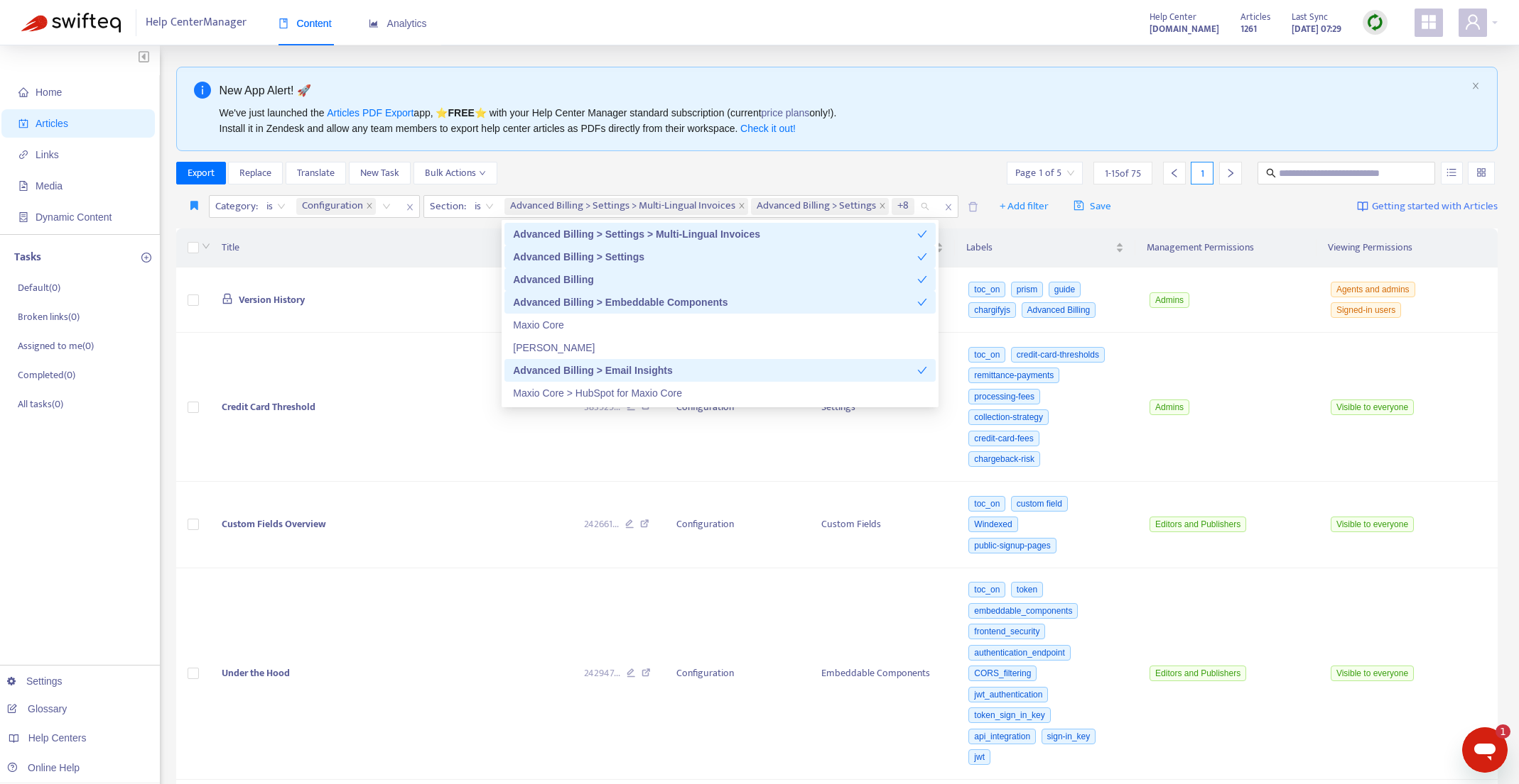
click at [710, 231] on div "Advanced Billing > Settings > Multi-Lingual Invoices" at bounding box center [715, 235] width 404 height 16
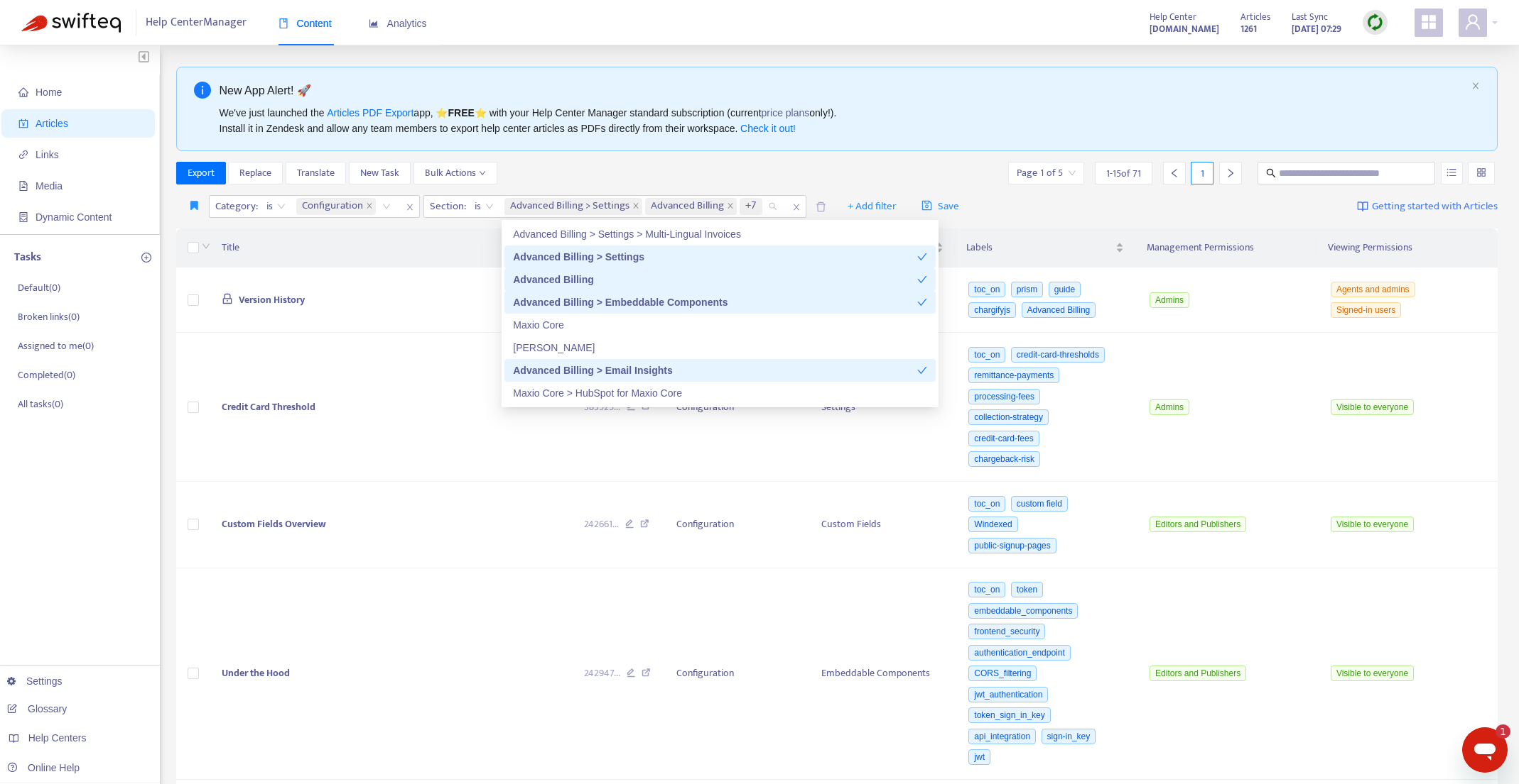
click at [699, 250] on div "Advanced Billing > Settings" at bounding box center [715, 257] width 404 height 16
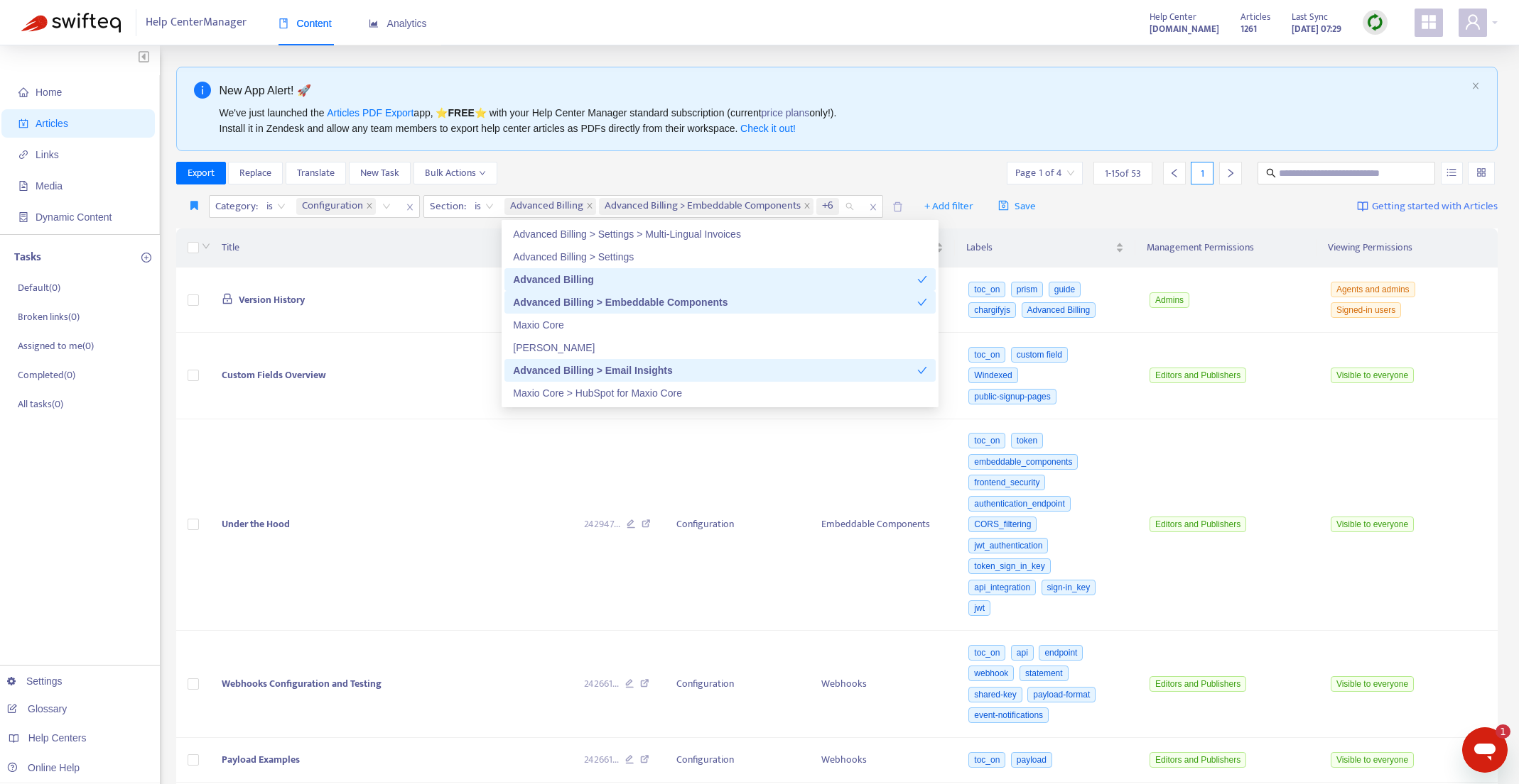
click at [694, 279] on div "Advanced Billing" at bounding box center [715, 280] width 404 height 16
click at [692, 301] on div "Advanced Billing > Embeddable Components" at bounding box center [715, 303] width 404 height 16
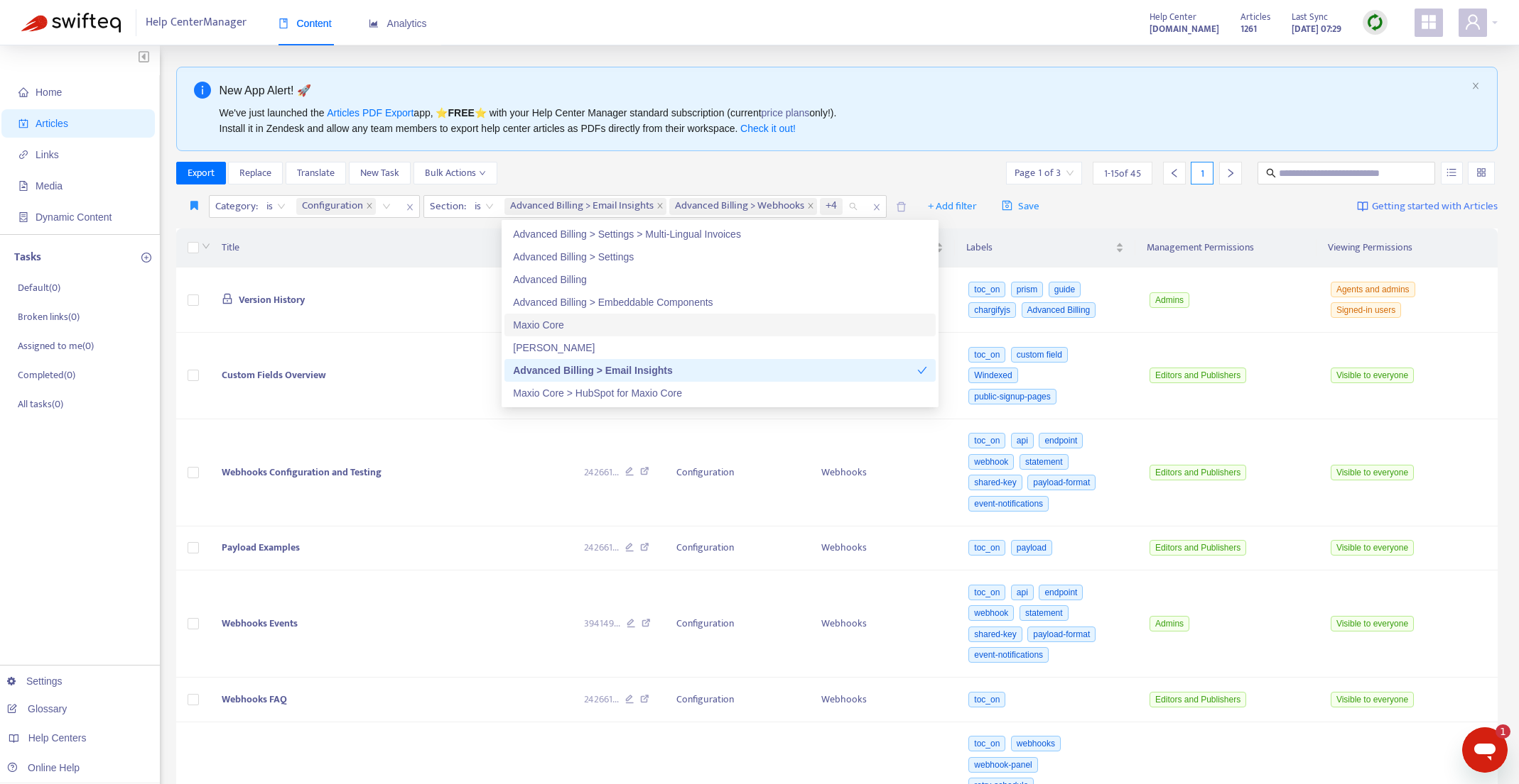
click at [689, 323] on div "Maxio Core" at bounding box center [720, 326] width 414 height 16
click at [691, 342] on div "Maxio MCP" at bounding box center [720, 348] width 414 height 16
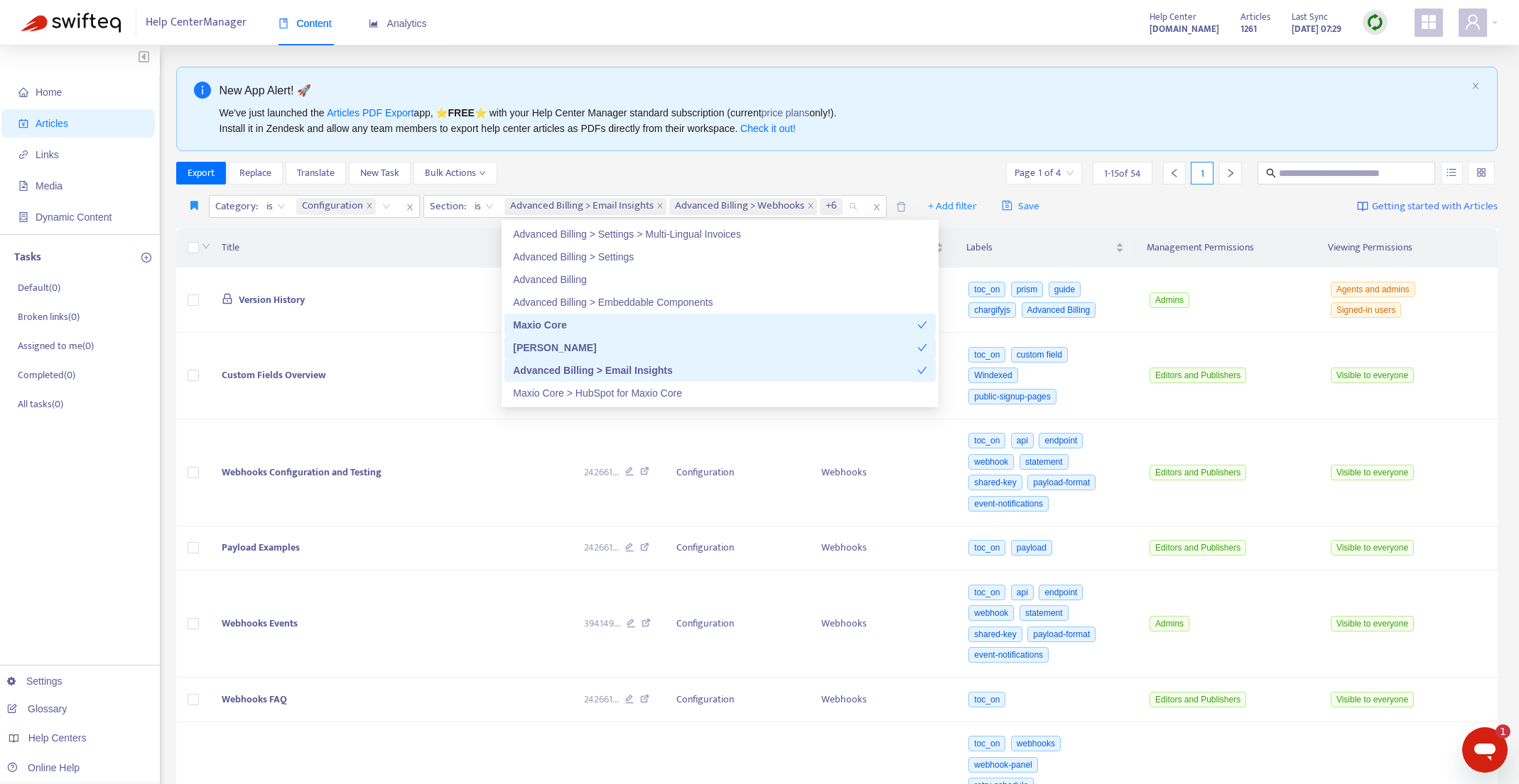
click at [726, 369] on div "Advanced Billing > Email Insights" at bounding box center [715, 371] width 404 height 16
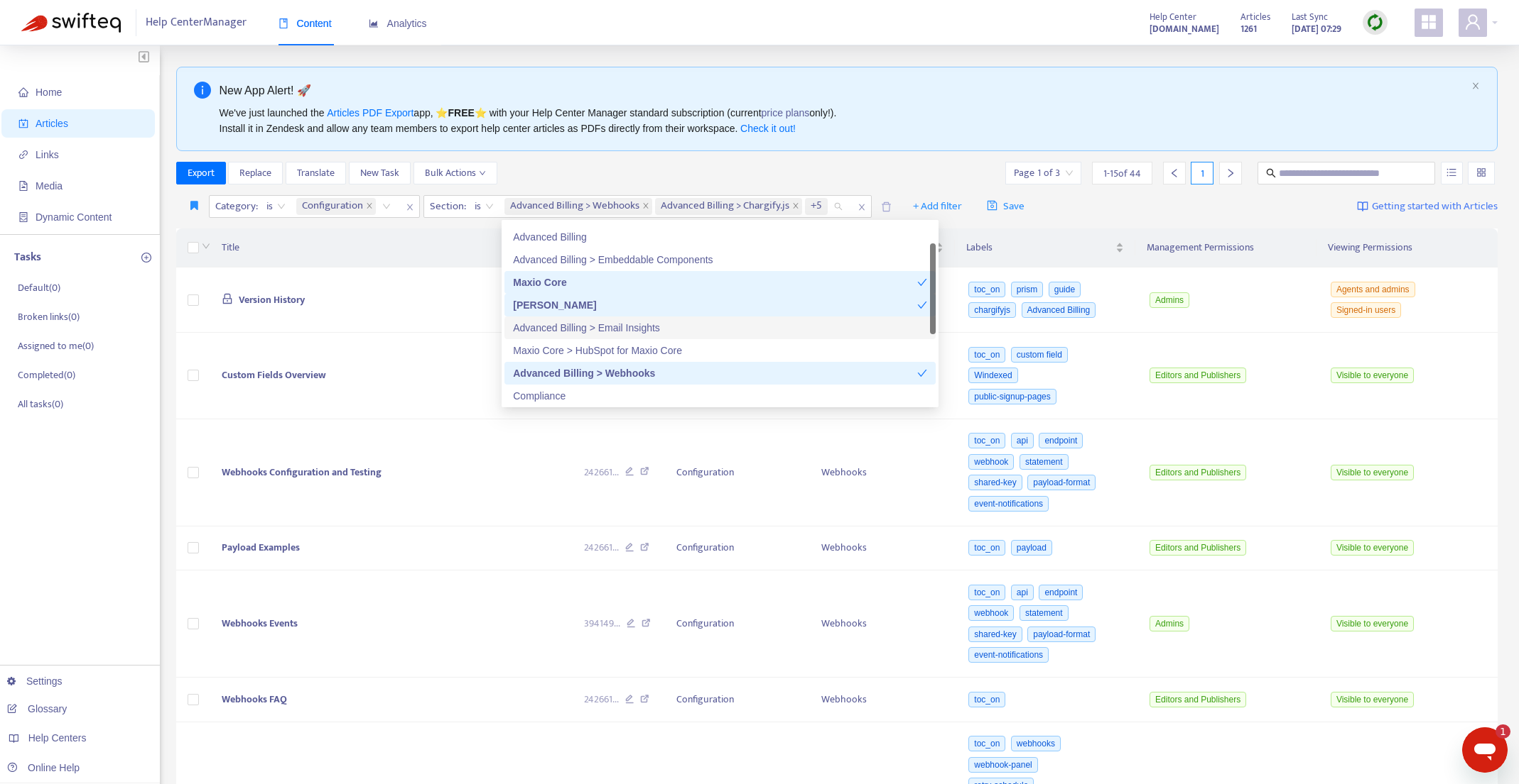
scroll to position [61, 0]
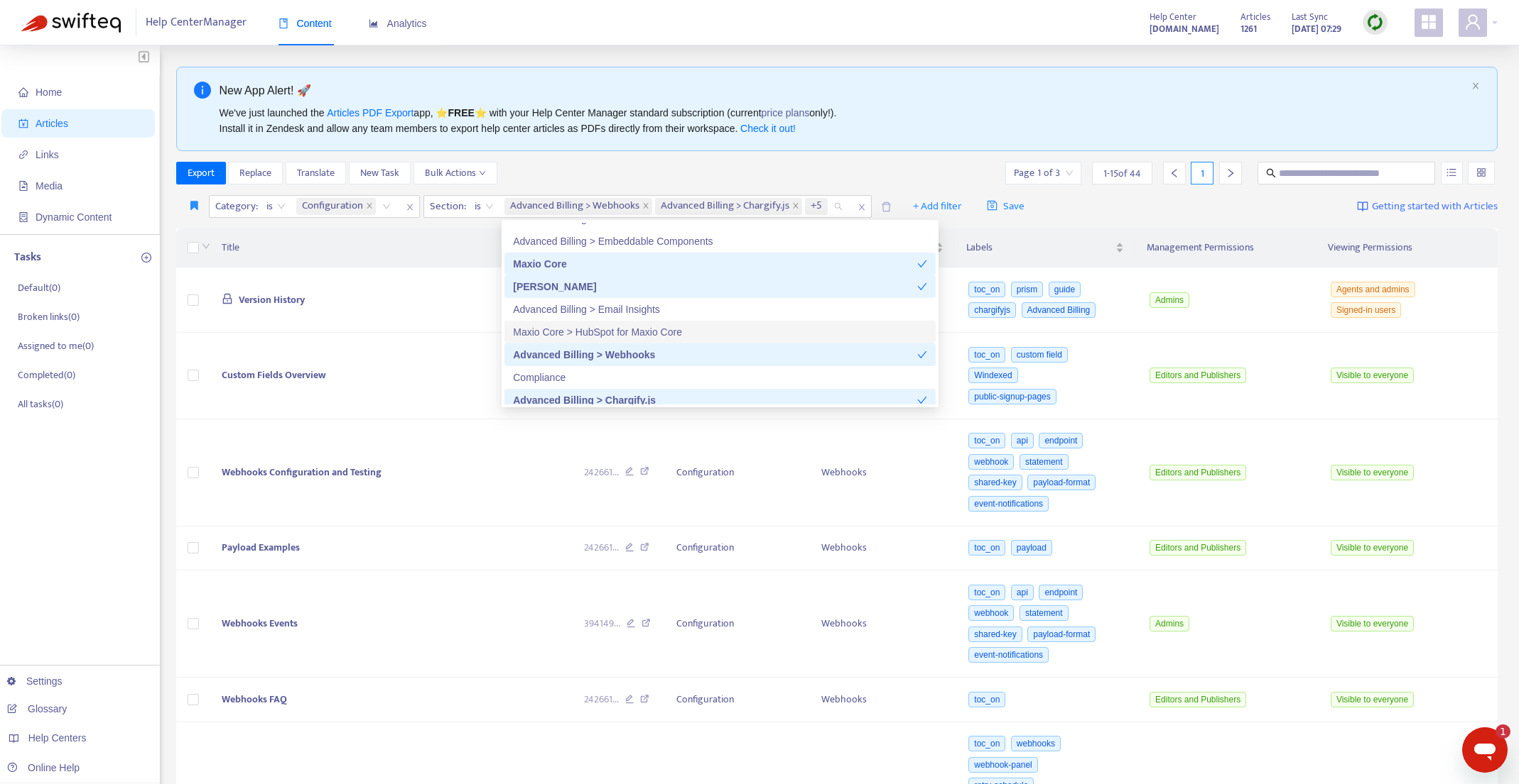
click at [710, 334] on div "Maxio Core > HubSpot for Maxio Core" at bounding box center [720, 333] width 414 height 16
click at [699, 358] on div "Advanced Billing > Webhooks" at bounding box center [715, 356] width 404 height 16
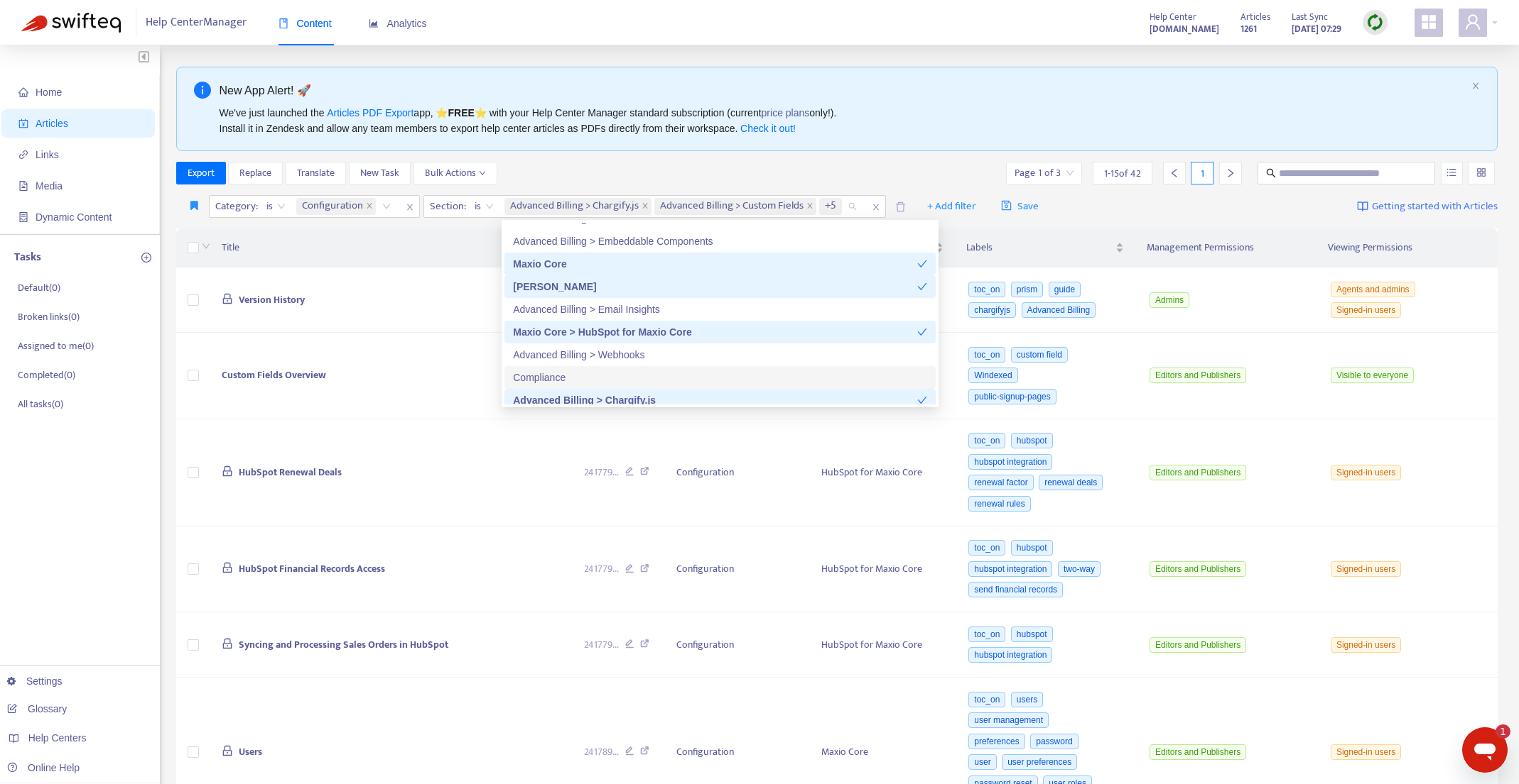
click at [699, 379] on div "Compliance" at bounding box center [720, 378] width 414 height 16
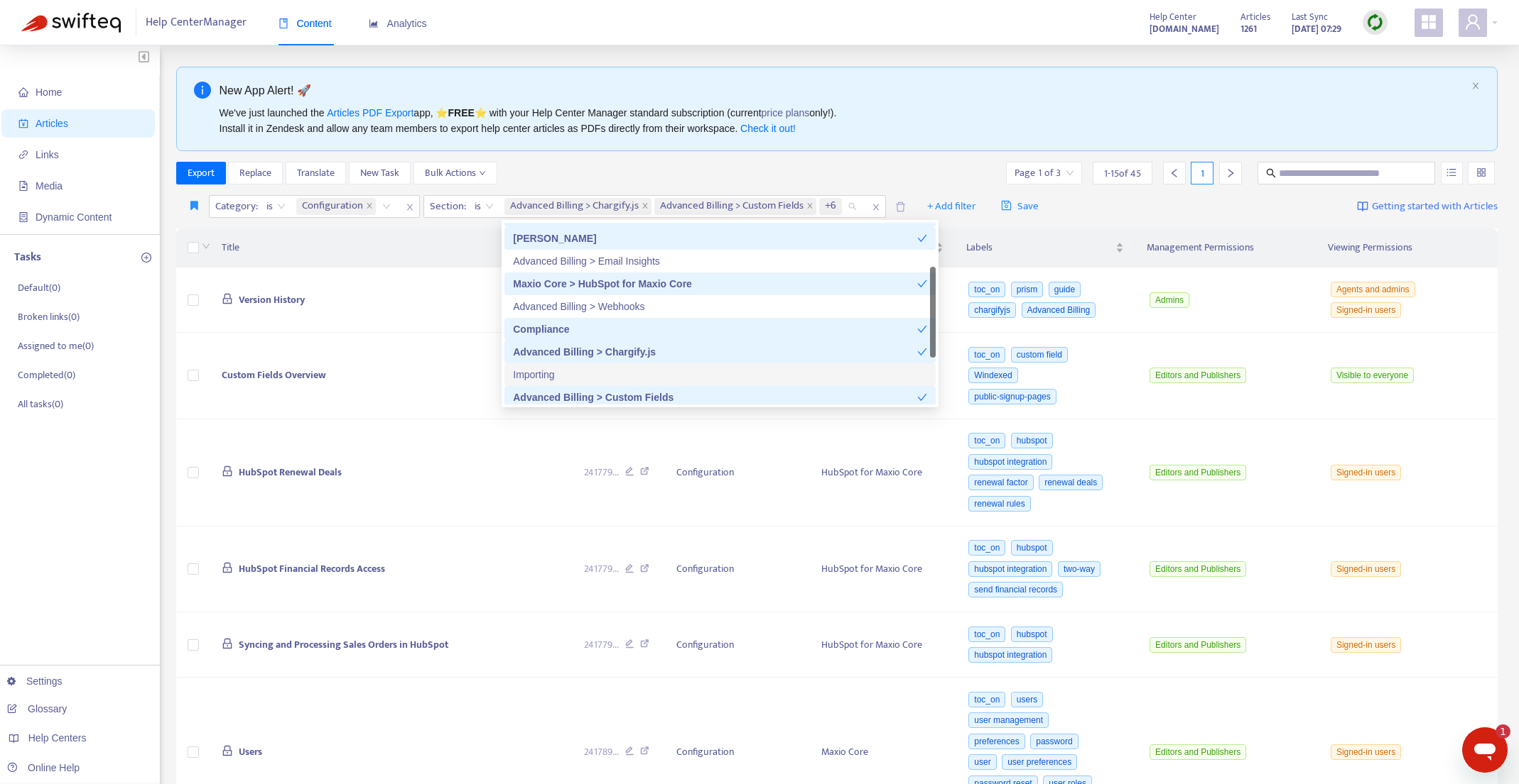
scroll to position [110, 0]
click at [689, 353] on div "Advanced Billing > Chargify.js" at bounding box center [715, 352] width 404 height 16
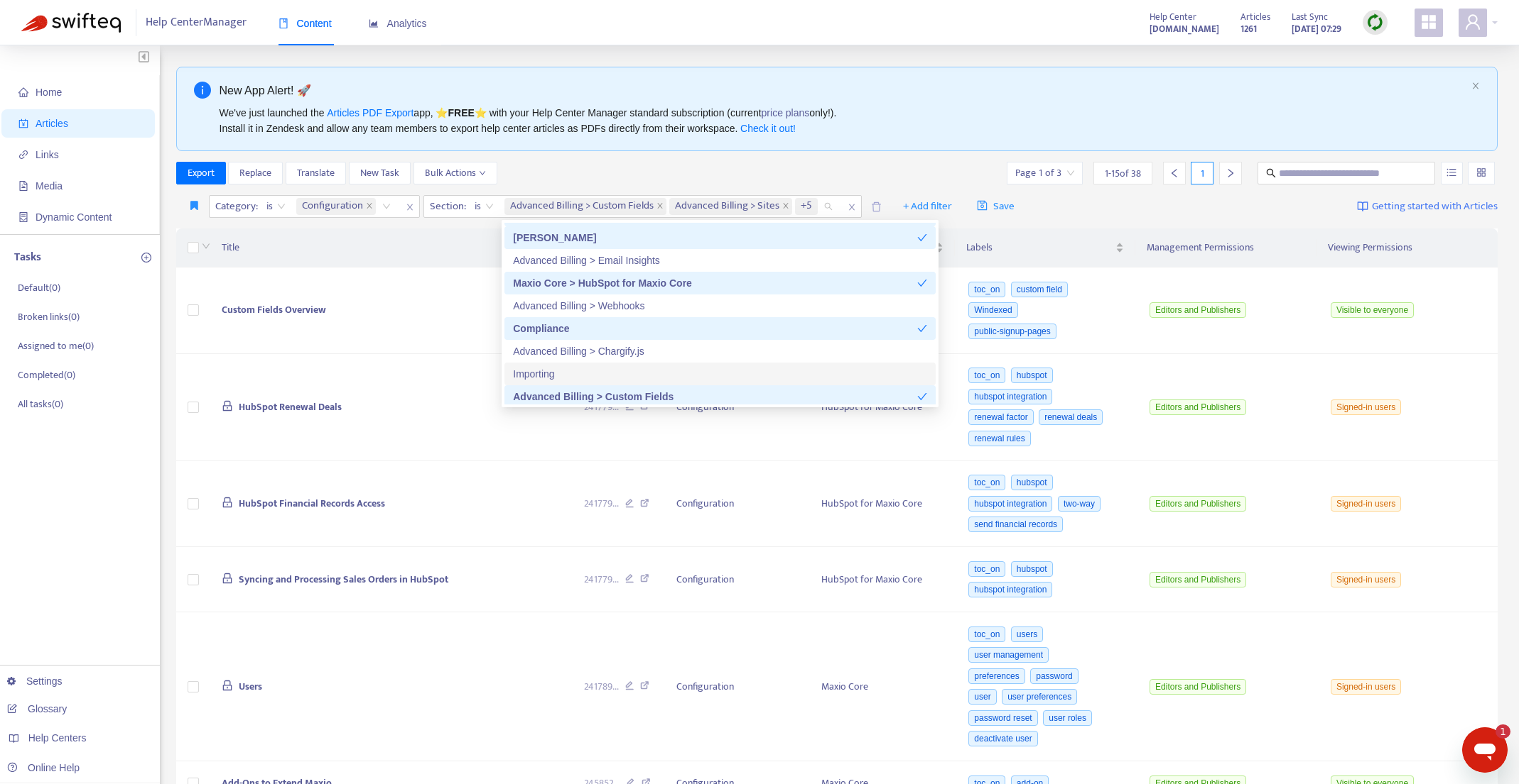
click at [712, 372] on div "Importing" at bounding box center [720, 375] width 414 height 16
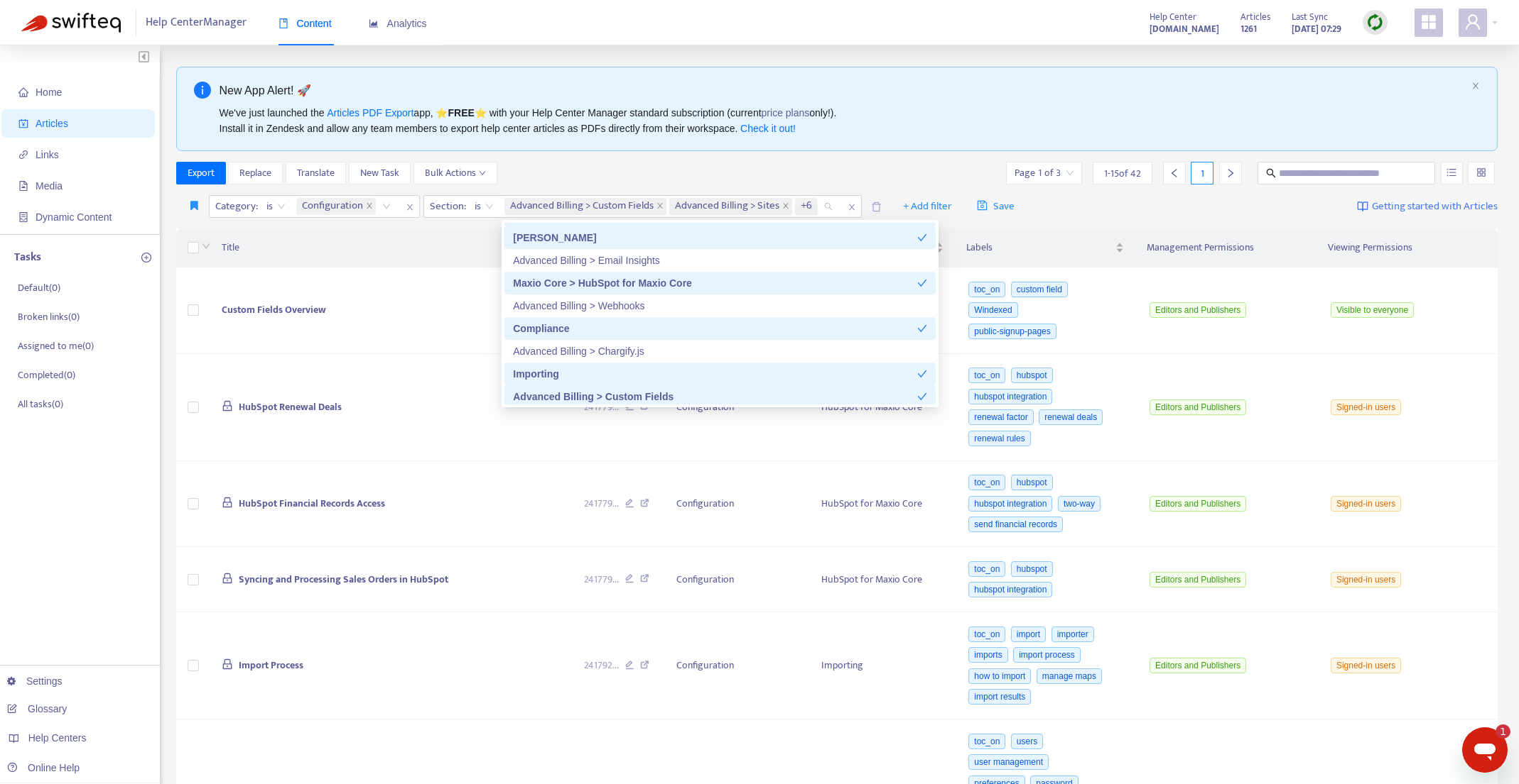
click at [706, 394] on div "Advanced Billing > Custom Fields" at bounding box center [715, 396] width 404 height 16
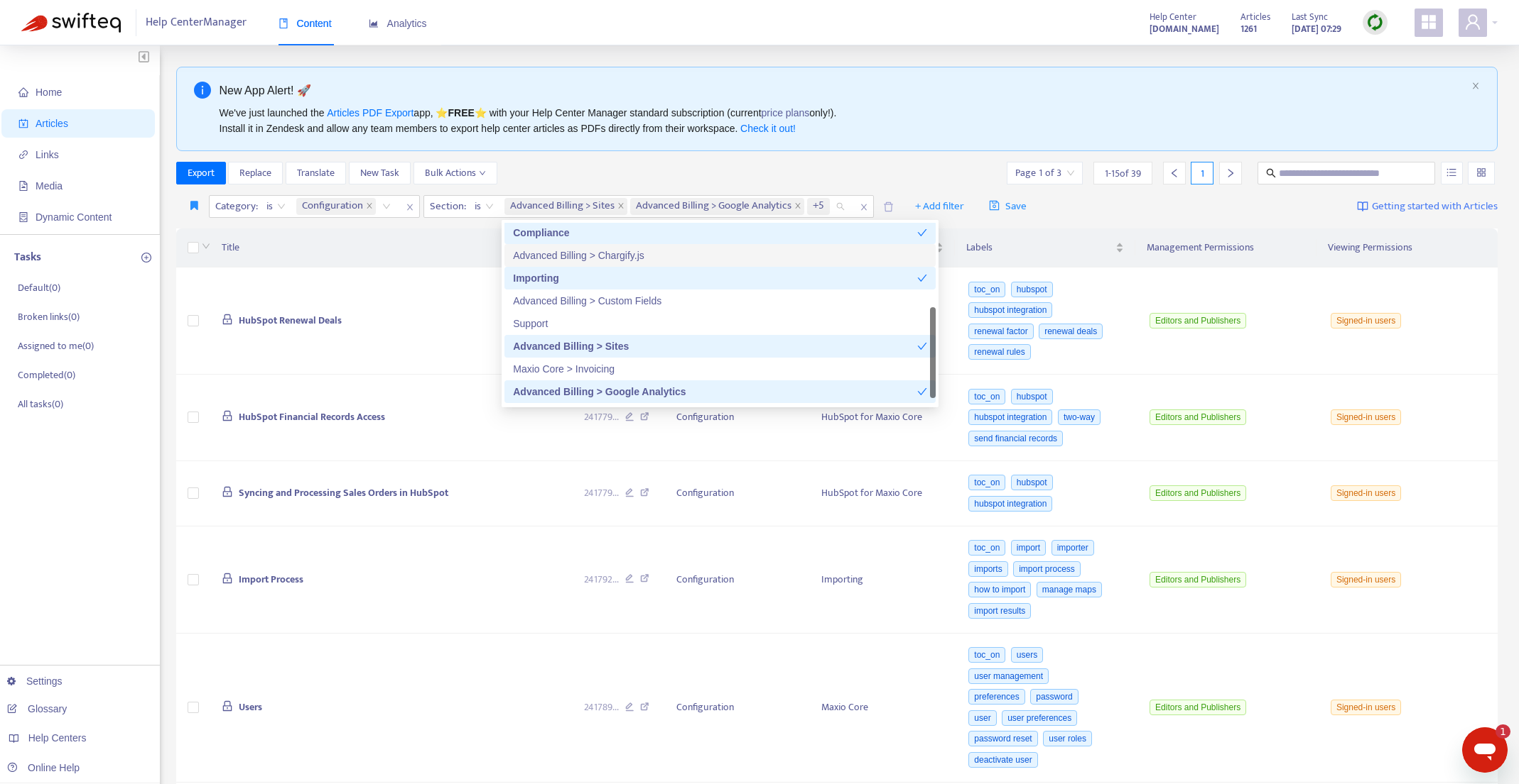
scroll to position [227, 0]
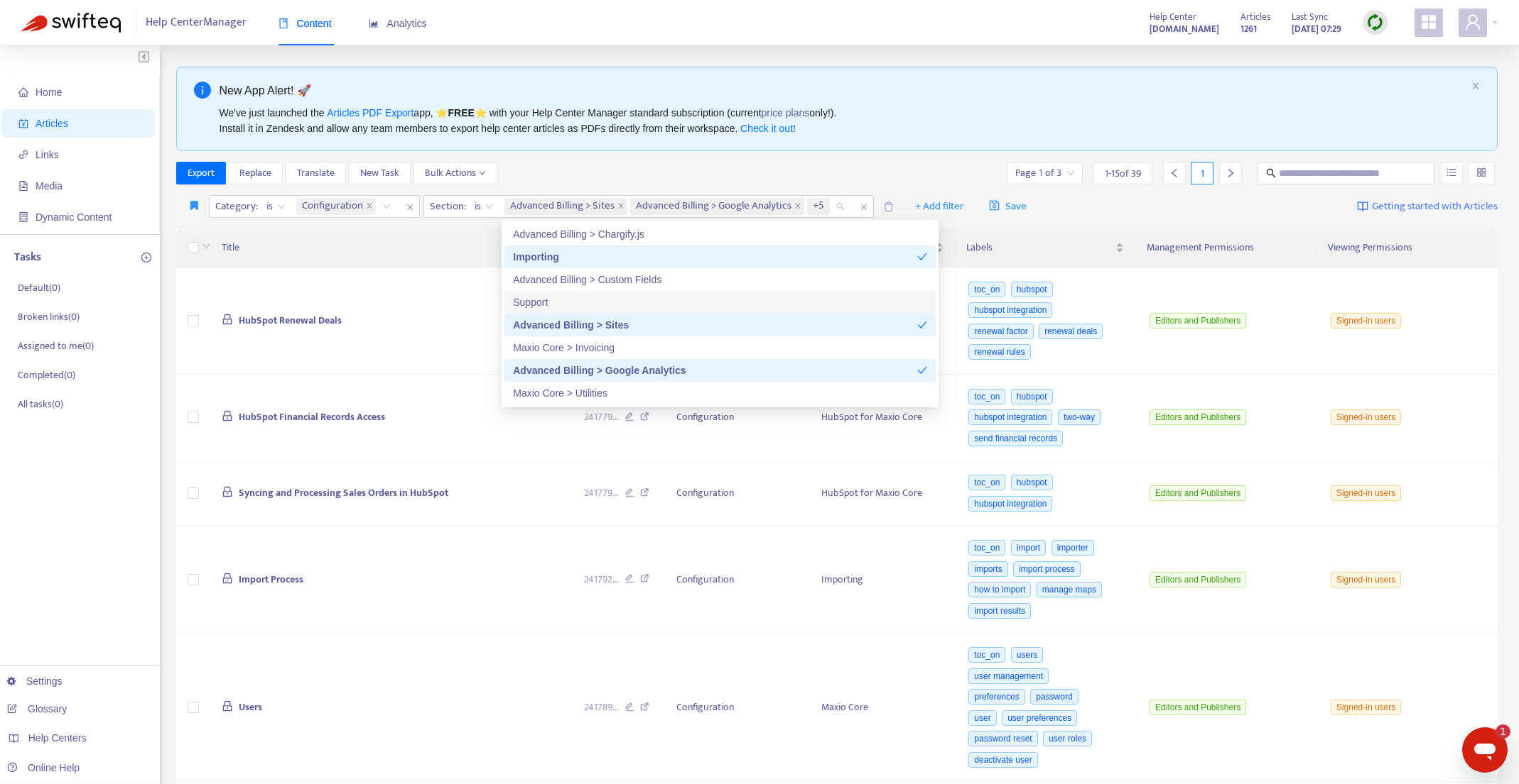
click at [706, 301] on div "Support" at bounding box center [720, 303] width 414 height 16
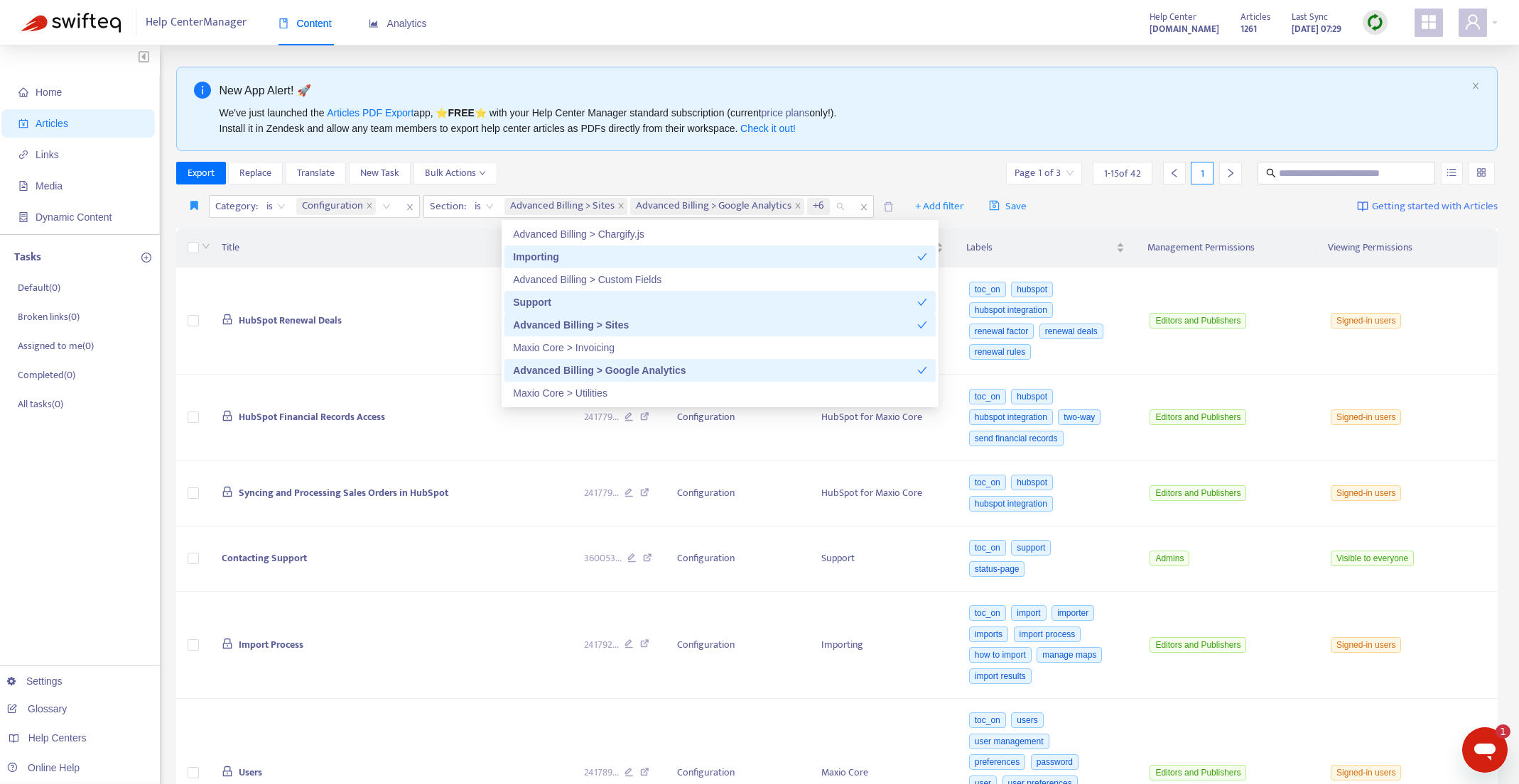
click at [705, 322] on div "Advanced Billing > Sites" at bounding box center [715, 326] width 404 height 16
click at [704, 347] on div "Maxio Core > Invoicing" at bounding box center [720, 348] width 414 height 16
click at [714, 370] on div "Advanced Billing > Google Analytics" at bounding box center [715, 371] width 404 height 16
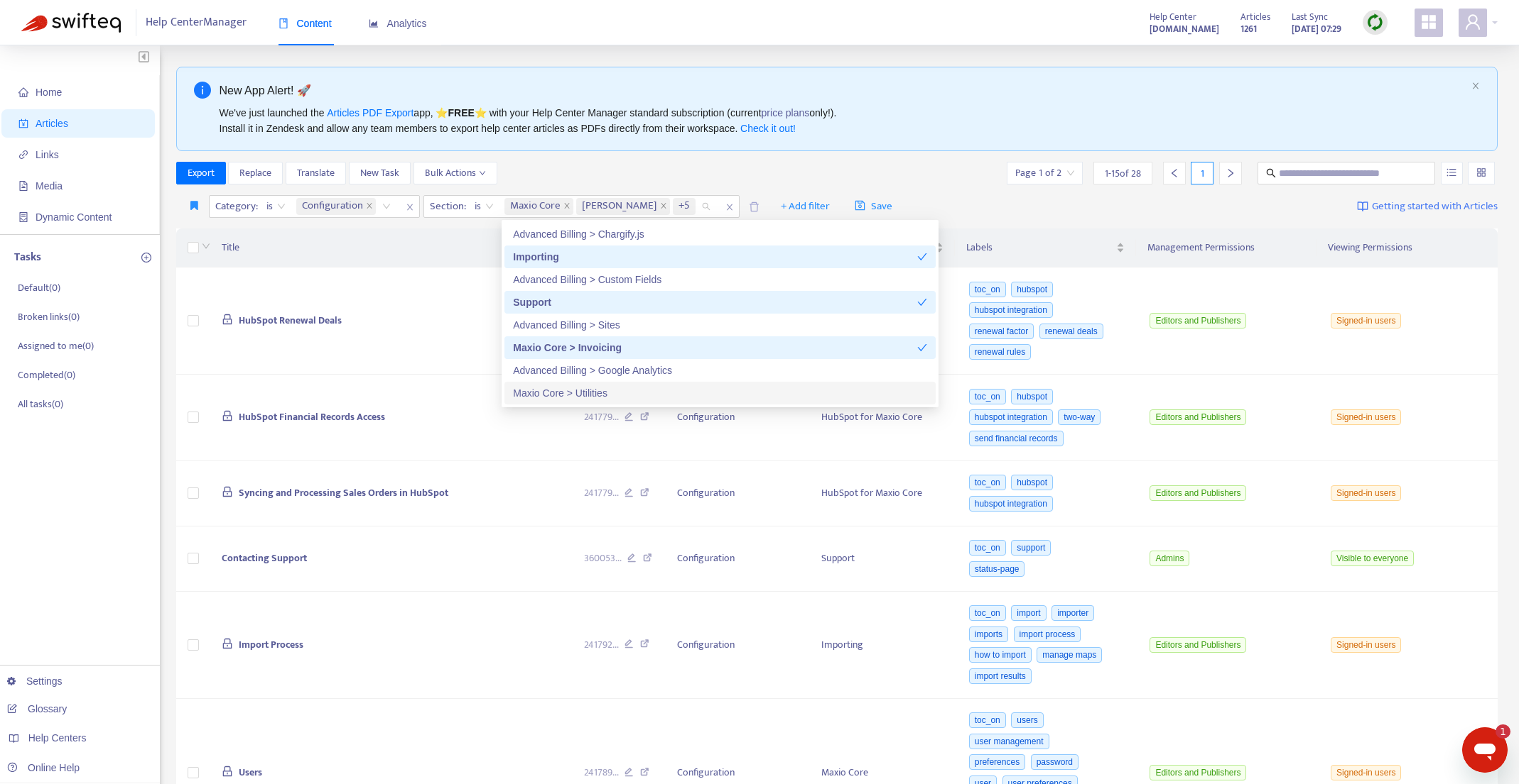
click at [716, 396] on div "Maxio Core > Utilities" at bounding box center [720, 393] width 414 height 16
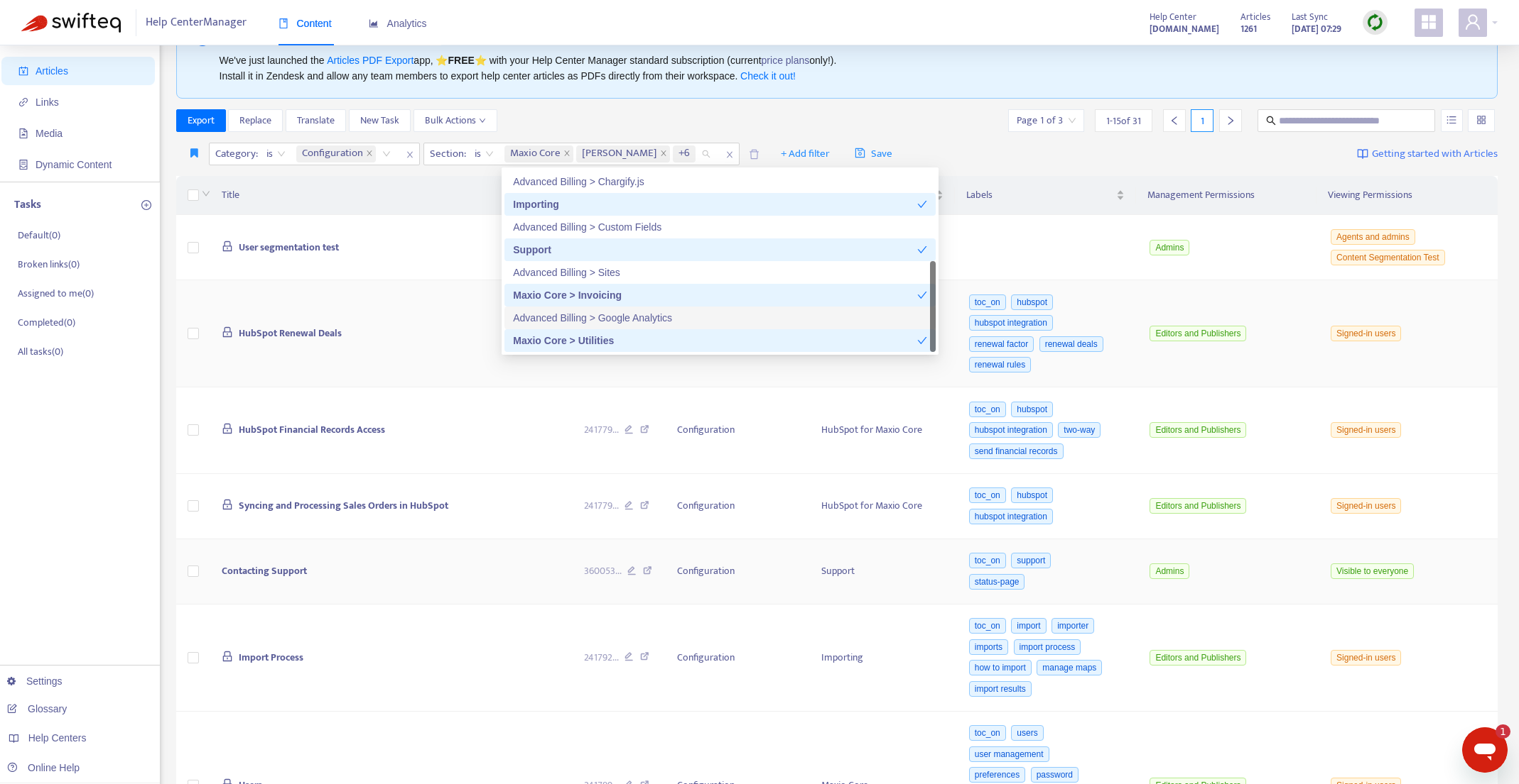
scroll to position [71, 0]
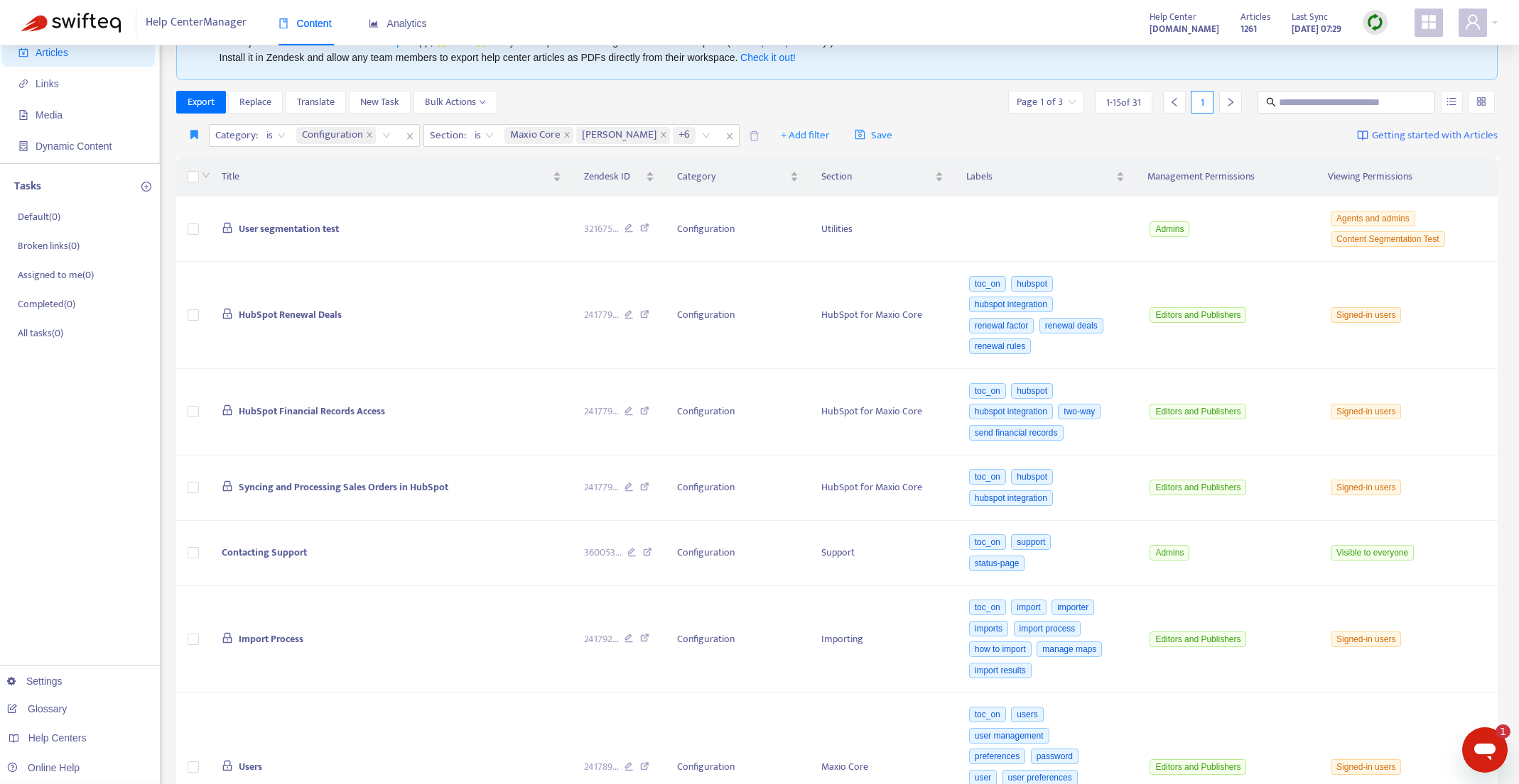
drag, startPoint x: 433, startPoint y: 4, endPoint x: 191, endPoint y: 177, distance: 297.5
click at [191, 153] on div "Category : is Configuration Section : is Maxio Core, Maxio MCP, Maxio Core > Hu…" at bounding box center [836, 135] width 1322 height 33
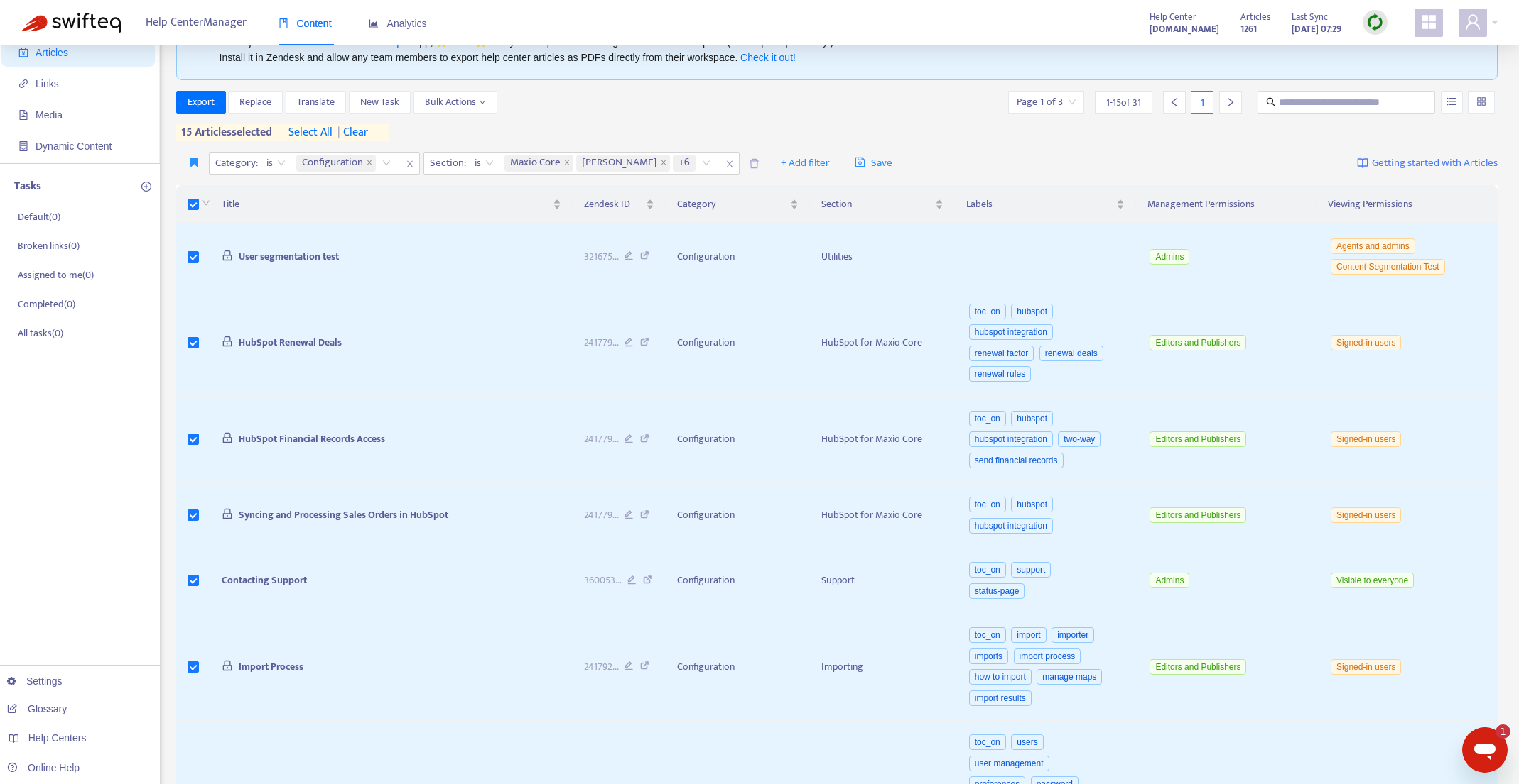
click at [323, 132] on span "select all" at bounding box center [311, 132] width 44 height 17
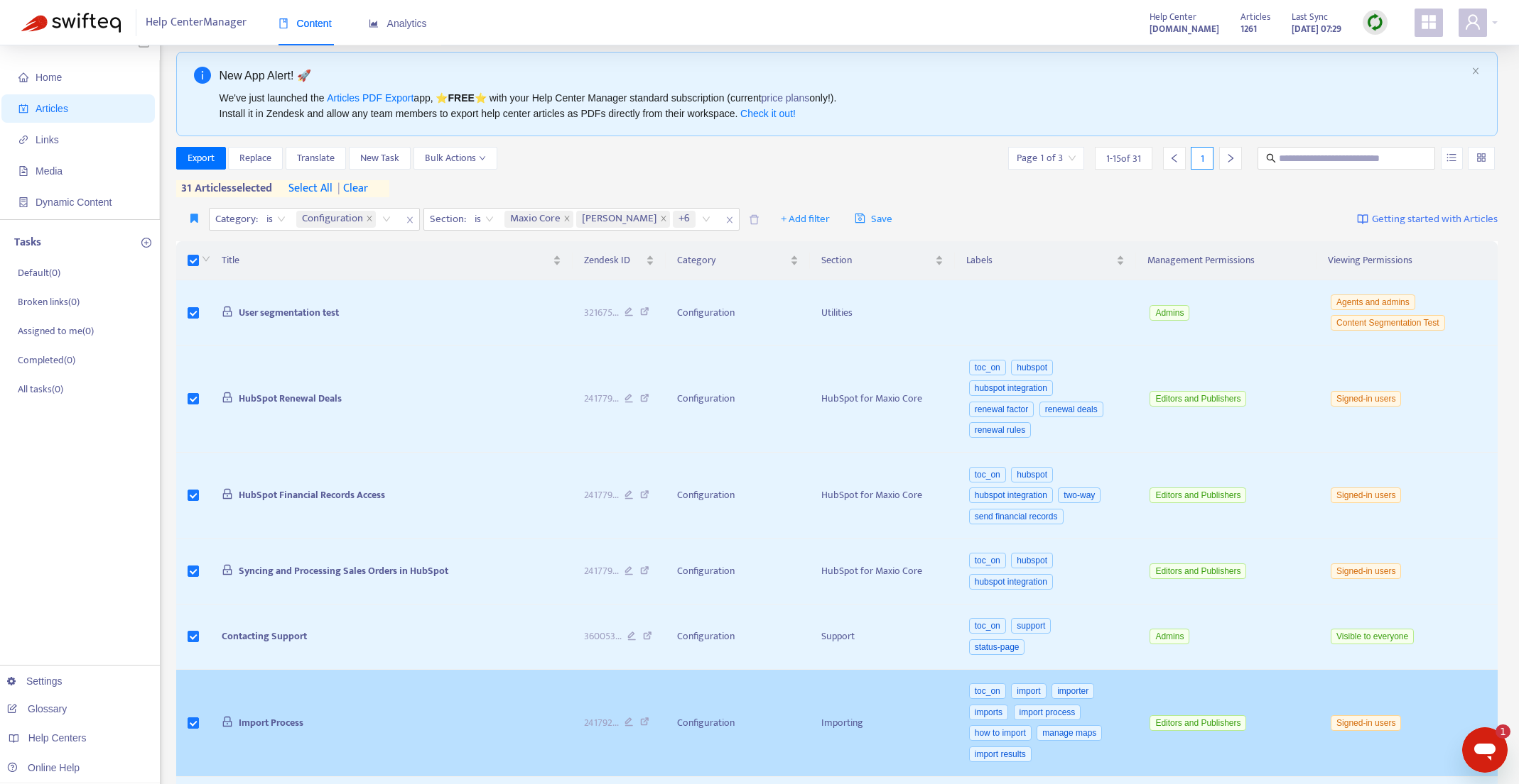
scroll to position [0, 0]
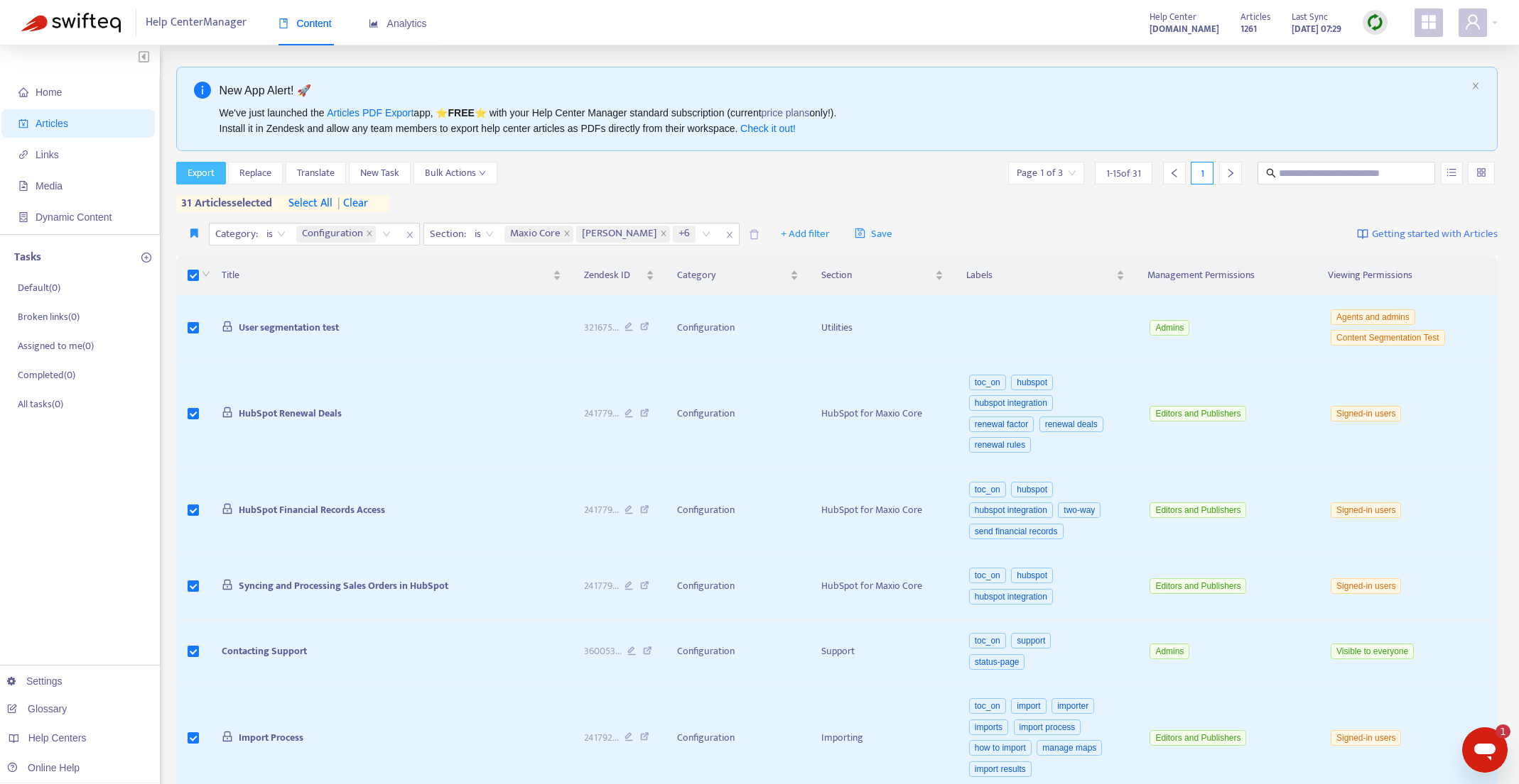
click at [205, 172] on span "Export" at bounding box center [201, 174] width 27 height 16
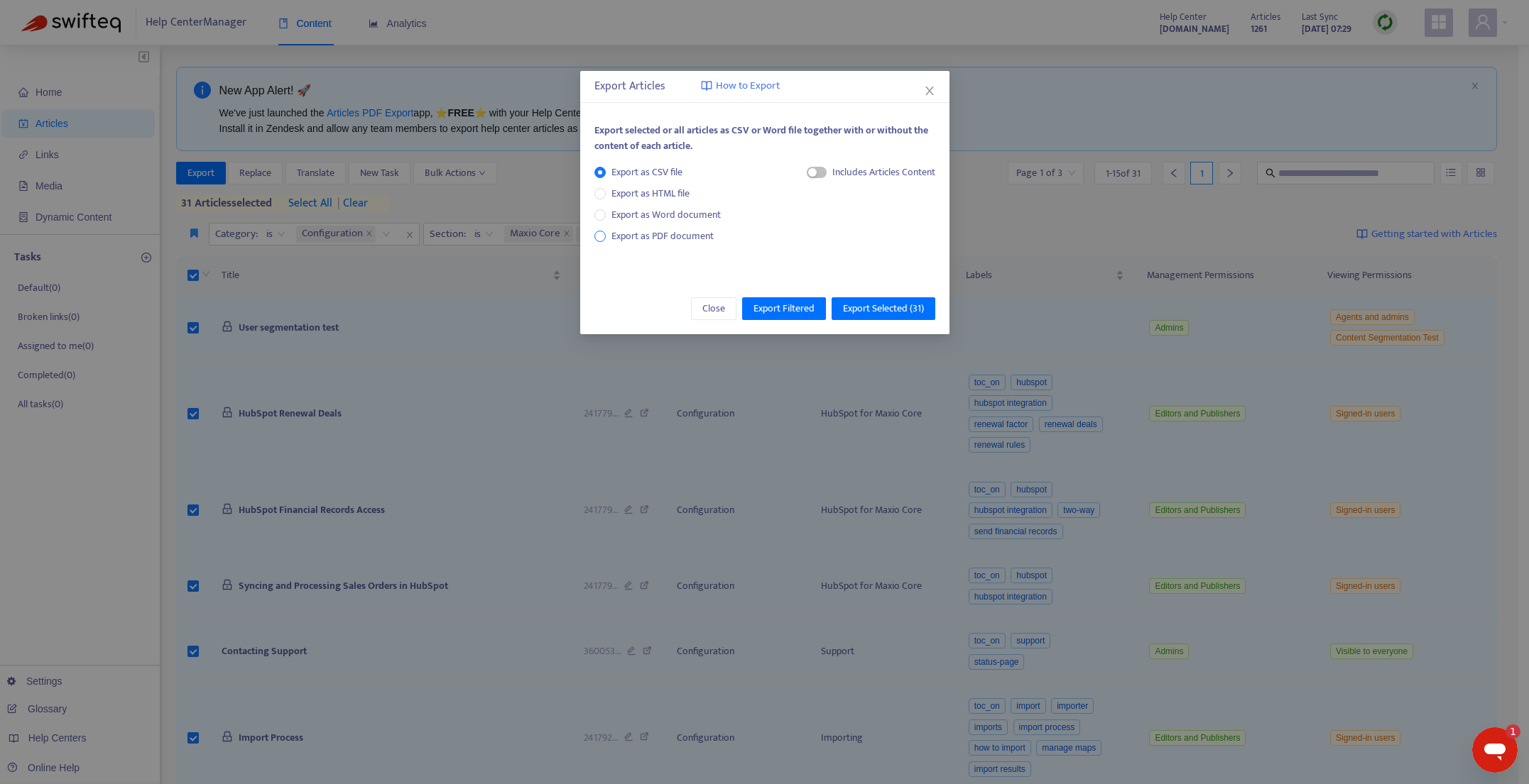
drag, startPoint x: 641, startPoint y: 233, endPoint x: 633, endPoint y: 234, distance: 8.1
click at [641, 233] on span "Export as PDF document" at bounding box center [663, 236] width 102 height 16
click at [895, 310] on span "Export Selected ( 31 )" at bounding box center [883, 309] width 81 height 16
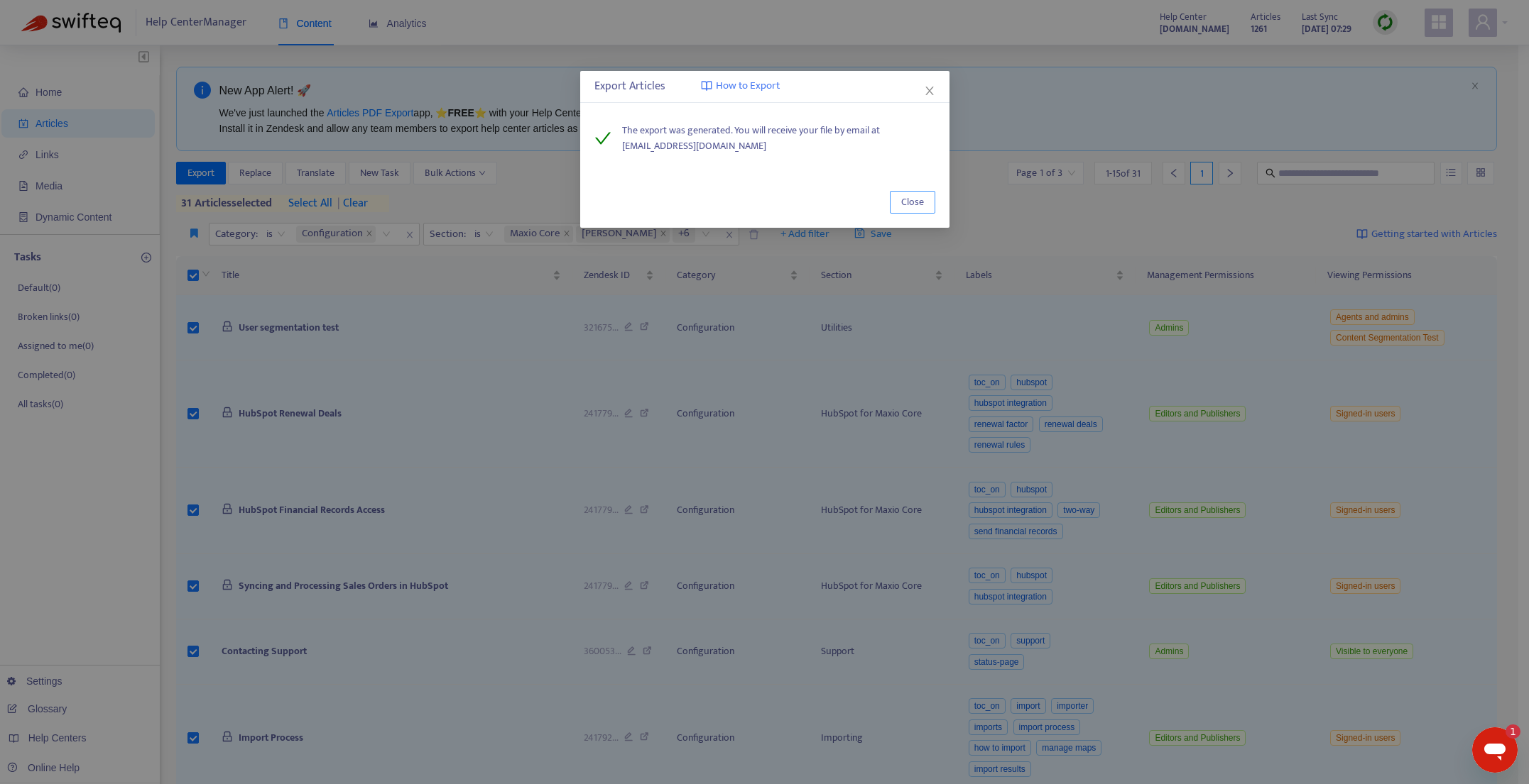
click at [918, 199] on button "Close" at bounding box center [912, 202] width 45 height 23
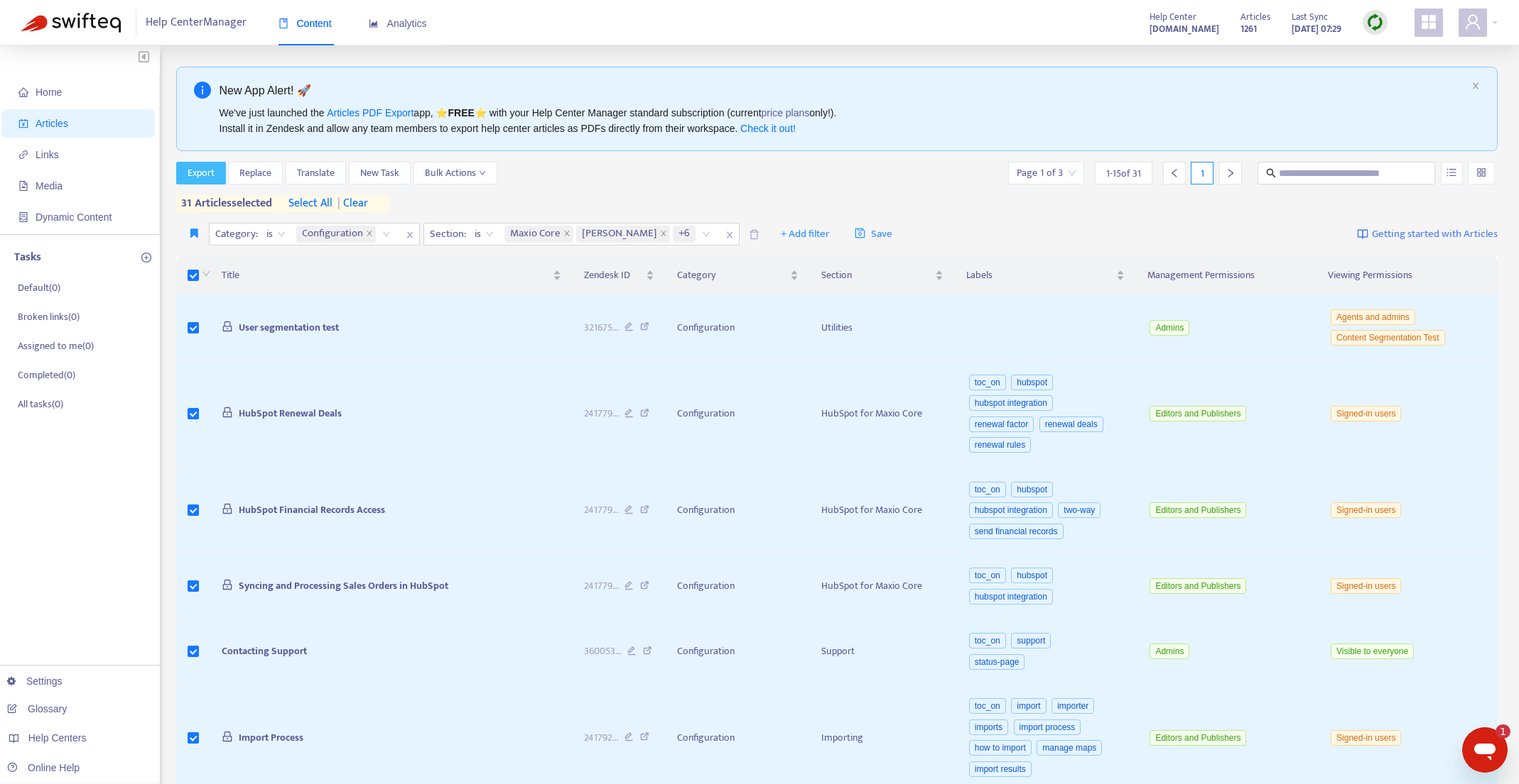
click at [198, 171] on span "Export" at bounding box center [201, 174] width 27 height 16
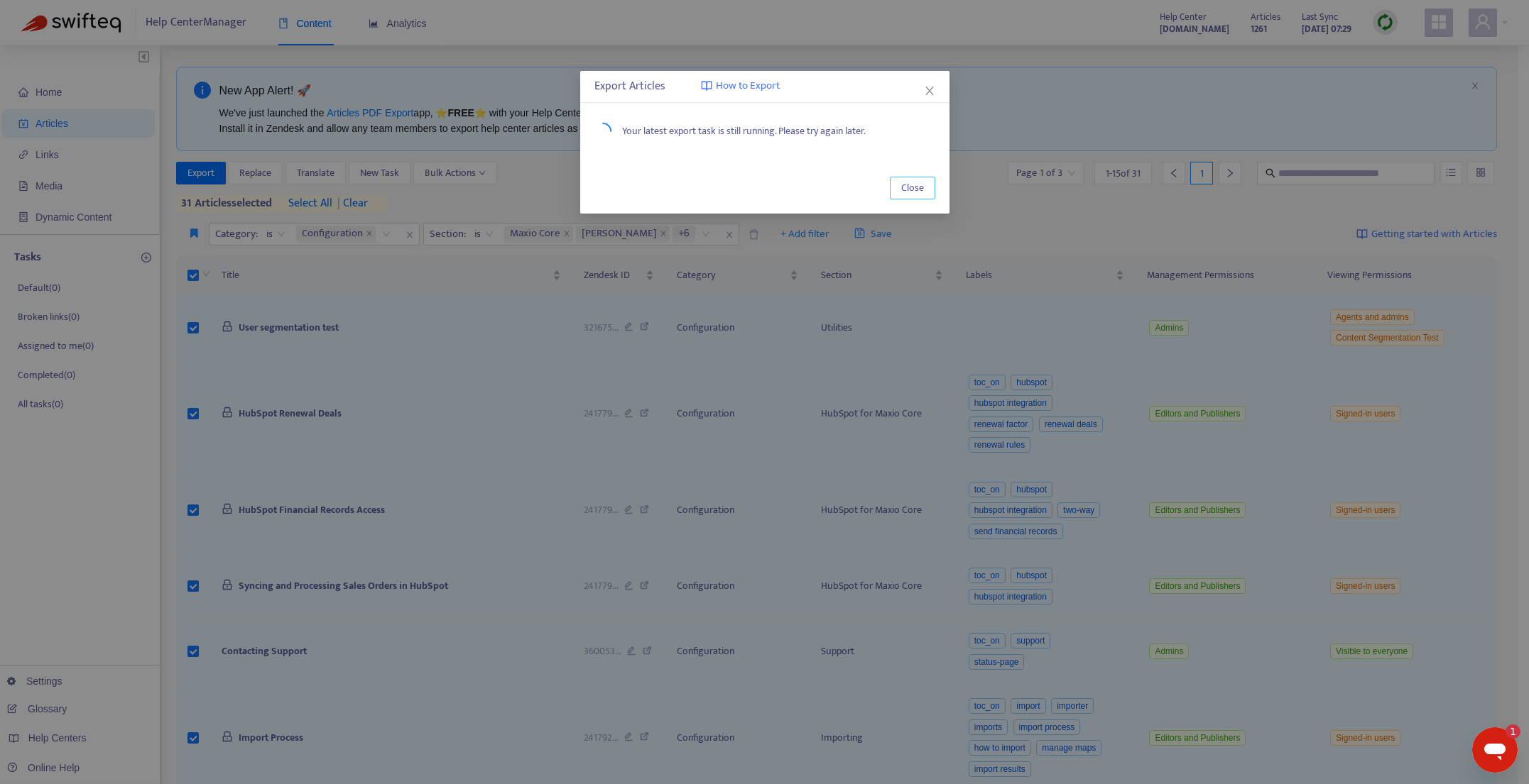
click at [904, 188] on span "Close" at bounding box center [912, 189] width 23 height 16
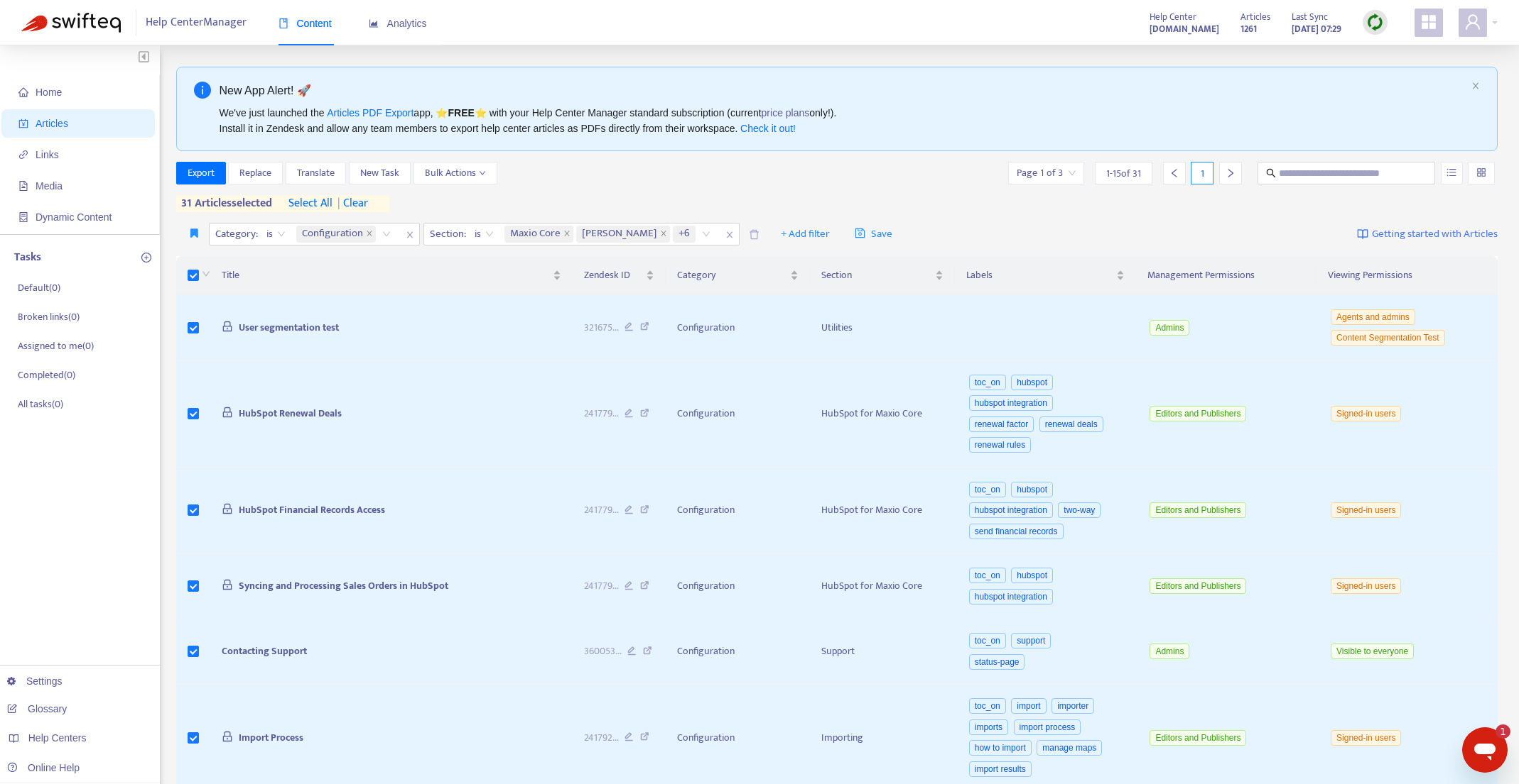
click at [726, 235] on icon "close" at bounding box center [729, 235] width 6 height 6
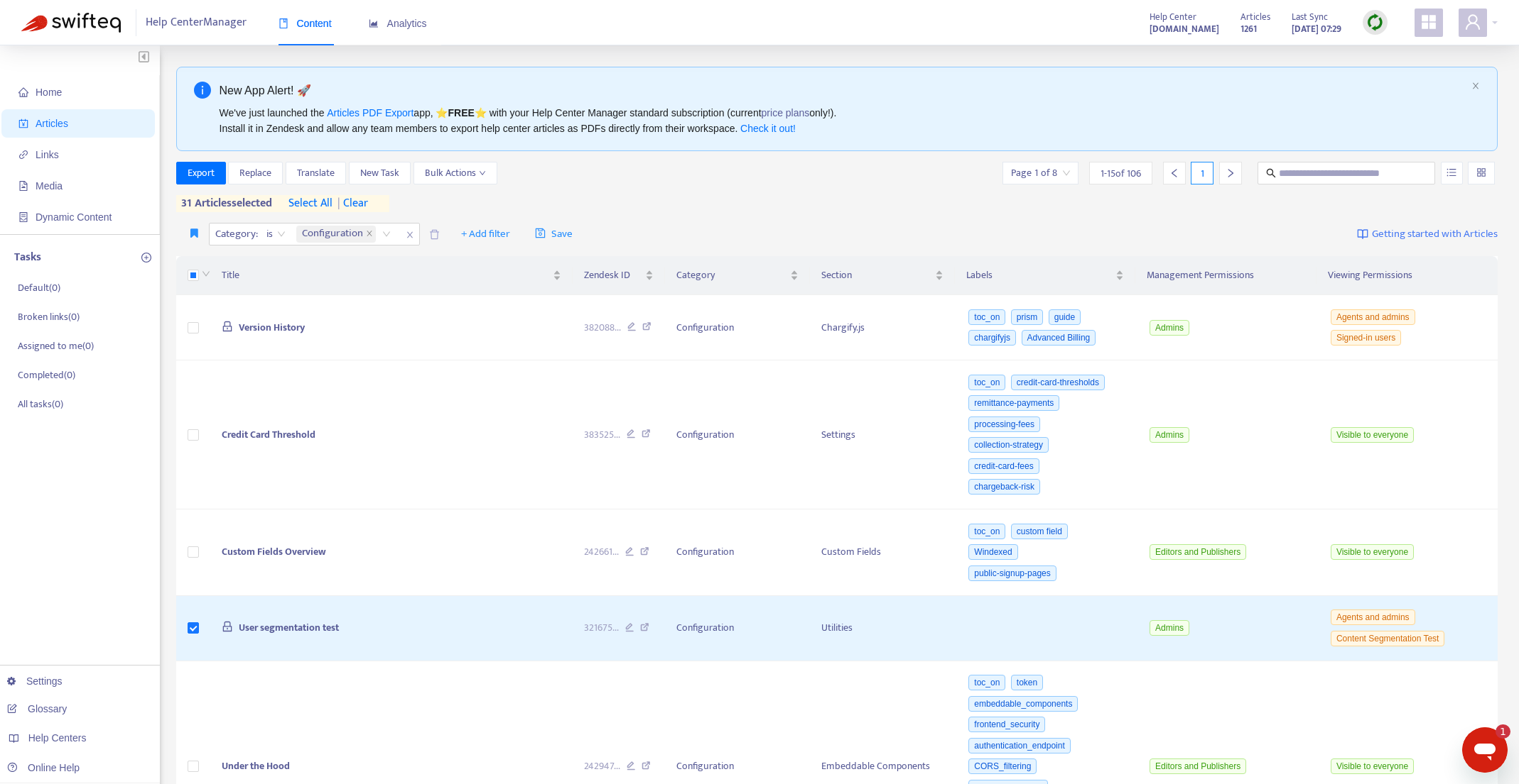
click at [410, 232] on icon "close" at bounding box center [410, 235] width 9 height 9
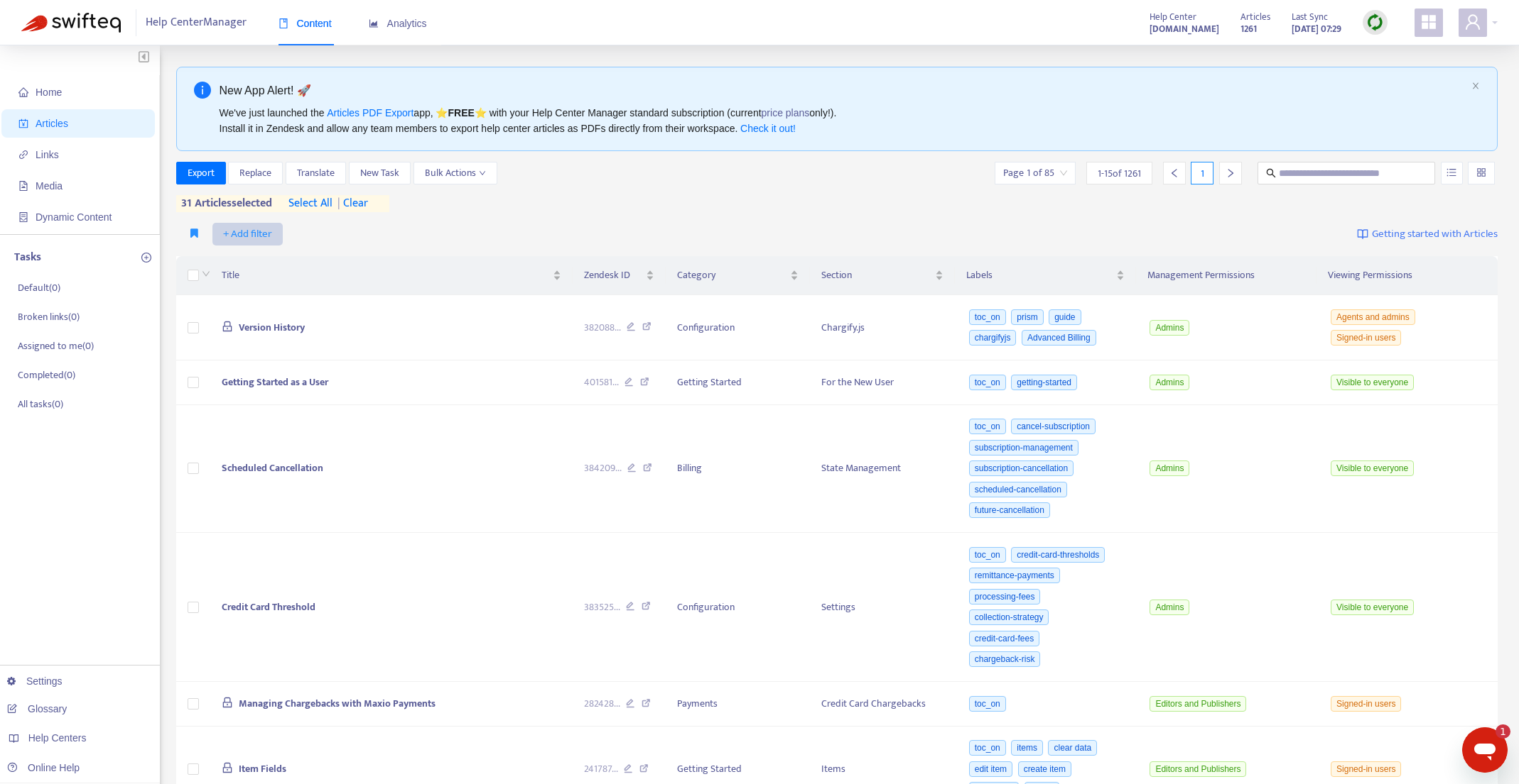
click at [254, 230] on span "+ Add filter" at bounding box center [247, 234] width 49 height 17
click at [255, 331] on span "Category" at bounding box center [267, 331] width 89 height 16
click at [302, 235] on div "Category: All" at bounding box center [263, 234] width 106 height 21
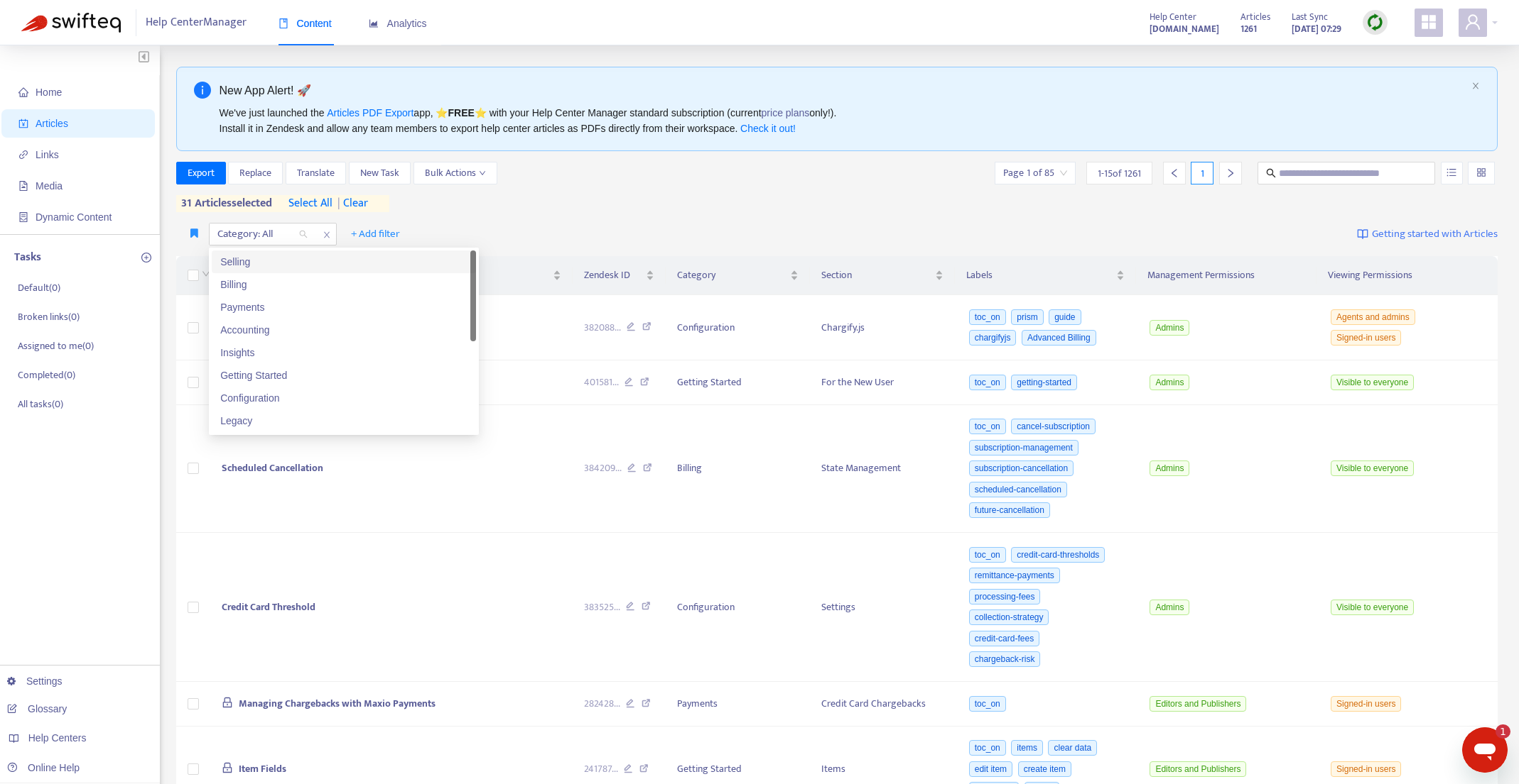
click at [291, 262] on div "Selling" at bounding box center [343, 262] width 247 height 16
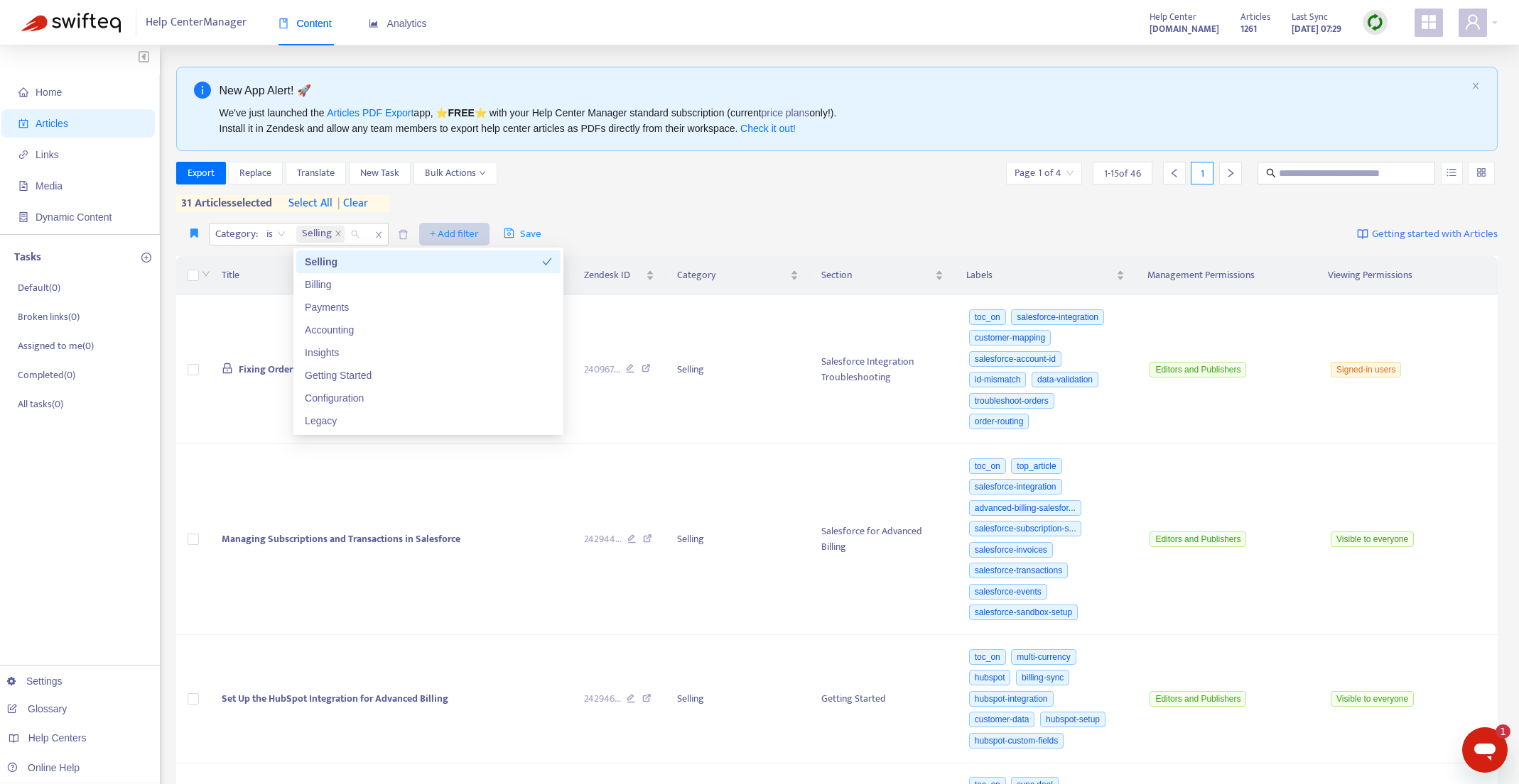
click at [445, 235] on span "+ Add filter" at bounding box center [454, 234] width 49 height 17
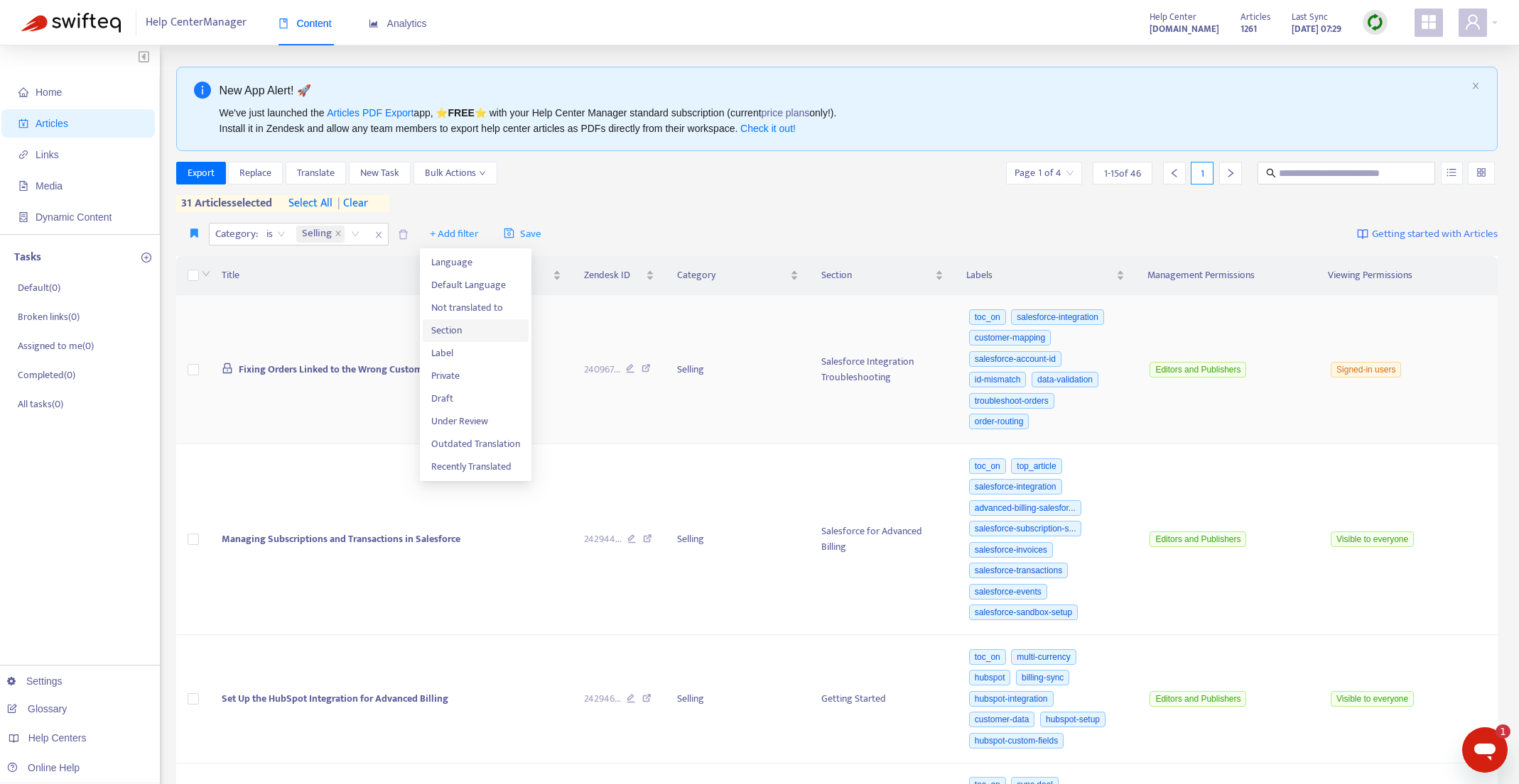
click at [452, 330] on span "Section" at bounding box center [475, 331] width 89 height 16
click at [488, 237] on div "Section: All" at bounding box center [446, 234] width 106 height 21
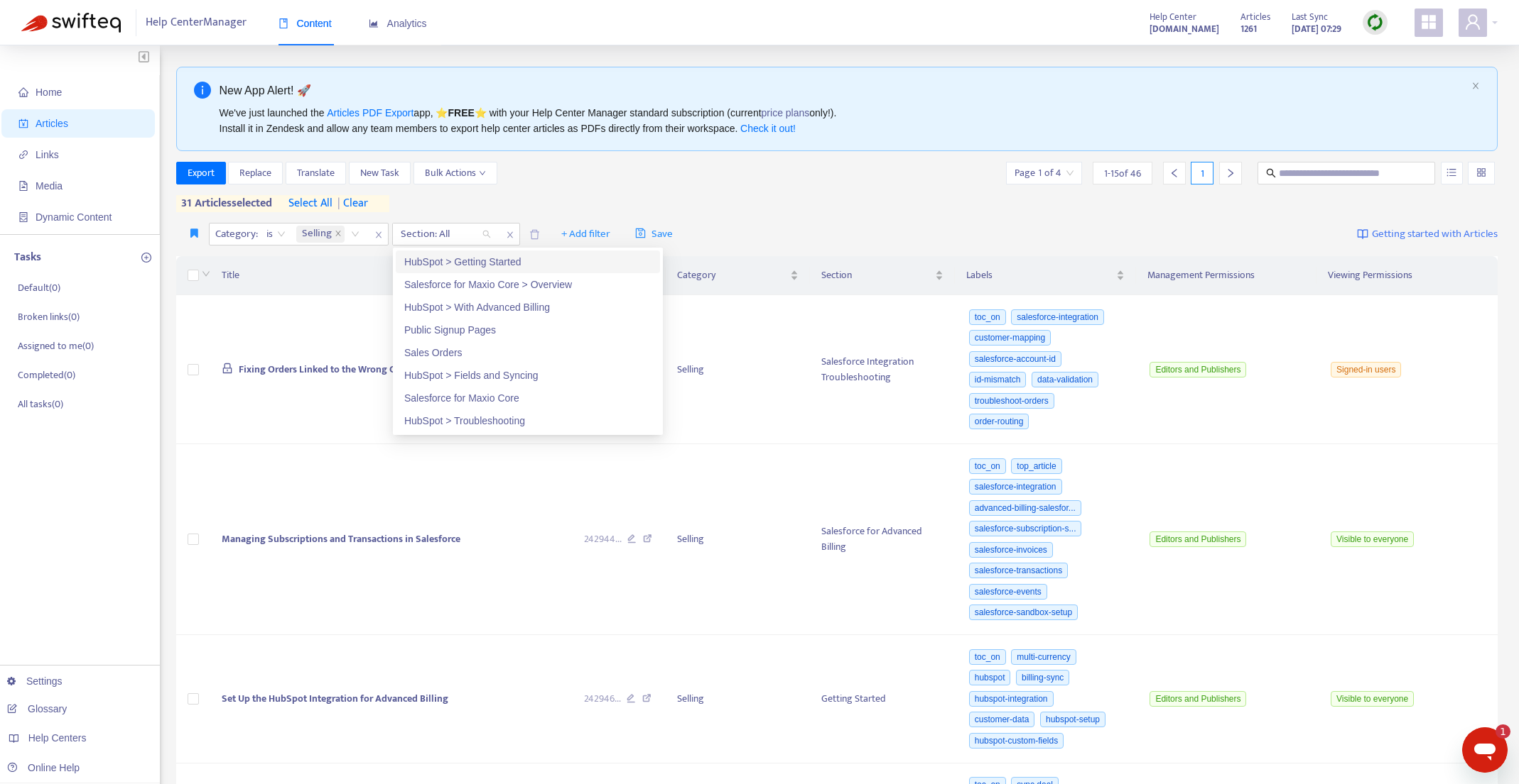
click at [479, 262] on div "HubSpot > Getting Started" at bounding box center [527, 262] width 247 height 16
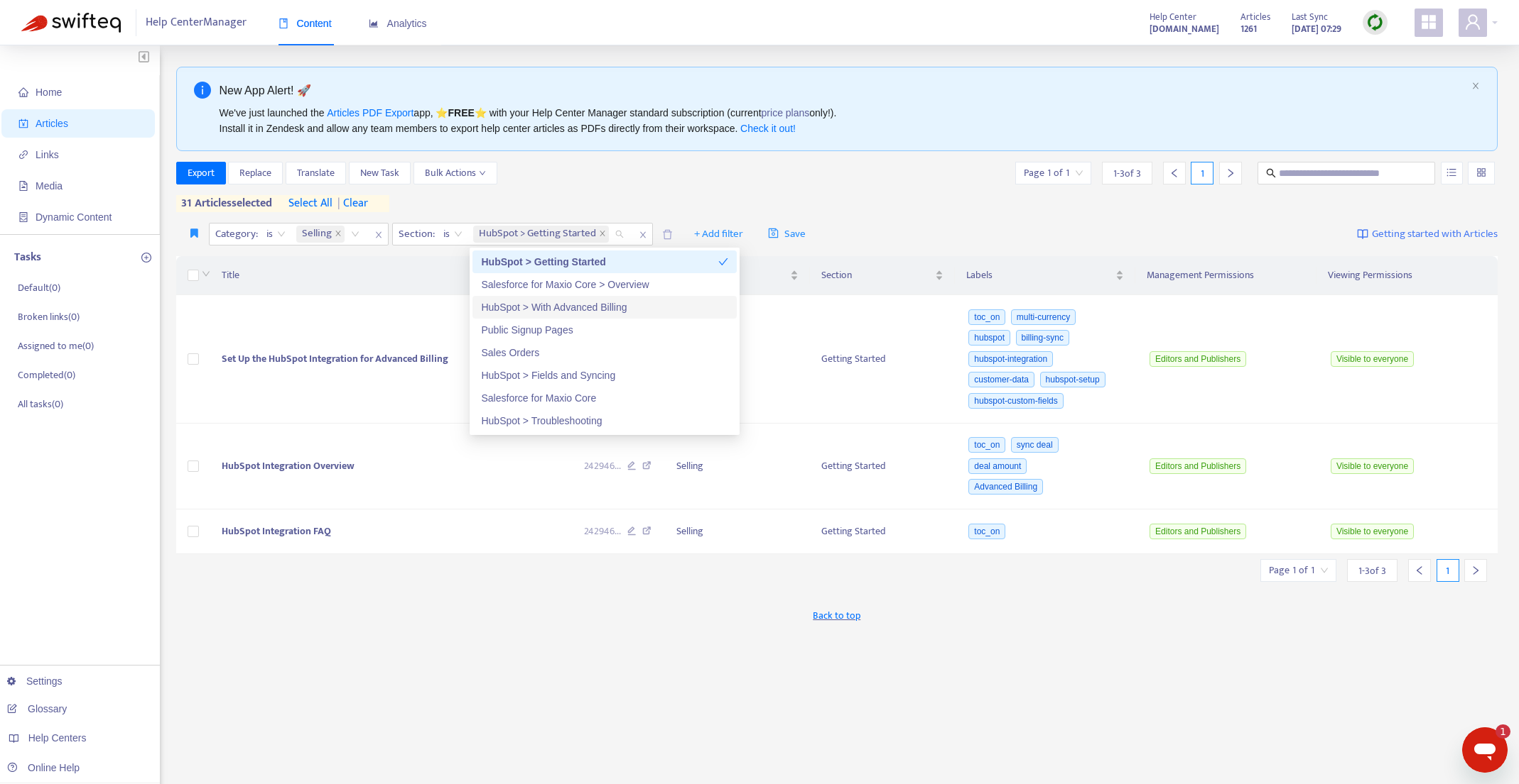
click at [705, 310] on div "HubSpot > With Advanced Billing" at bounding box center [604, 308] width 247 height 16
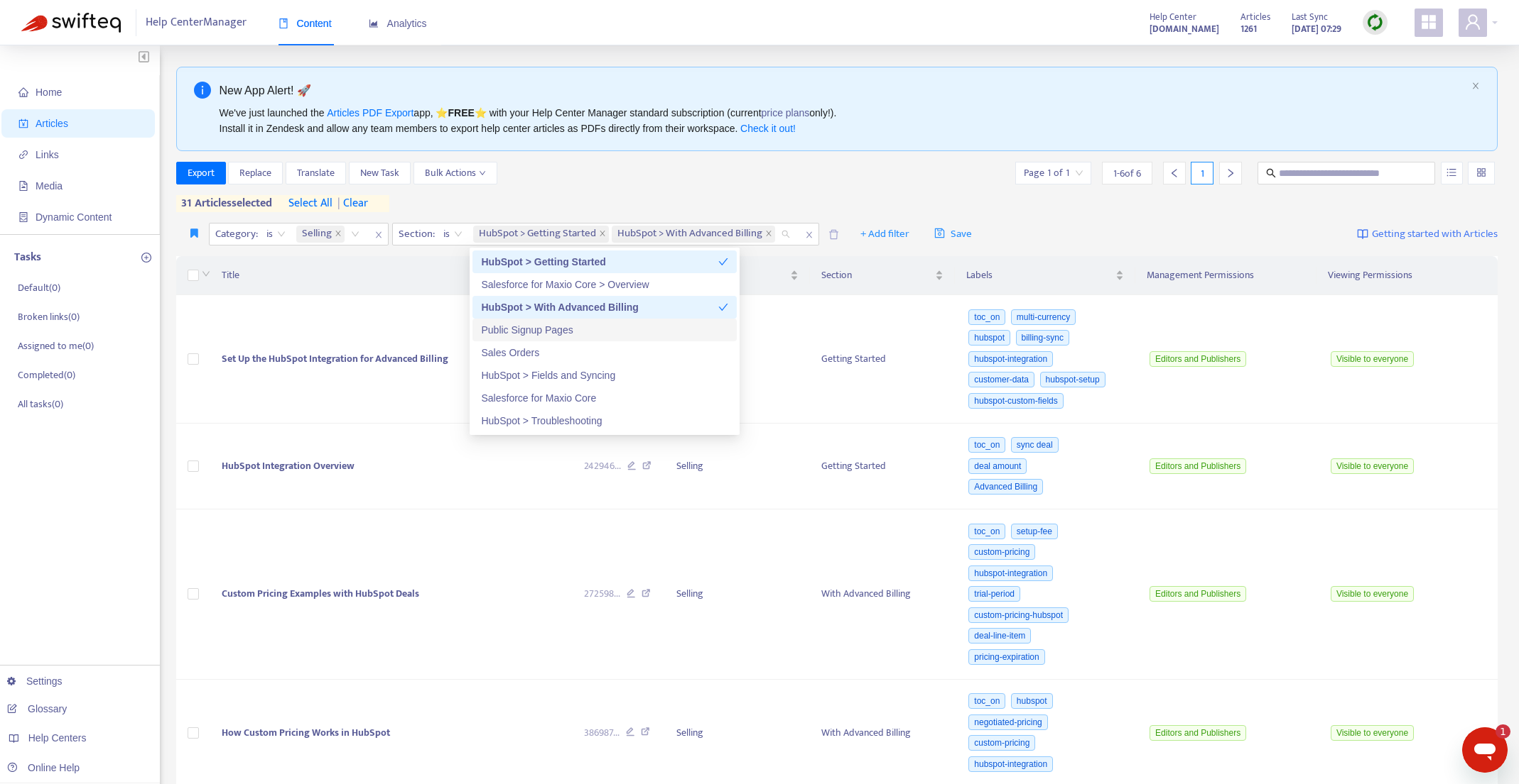
click at [699, 328] on div "Public Signup Pages" at bounding box center [604, 331] width 247 height 16
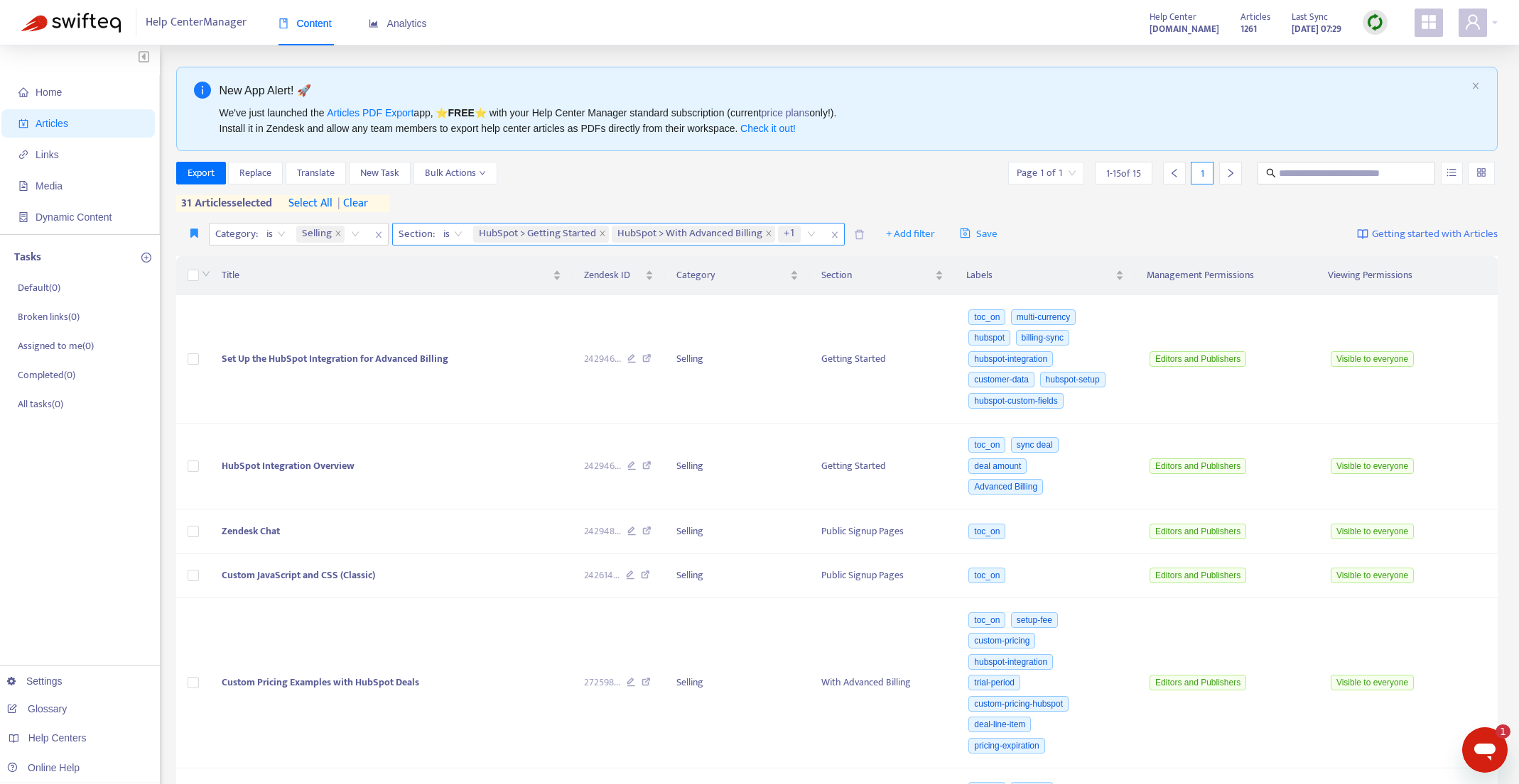
click at [811, 232] on div "HubSpot > Getting Started HubSpot > With Advanced Billing +1" at bounding box center [647, 234] width 353 height 21
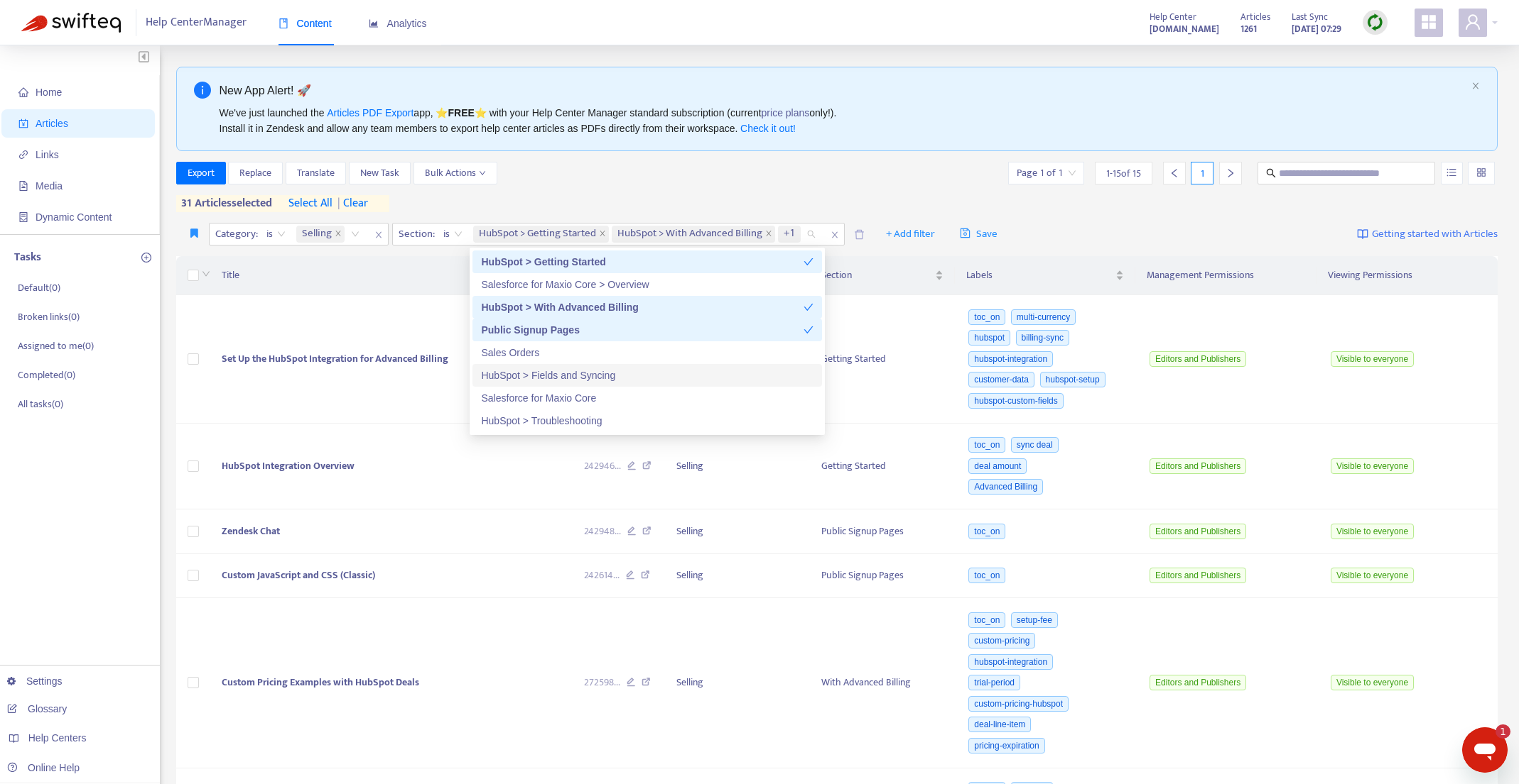
click at [682, 374] on div "HubSpot > Fields and Syncing" at bounding box center [647, 376] width 333 height 16
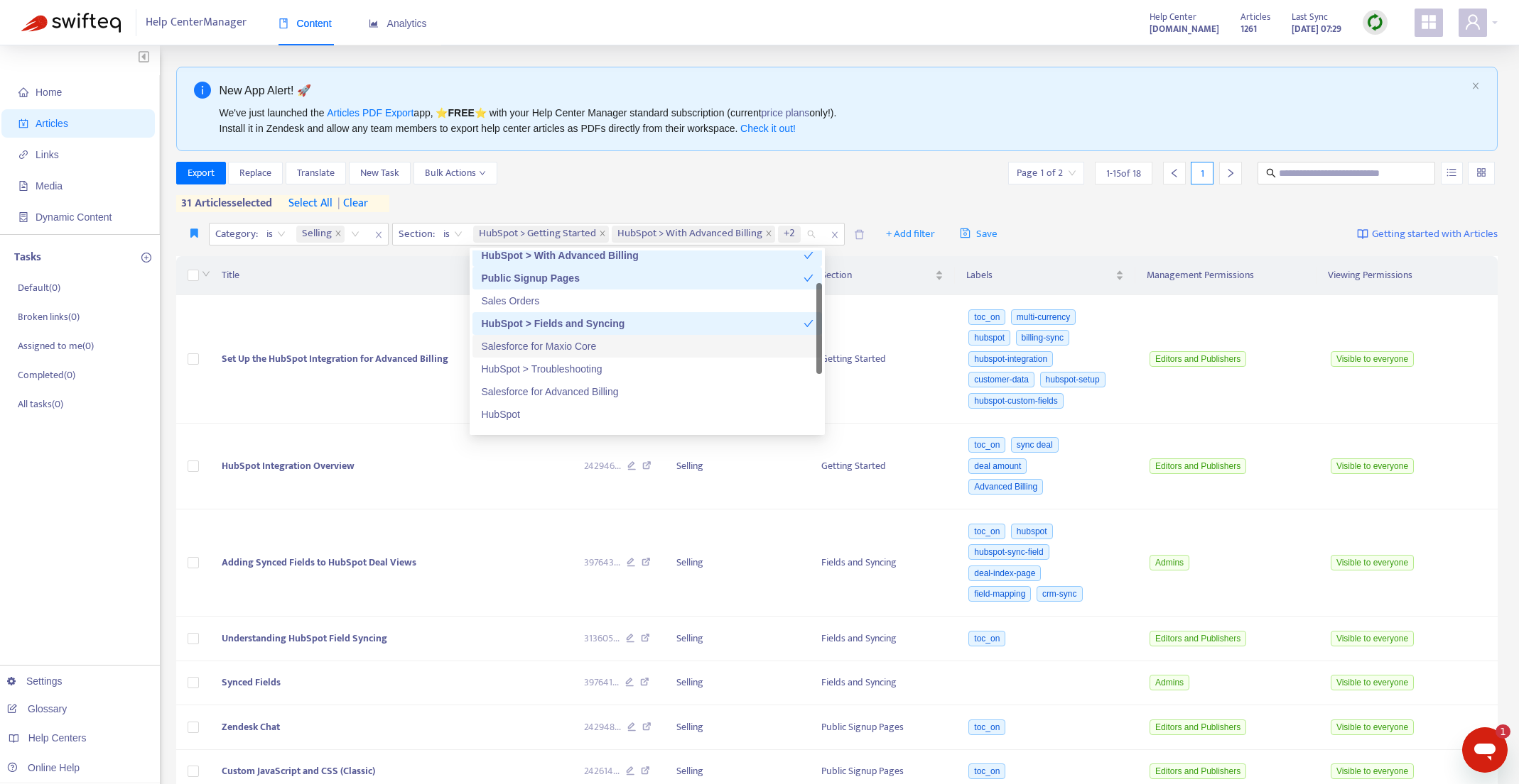
scroll to position [55, 0]
click at [623, 367] on div "HubSpot > Troubleshooting" at bounding box center [647, 366] width 333 height 16
click at [629, 389] on div "Salesforce for Advanced Billing" at bounding box center [647, 389] width 333 height 16
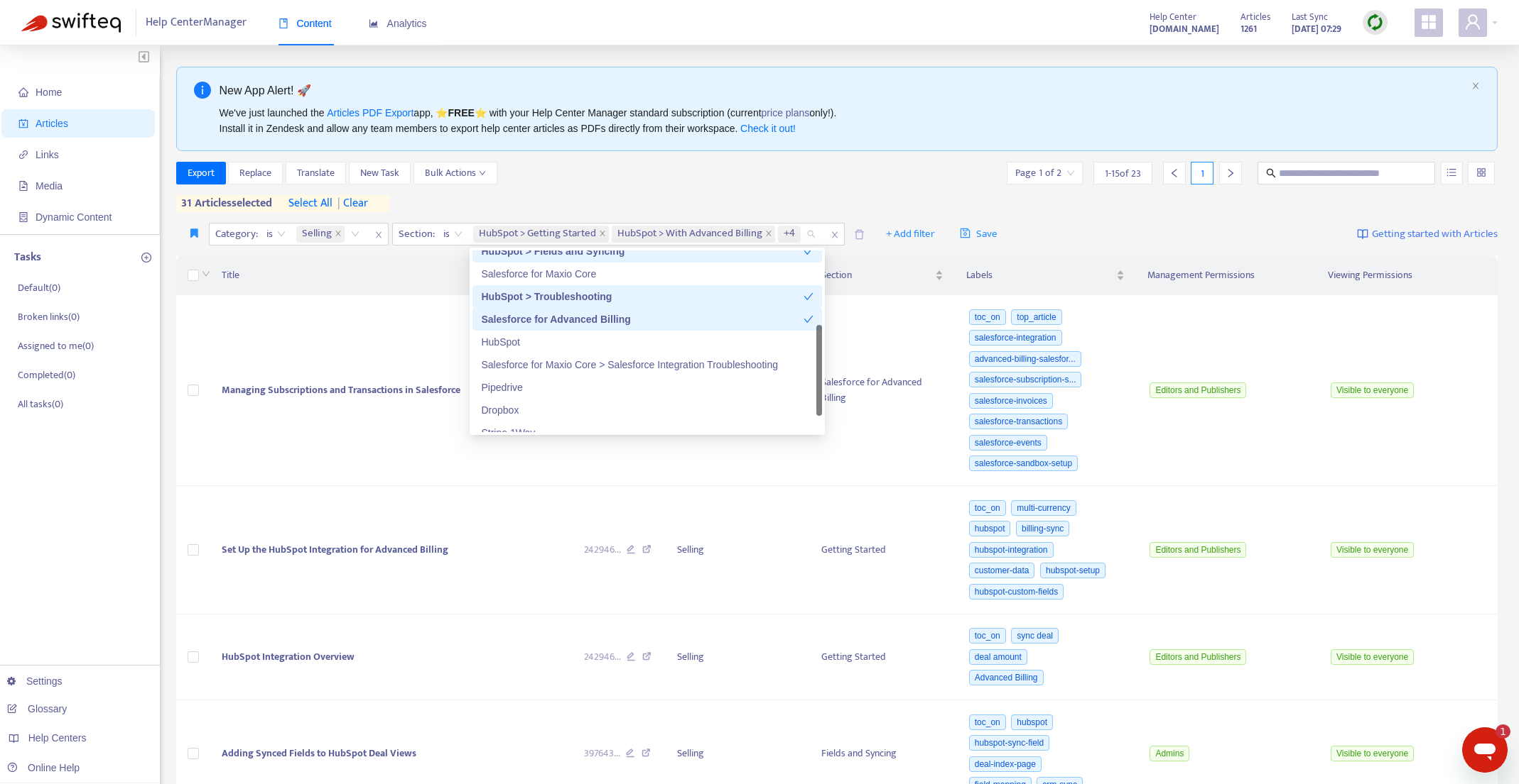
scroll to position [127, 0]
click at [662, 345] on div "HubSpot" at bounding box center [647, 341] width 333 height 16
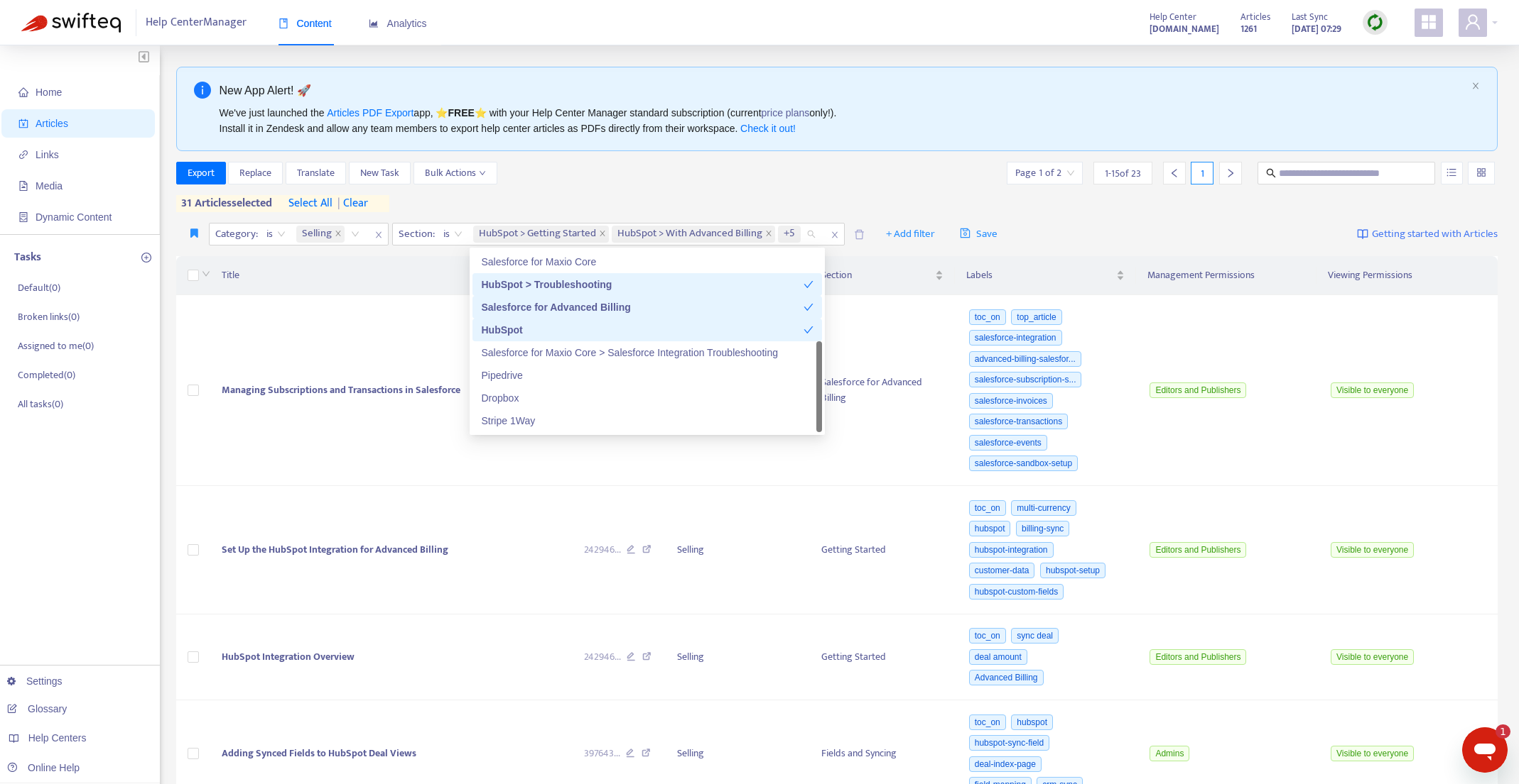
scroll to position [4, 0]
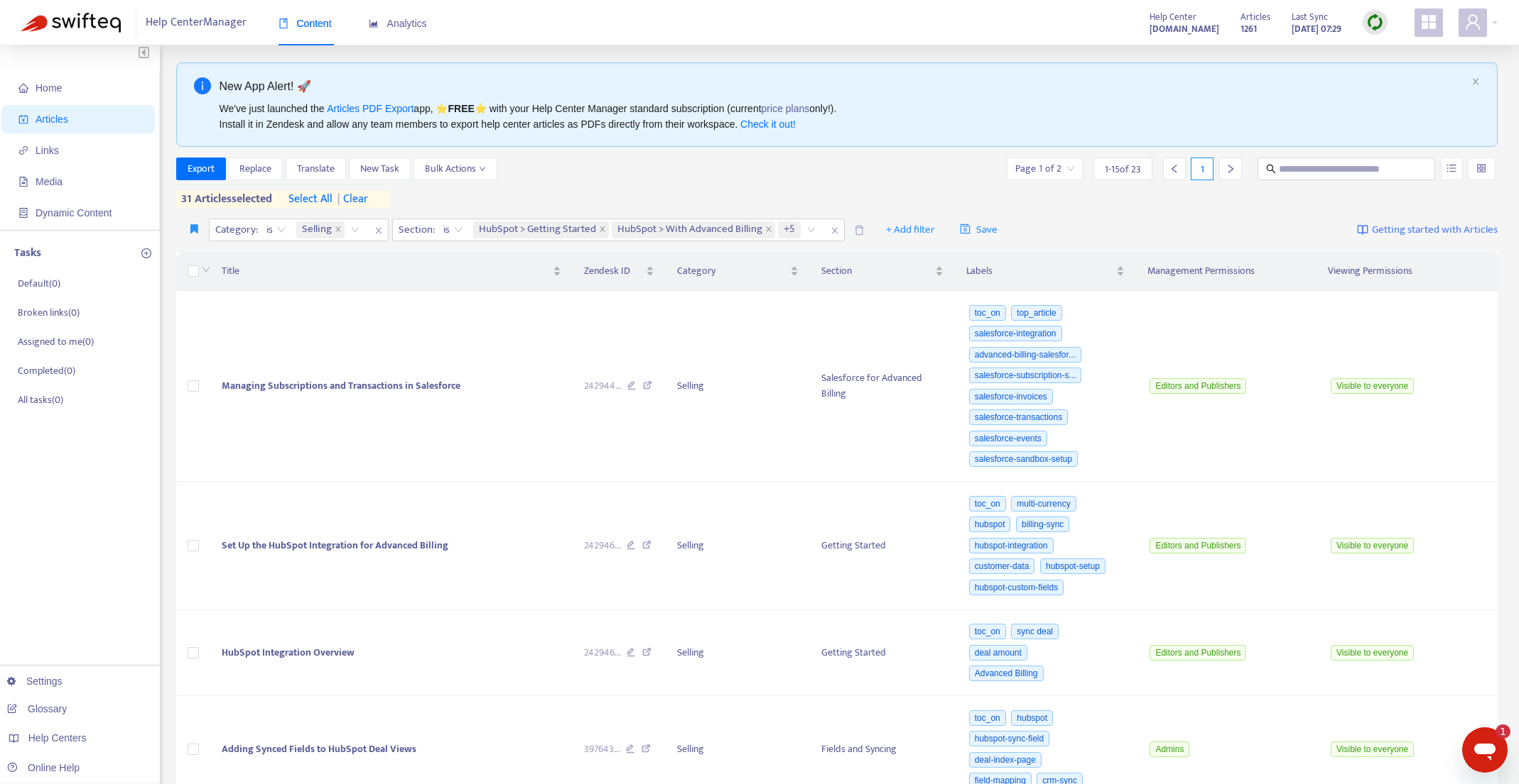
click at [852, 191] on div "Export Replace Translate New Task Bulk Actions Page 1 of 2 1 - 15 of 23 1 31 ar…" at bounding box center [836, 183] width 1322 height 50
click at [350, 197] on span "| clear" at bounding box center [351, 199] width 36 height 17
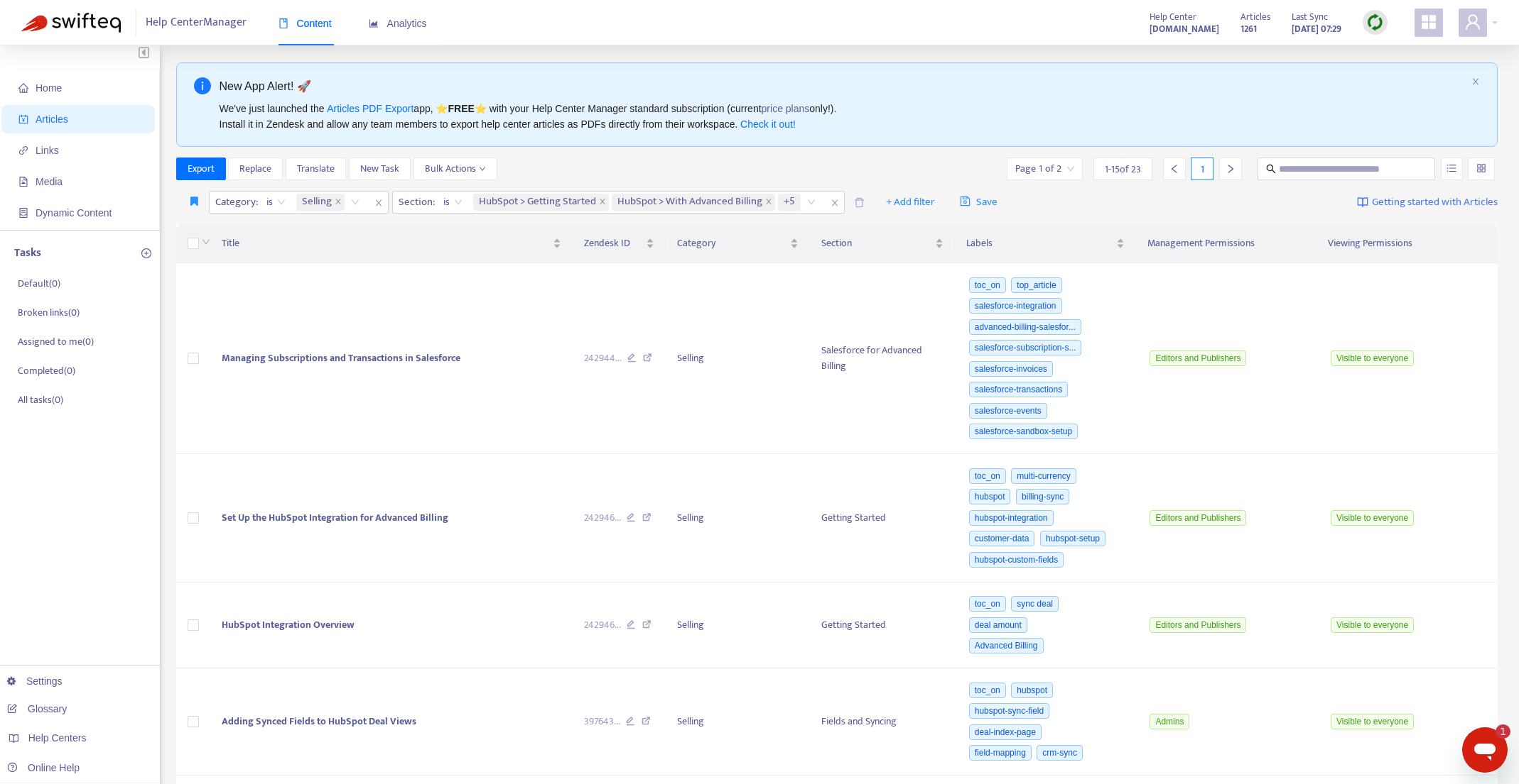
drag, startPoint x: 200, startPoint y: 242, endPoint x: 185, endPoint y: 245, distance: 15.3
click at [200, 242] on div at bounding box center [204, 244] width 11 height 16
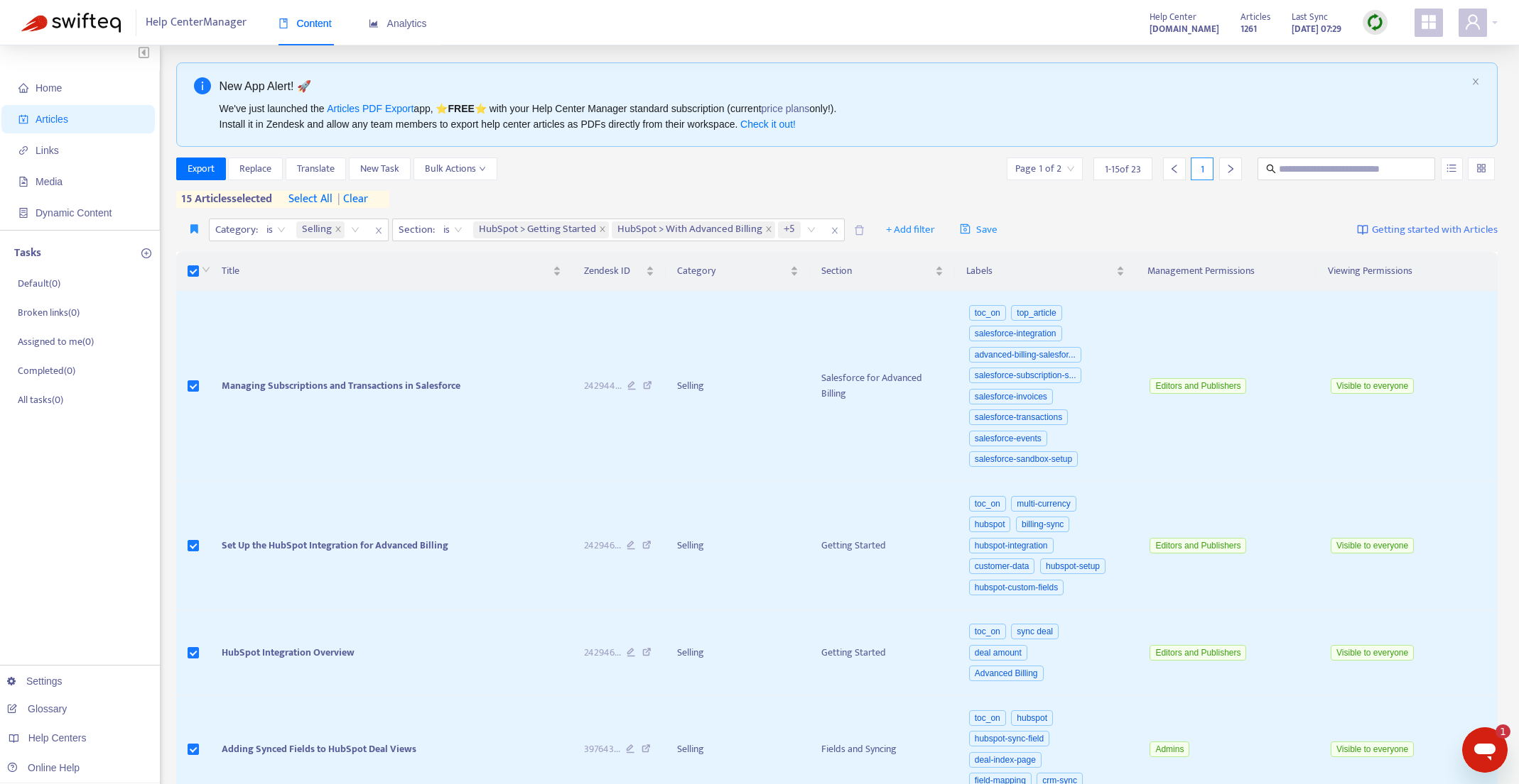
click at [314, 196] on span "select all" at bounding box center [311, 199] width 44 height 17
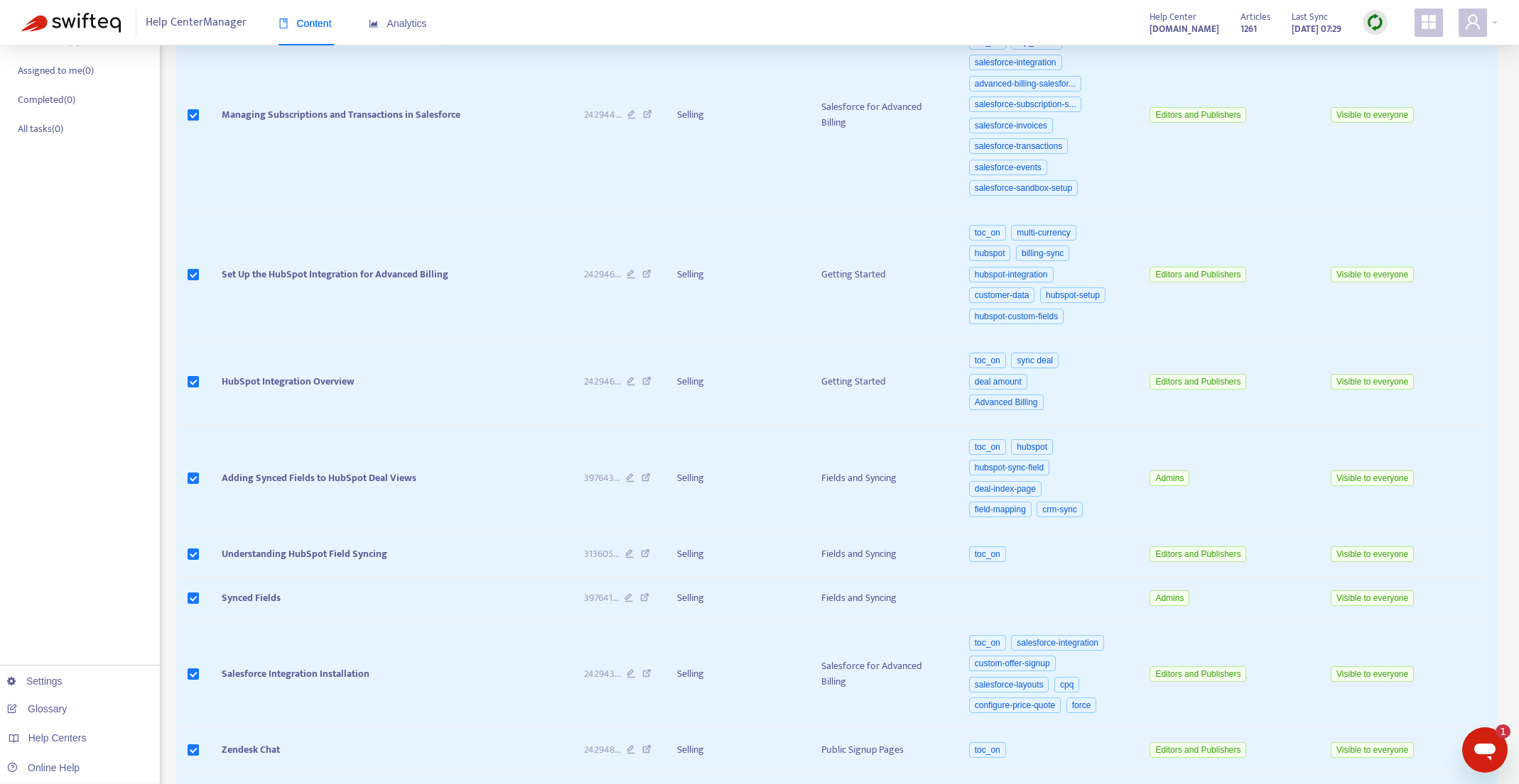
scroll to position [0, 0]
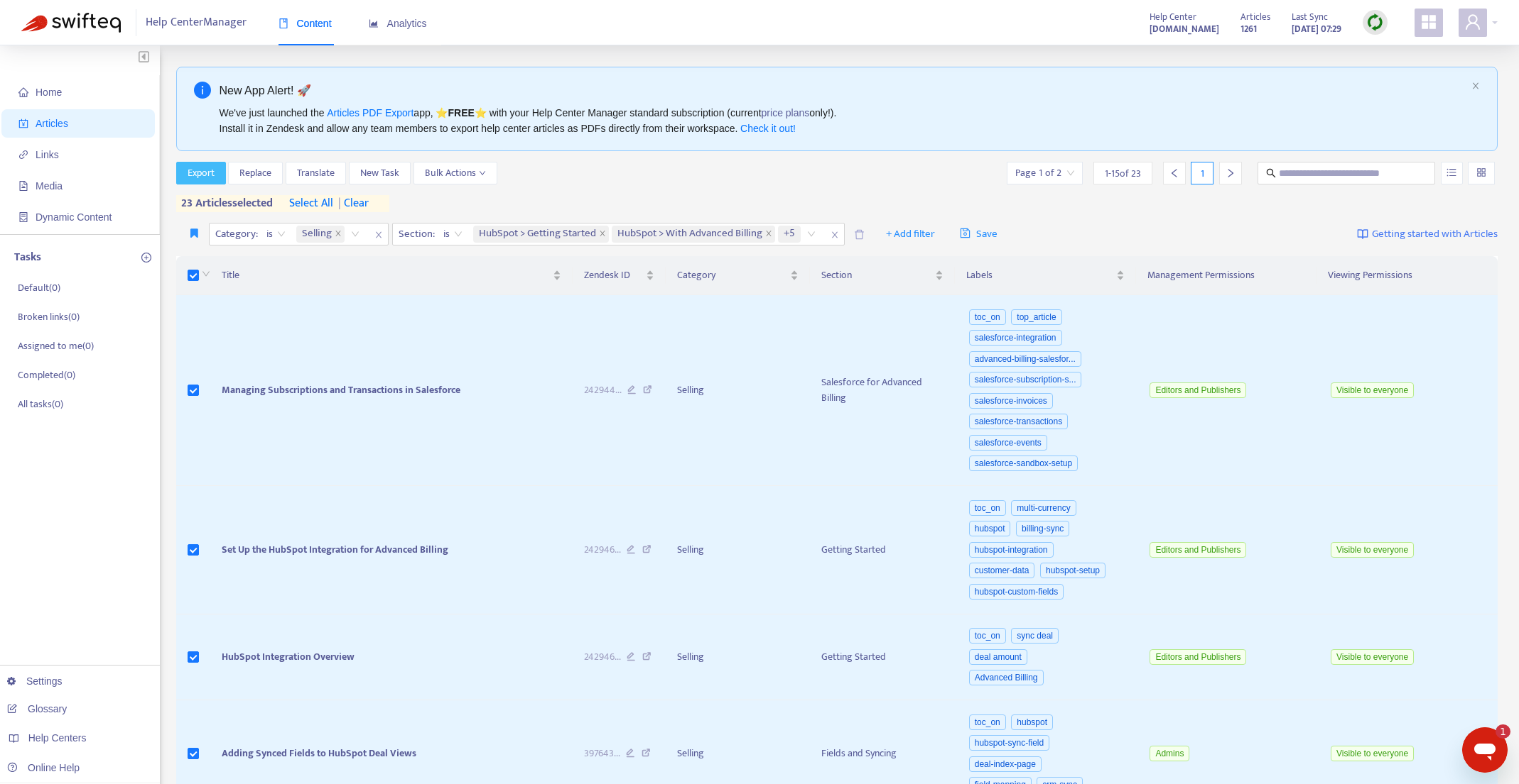
click at [193, 169] on span "Export" at bounding box center [201, 174] width 27 height 16
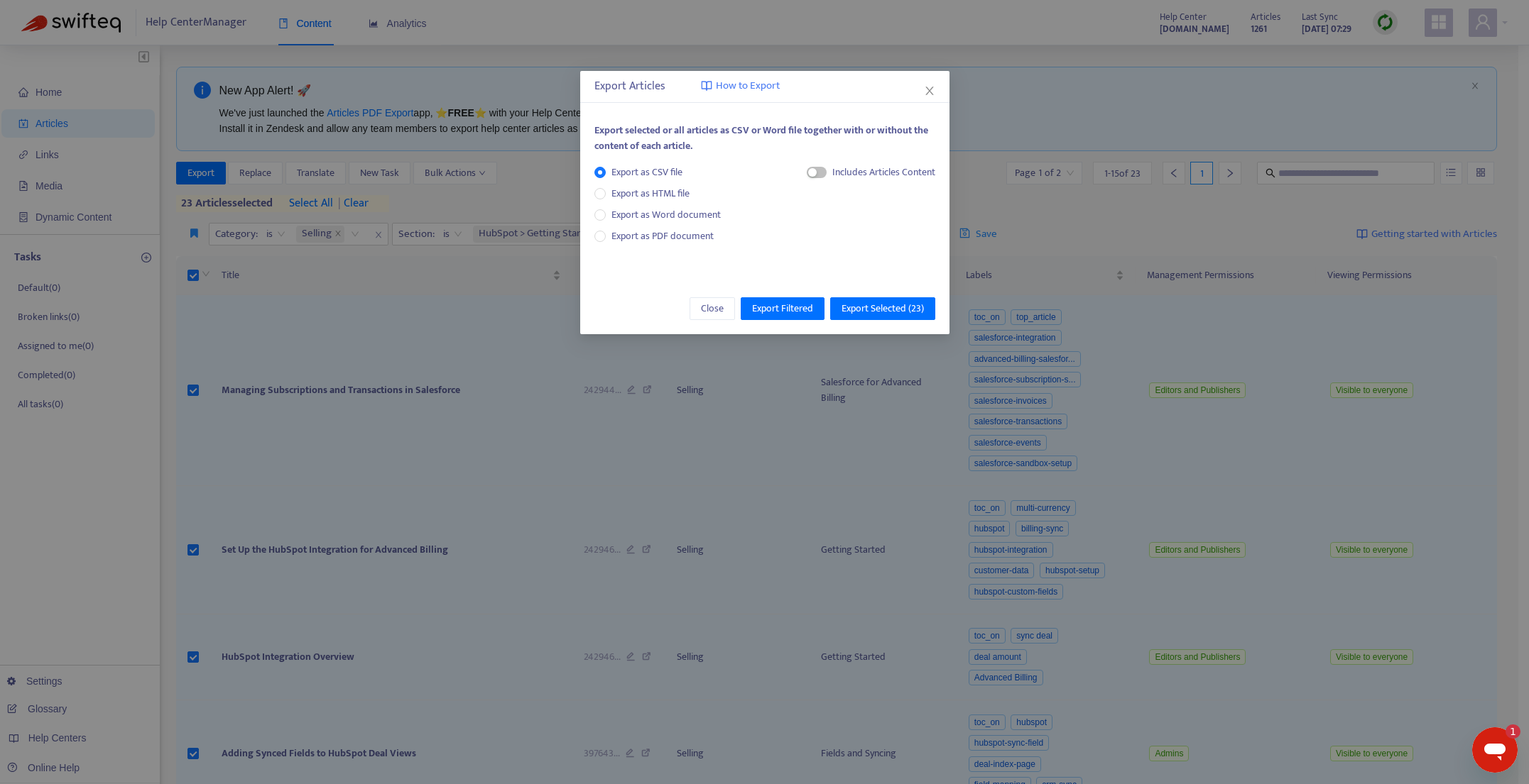
click at [628, 225] on div "Export as CSV file Export as HTML file Export as Word document Export as PDF do…" at bounding box center [664, 205] width 138 height 80
click at [629, 235] on span "Export as PDF document" at bounding box center [663, 236] width 102 height 16
drag, startPoint x: 862, startPoint y: 311, endPoint x: 852, endPoint y: 311, distance: 10.0
click at [861, 311] on span "Export Selected ( 23 )" at bounding box center [882, 309] width 82 height 16
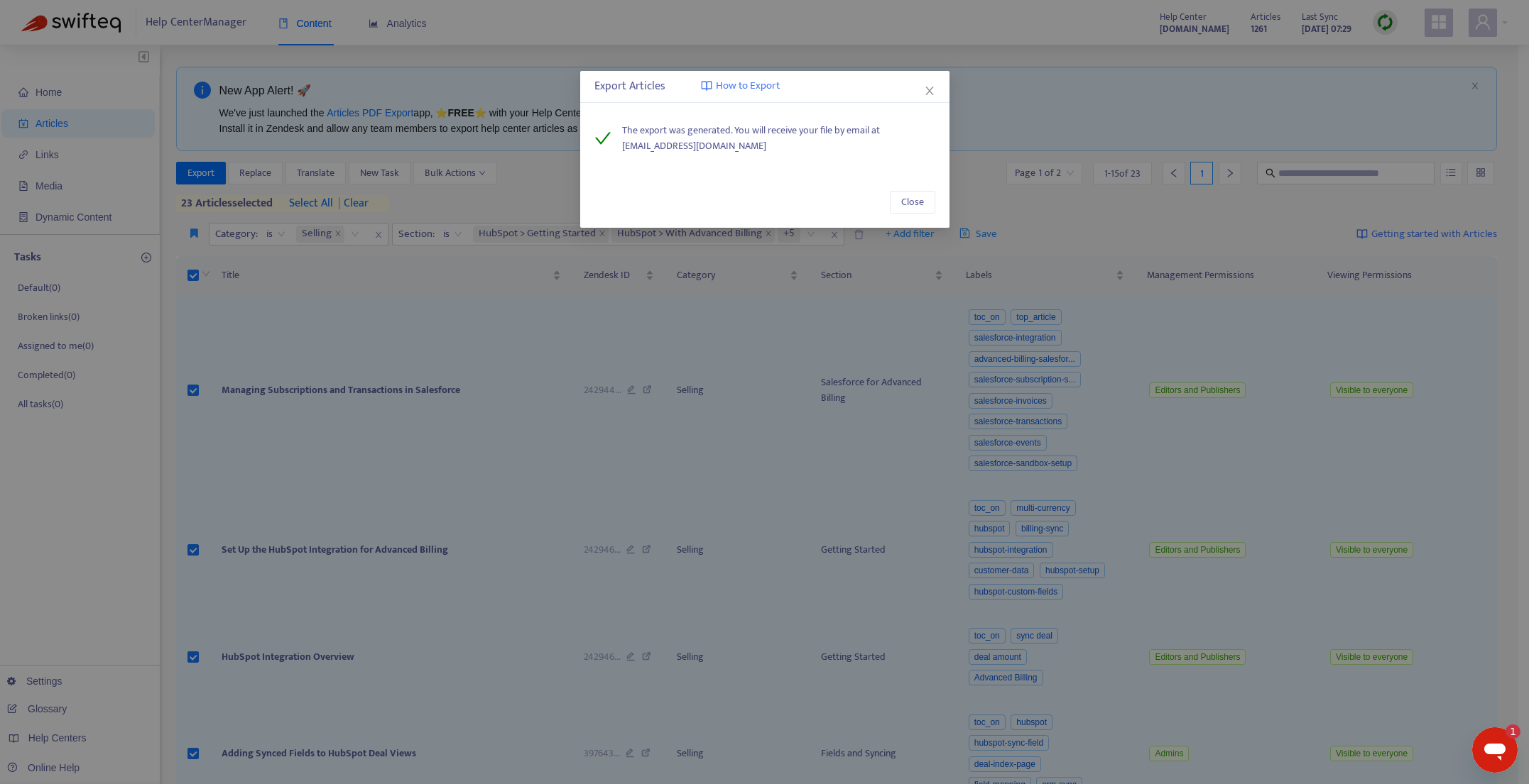
click at [931, 87] on icon "close" at bounding box center [929, 91] width 8 height 9
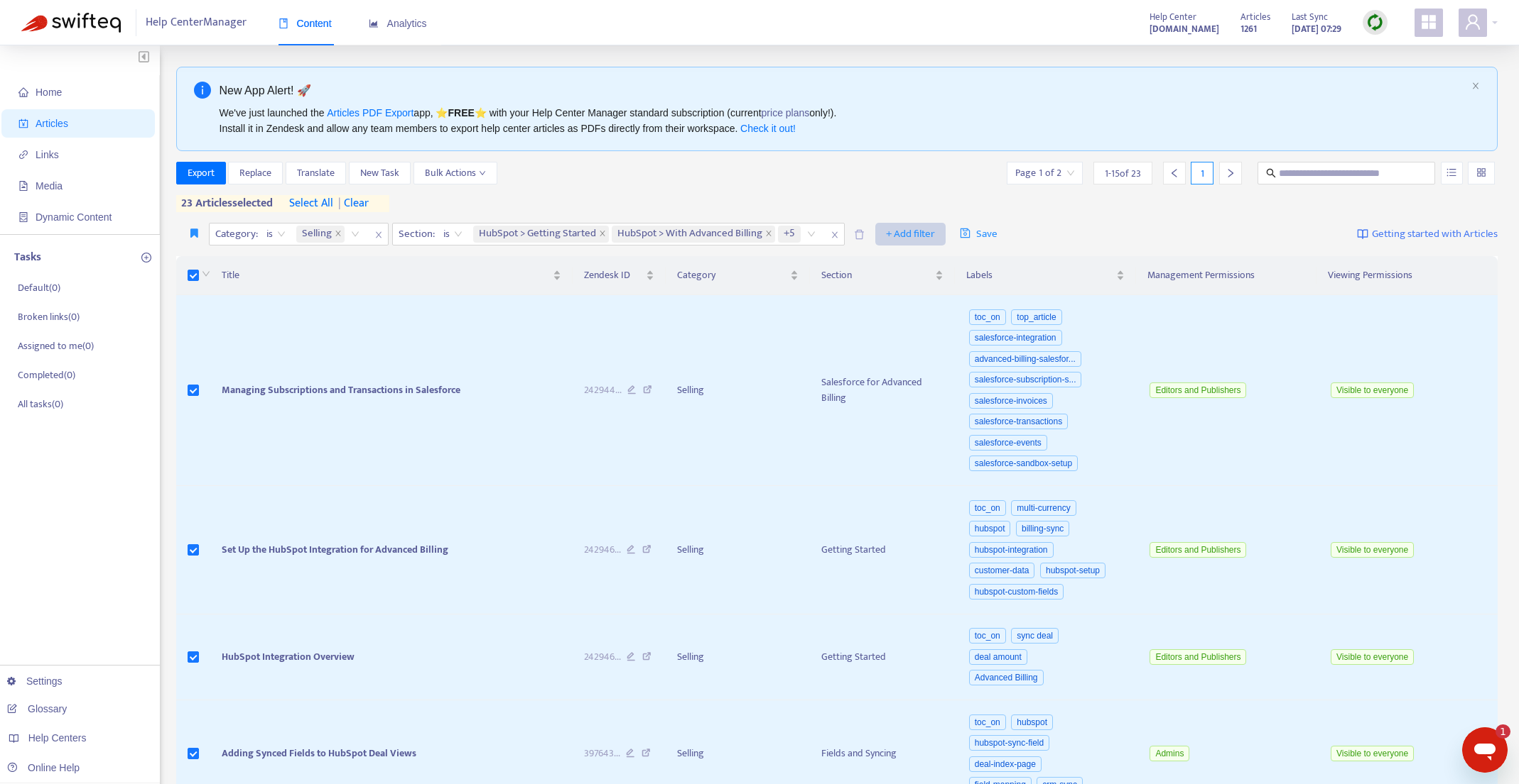
click at [929, 230] on span "+ Add filter" at bounding box center [909, 234] width 49 height 17
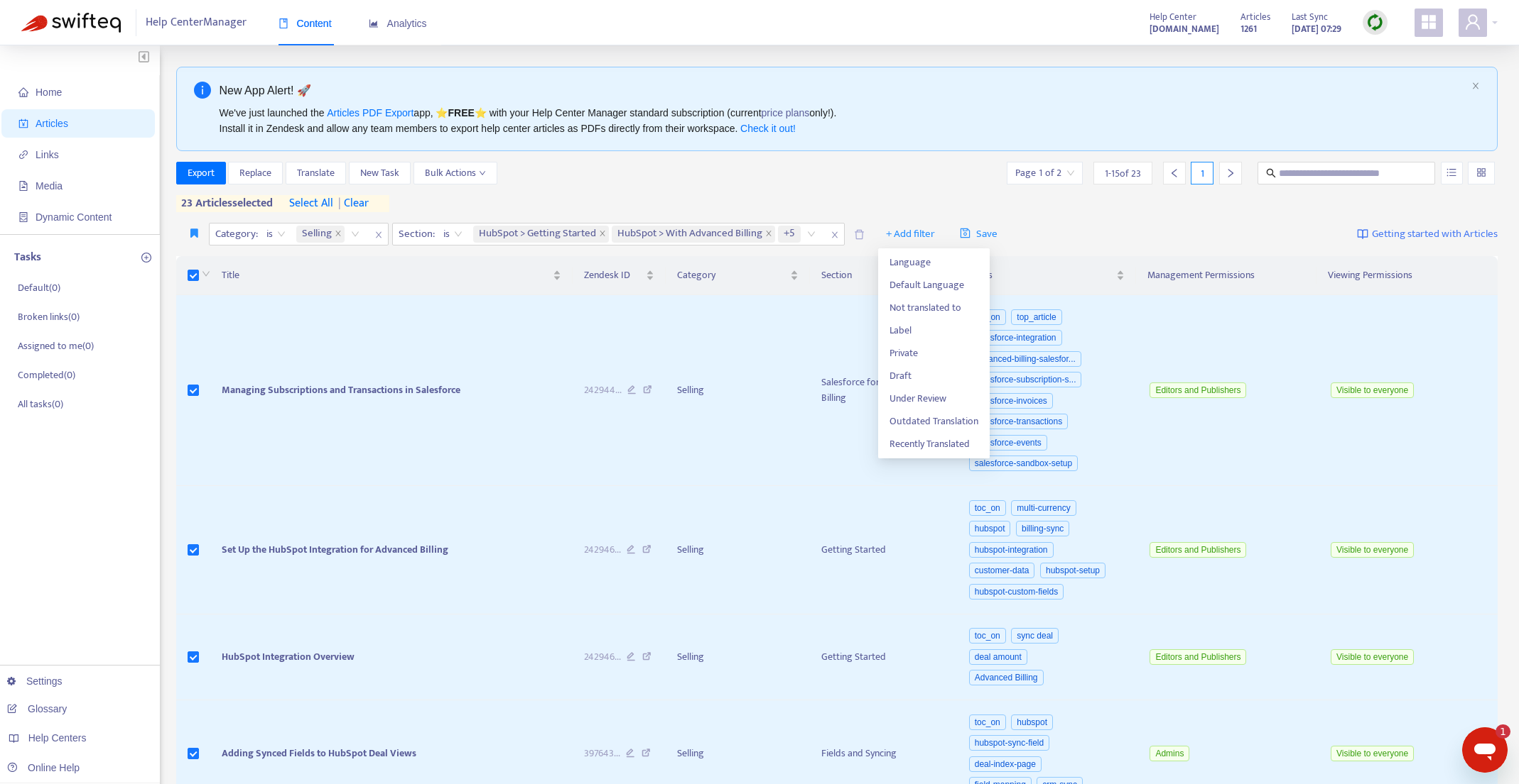
click at [1125, 220] on div "Category : is Selling Section : is HubSpot > Getting Started HubSpot > With Adv…" at bounding box center [836, 234] width 1322 height 33
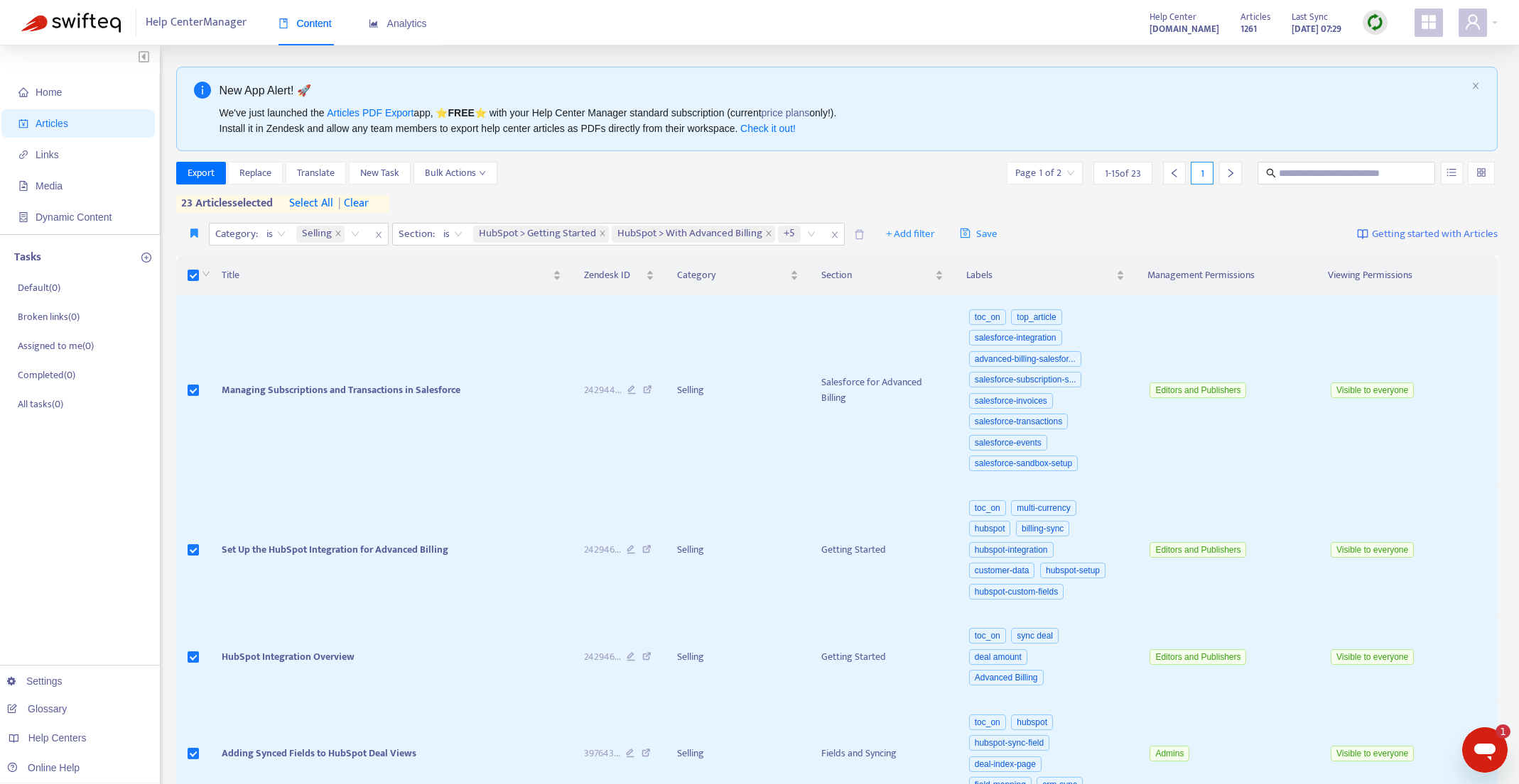
click at [1489, 750] on icon "Open messaging window, 1 unread message" at bounding box center [1484, 752] width 21 height 17
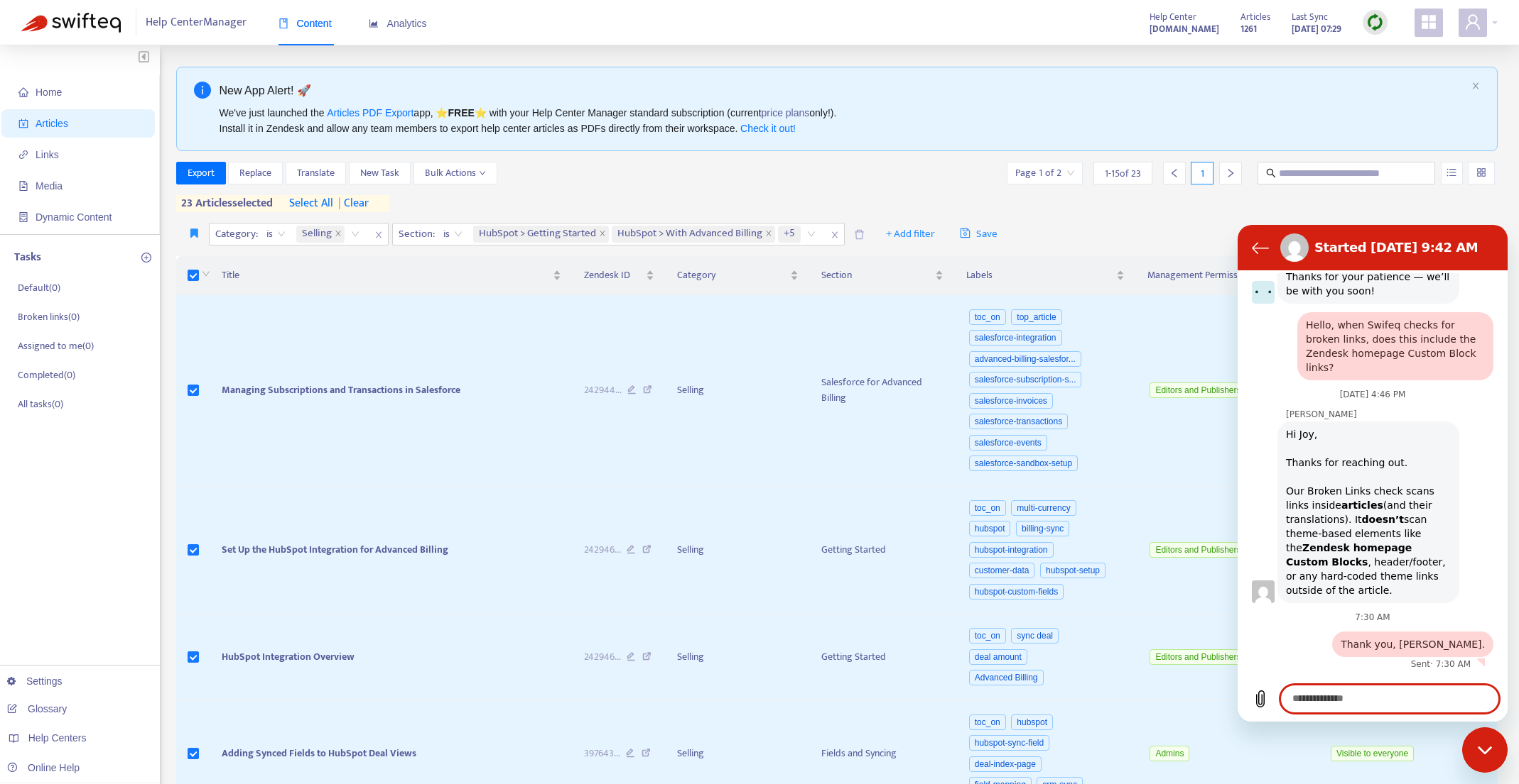
click at [1323, 699] on textarea at bounding box center [1389, 699] width 219 height 28
click at [1265, 247] on icon "Back to the conversation list" at bounding box center [1259, 248] width 17 height 17
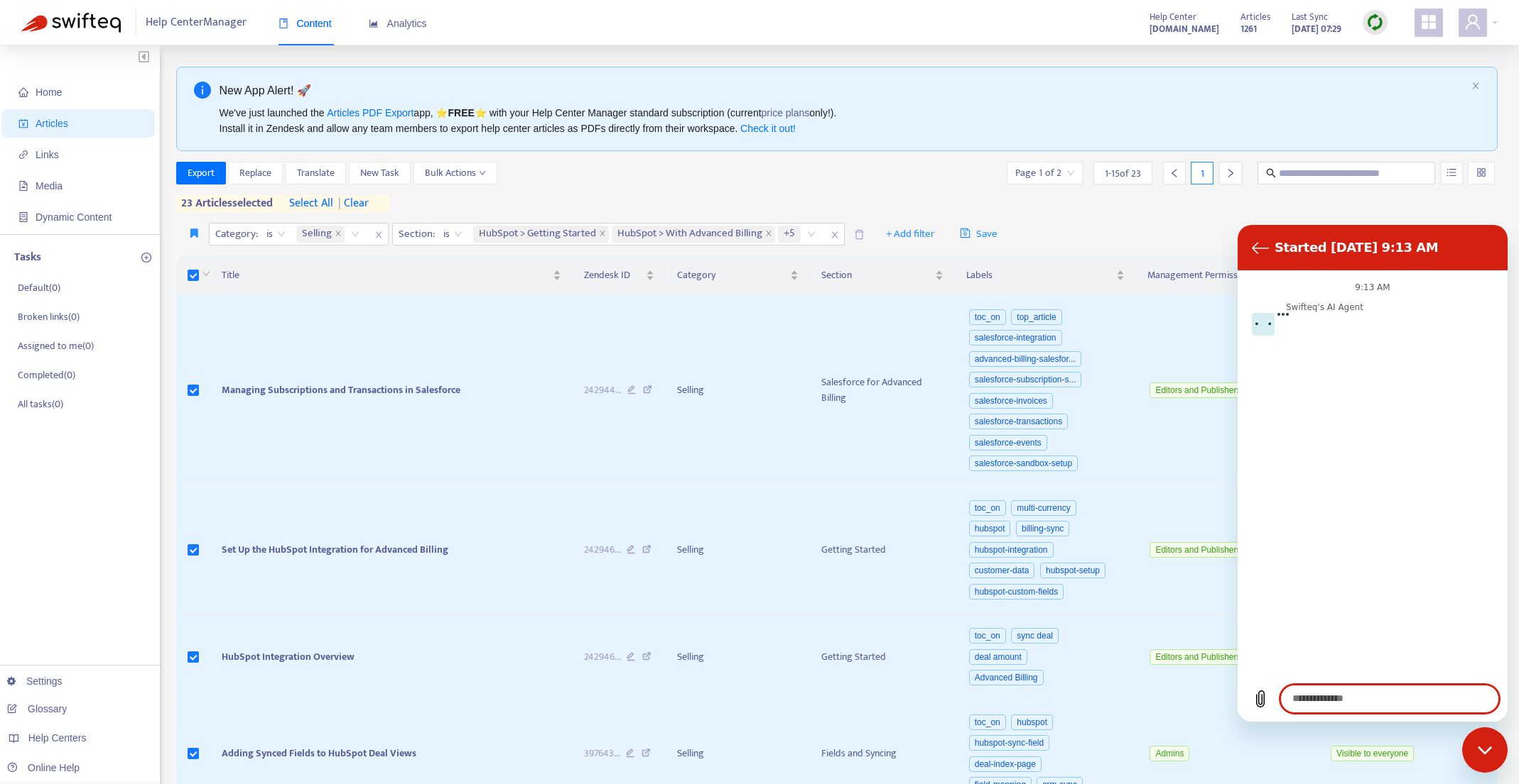
click at [1376, 703] on textarea at bounding box center [1389, 699] width 219 height 28
click at [1452, 385] on button "Talk to a human" at bounding box center [1455, 368] width 75 height 31
click at [1440, 703] on textarea "**********" at bounding box center [1389, 699] width 219 height 28
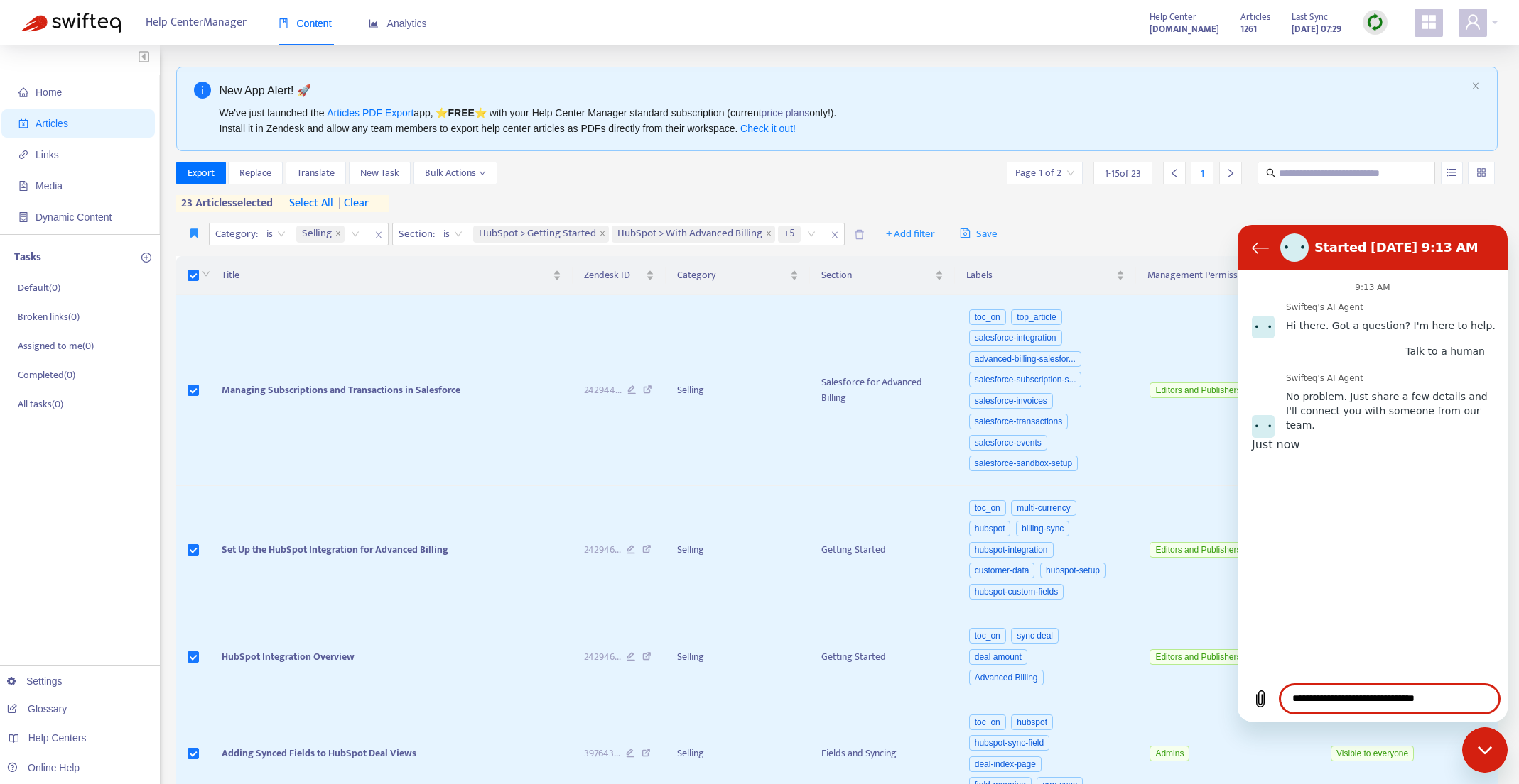
type textarea "**********"
type input "*"
type input "***"
click at [1305, 494] on span "Next" at bounding box center [1291, 487] width 26 height 14
type input "*"
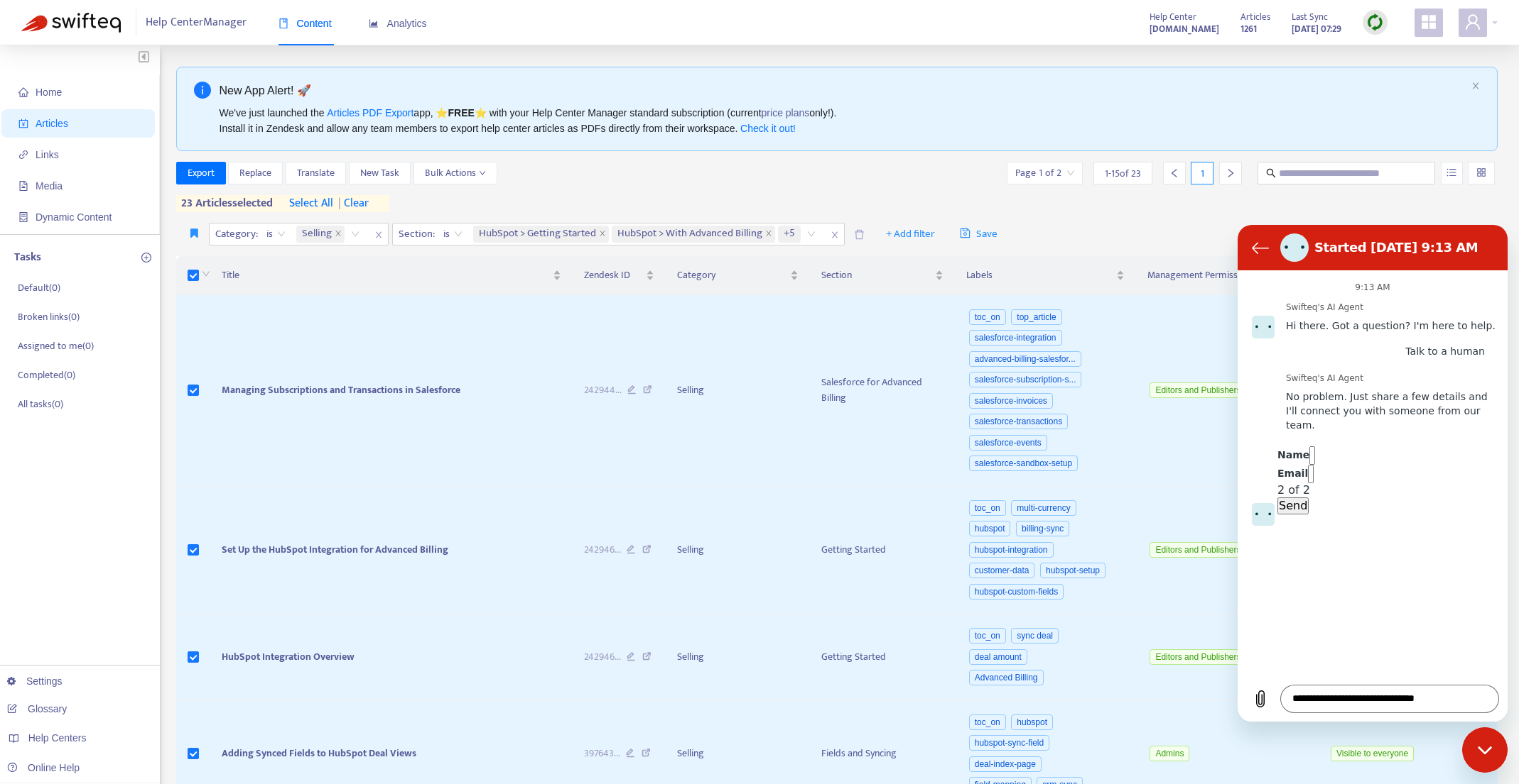
type input "**********"
click at [1307, 512] on span "Send" at bounding box center [1292, 506] width 28 height 14
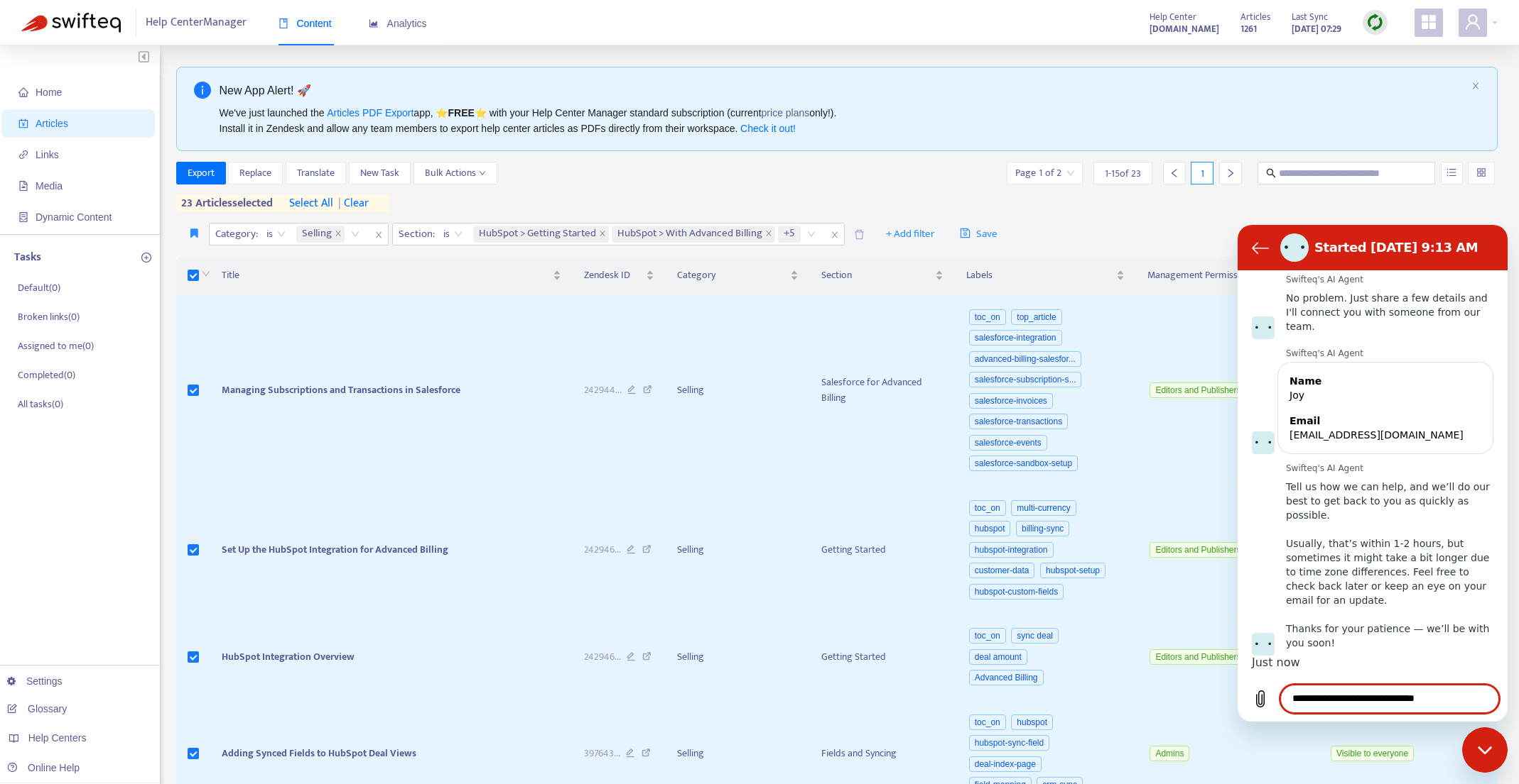
scroll to position [139, 0]
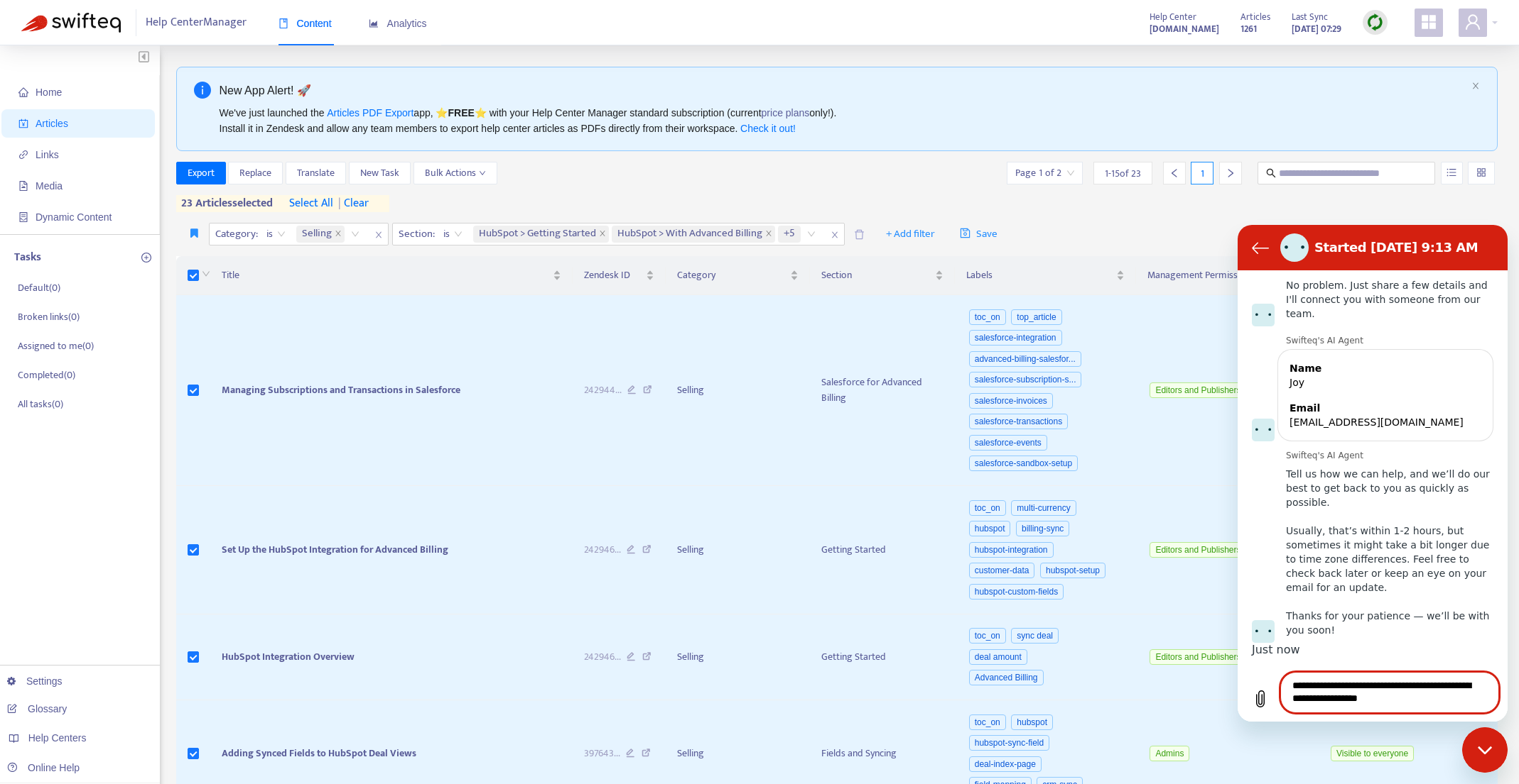
click at [1310, 699] on textarea "**********" at bounding box center [1389, 692] width 219 height 41
click at [1357, 688] on textarea "**********" at bounding box center [1389, 692] width 219 height 41
click at [1446, 702] on textarea "**********" at bounding box center [1389, 692] width 219 height 41
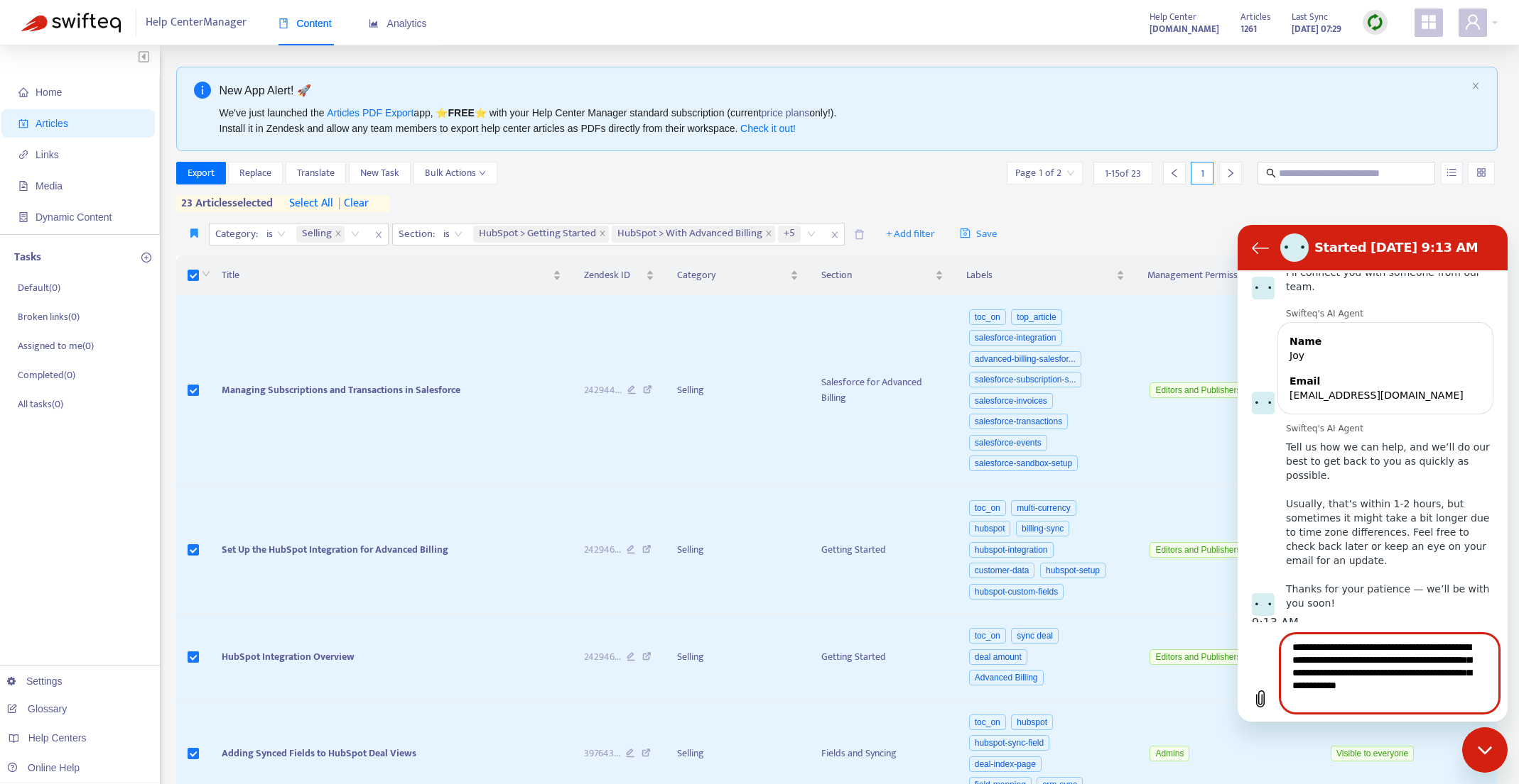
type textarea "**********"
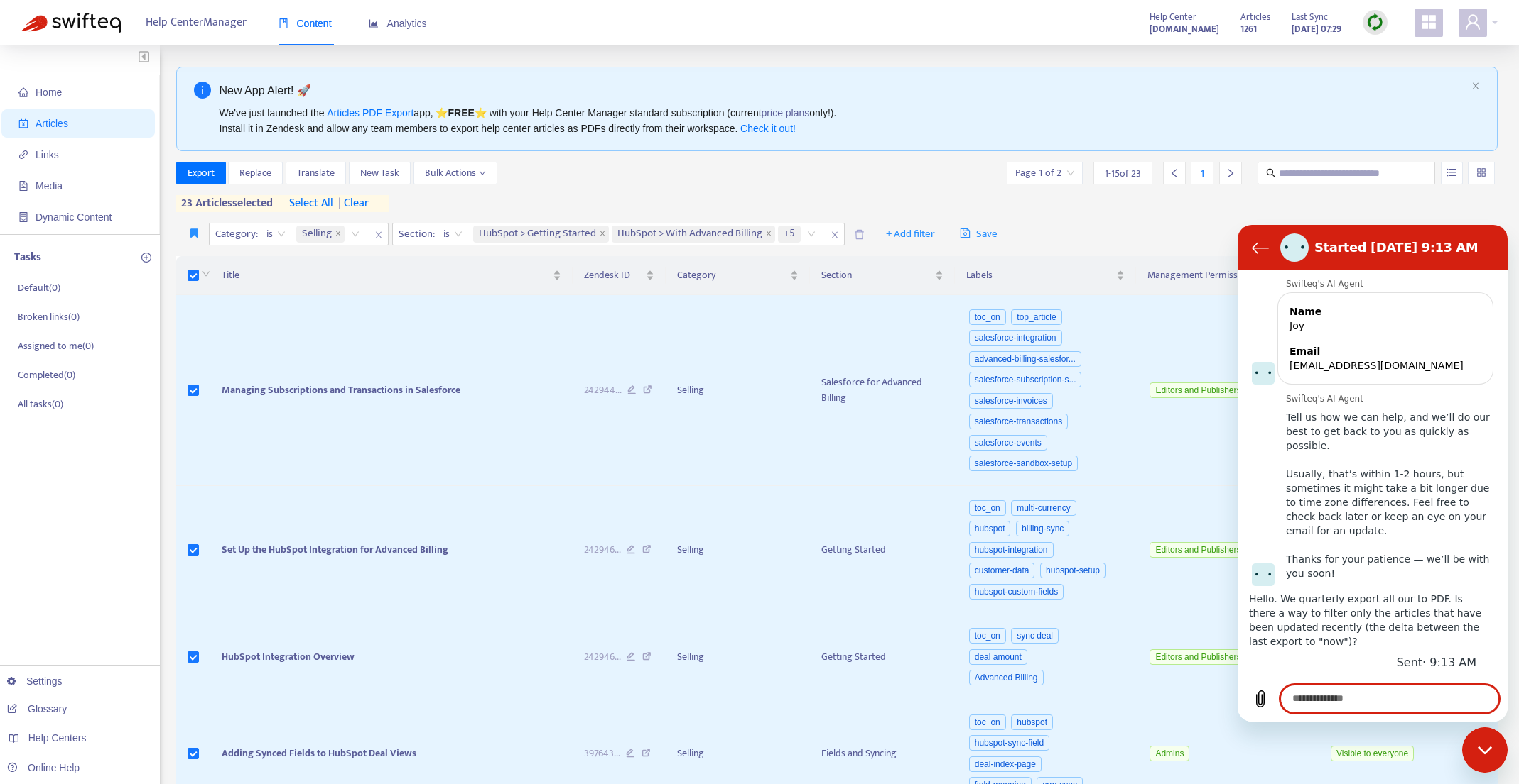
scroll to position [230, 0]
click at [836, 236] on icon "close" at bounding box center [834, 235] width 9 height 9
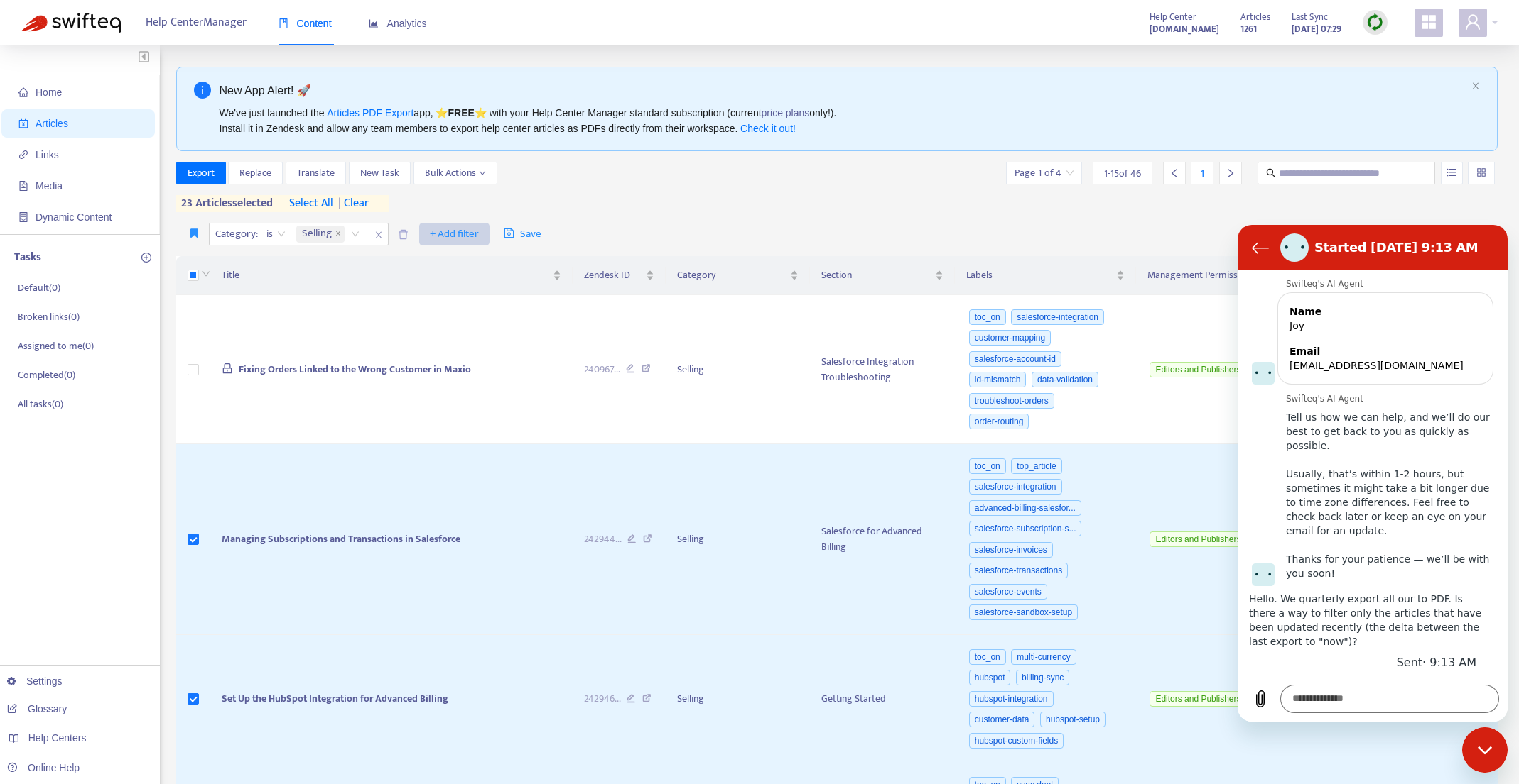
click at [462, 232] on span "+ Add filter" at bounding box center [454, 234] width 49 height 17
click at [466, 329] on span "Section" at bounding box center [475, 331] width 89 height 16
click at [489, 235] on div "Section: All" at bounding box center [446, 234] width 106 height 21
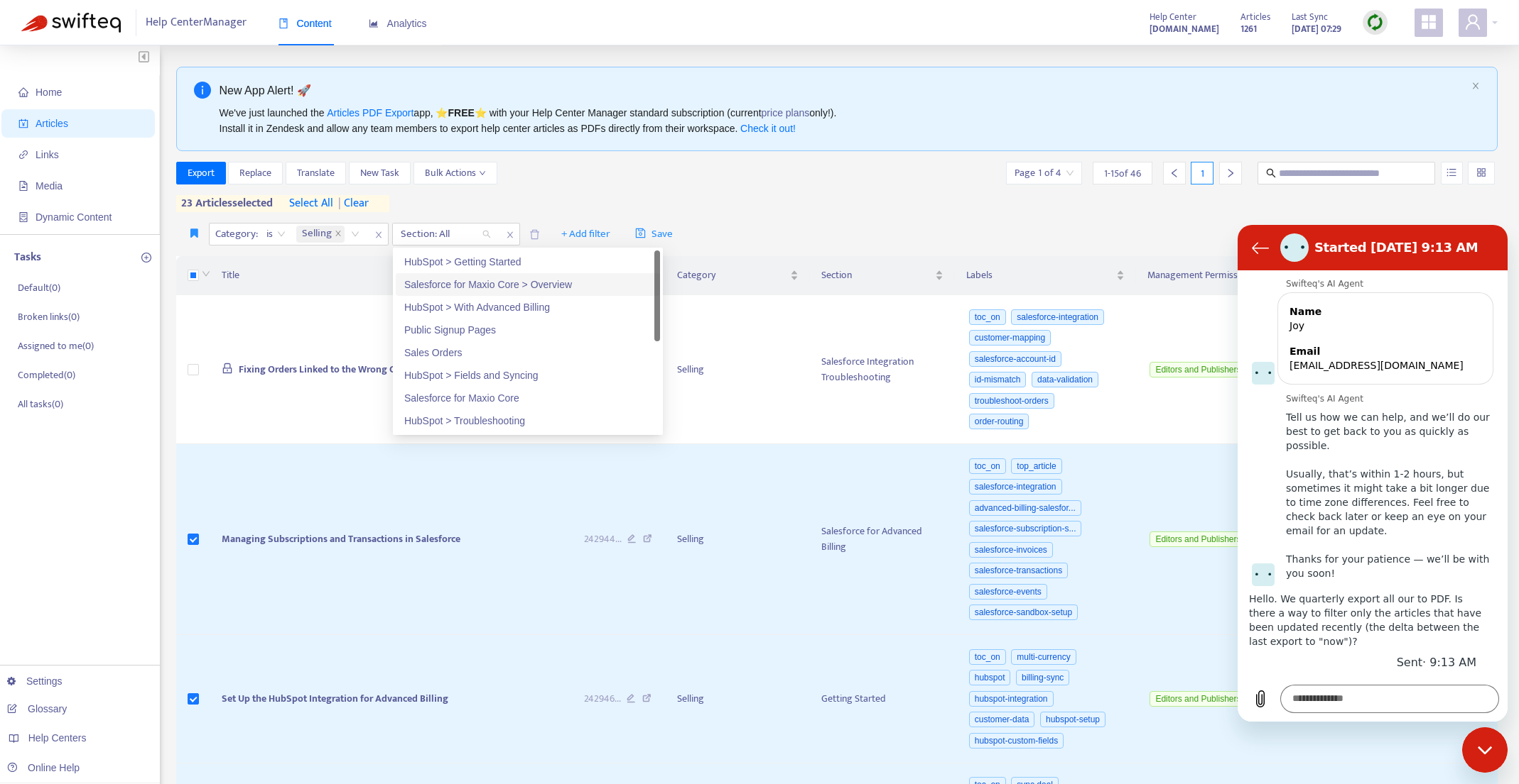
click at [510, 286] on div "Salesforce for Maxio Core > Overview" at bounding box center [527, 285] width 247 height 16
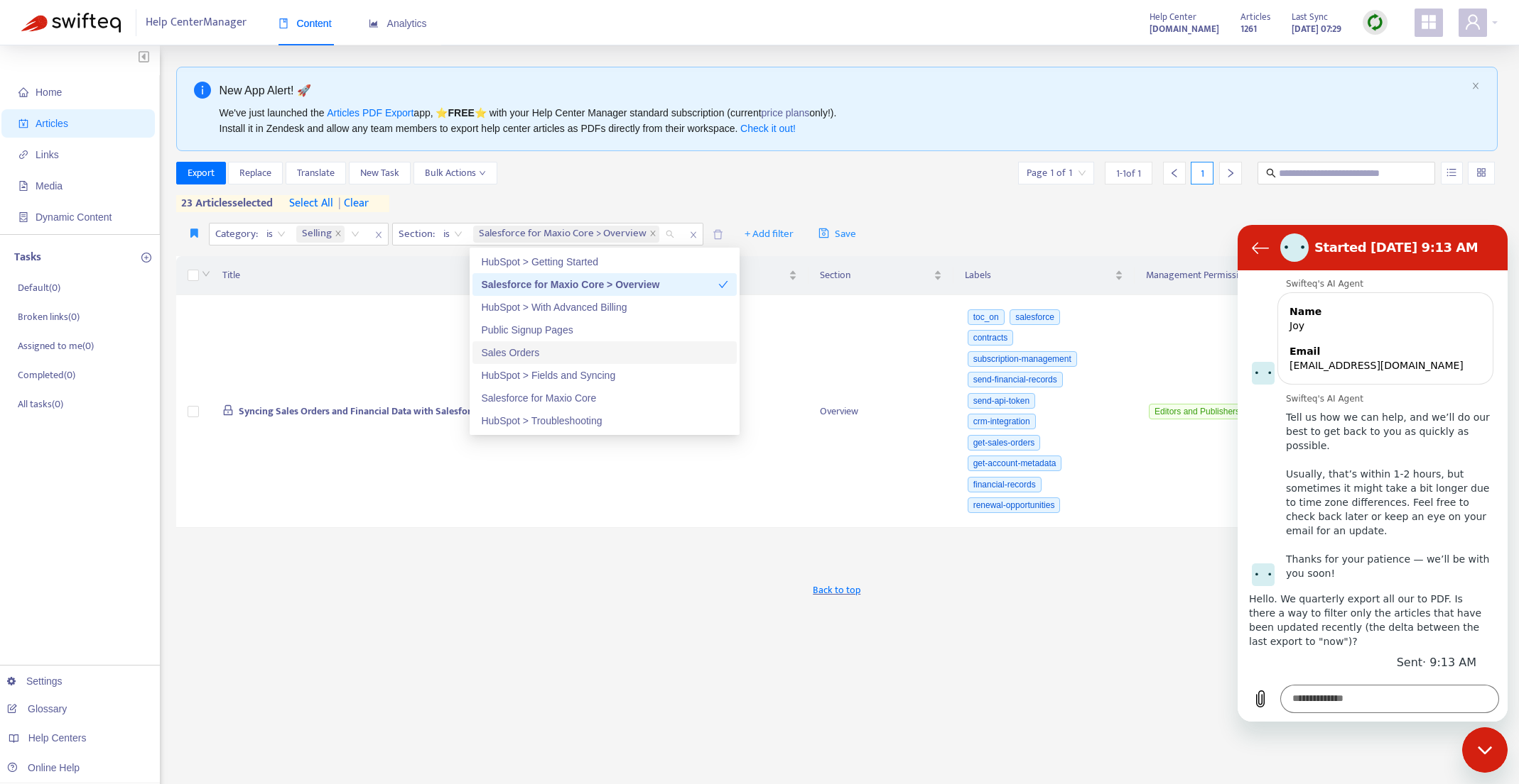
click at [571, 351] on div "Sales Orders" at bounding box center [604, 353] width 247 height 16
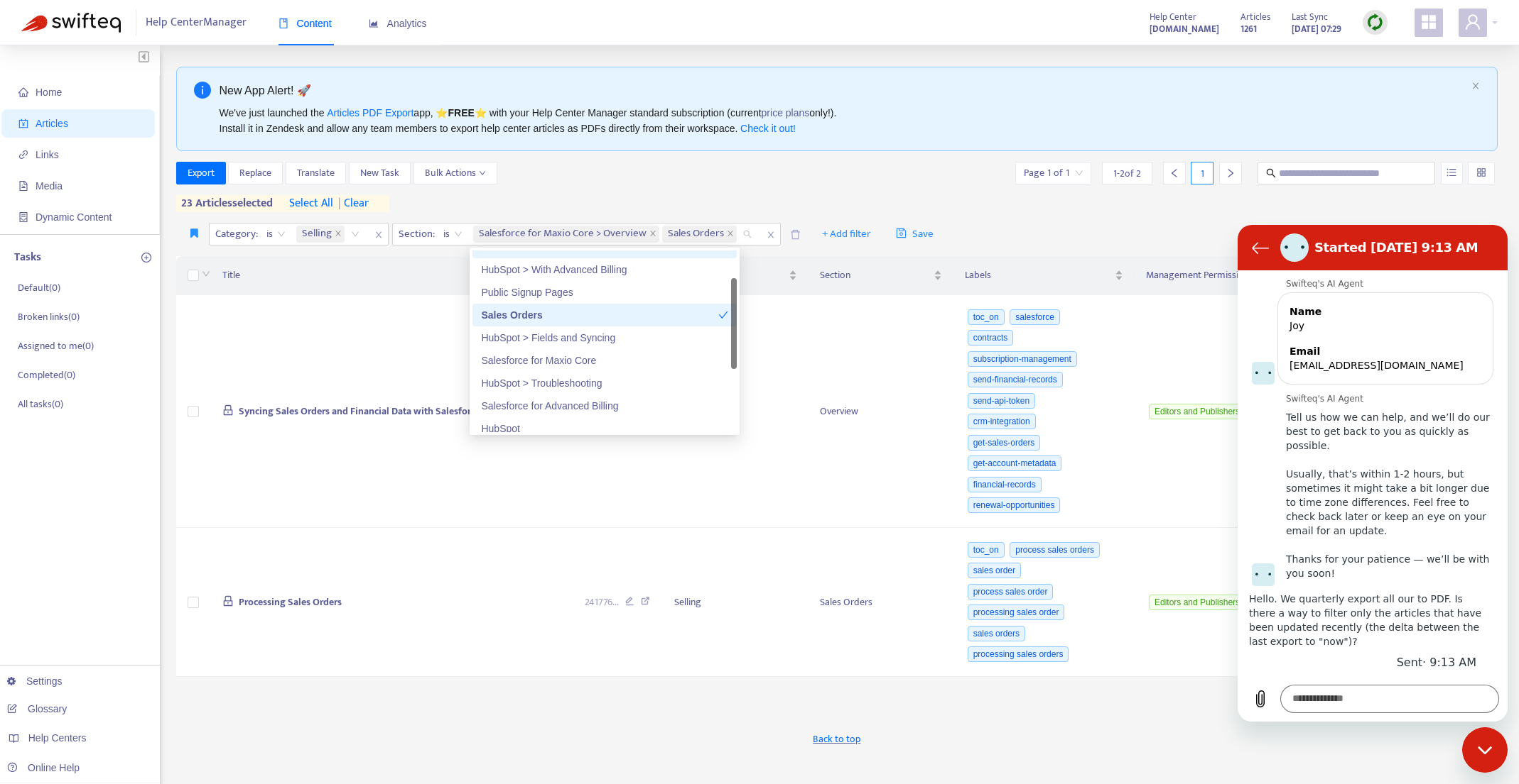
scroll to position [41, 0]
click at [571, 357] on div "Salesforce for Maxio Core" at bounding box center [604, 358] width 247 height 16
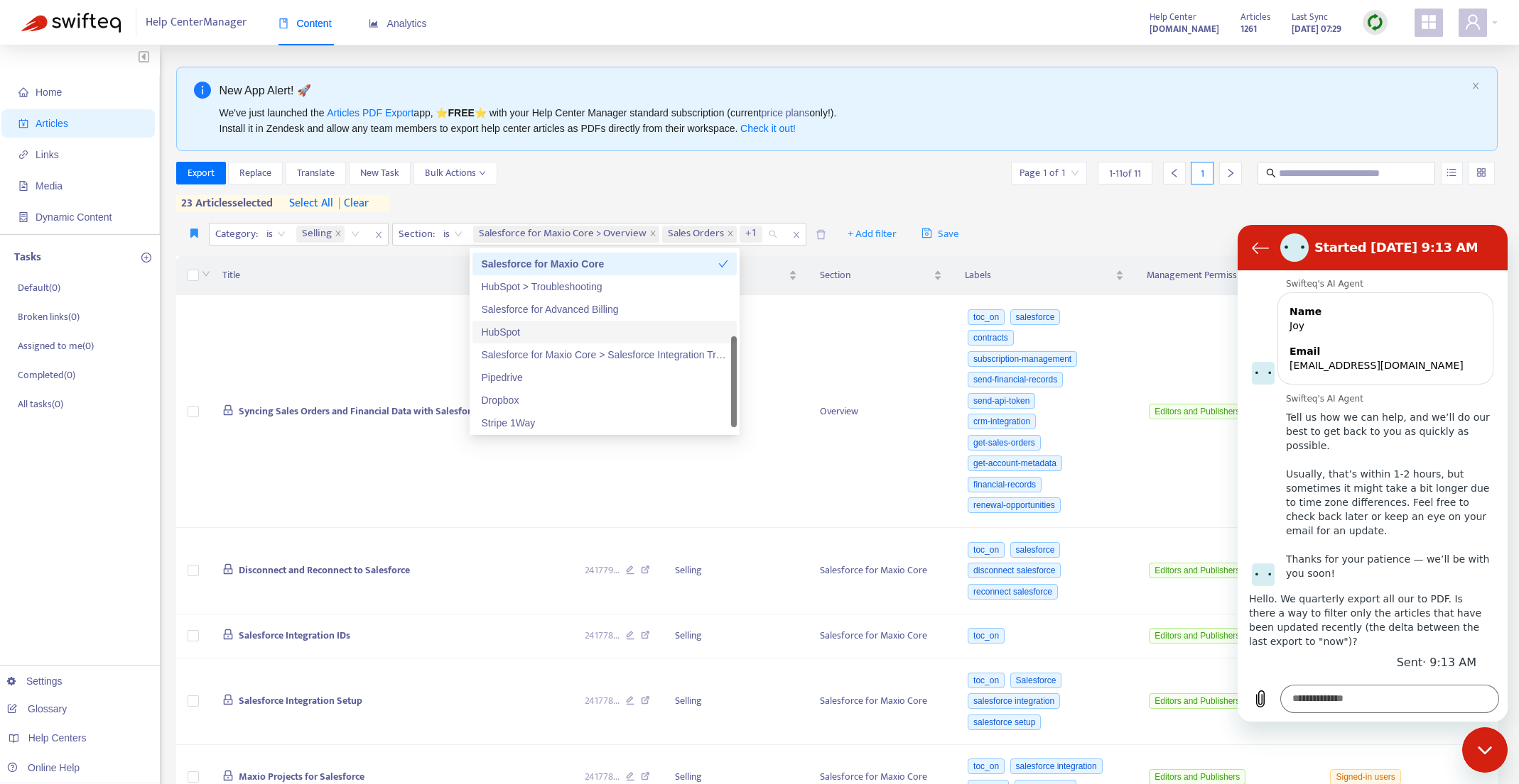
scroll to position [136, 0]
click at [576, 353] on div "Salesforce for Maxio Core > Salesforce Integration Troubleshooting" at bounding box center [604, 353] width 247 height 16
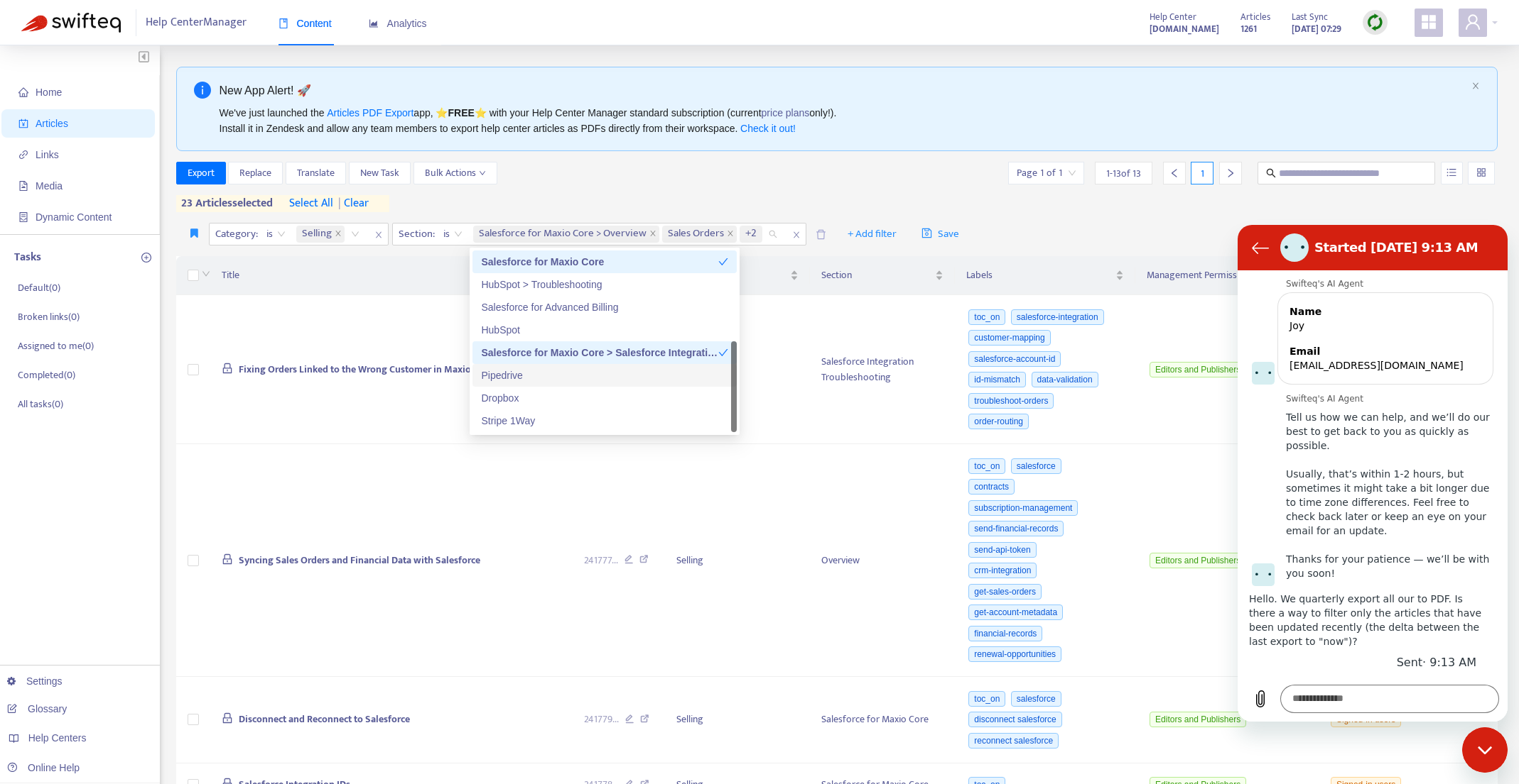
click at [566, 378] on div "Pipedrive" at bounding box center [604, 376] width 247 height 16
click at [564, 395] on div "Dropbox" at bounding box center [604, 398] width 247 height 16
click at [569, 423] on div "Stripe 1Way" at bounding box center [604, 421] width 247 height 16
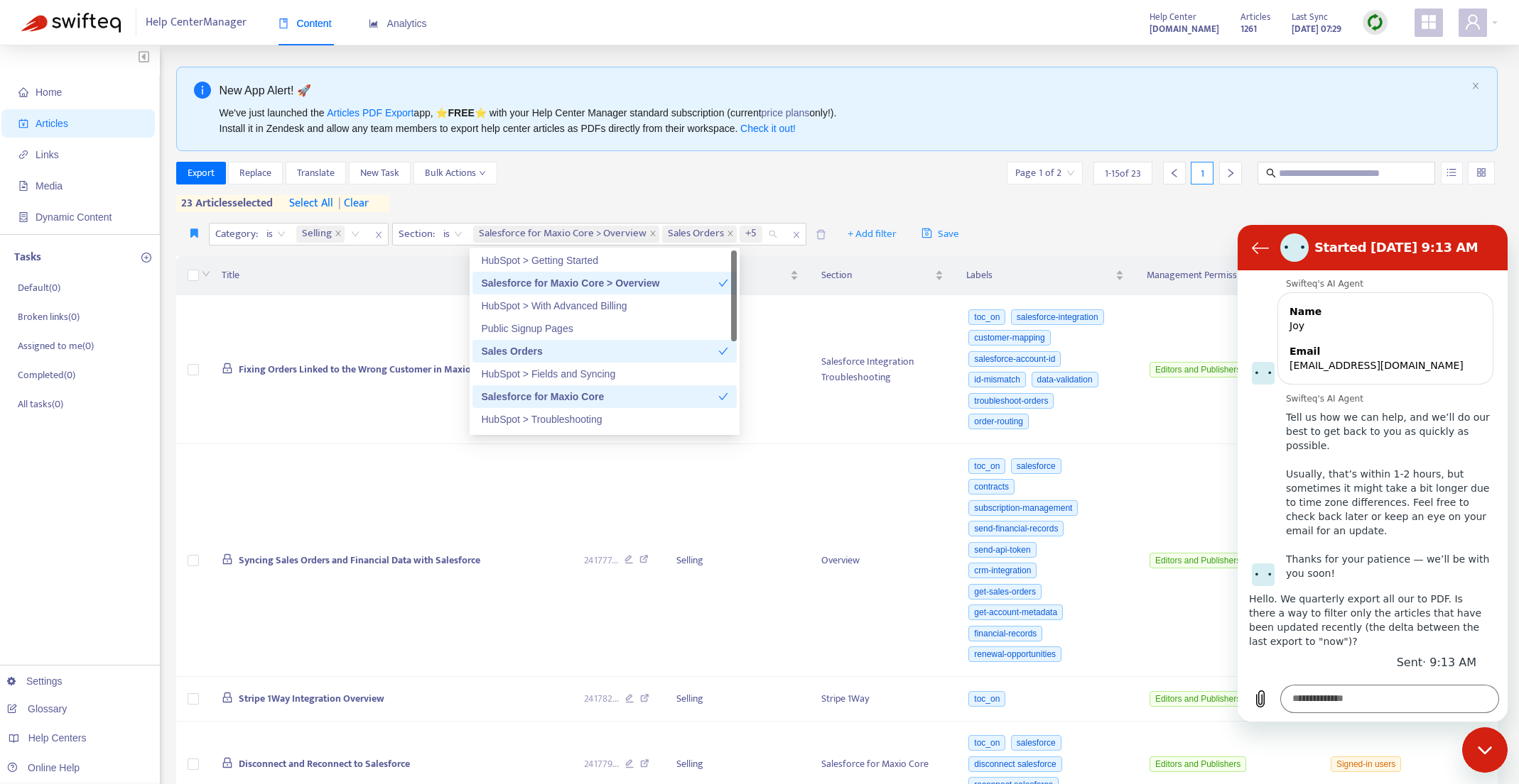
scroll to position [0, 0]
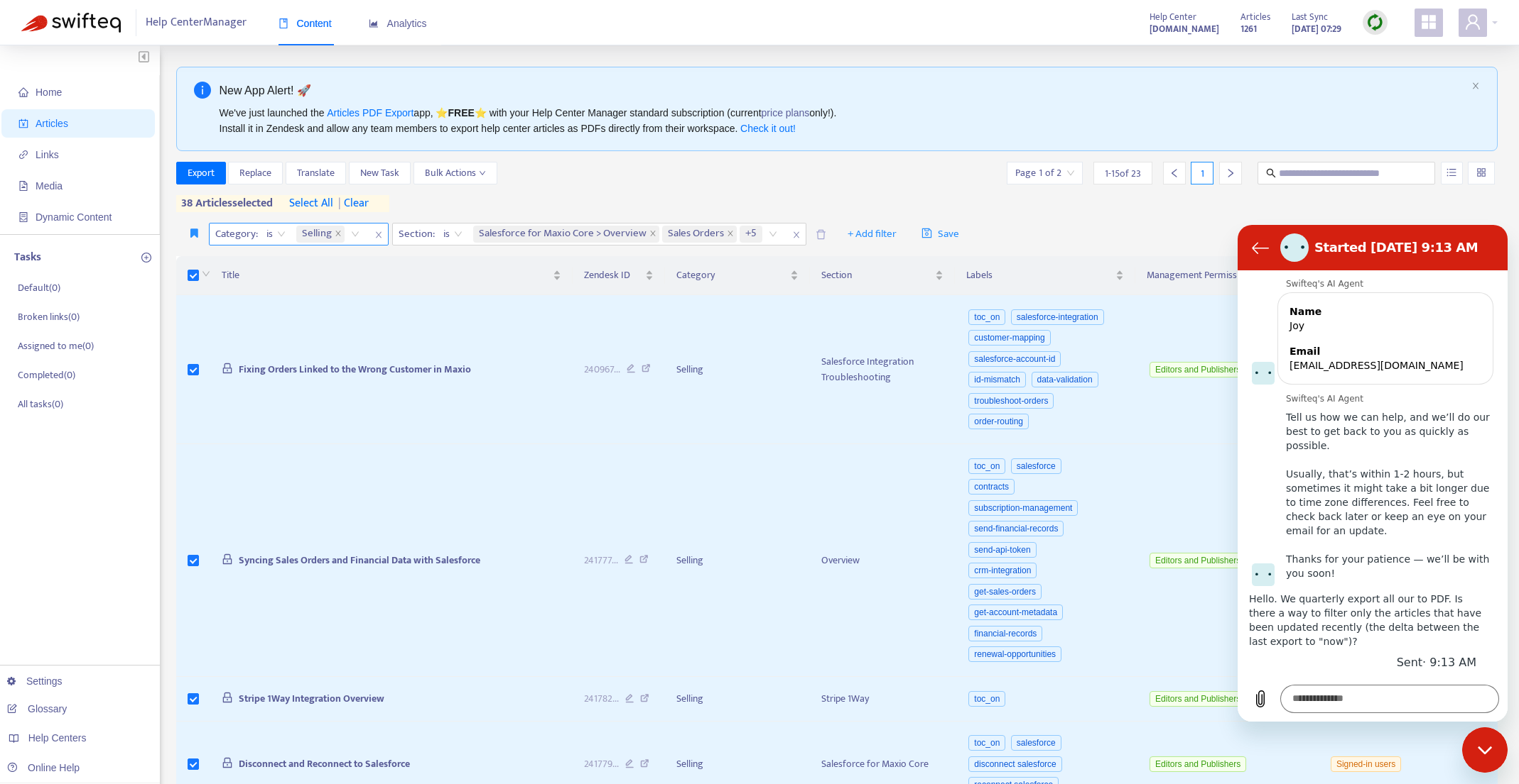
click at [365, 203] on span "| clear" at bounding box center [351, 203] width 36 height 17
click at [321, 203] on span "select all" at bounding box center [311, 203] width 44 height 17
click at [198, 172] on span "Export" at bounding box center [201, 174] width 27 height 16
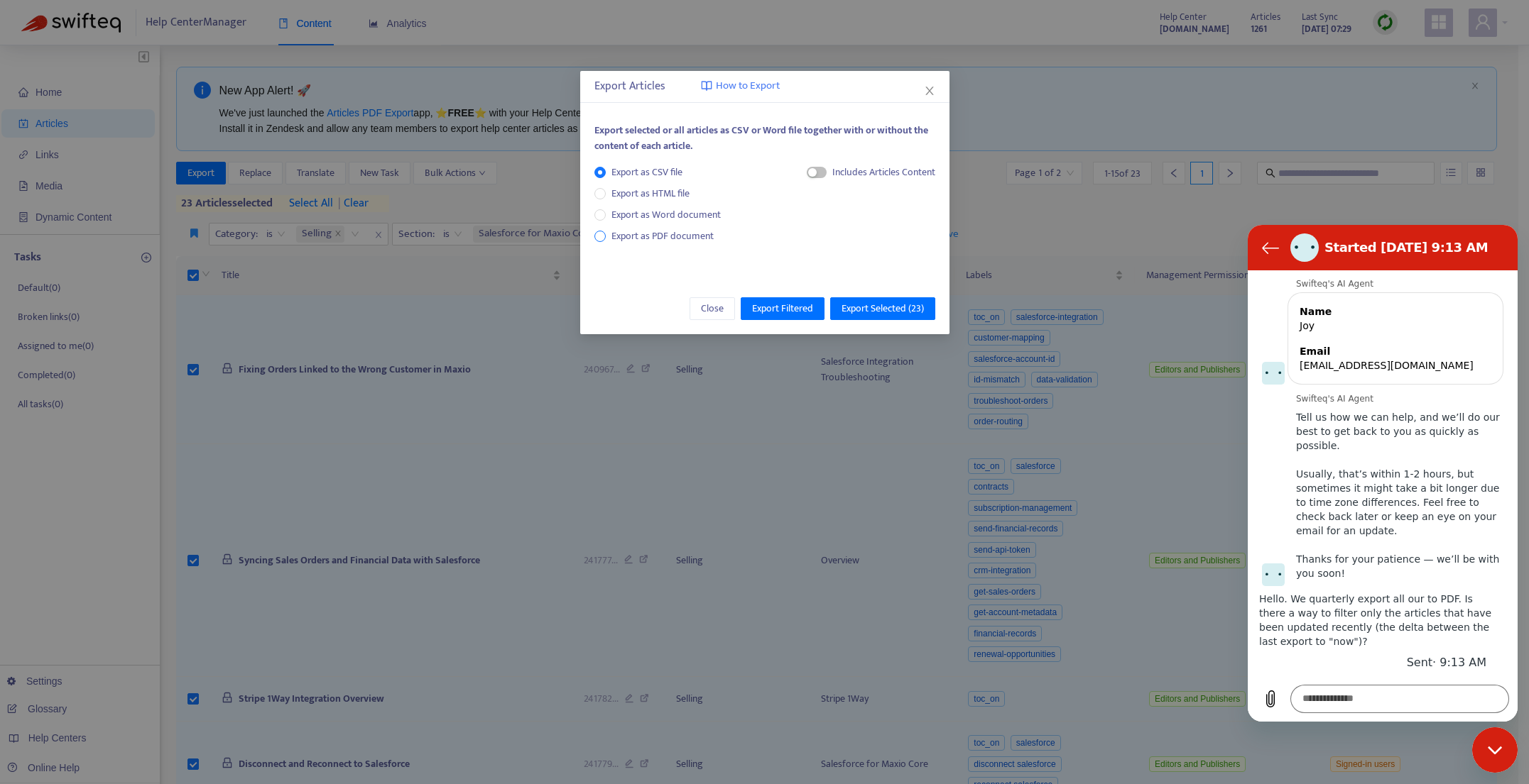
click at [631, 233] on span "Export as PDF document" at bounding box center [663, 236] width 102 height 16
drag, startPoint x: 906, startPoint y: 306, endPoint x: 888, endPoint y: 303, distance: 18.2
click at [906, 306] on span "Export Selected ( 23 )" at bounding box center [882, 309] width 82 height 16
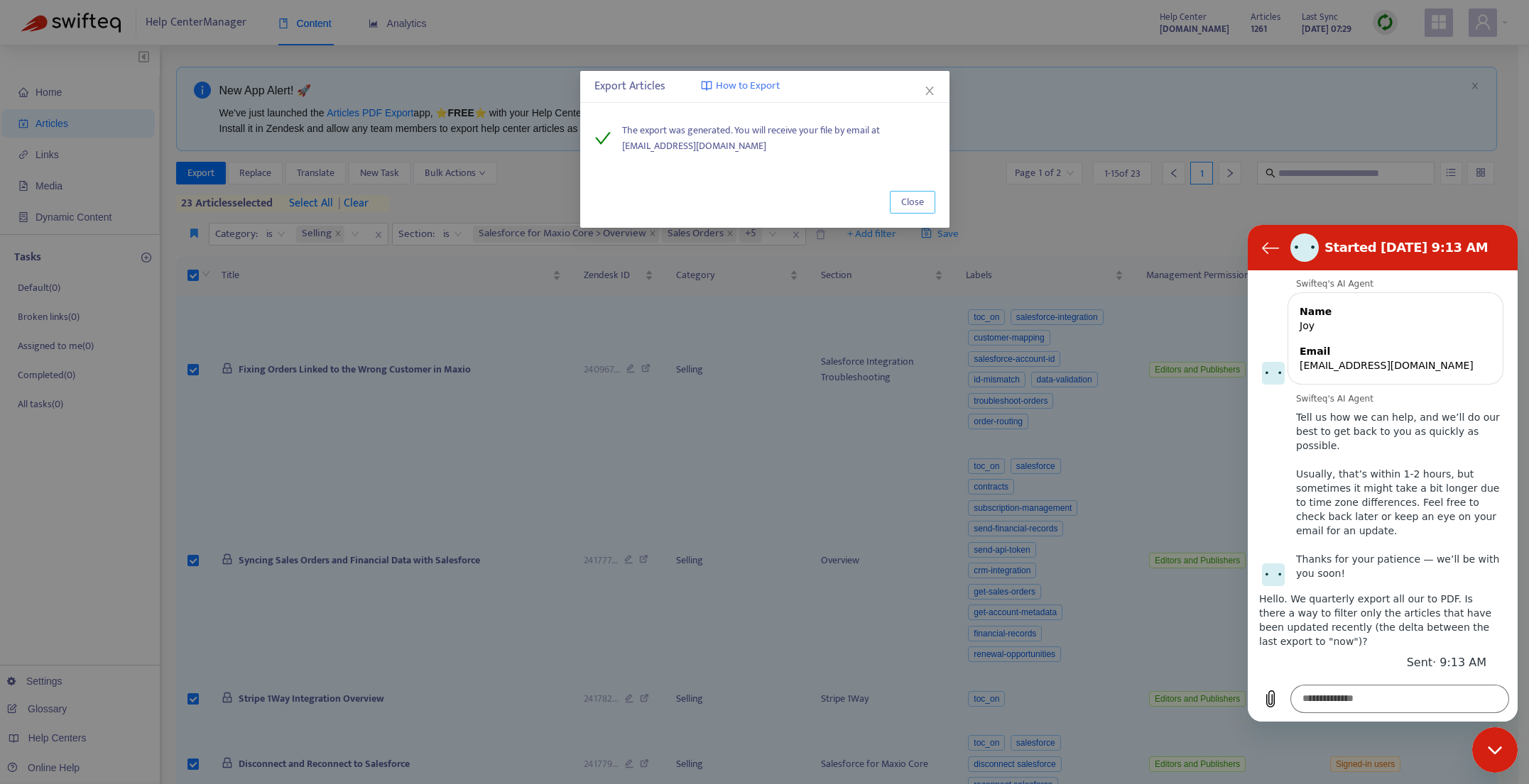
drag, startPoint x: 909, startPoint y: 205, endPoint x: 870, endPoint y: 204, distance: 39.0
click at [909, 205] on span "Close" at bounding box center [912, 203] width 23 height 16
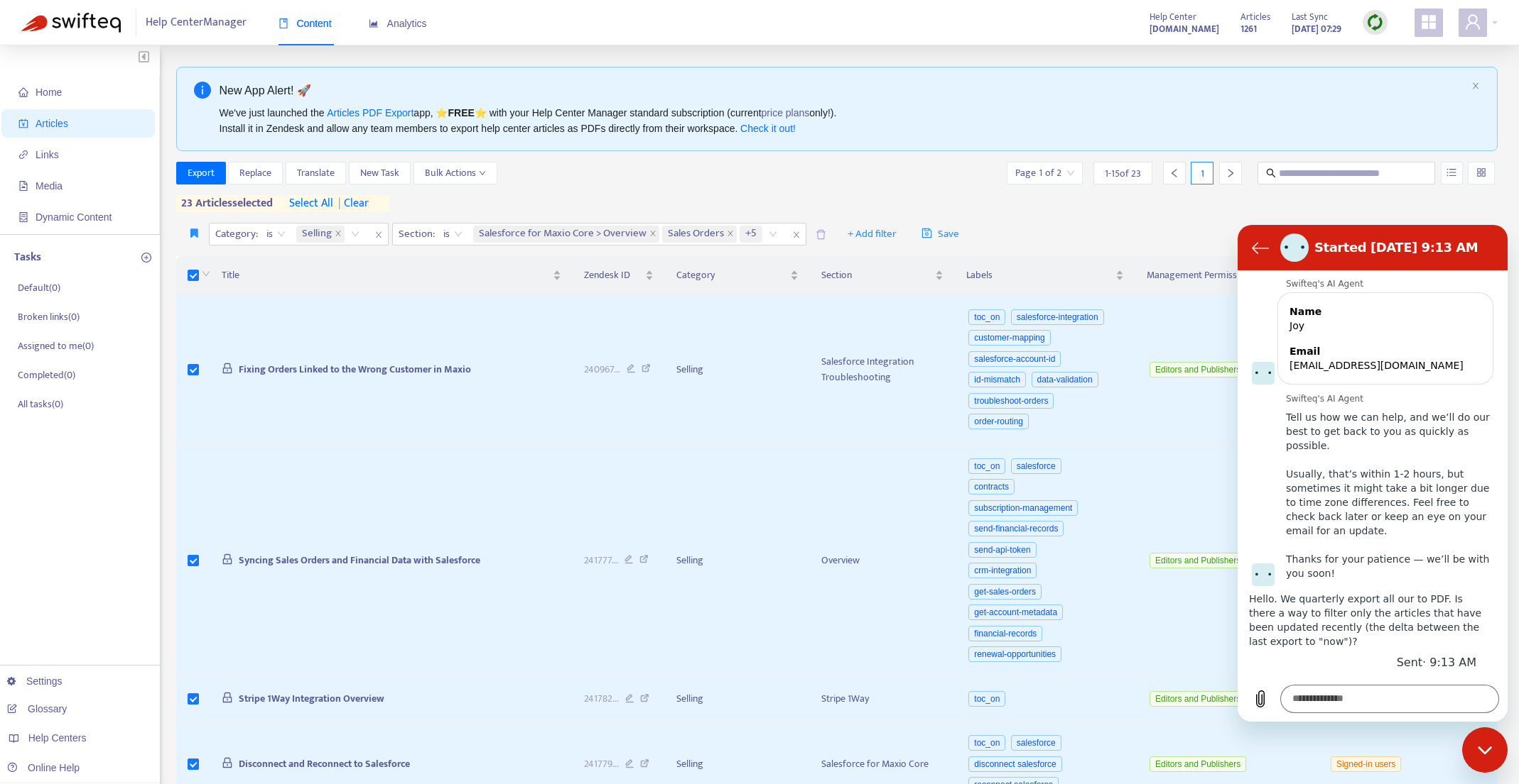
drag, startPoint x: 796, startPoint y: 235, endPoint x: 784, endPoint y: 232, distance: 12.4
click at [796, 235] on span "close" at bounding box center [795, 235] width 18 height 17
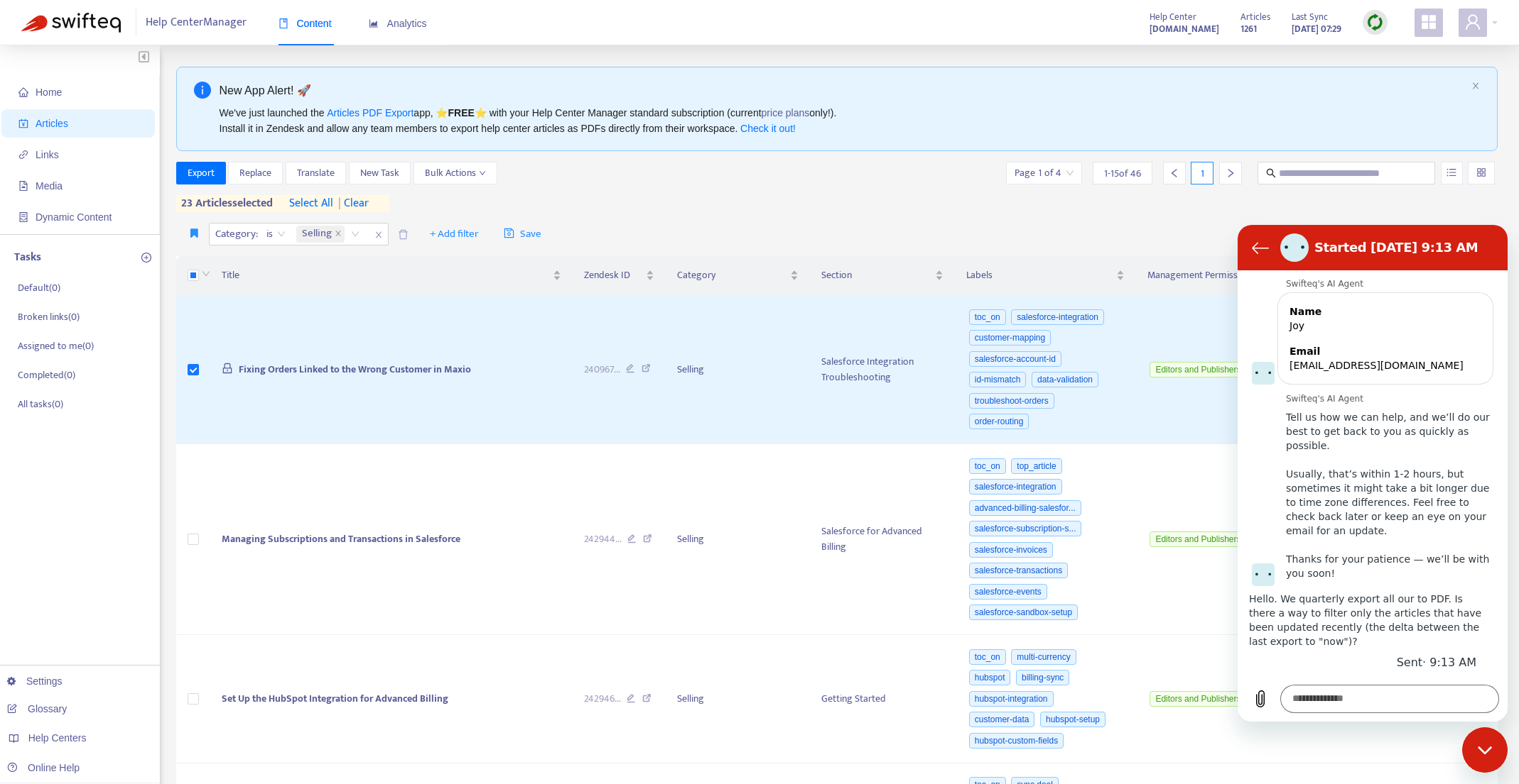
click at [337, 235] on icon "close" at bounding box center [337, 234] width 5 height 5
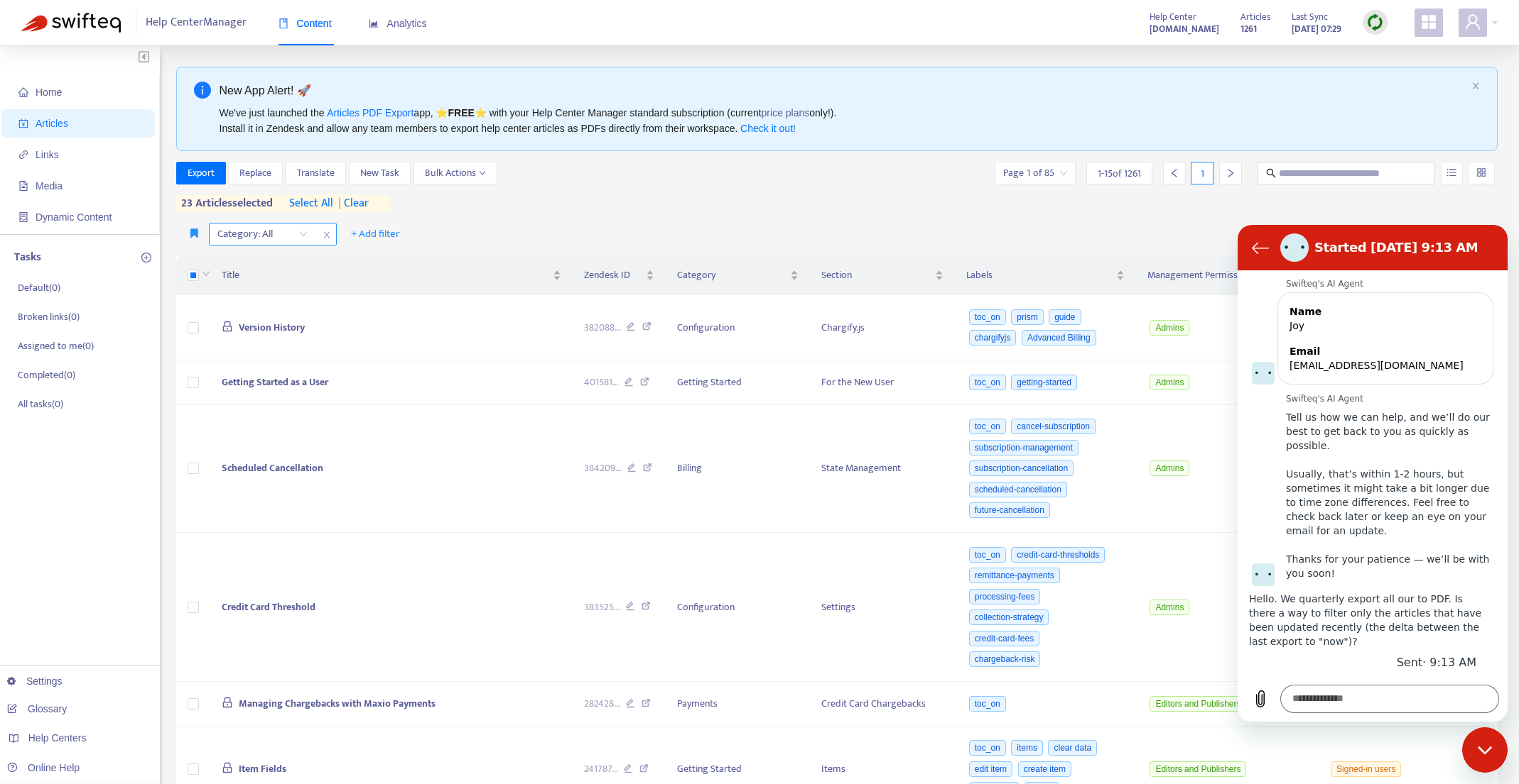
click at [311, 234] on div "Category: All" at bounding box center [263, 234] width 106 height 21
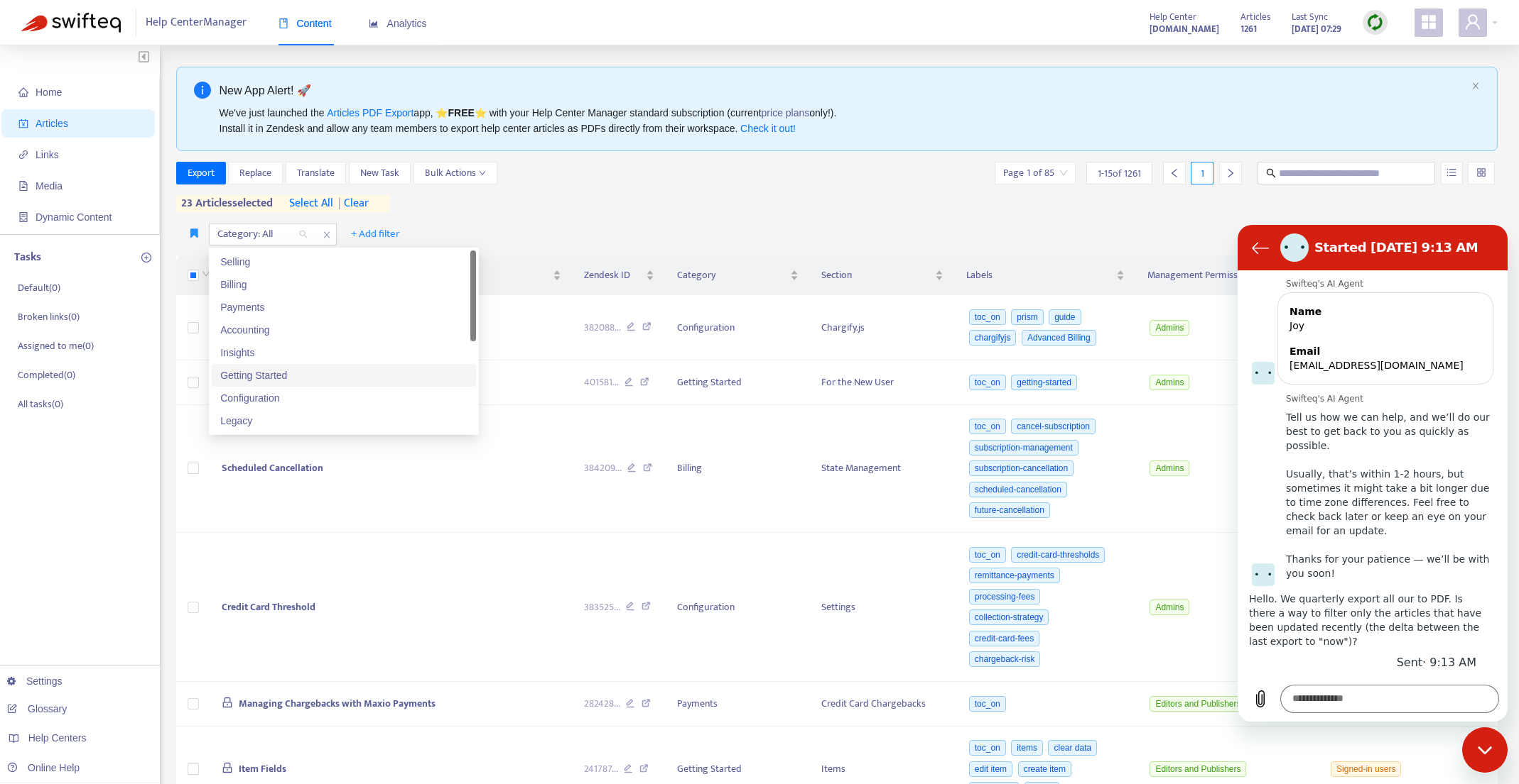
click at [338, 377] on div "Getting Started" at bounding box center [343, 376] width 247 height 16
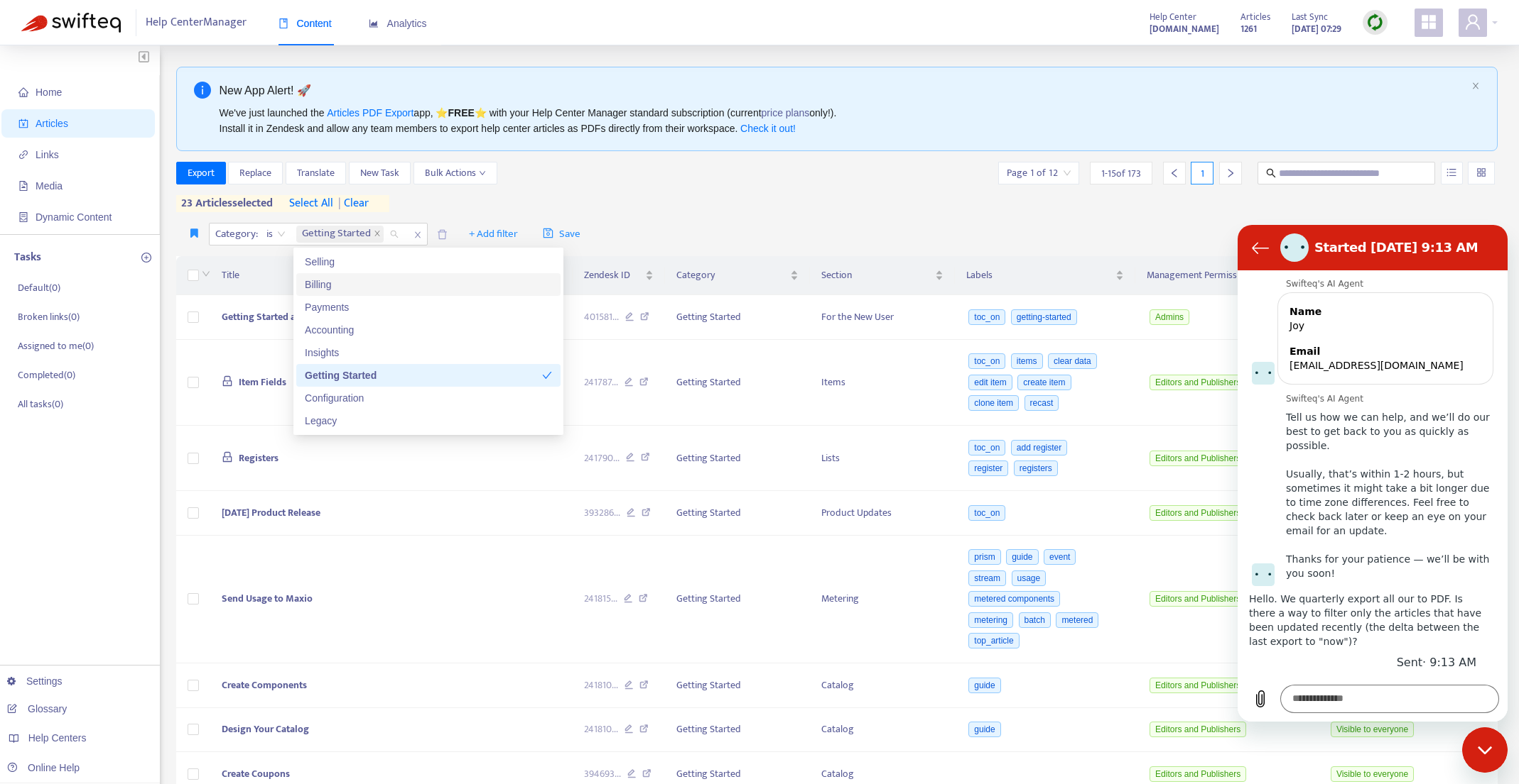
click at [756, 204] on div "Export Replace Translate New Task Bulk Actions Page 1 of 12 1 - 15 of 173 1 23 …" at bounding box center [836, 187] width 1322 height 50
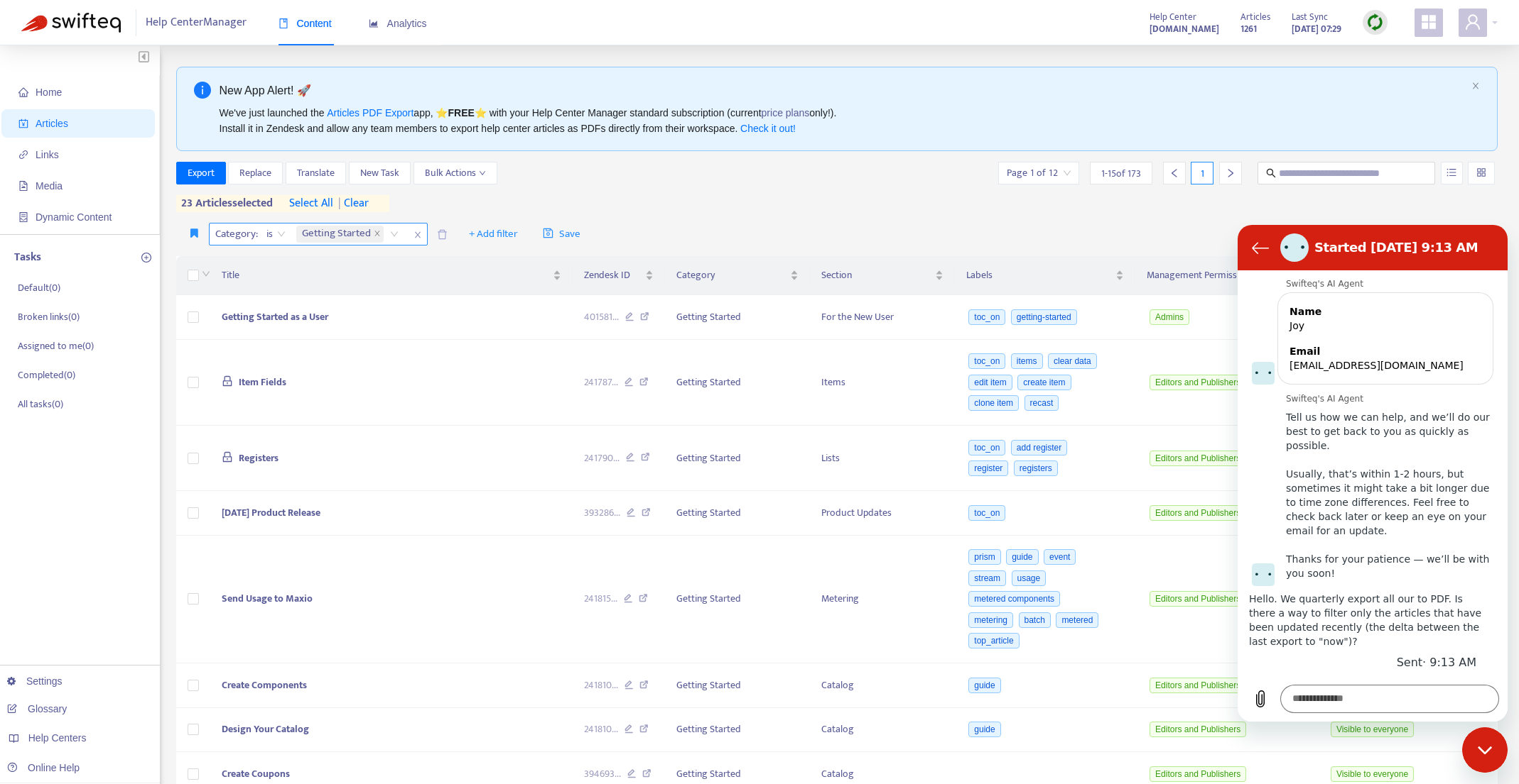
click at [361, 203] on span "| clear" at bounding box center [351, 203] width 36 height 17
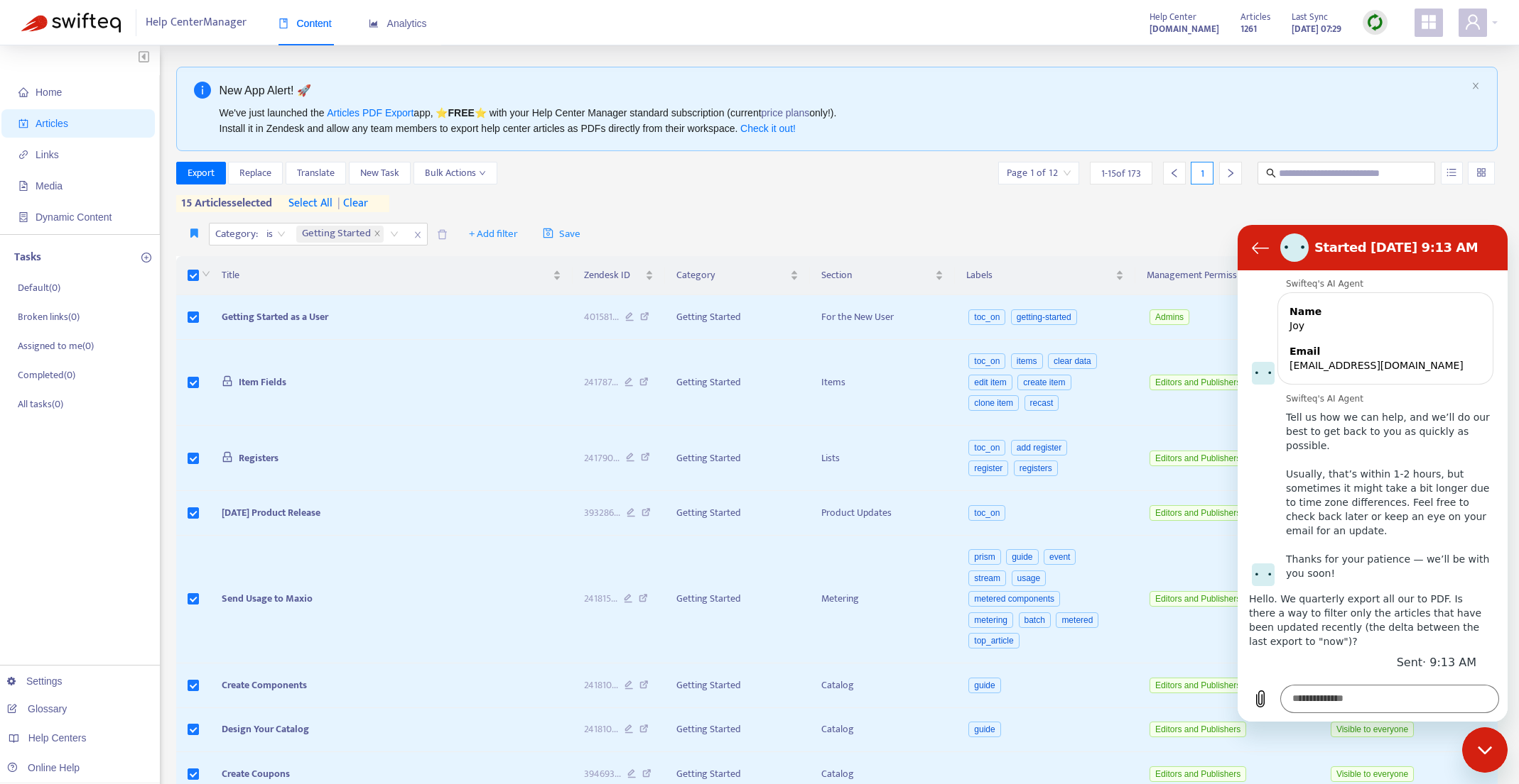
click at [317, 201] on span "select all" at bounding box center [311, 203] width 44 height 17
click at [206, 171] on span "Export" at bounding box center [201, 174] width 27 height 16
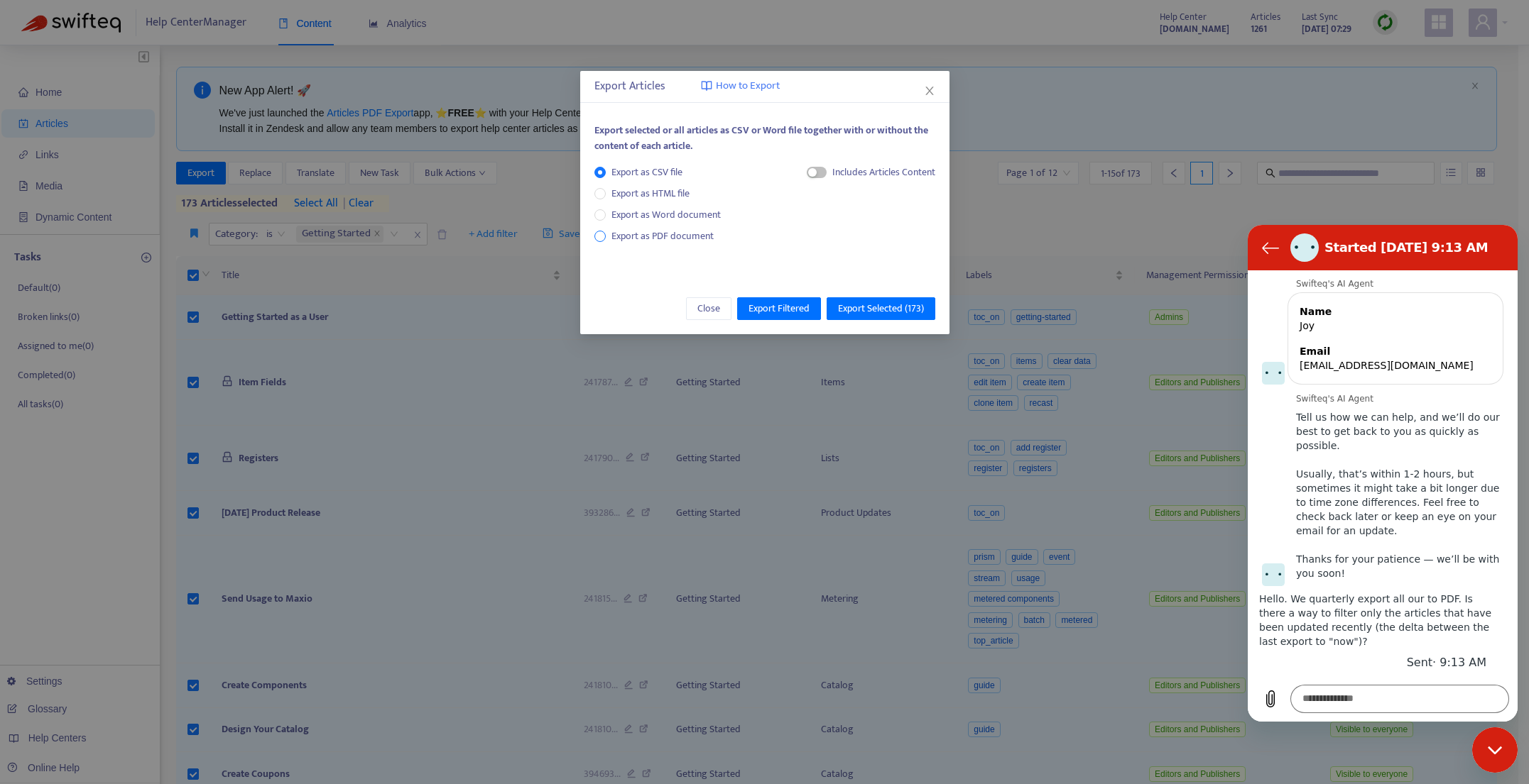
click at [665, 229] on span "Export as PDF document" at bounding box center [663, 236] width 102 height 16
click at [880, 306] on span "Export Selected ( 173 )" at bounding box center [881, 309] width 86 height 16
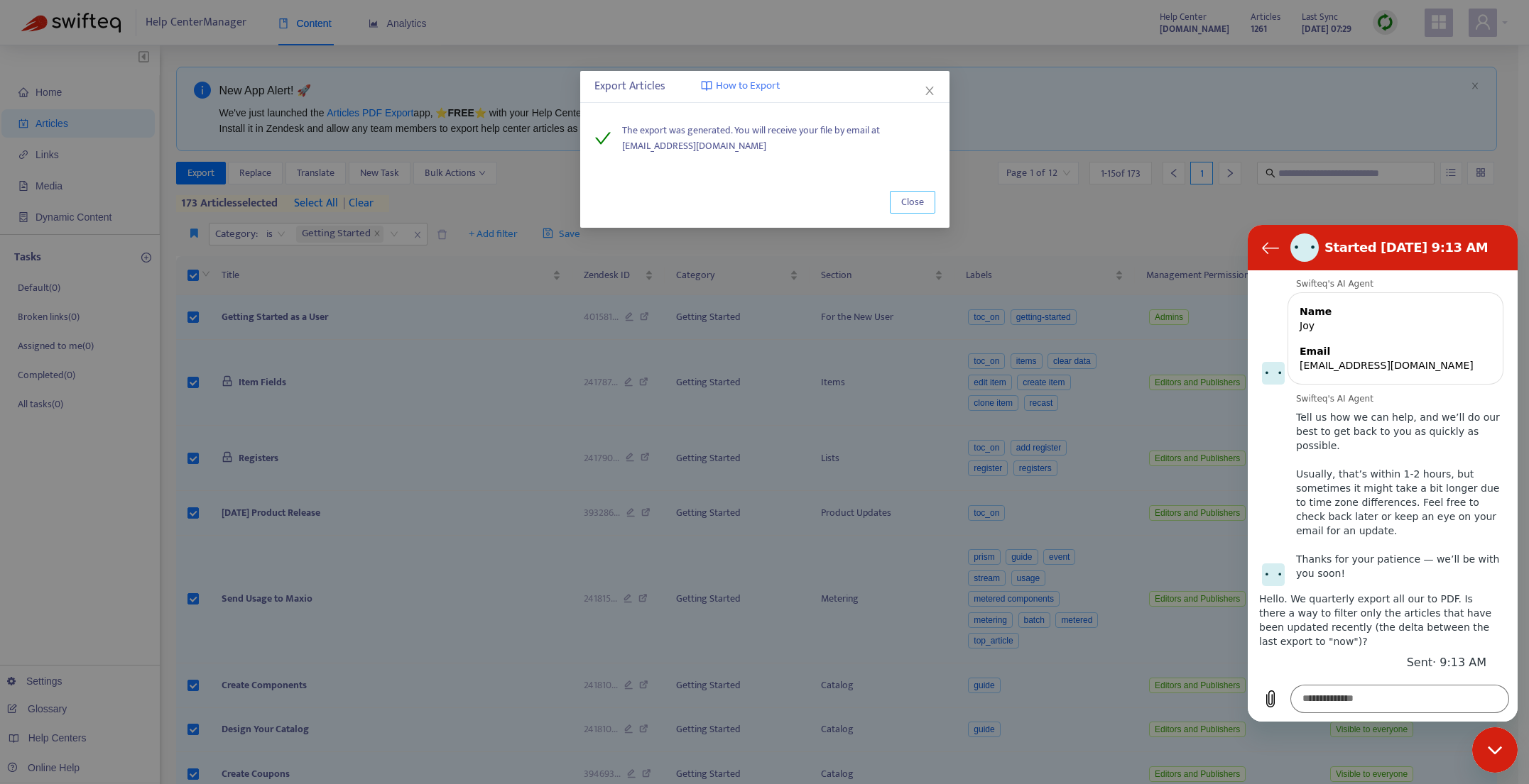
click at [913, 201] on span "Close" at bounding box center [912, 203] width 23 height 16
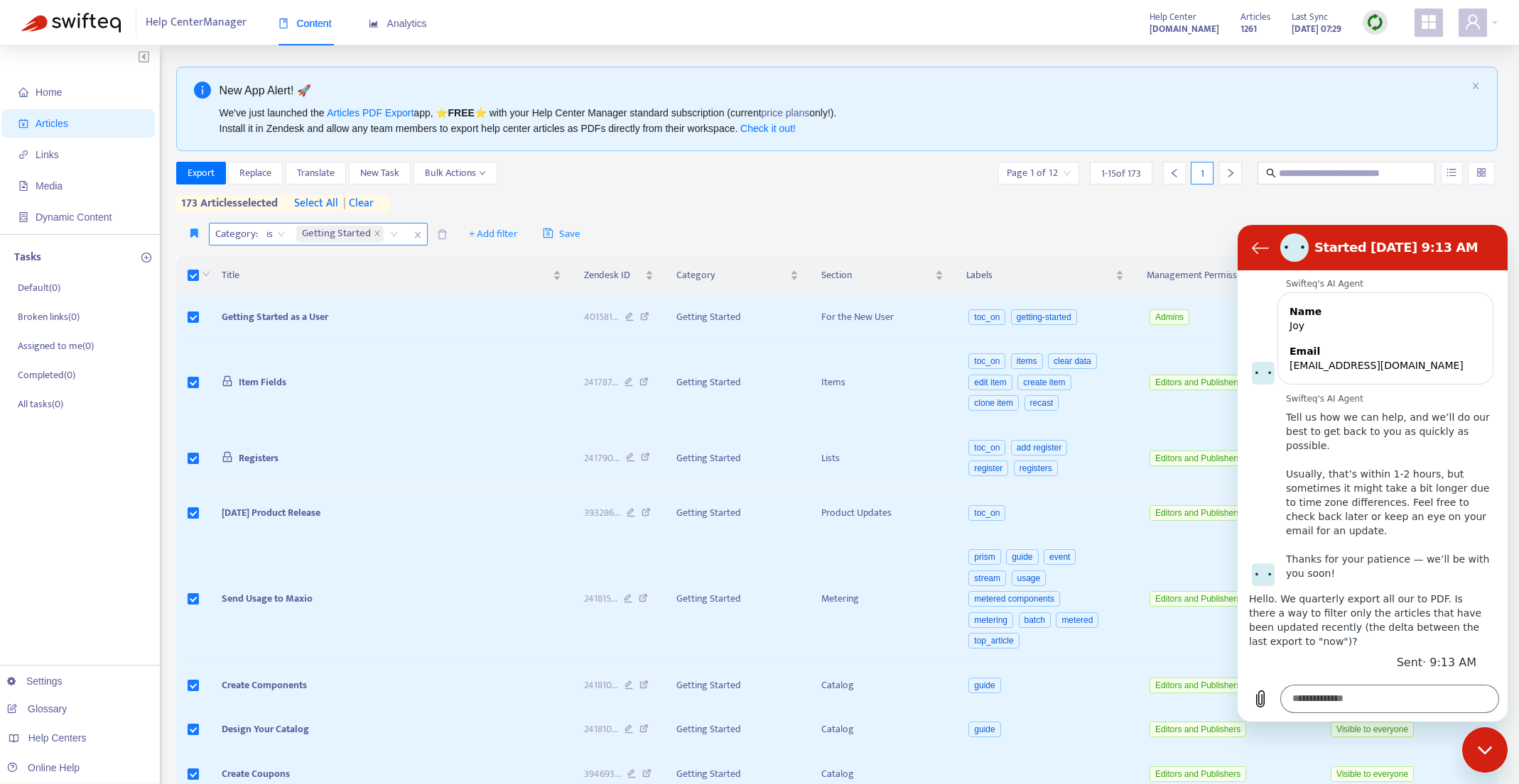
click at [370, 203] on span "| clear" at bounding box center [356, 203] width 36 height 17
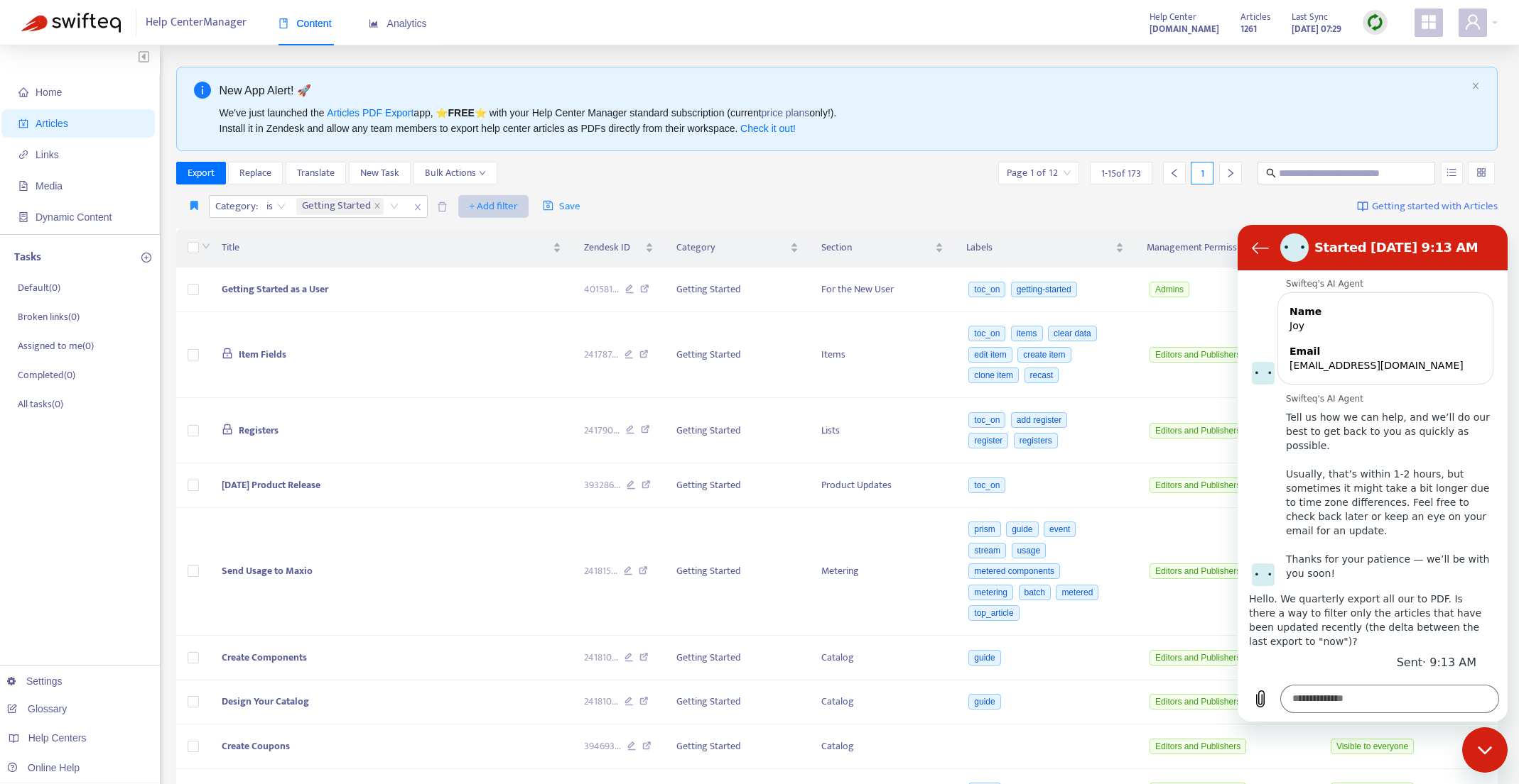
click at [376, 207] on icon "close" at bounding box center [377, 206] width 7 height 7
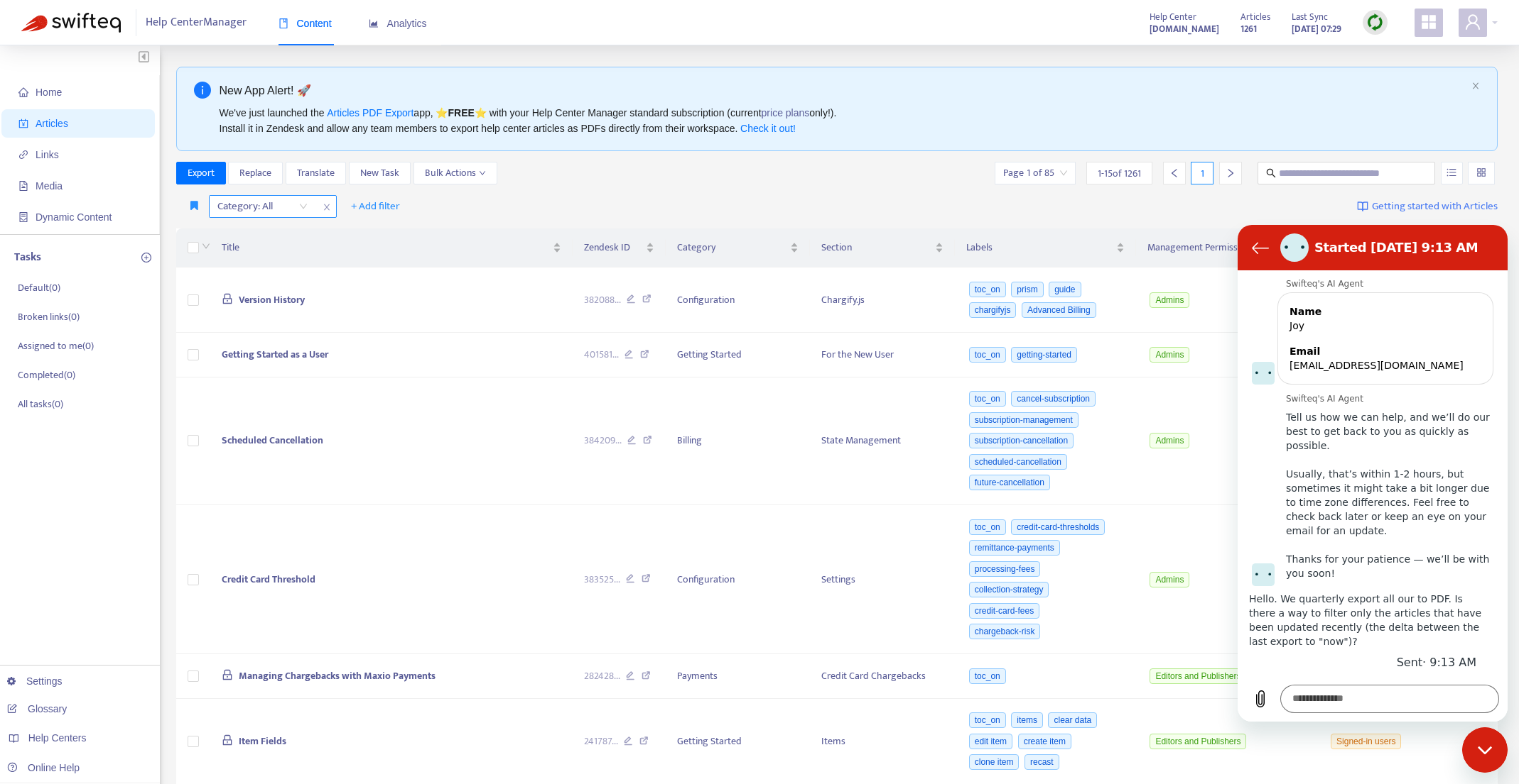
click at [302, 207] on div "Category: All" at bounding box center [263, 206] width 106 height 21
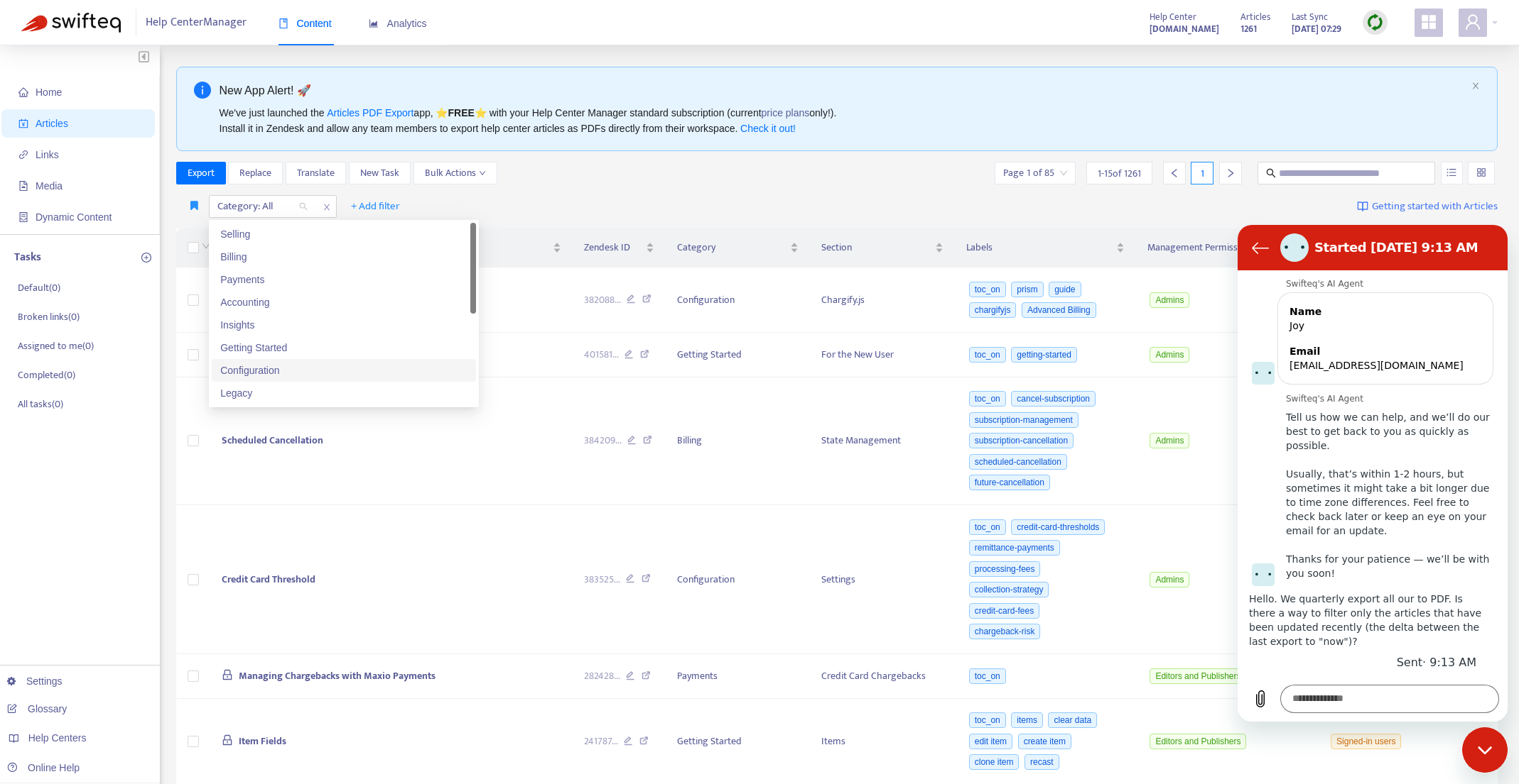
scroll to position [23, 0]
click at [321, 394] on div "Internal-Only Content" at bounding box center [343, 393] width 247 height 16
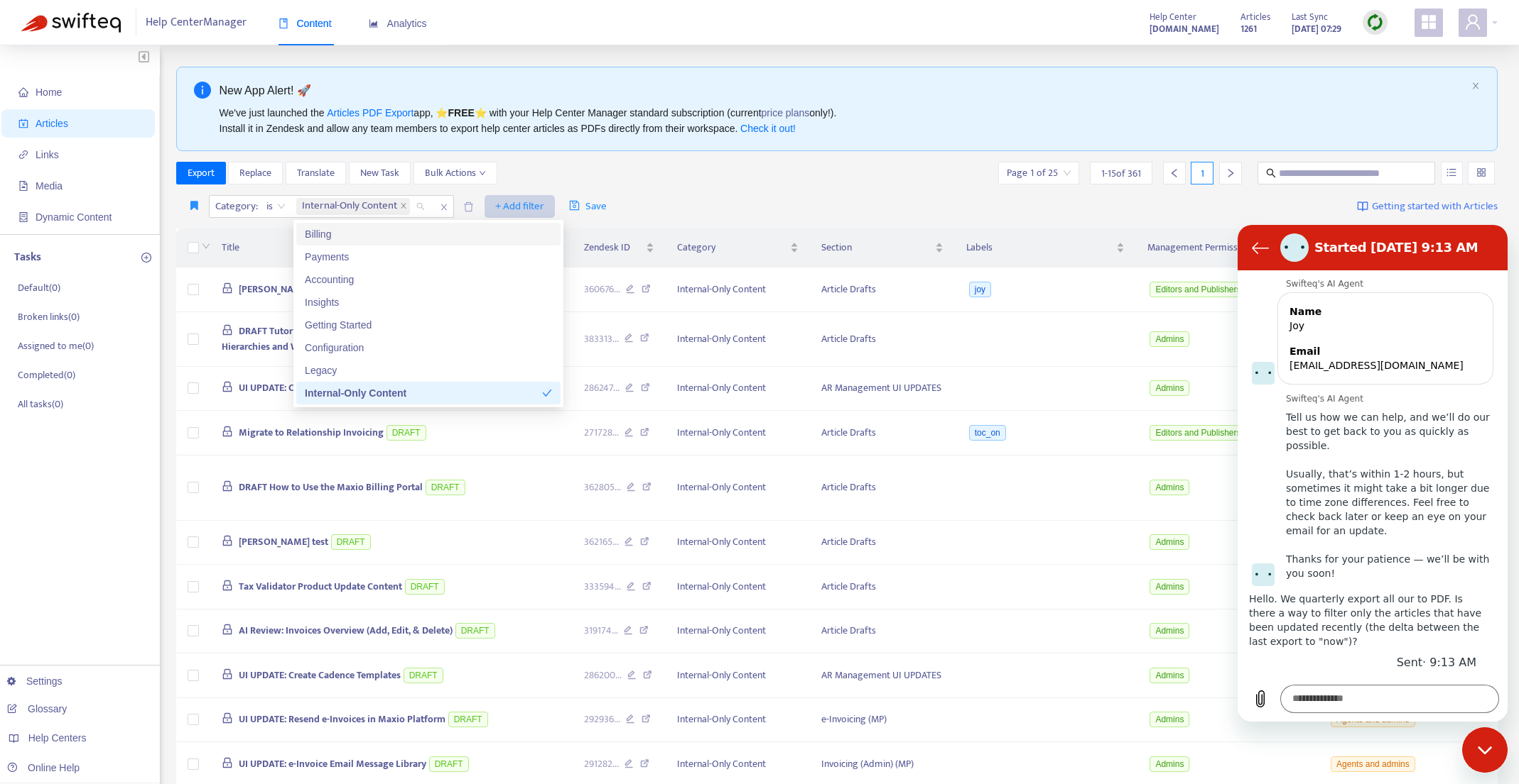
click at [524, 203] on span "+ Add filter" at bounding box center [519, 206] width 49 height 17
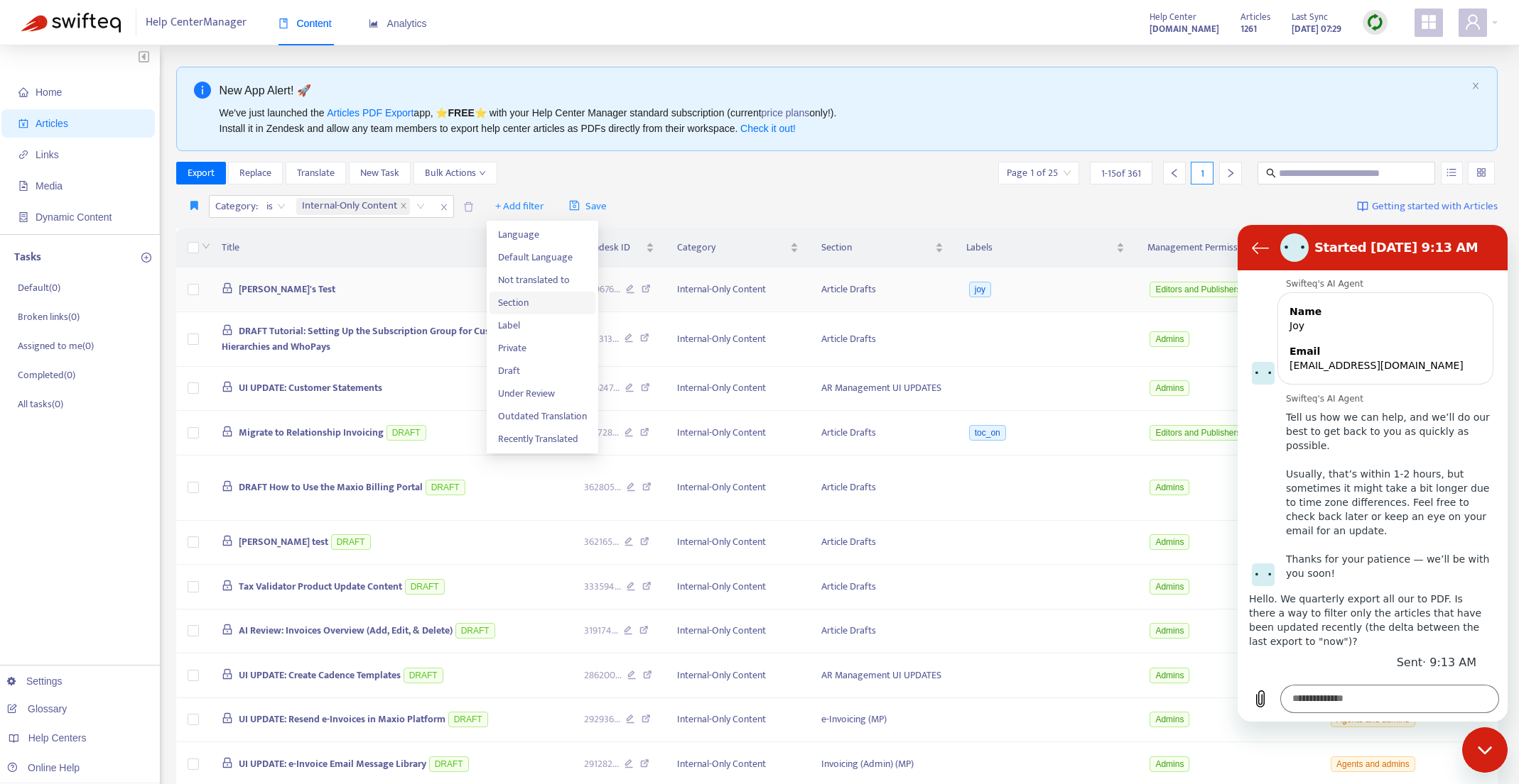
click at [512, 304] on span "Section" at bounding box center [542, 304] width 89 height 16
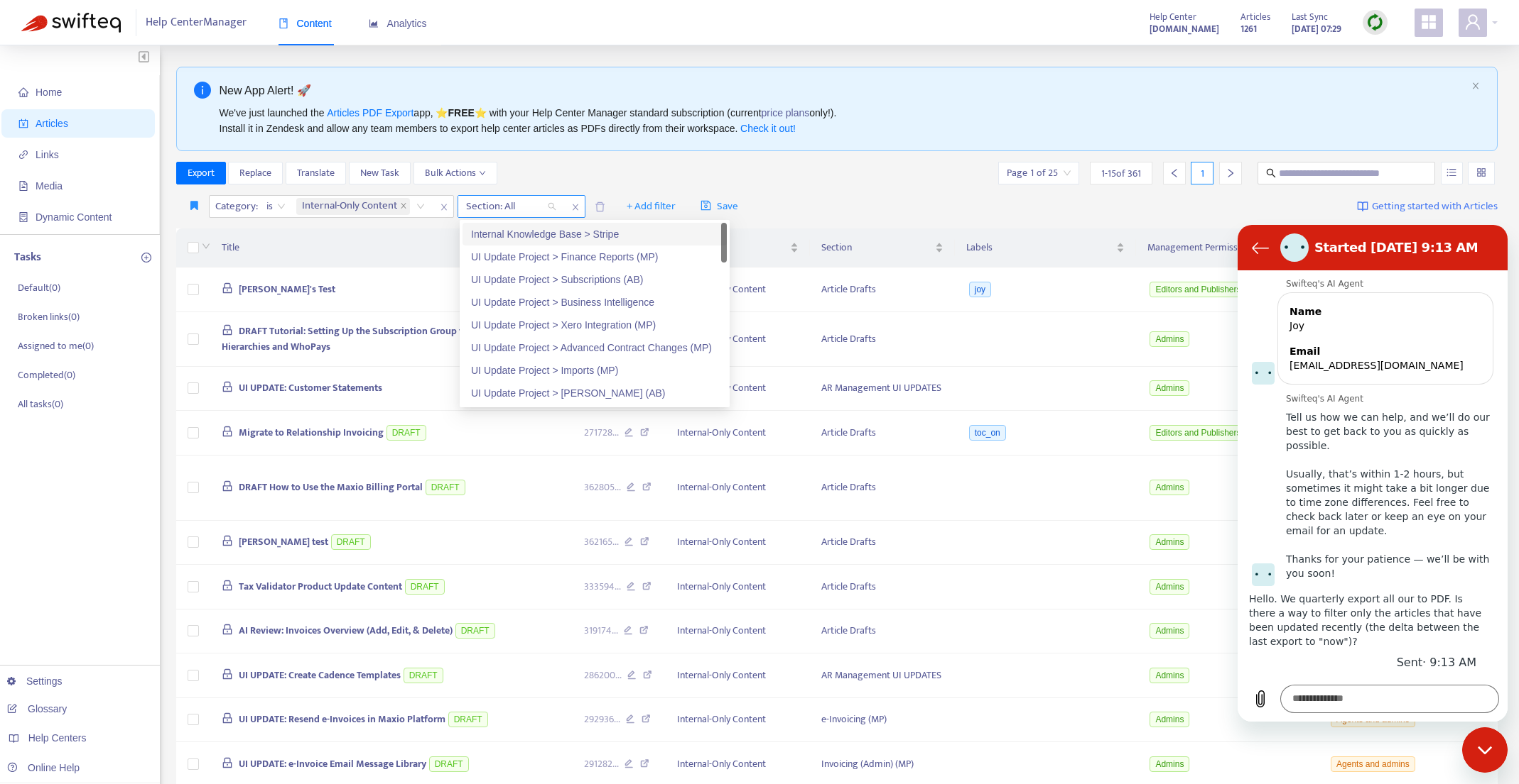
click at [554, 207] on div "Section: All" at bounding box center [511, 206] width 106 height 21
click at [550, 235] on div "Internal Knowledge Base > Stripe" at bounding box center [594, 235] width 247 height 16
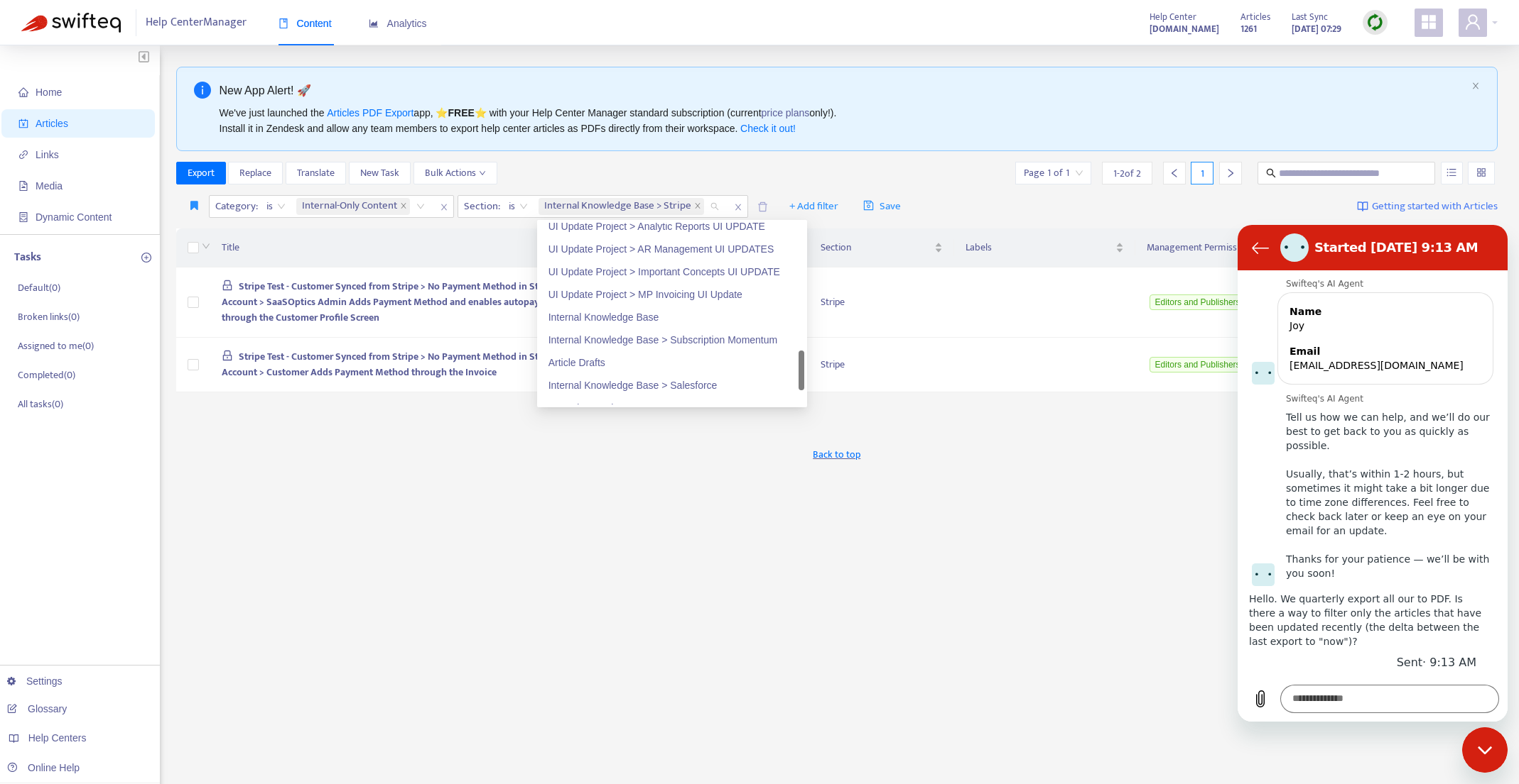
scroll to position [741, 0]
click at [615, 313] on div "Internal Knowledge Base" at bounding box center [672, 311] width 247 height 16
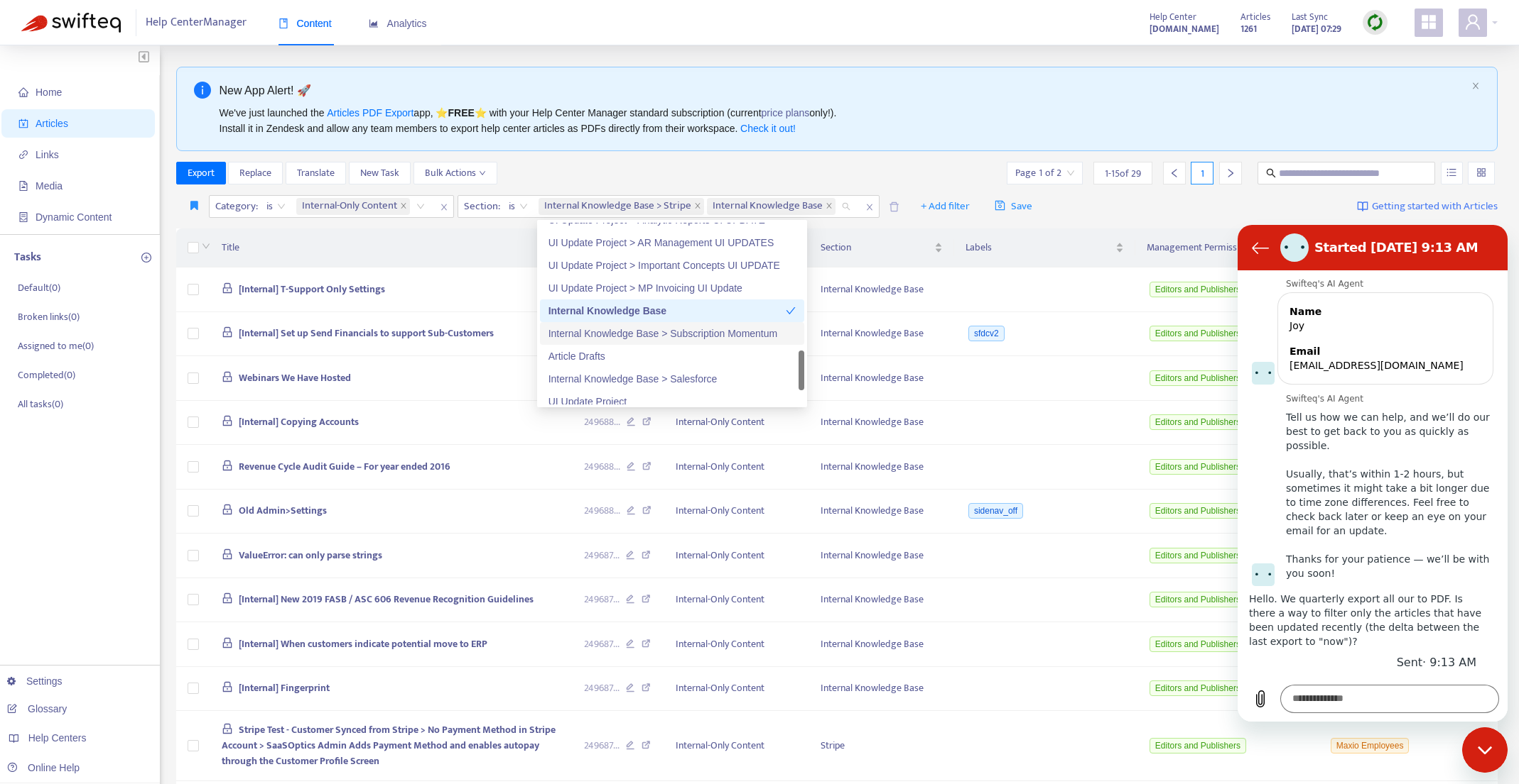
click at [619, 332] on div "Internal Knowledge Base > Subscription Momentum" at bounding box center [672, 334] width 247 height 16
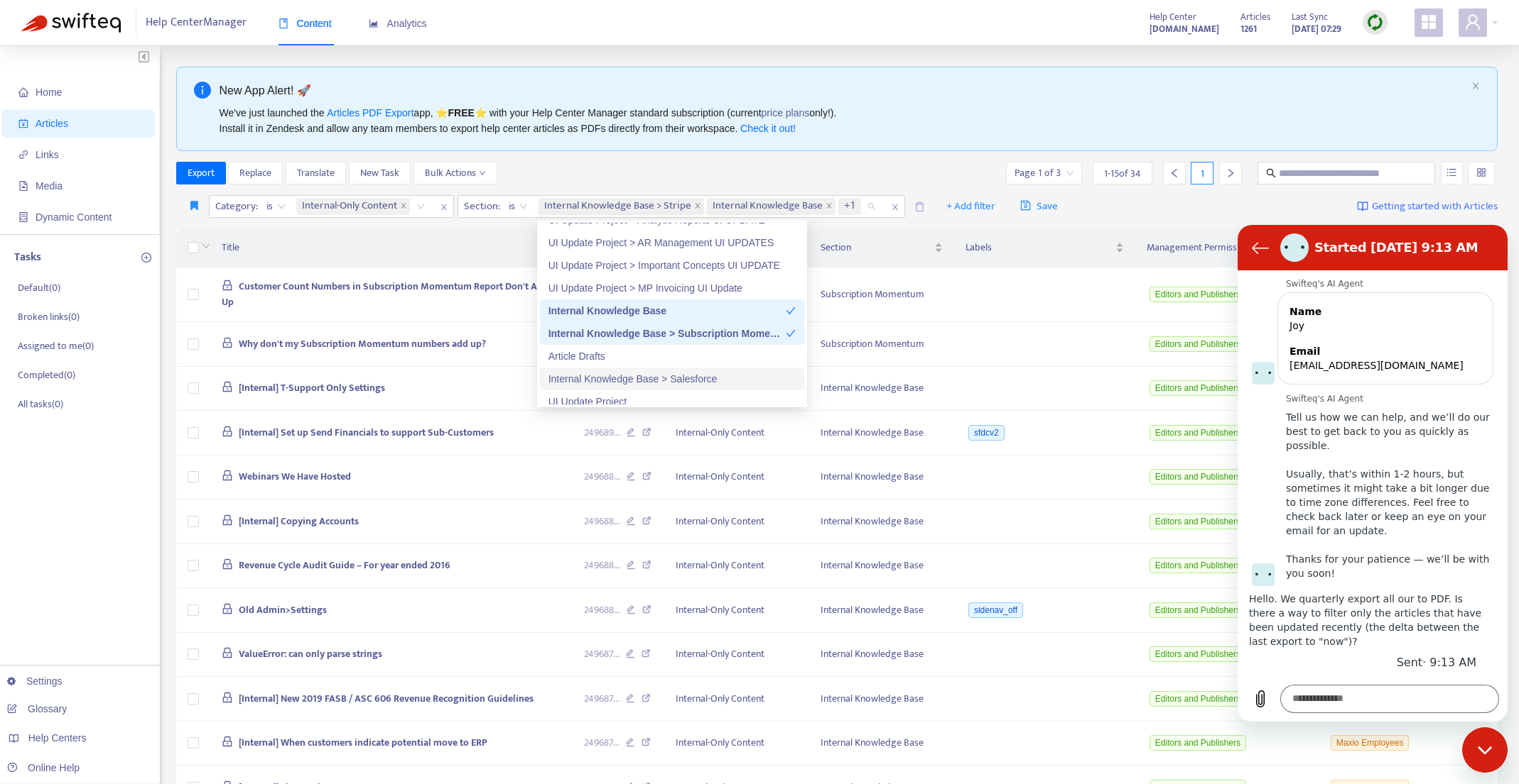
click at [636, 382] on div "Internal Knowledge Base > Salesforce" at bounding box center [672, 380] width 247 height 16
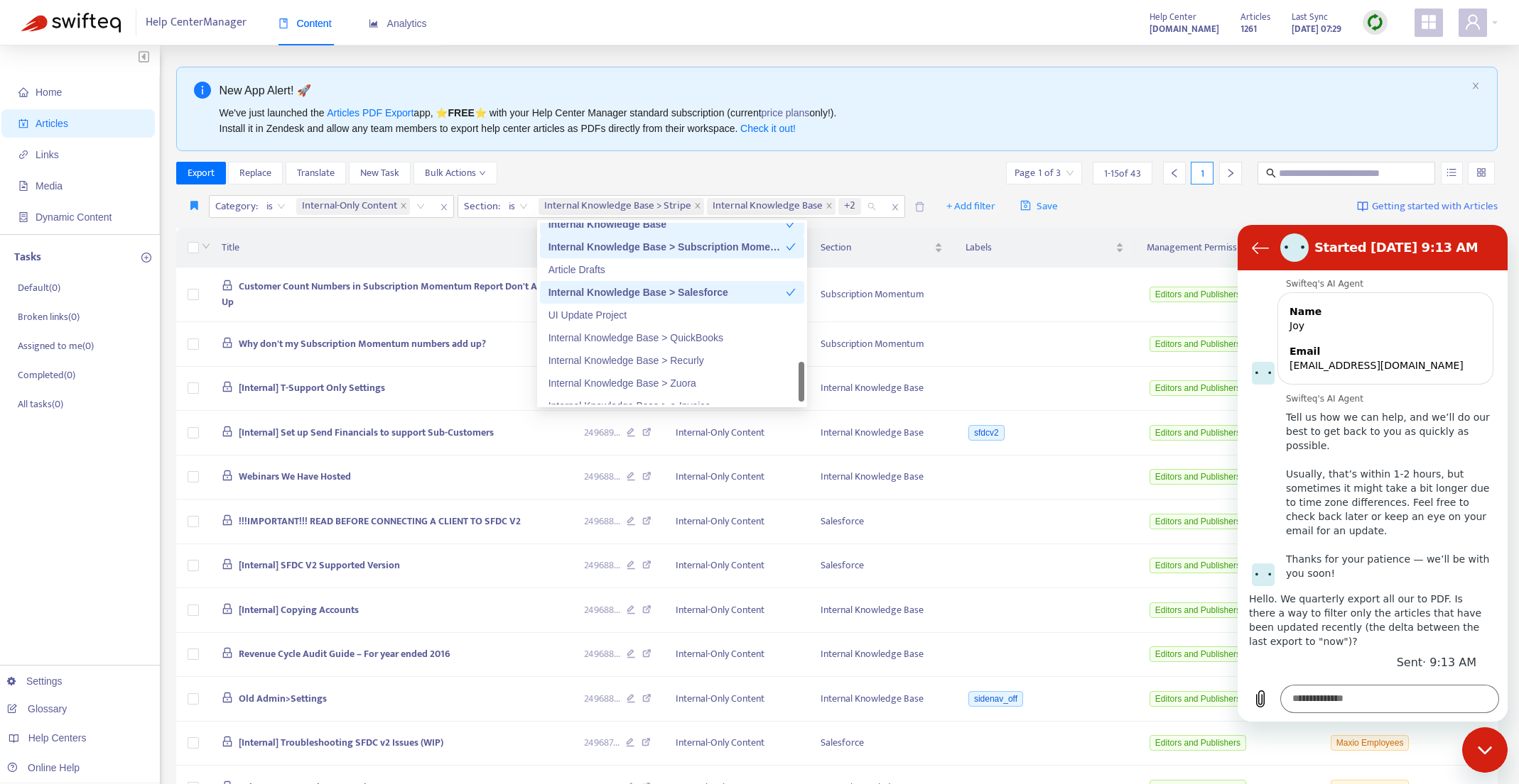
scroll to position [828, 0]
click at [628, 330] on div "Internal Knowledge Base > QuickBooks" at bounding box center [672, 338] width 247 height 16
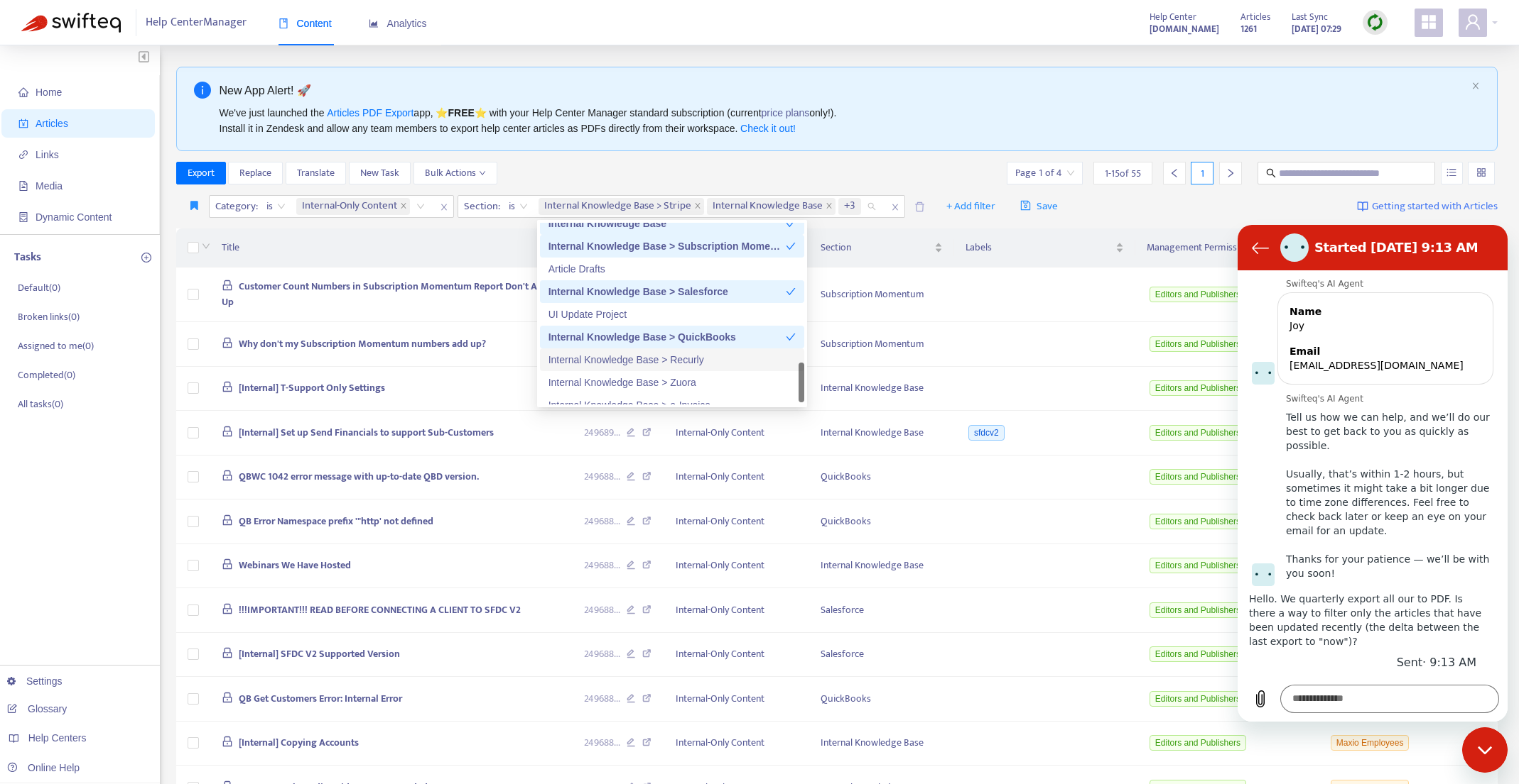
drag, startPoint x: 631, startPoint y: 359, endPoint x: 634, endPoint y: 373, distance: 14.3
click at [631, 359] on div "Internal Knowledge Base > Recurly" at bounding box center [672, 361] width 247 height 16
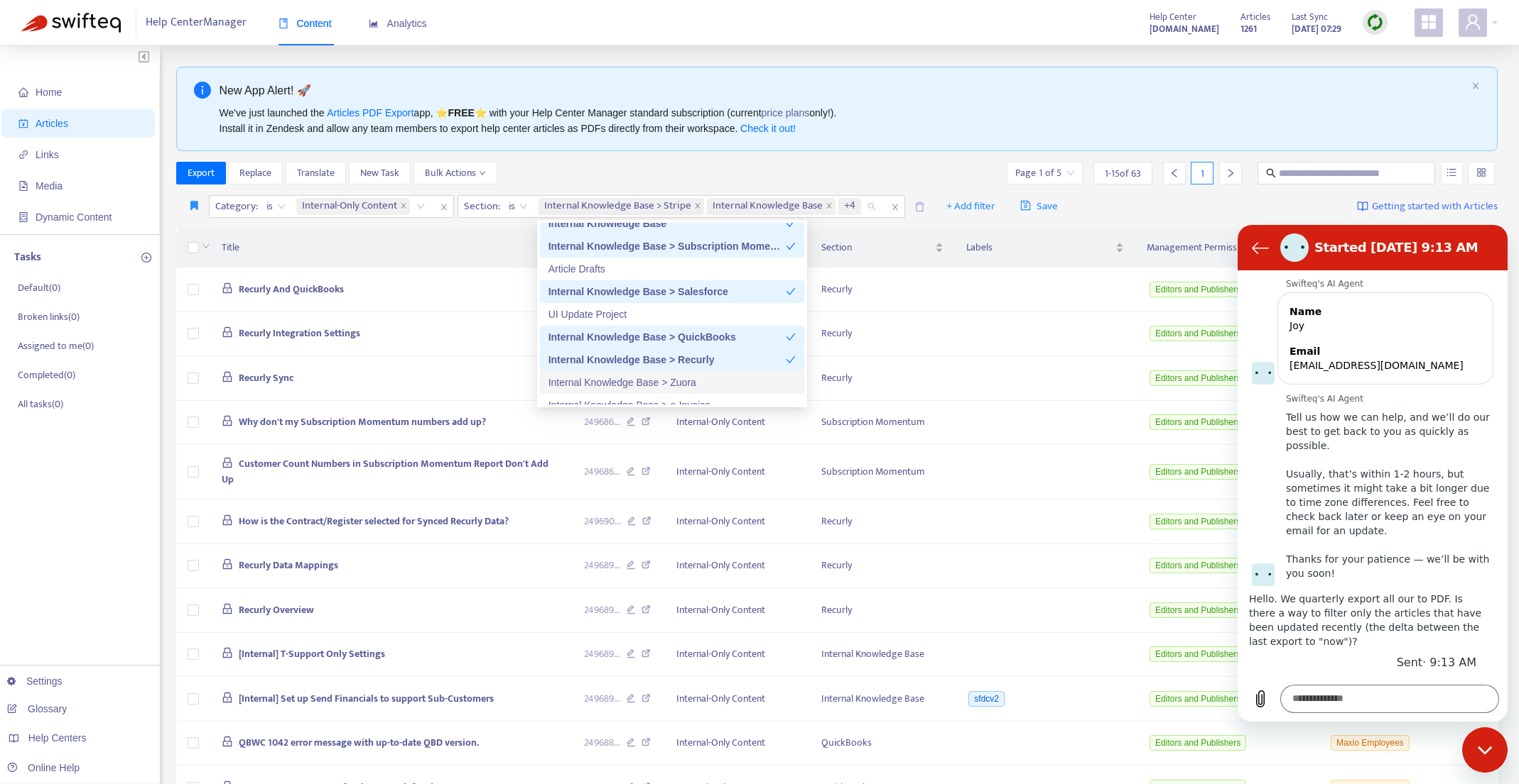
click at [633, 385] on div "Internal Knowledge Base > Zuora" at bounding box center [672, 383] width 247 height 16
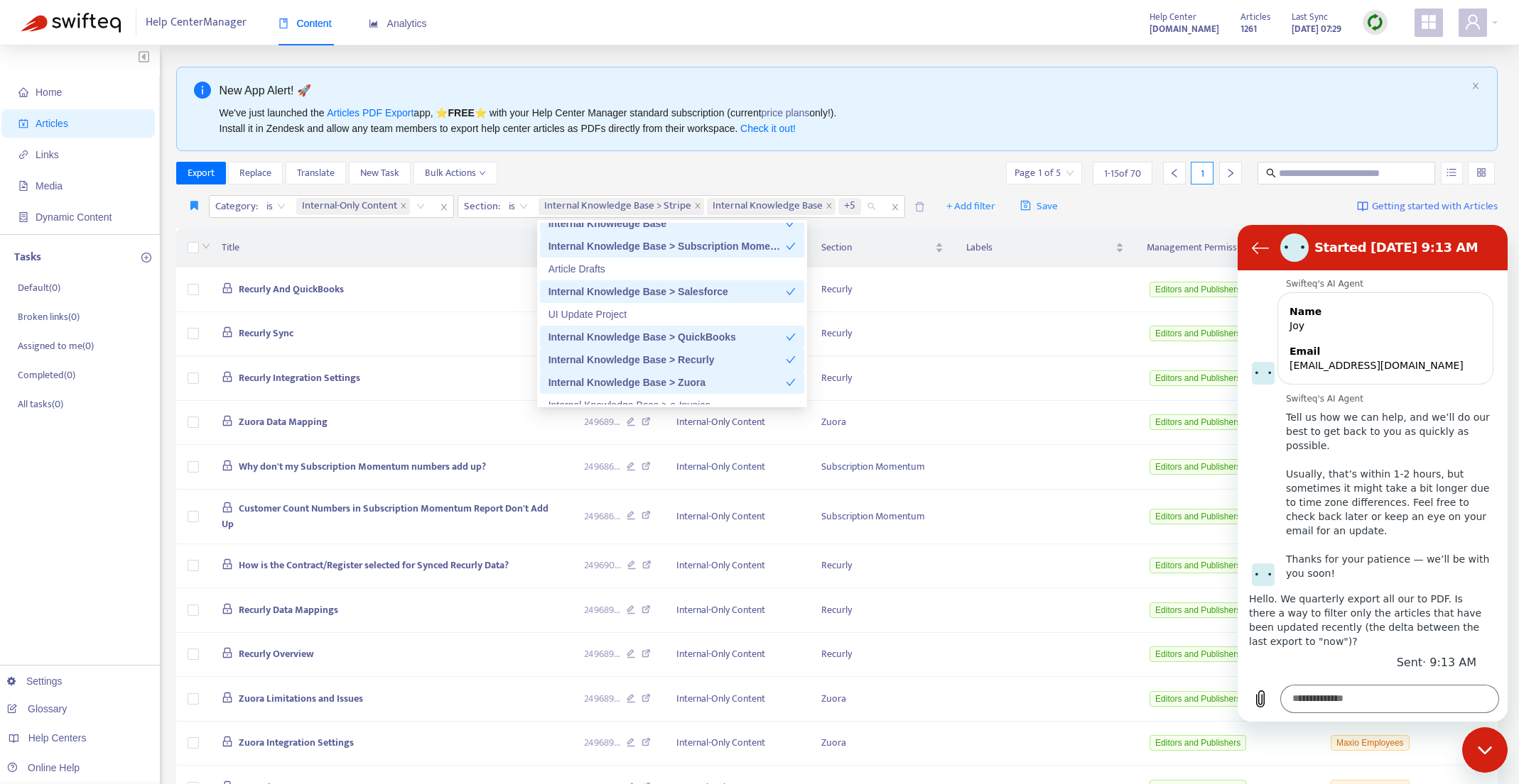
scroll to position [841, 0]
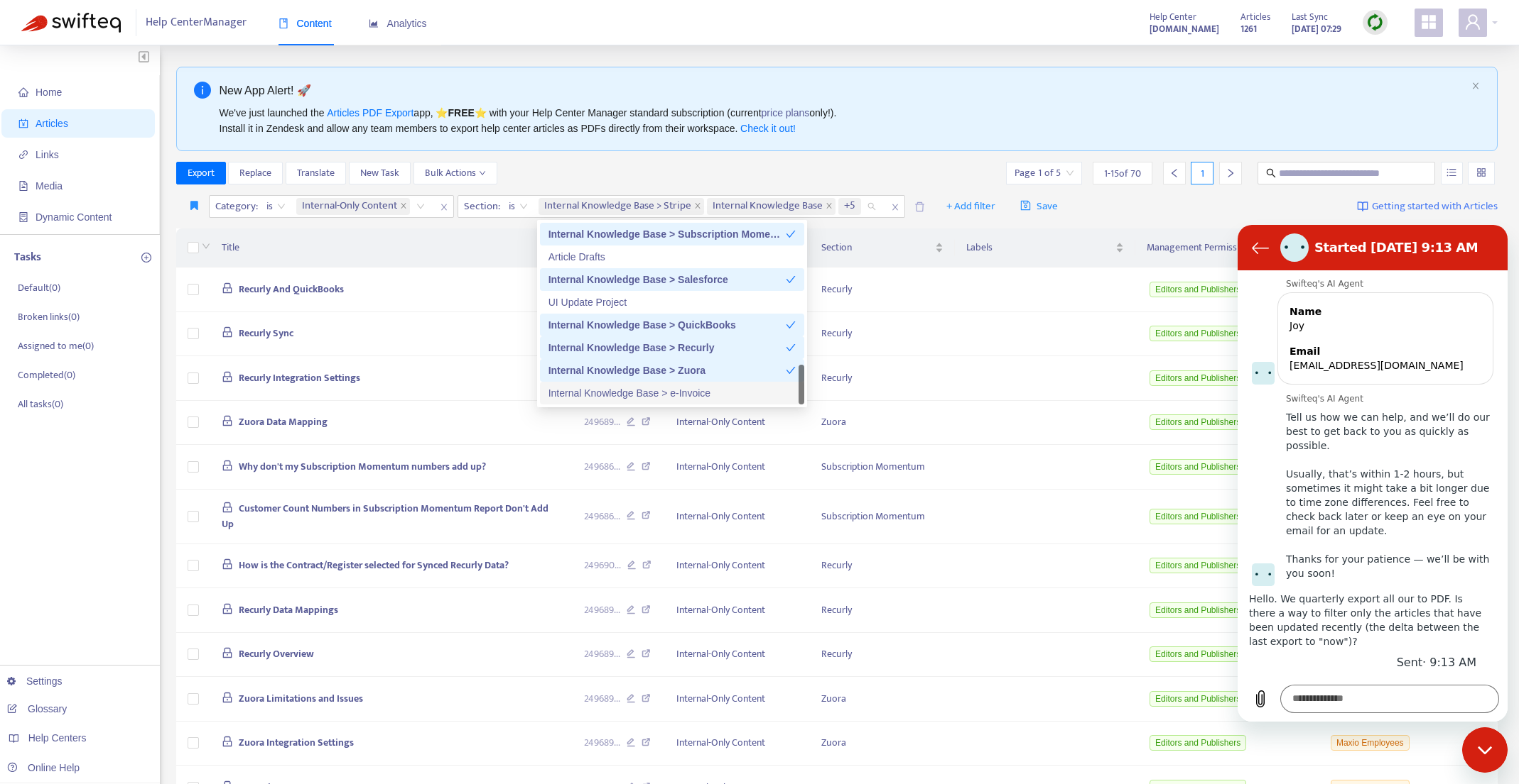
click at [650, 392] on div "Internal Knowledge Base > e-Invoice" at bounding box center [672, 393] width 247 height 16
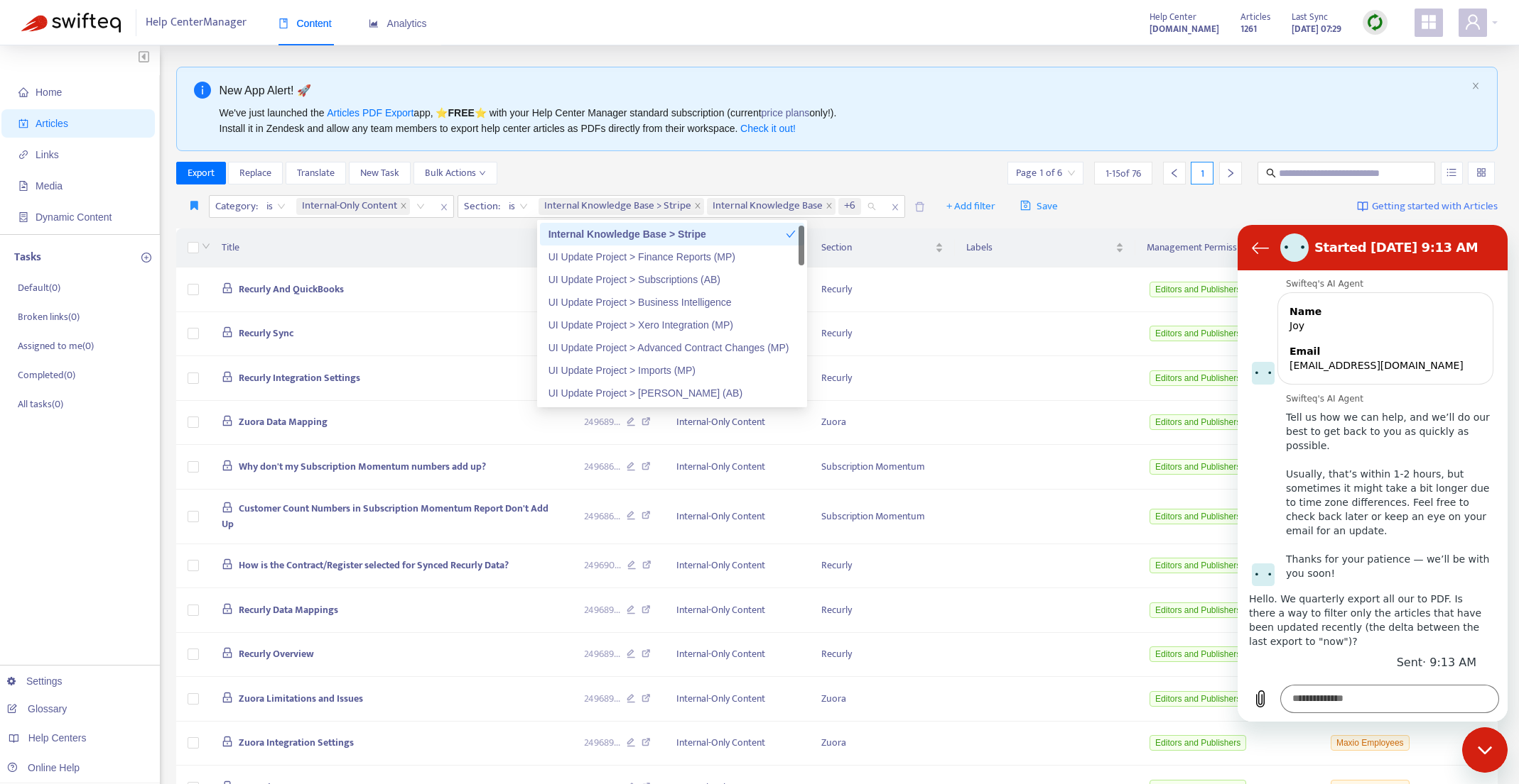
scroll to position [0, 0]
click at [862, 166] on div "Export Replace Translate New Task Bulk Actions Page 1 of 6 1 - 15 of 76 1" at bounding box center [836, 173] width 1322 height 23
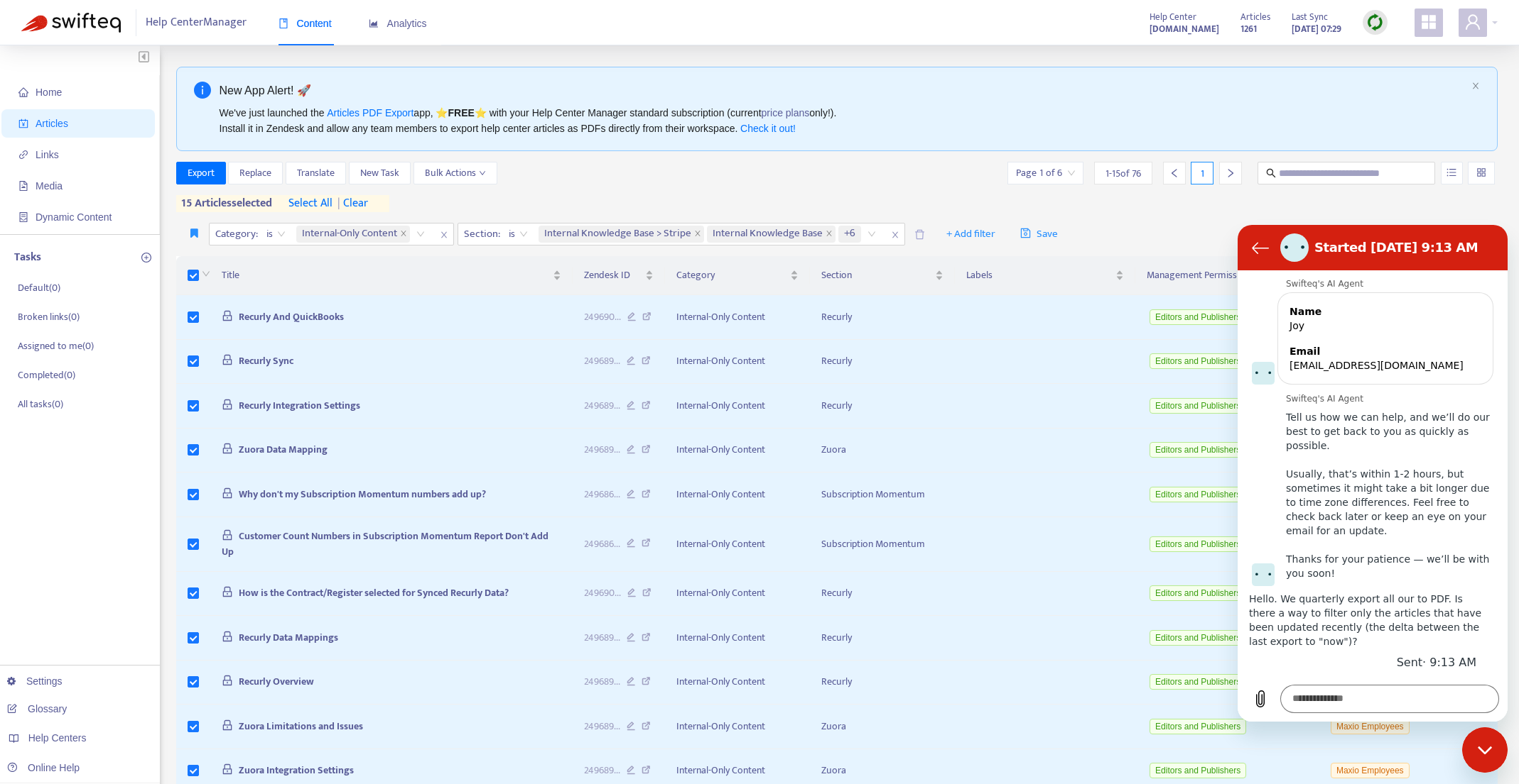
click at [318, 203] on span "select all" at bounding box center [311, 203] width 44 height 17
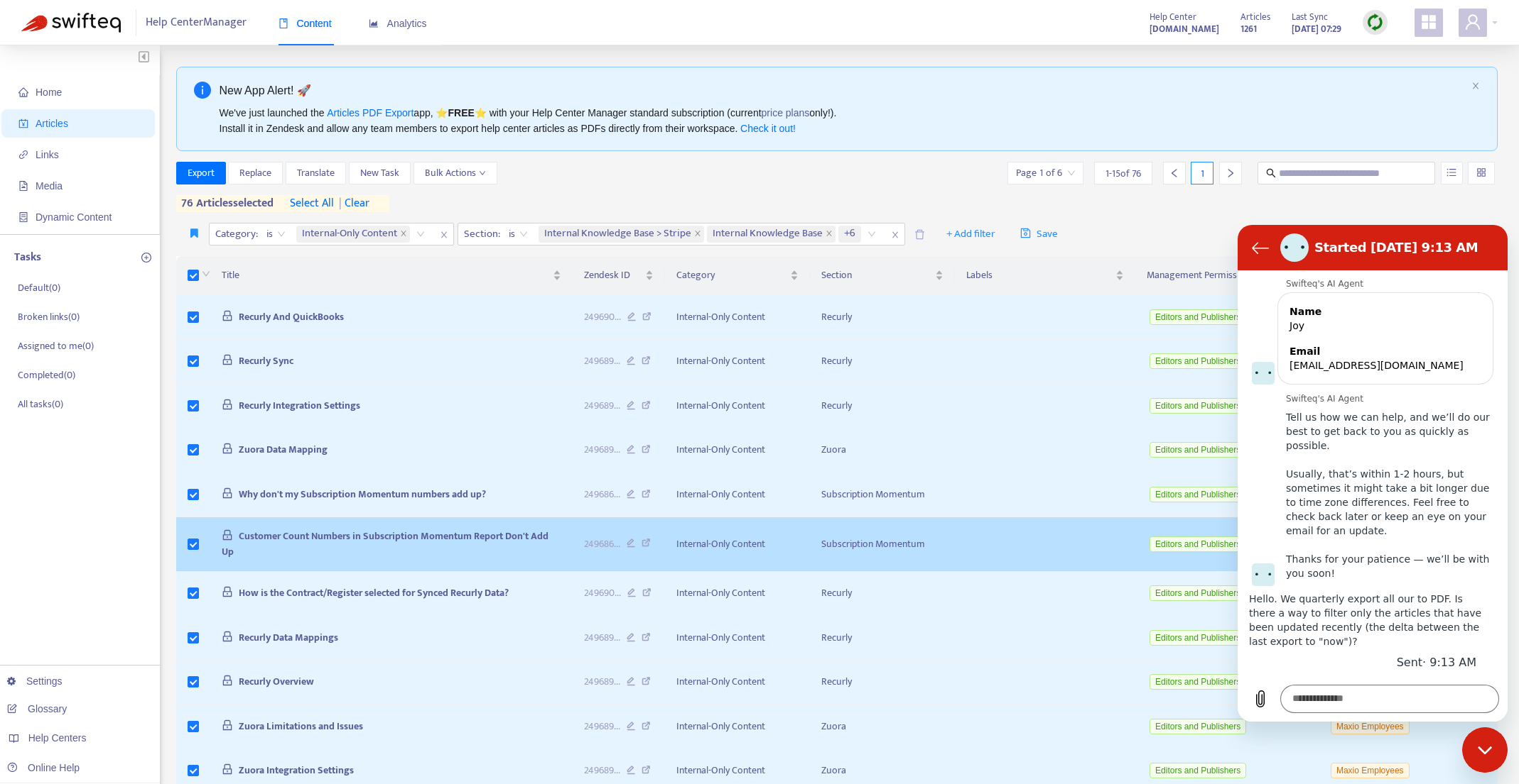
scroll to position [267, 0]
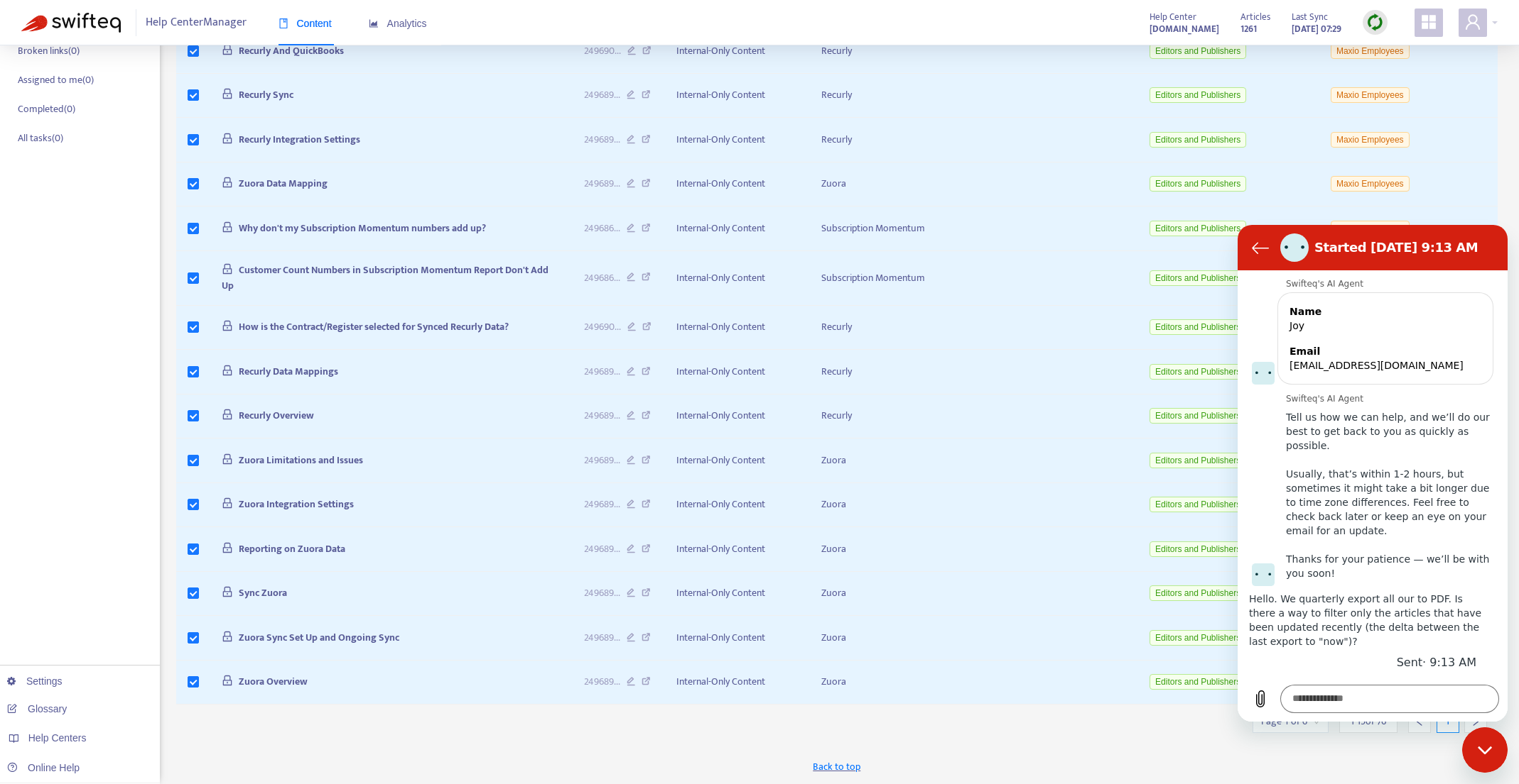
click at [1494, 746] on div "Close messaging window" at bounding box center [1484, 750] width 43 height 43
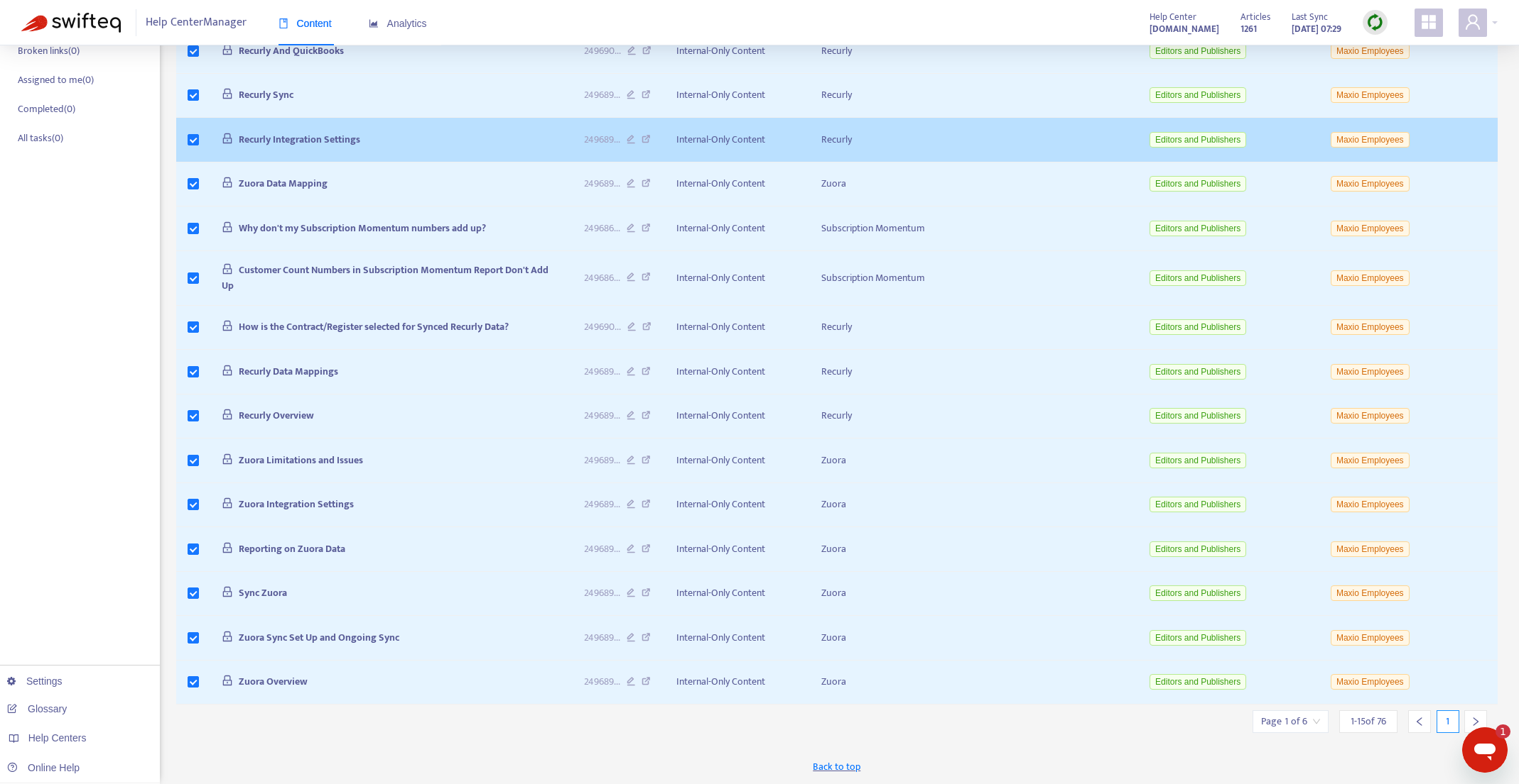
scroll to position [0, 0]
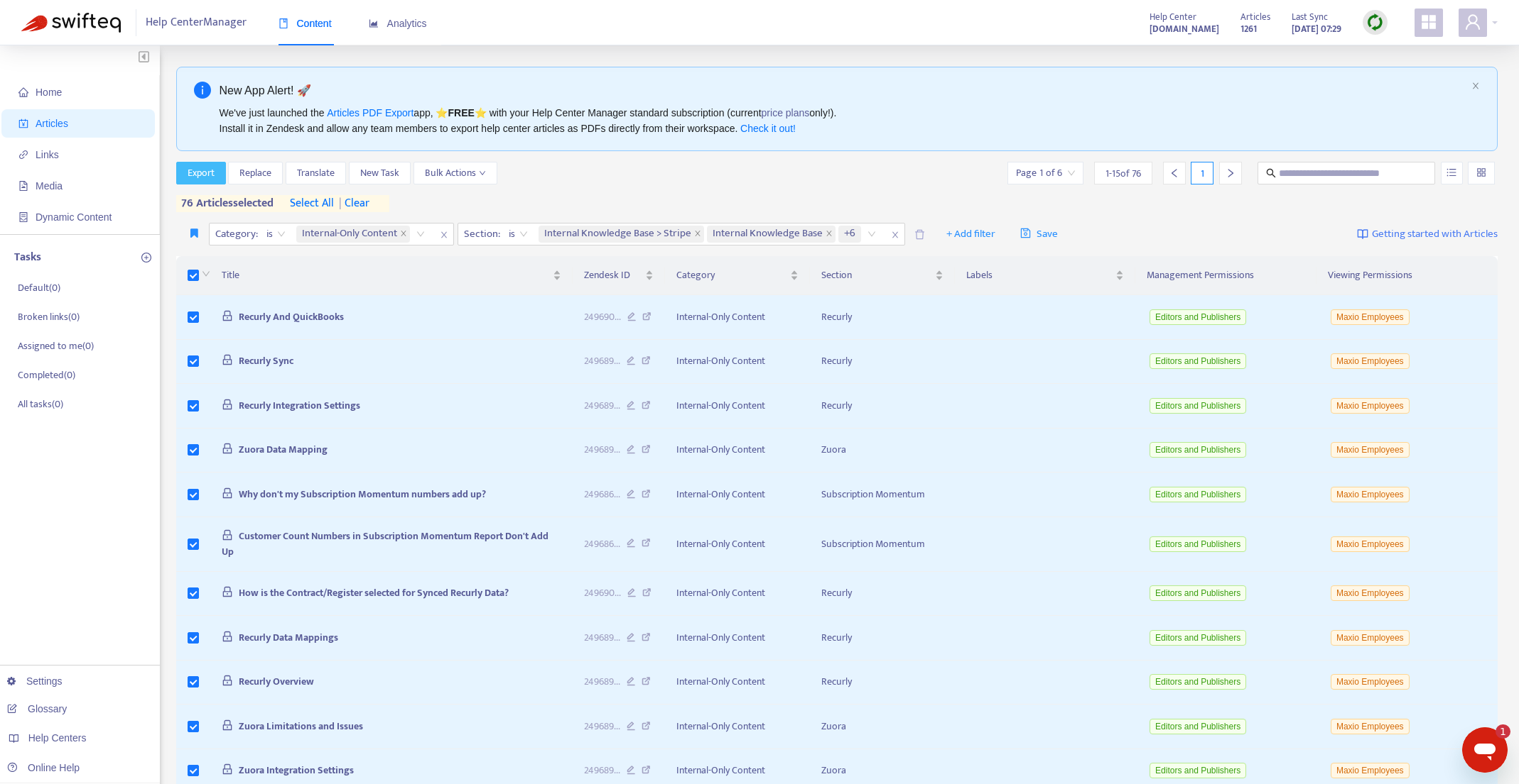
click at [199, 175] on span "Export" at bounding box center [201, 174] width 27 height 16
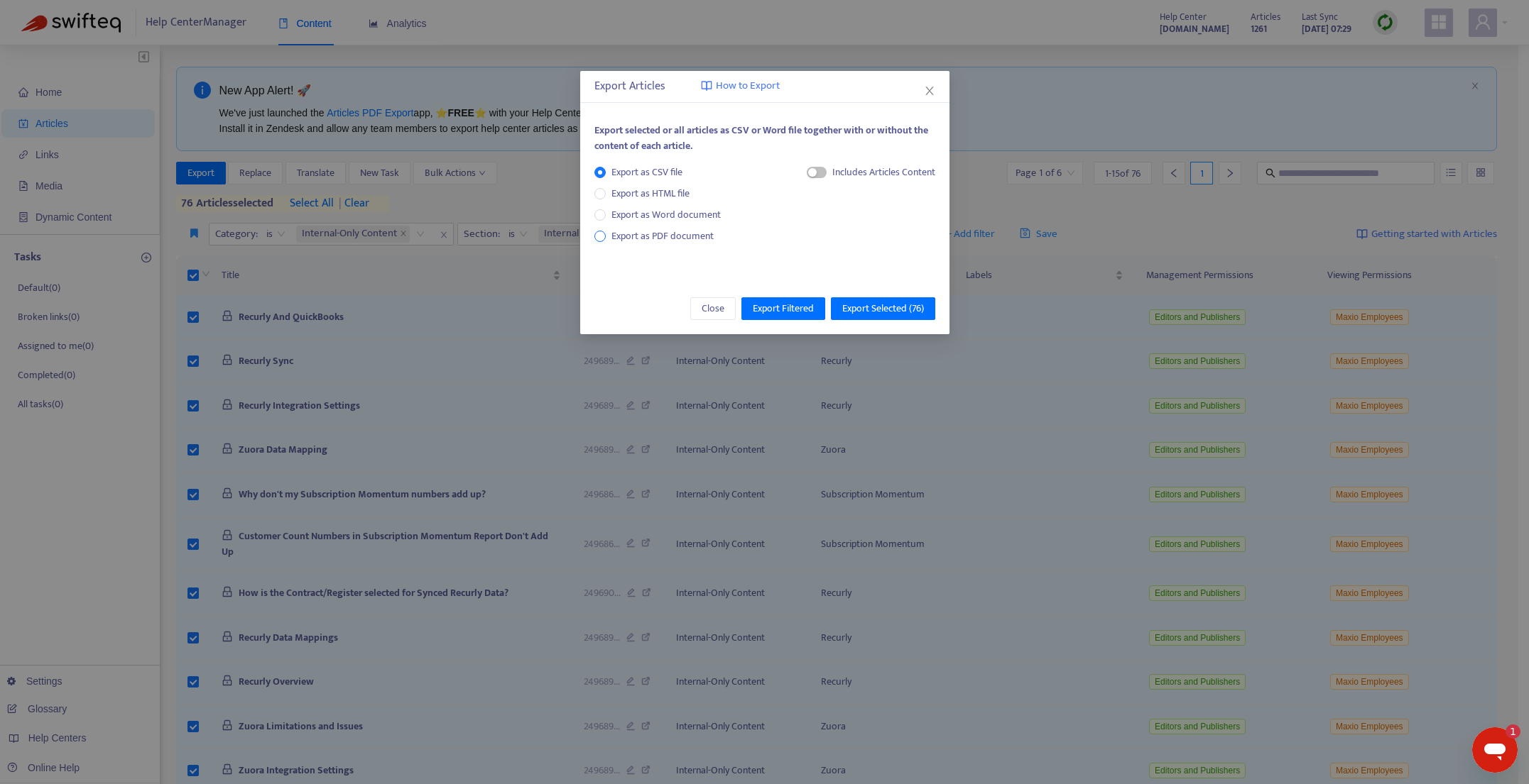
drag, startPoint x: 629, startPoint y: 236, endPoint x: 620, endPoint y: 236, distance: 9.0
click at [628, 236] on span "Export as PDF document" at bounding box center [663, 236] width 102 height 16
click at [890, 312] on span "Export Selected ( 76 )" at bounding box center [883, 309] width 82 height 16
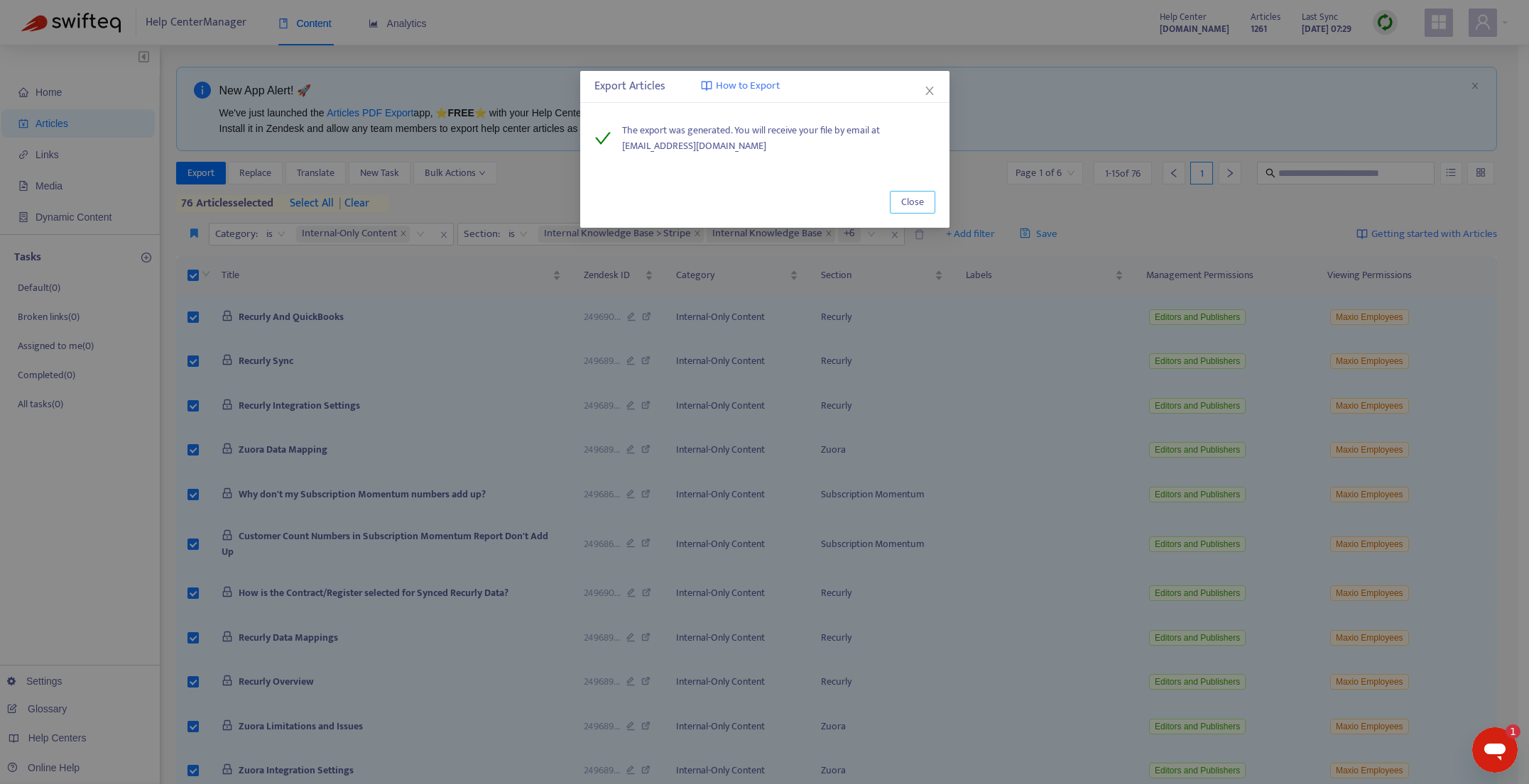
click at [914, 200] on span "Close" at bounding box center [912, 203] width 23 height 16
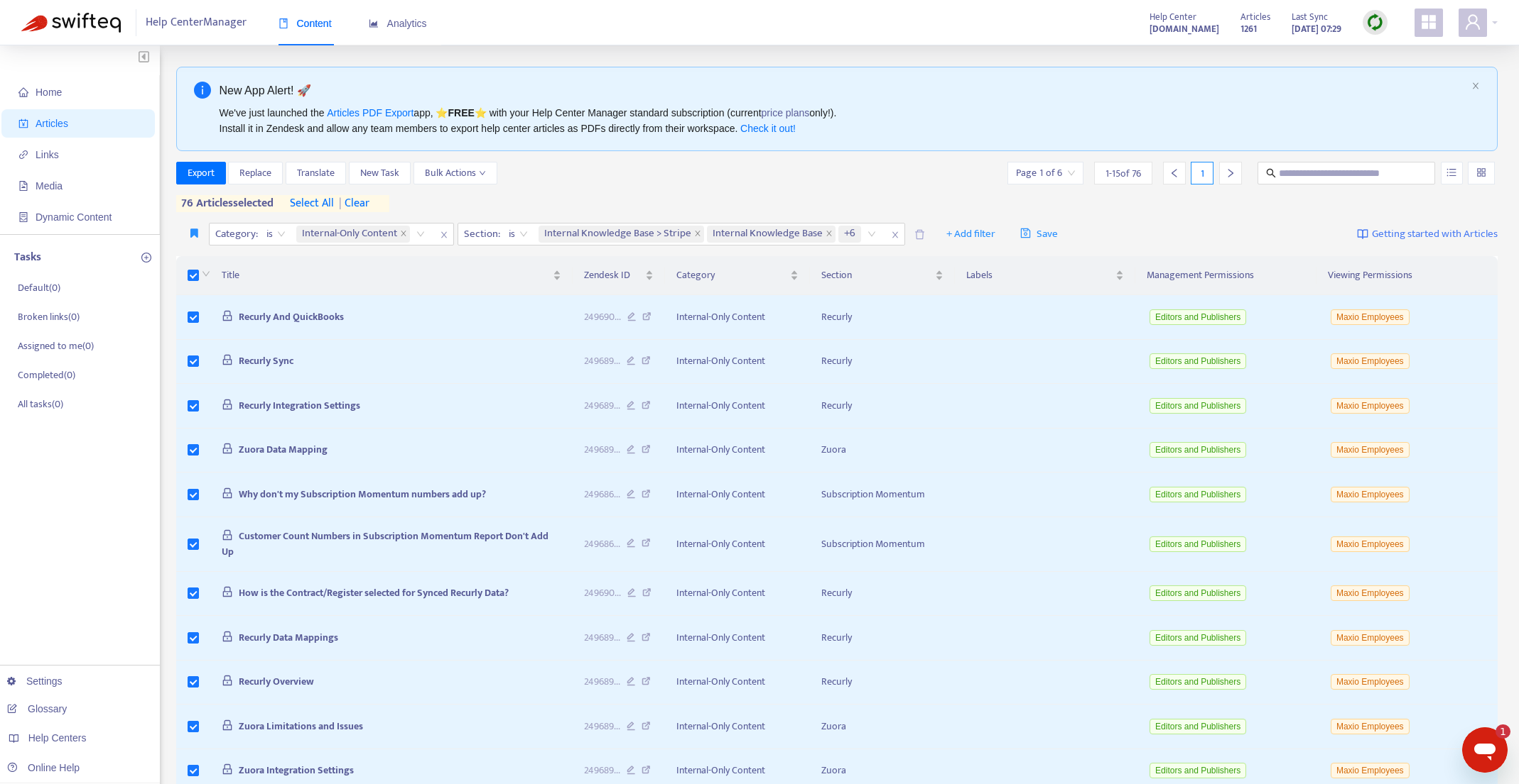
click at [896, 235] on icon "close" at bounding box center [894, 235] width 9 height 9
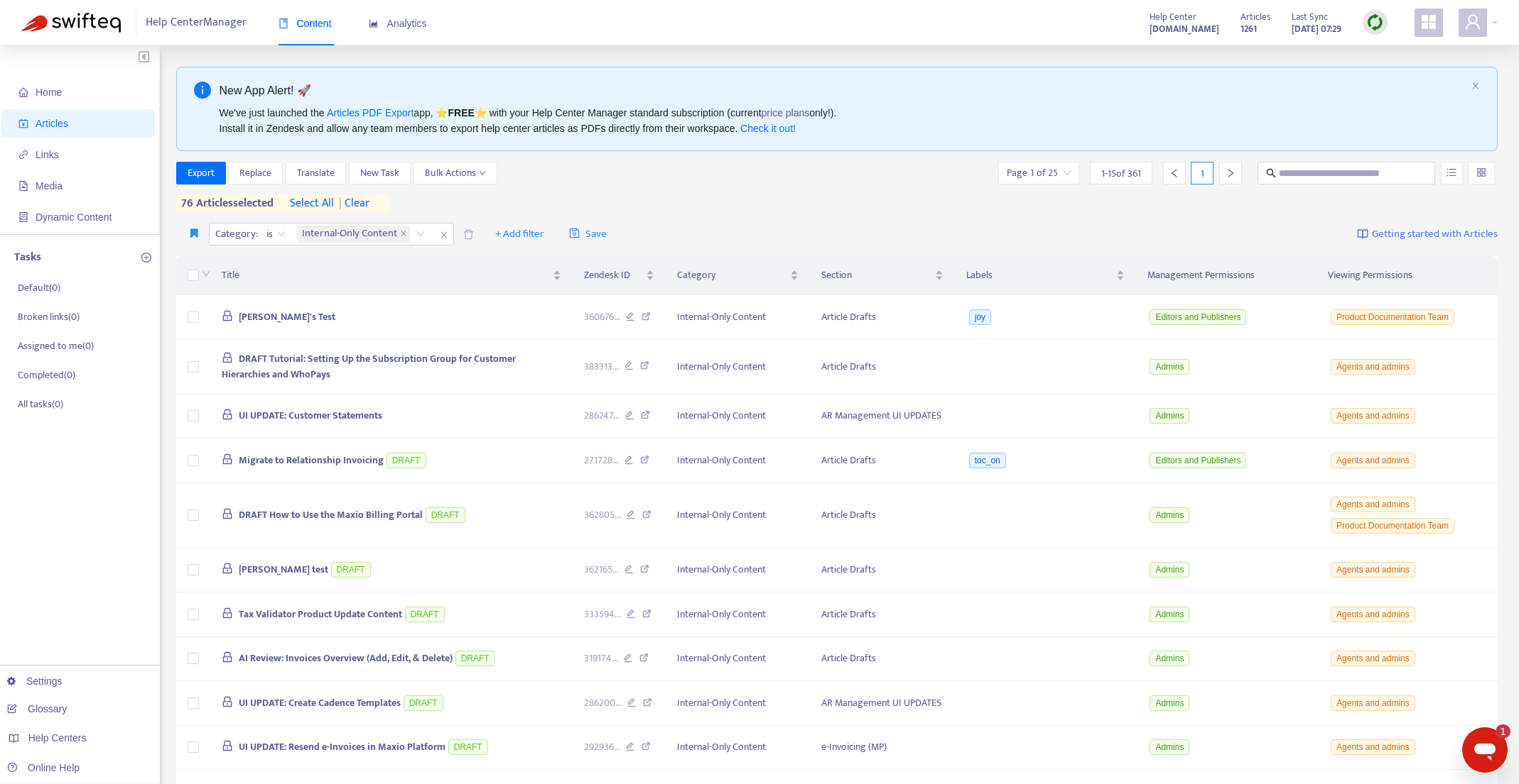
click at [442, 232] on icon "close" at bounding box center [444, 235] width 9 height 9
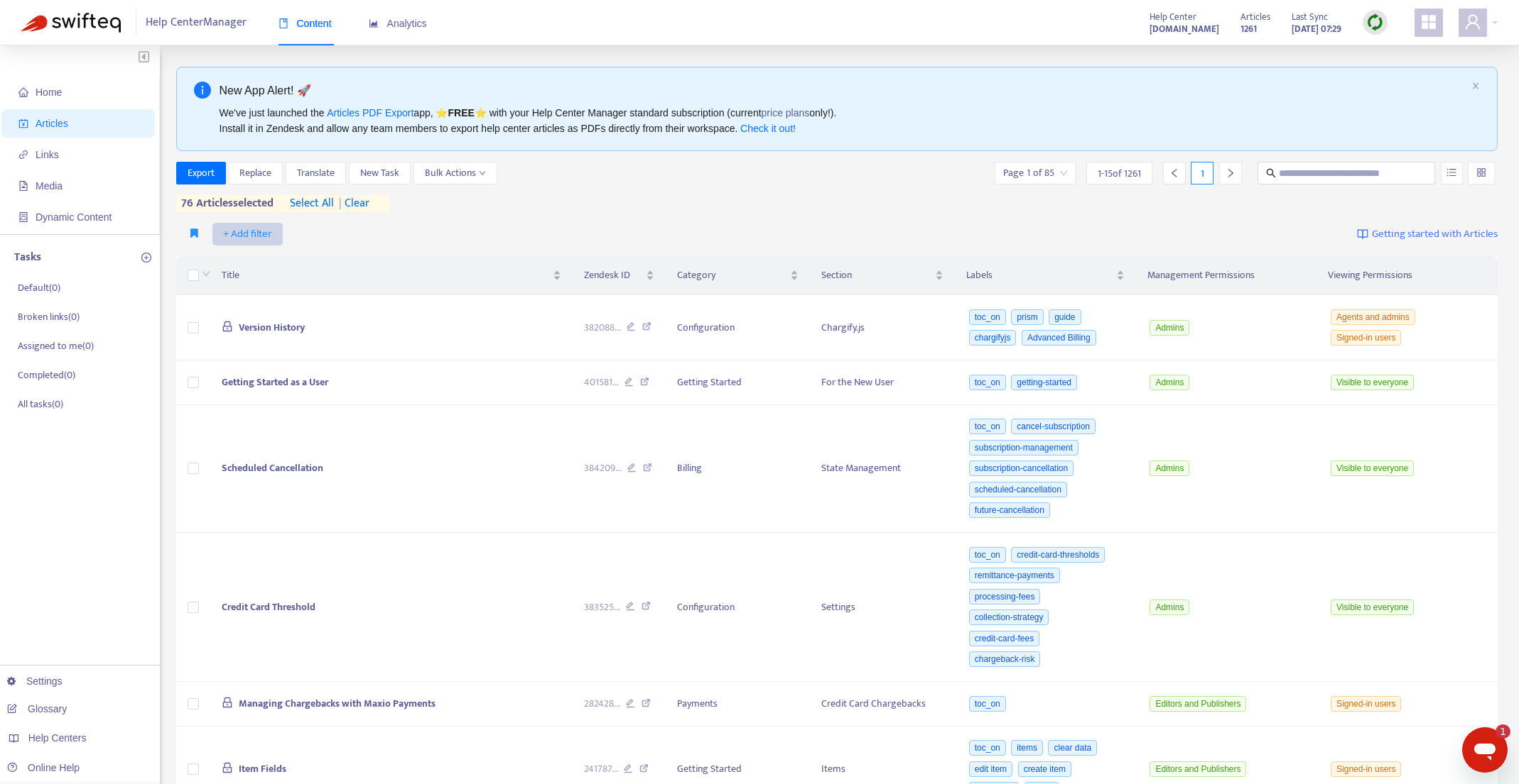
click at [236, 235] on span "+ Add filter" at bounding box center [247, 234] width 49 height 17
drag, startPoint x: 555, startPoint y: 225, endPoint x: 534, endPoint y: 226, distance: 21.0
click at [555, 225] on div "+ Add filter Getting started with Articles" at bounding box center [836, 234] width 1322 height 33
click at [199, 232] on button "button" at bounding box center [194, 234] width 29 height 23
click at [193, 232] on icon "button" at bounding box center [194, 233] width 8 height 11
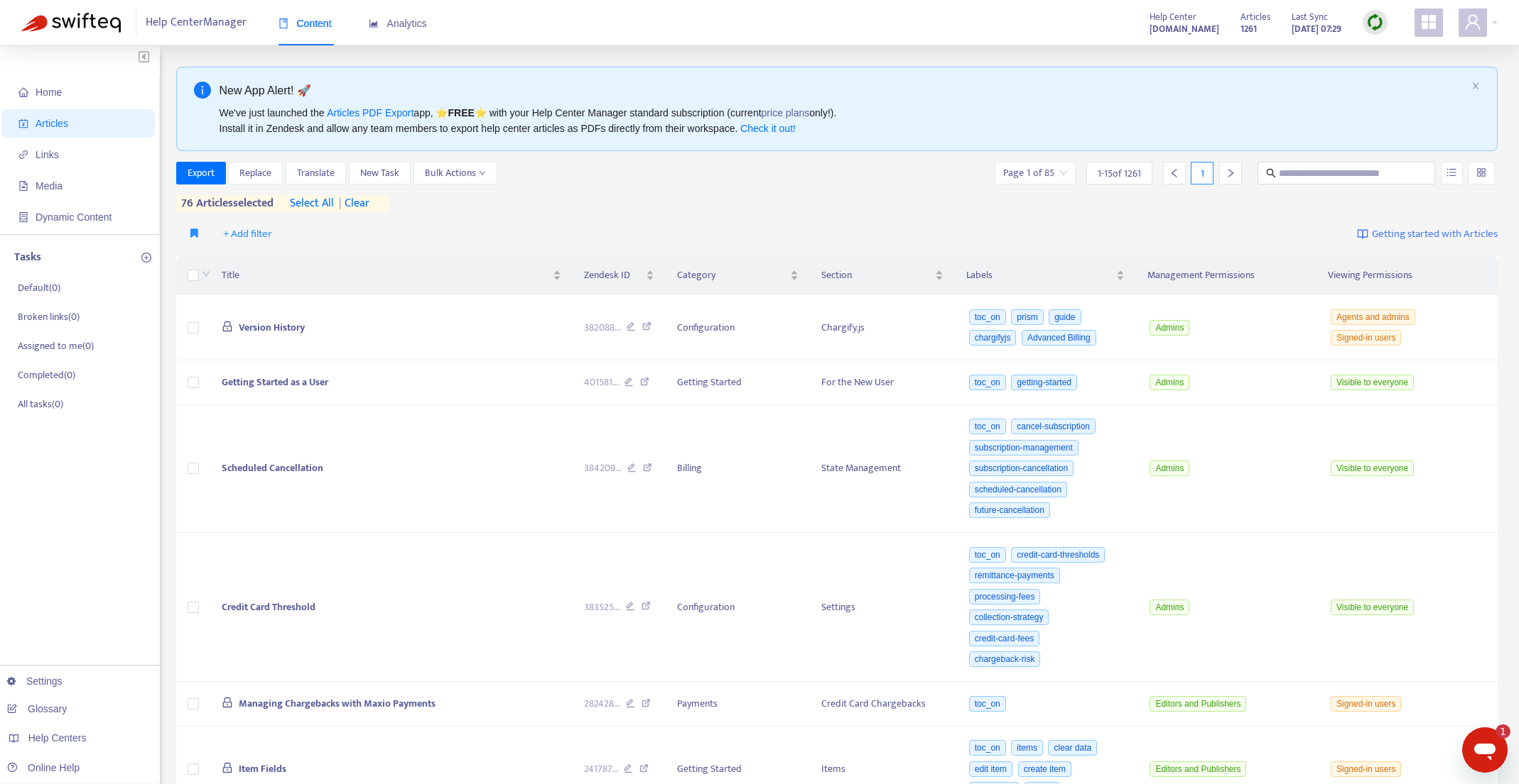
click at [429, 237] on div "+ Add filter Getting started with Articles" at bounding box center [836, 234] width 1322 height 33
click at [481, 163] on button "Bulk Actions" at bounding box center [456, 173] width 84 height 23
click at [463, 226] on span "Change Labels" at bounding box center [456, 224] width 60 height 16
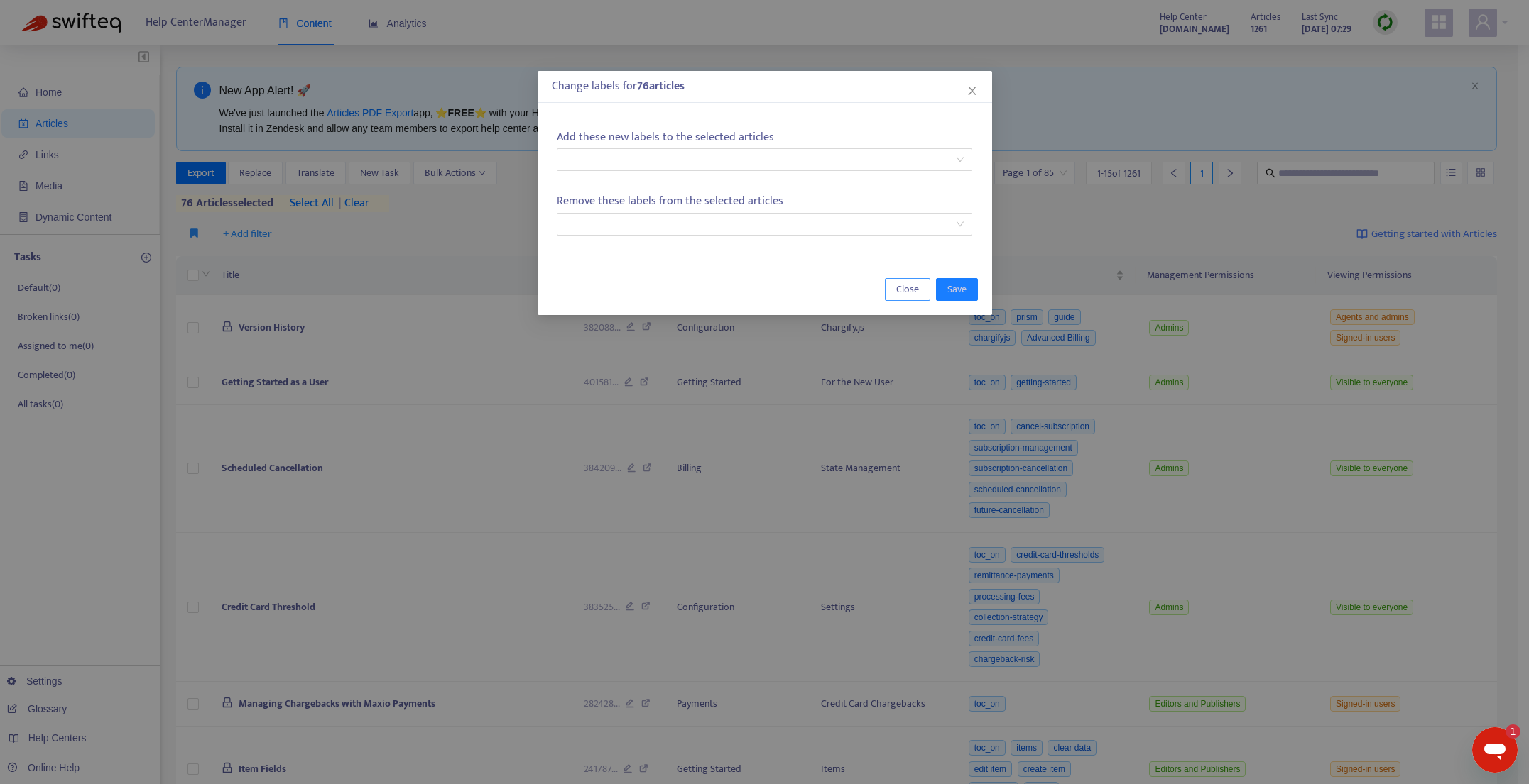
click at [910, 291] on span "Close" at bounding box center [907, 290] width 23 height 16
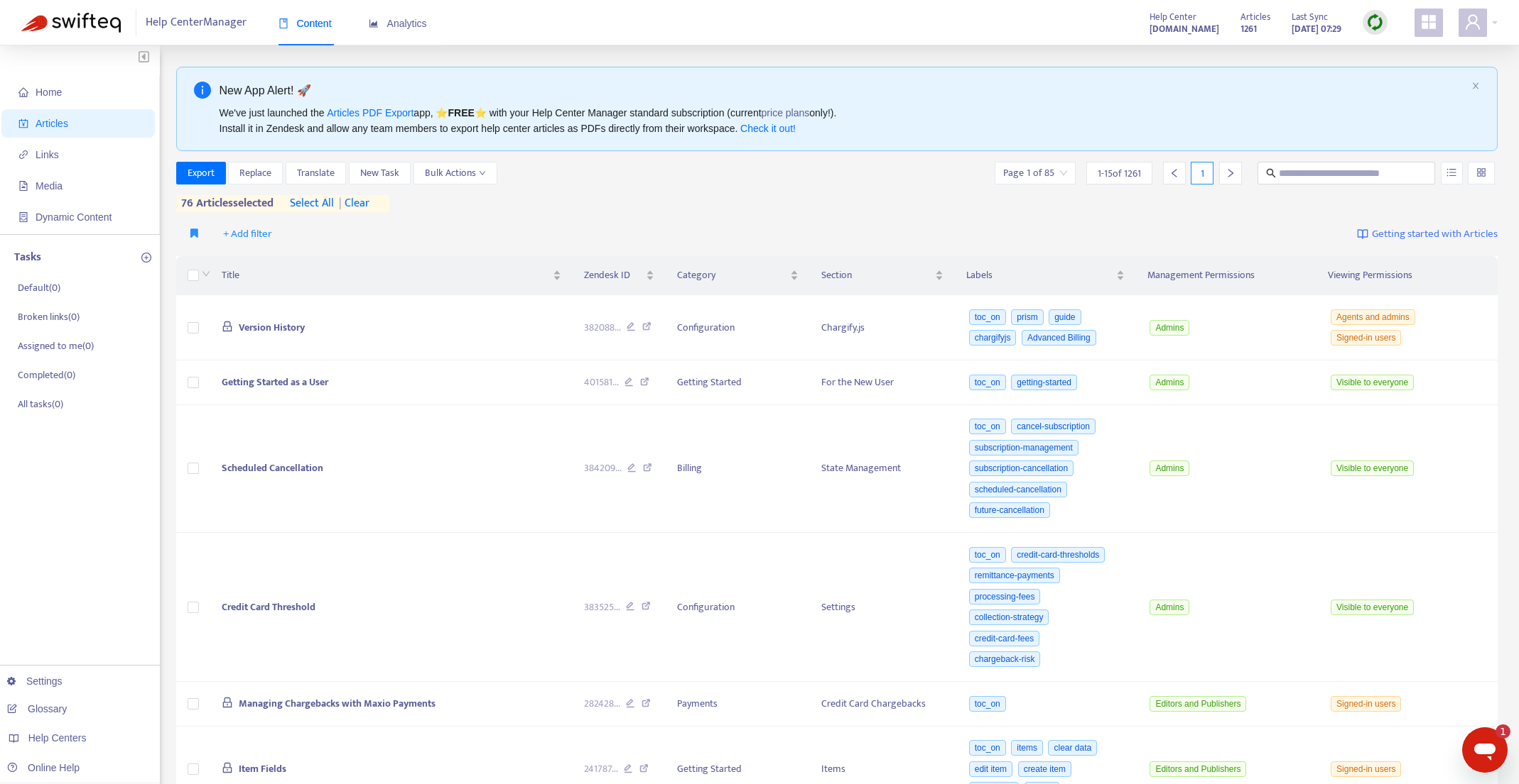
click at [1484, 750] on icon "Open messaging window, 1 unread message" at bounding box center [1484, 752] width 21 height 17
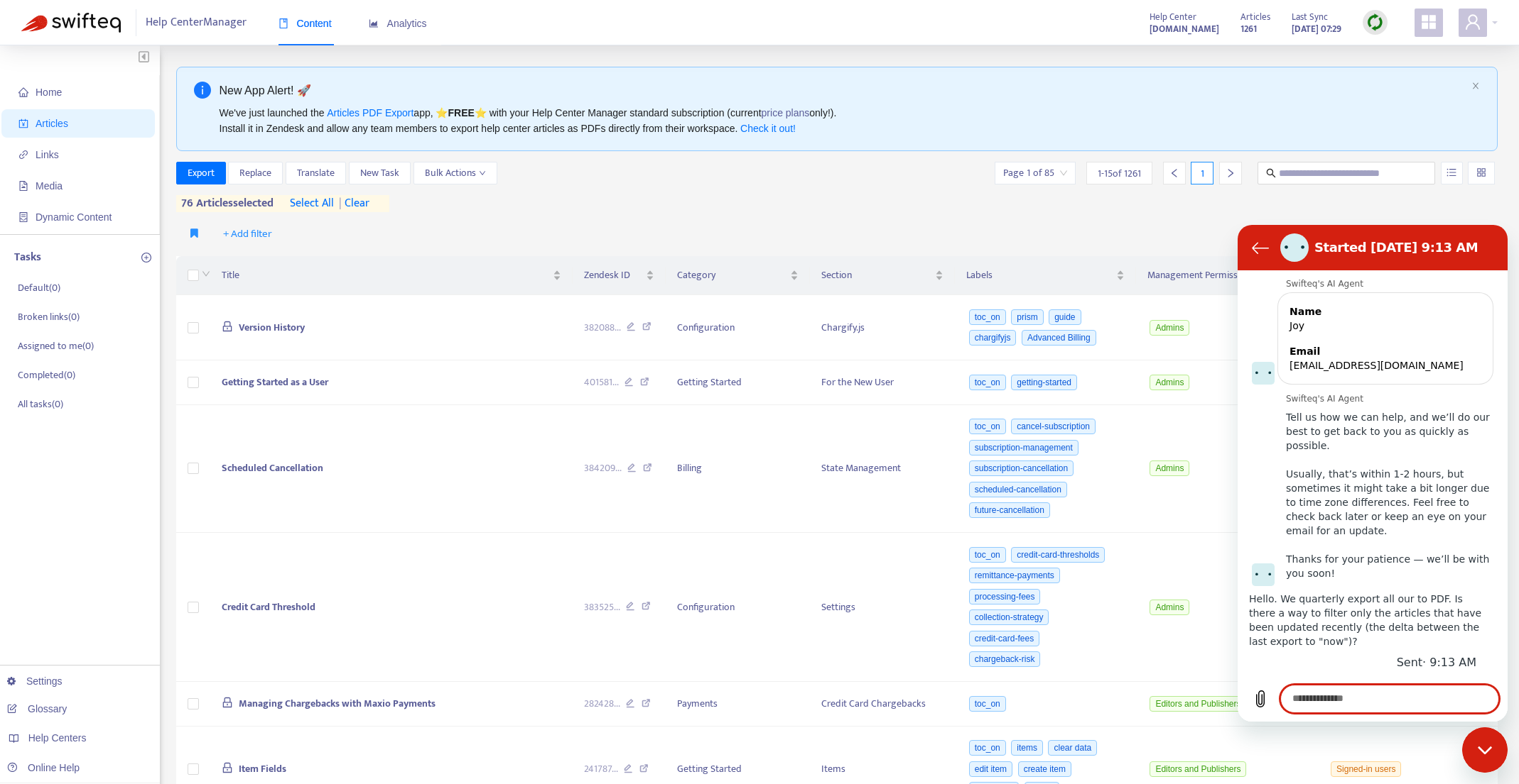
drag, startPoint x: 1486, startPoint y: 752, endPoint x: 1498, endPoint y: 751, distance: 12.0
click at [1486, 752] on icon "Close messaging window" at bounding box center [1484, 750] width 14 height 8
